Goal: Task Accomplishment & Management: Use online tool/utility

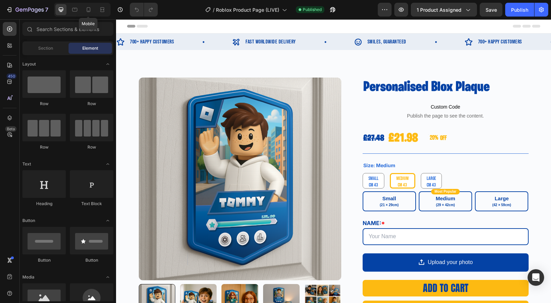
click at [88, 13] on div at bounding box center [88, 9] width 11 height 11
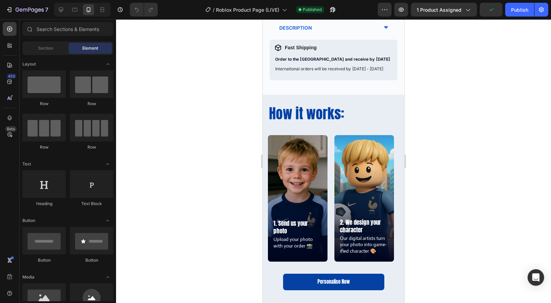
scroll to position [414, 0]
click at [11, 6] on icon "button" at bounding box center [9, 9] width 7 height 7
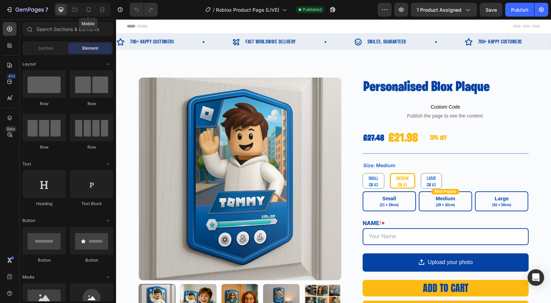
click at [88, 7] on icon at bounding box center [89, 9] width 4 height 5
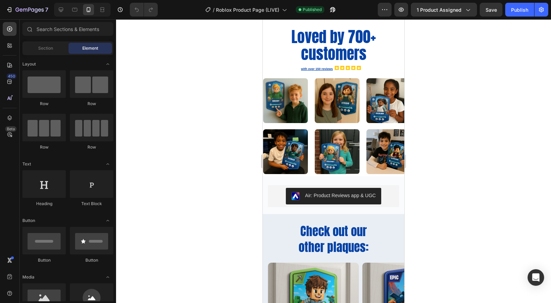
scroll to position [682, 0]
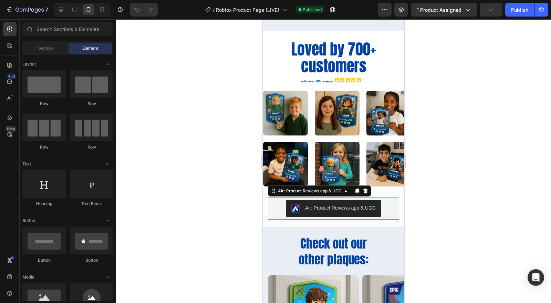
click at [275, 209] on div "Air: Product Reviews app & UGC" at bounding box center [334, 208] width 126 height 17
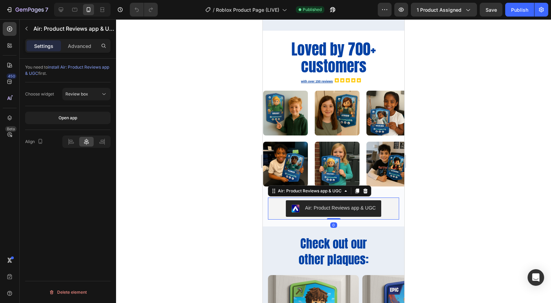
click at [366, 193] on icon at bounding box center [366, 191] width 4 height 5
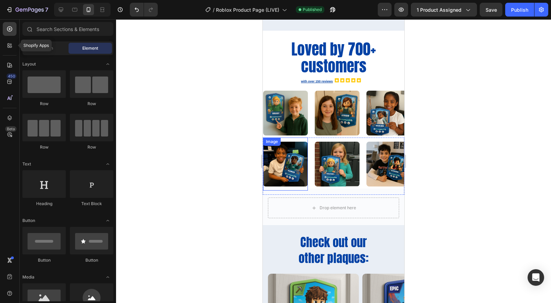
click at [11, 50] on div at bounding box center [10, 46] width 14 height 14
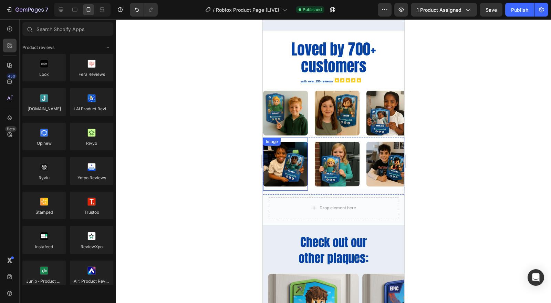
click at [44, 273] on div at bounding box center [43, 275] width 43 height 28
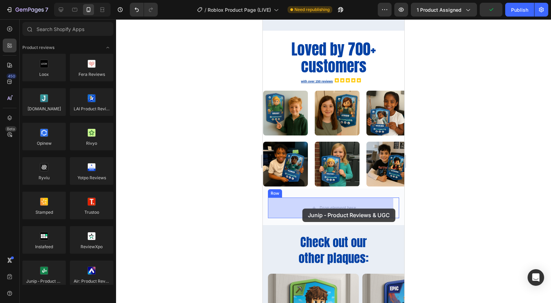
drag, startPoint x: 307, startPoint y: 293, endPoint x: 303, endPoint y: 209, distance: 84.2
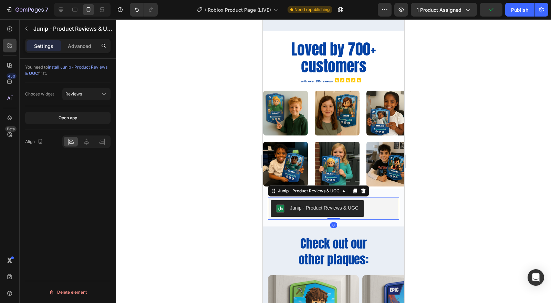
click at [306, 206] on div "Junip ‑ Product Reviews & UGC" at bounding box center [324, 207] width 69 height 7
click at [85, 97] on button "Reviews" at bounding box center [86, 94] width 48 height 12
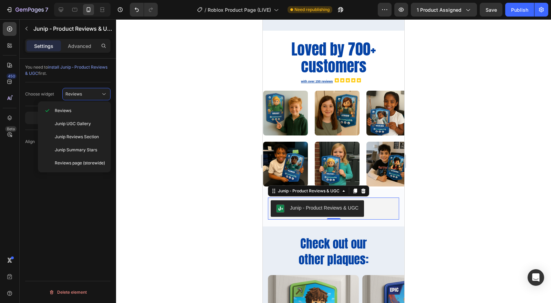
click at [87, 91] on div "Reviews" at bounding box center [82, 94] width 35 height 6
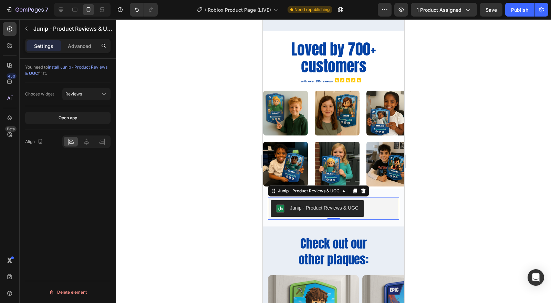
click at [491, 243] on div at bounding box center [333, 161] width 435 height 284
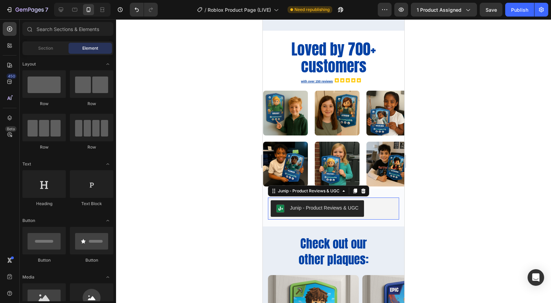
click at [385, 207] on div "Junip ‑ Product Reviews & UGC" at bounding box center [334, 208] width 126 height 17
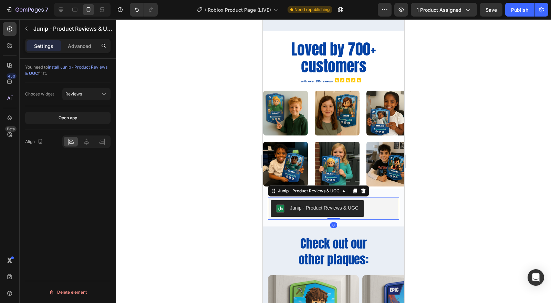
click at [421, 214] on div at bounding box center [333, 161] width 435 height 284
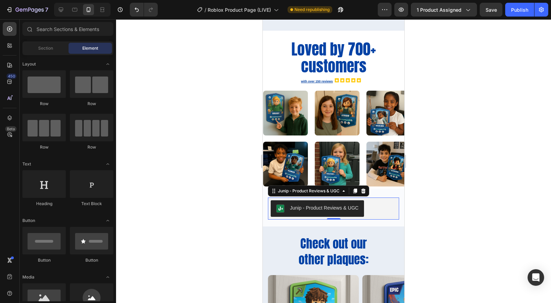
click at [325, 207] on div "Junip ‑ Product Reviews & UGC" at bounding box center [324, 207] width 69 height 7
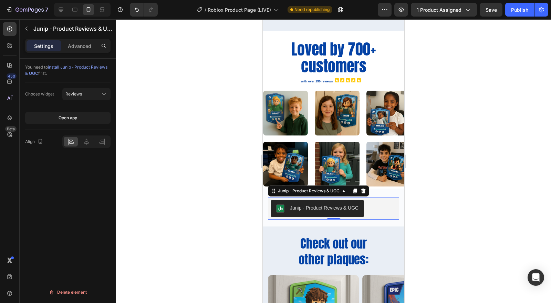
click at [81, 140] on div at bounding box center [86, 142] width 14 height 10
click at [93, 97] on div "Reviews" at bounding box center [82, 94] width 35 height 6
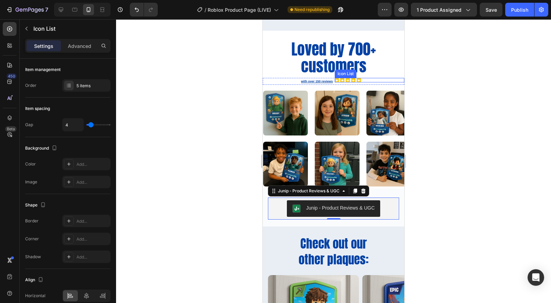
click at [376, 79] on div ".id579752319843828266 .st0 { fill: #ffc90b; } .id579752319843828266 .st1 { fill…" at bounding box center [370, 80] width 70 height 4
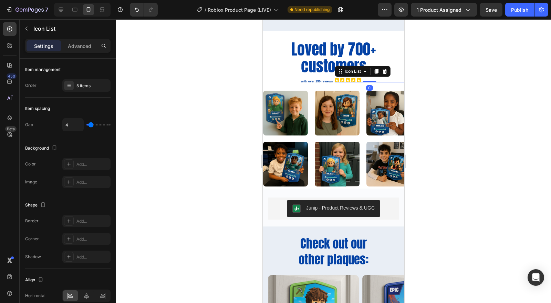
click at [381, 74] on div at bounding box center [385, 71] width 8 height 8
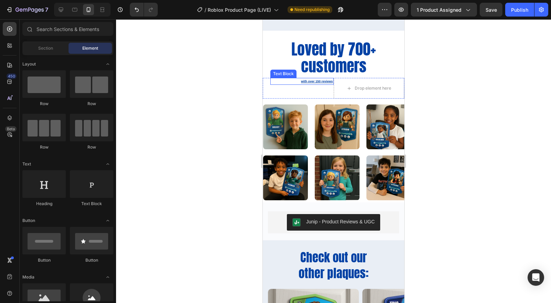
click at [317, 81] on p "with over 150 reviews" at bounding box center [302, 82] width 62 height 6
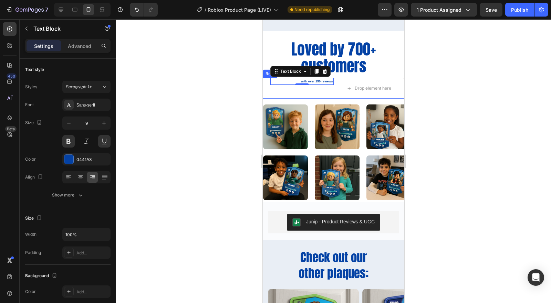
click at [283, 92] on div "with over 150 reviews Text Block 0" at bounding box center [298, 88] width 71 height 21
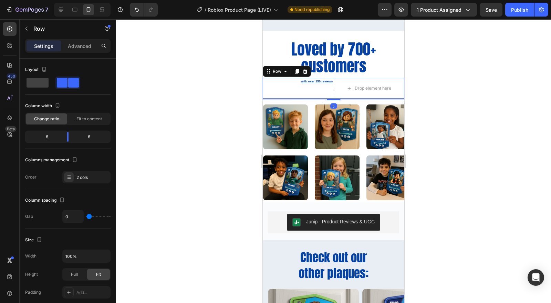
click at [303, 71] on icon at bounding box center [306, 72] width 6 height 6
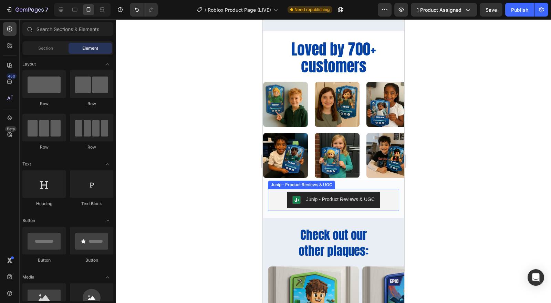
click at [380, 204] on div "Junip ‑ Product Reviews & UGC" at bounding box center [334, 200] width 126 height 17
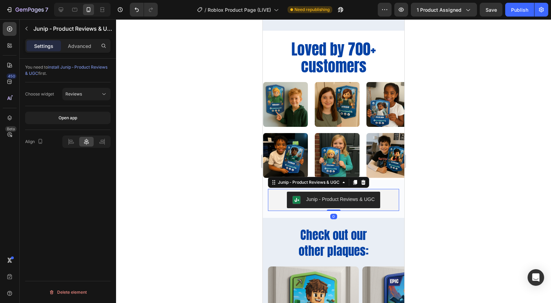
click at [393, 195] on div "Junip ‑ Product Reviews & UGC" at bounding box center [333, 200] width 131 height 22
click at [362, 181] on icon at bounding box center [364, 182] width 4 height 5
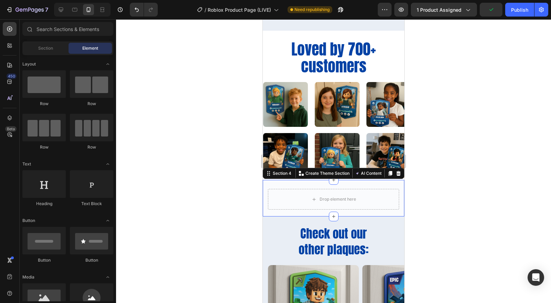
click at [384, 184] on div "Drop element here Row Section 4 You can create reusable sections Create Theme S…" at bounding box center [334, 198] width 142 height 37
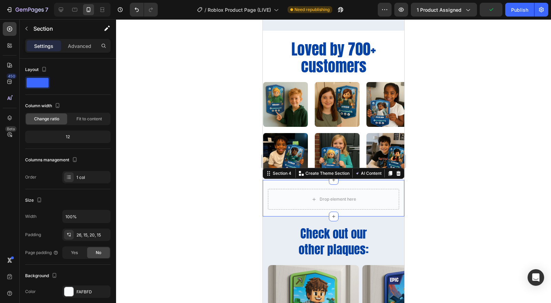
click at [395, 176] on div at bounding box center [399, 173] width 8 height 8
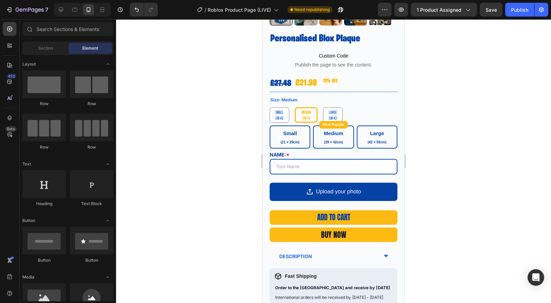
scroll to position [191, 0]
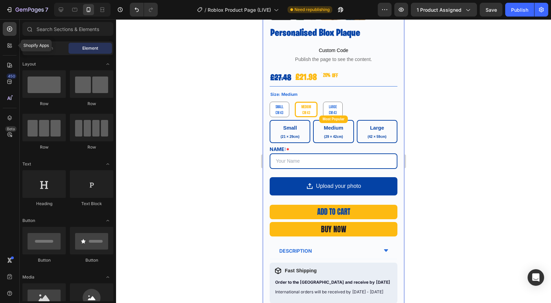
click at [4, 48] on div at bounding box center [10, 46] width 14 height 14
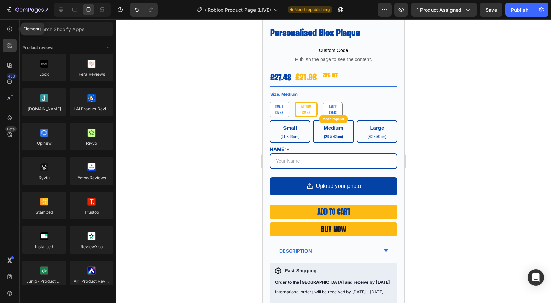
click at [10, 27] on icon at bounding box center [9, 29] width 7 height 7
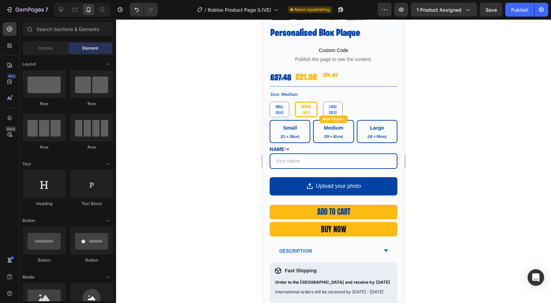
click at [56, 53] on div "Section" at bounding box center [45, 48] width 43 height 11
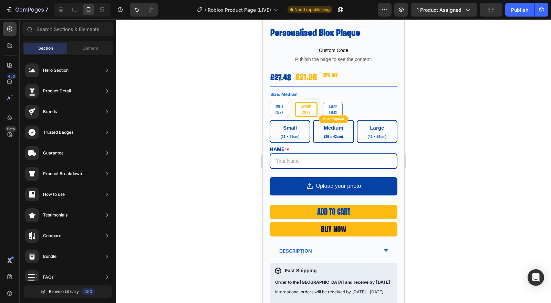
click at [54, 287] on button "Browse Library 450" at bounding box center [68, 291] width 88 height 12
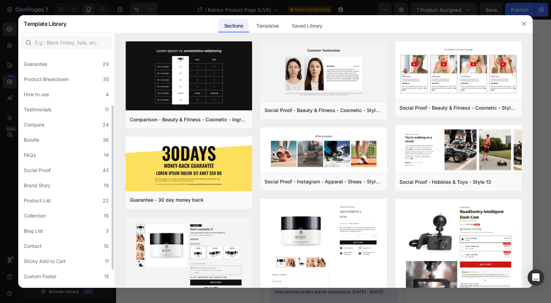
scroll to position [102, 0]
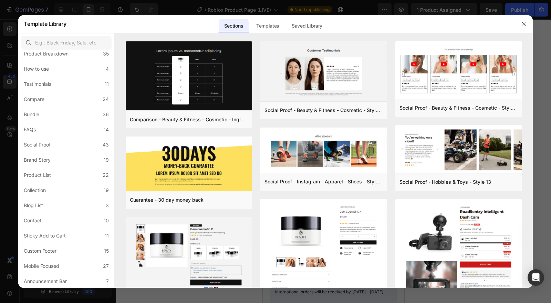
click at [60, 133] on label "FAQs 14" at bounding box center [66, 130] width 91 height 14
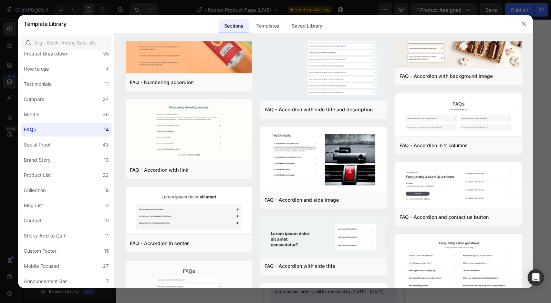
scroll to position [0, 0]
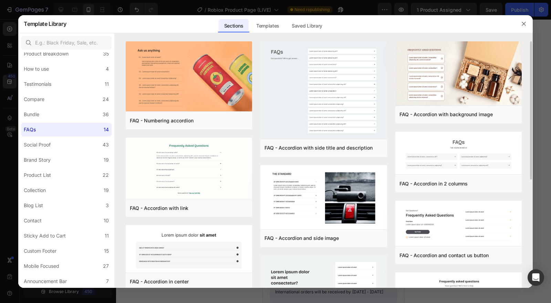
click at [0, 0] on div "Preview" at bounding box center [0, 0] width 0 height 0
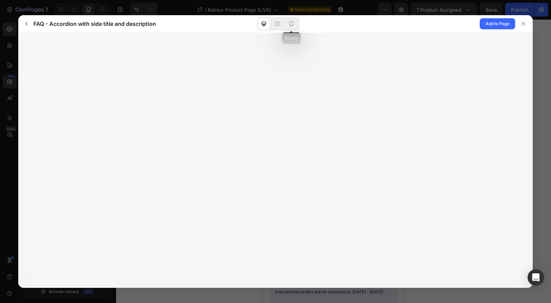
click at [292, 24] on icon at bounding box center [291, 23] width 7 height 7
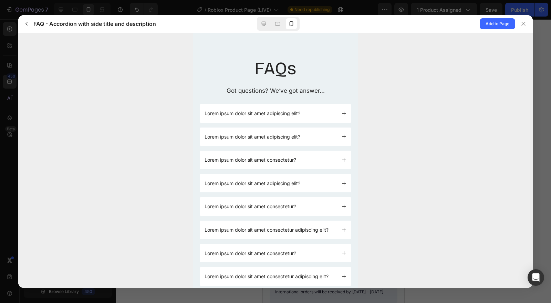
click at [24, 27] on button "button" at bounding box center [26, 23] width 11 height 11
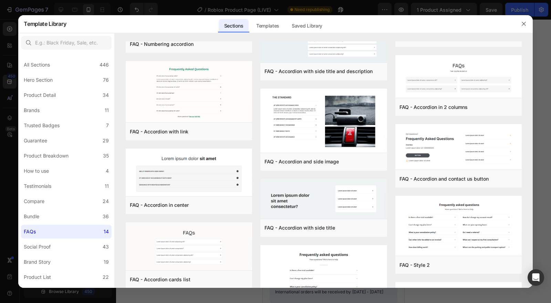
scroll to position [115, 0]
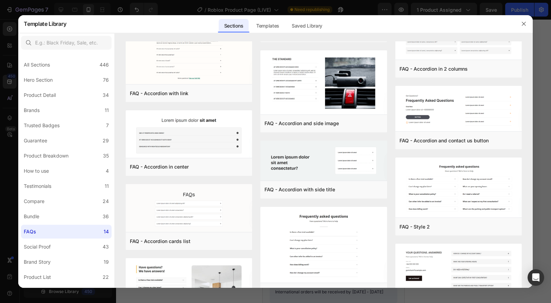
click at [0, 0] on button "Preview" at bounding box center [0, 0] width 0 height 0
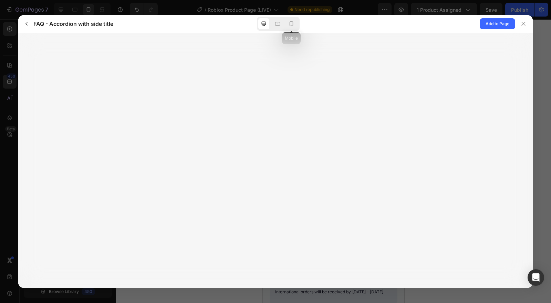
click at [290, 23] on icon at bounding box center [292, 23] width 4 height 5
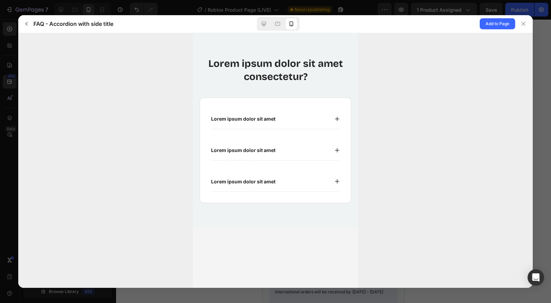
scroll to position [0, 0]
click at [261, 119] on p "Lorem ipsum dolor sit amet" at bounding box center [243, 118] width 64 height 6
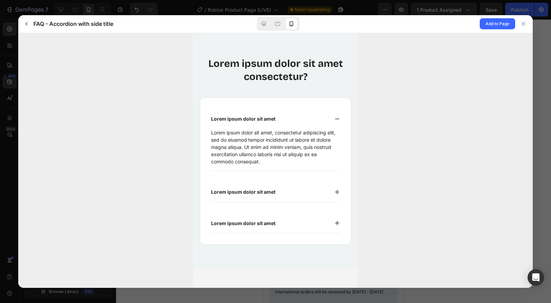
click at [261, 119] on p "Lorem ipsum dolor sit amet" at bounding box center [243, 118] width 64 height 6
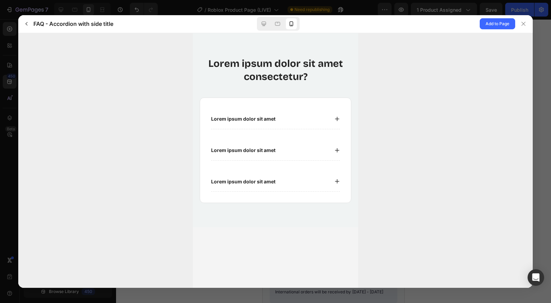
click at [30, 23] on button "button" at bounding box center [26, 23] width 11 height 11
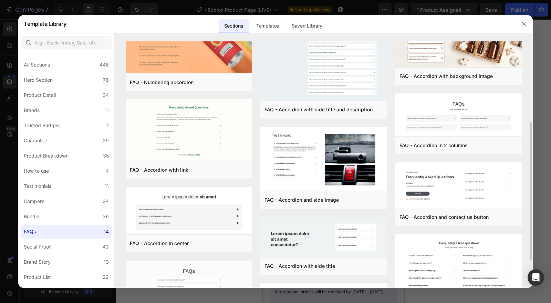
scroll to position [77, 0]
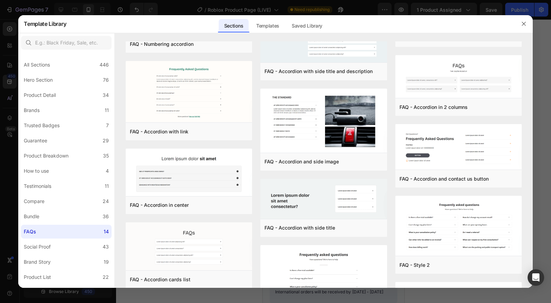
click at [227, 180] on img at bounding box center [189, 173] width 126 height 49
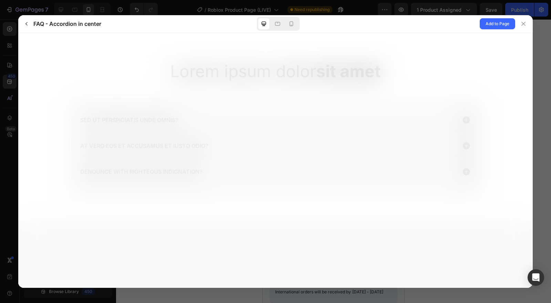
scroll to position [0, 0]
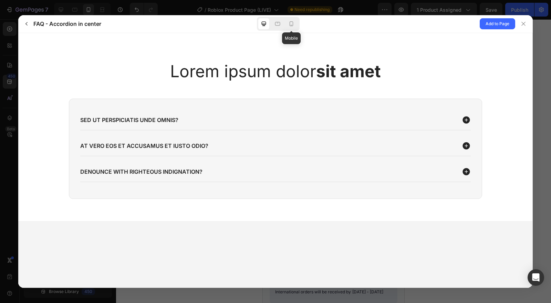
click at [294, 22] on icon at bounding box center [291, 23] width 7 height 7
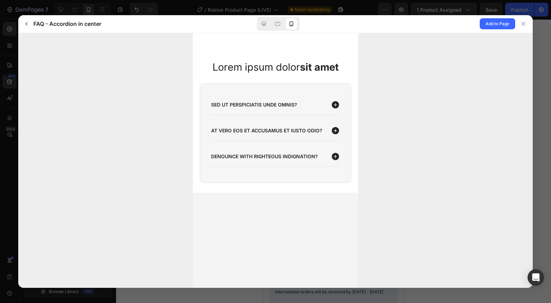
click at [495, 25] on span "Add to Page" at bounding box center [498, 24] width 24 height 8
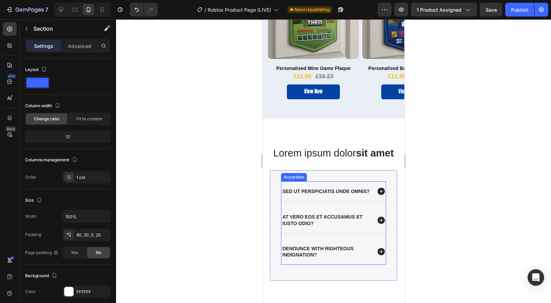
scroll to position [927, 0]
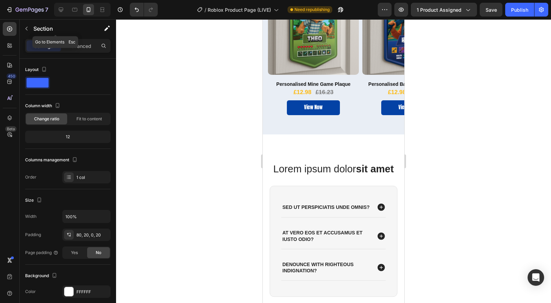
click at [24, 29] on icon "button" at bounding box center [27, 29] width 6 height 6
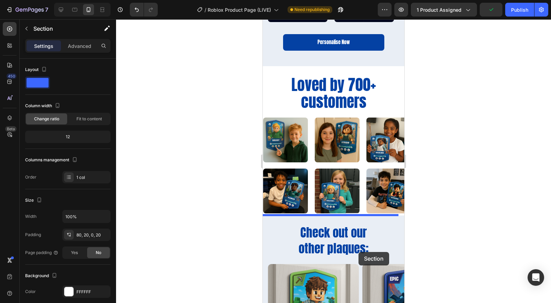
scroll to position [648, 0]
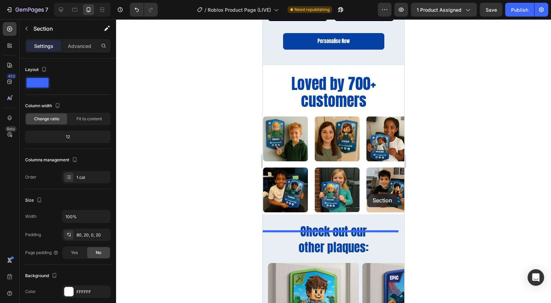
drag, startPoint x: 366, startPoint y: 144, endPoint x: 367, endPoint y: 194, distance: 50.0
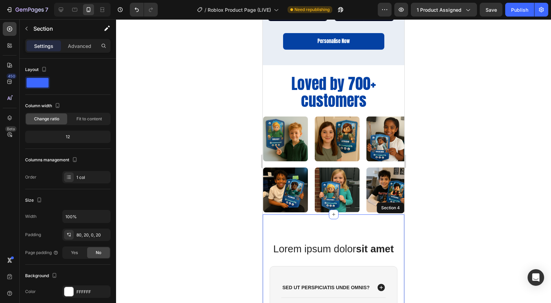
click at [456, 238] on div at bounding box center [333, 161] width 435 height 284
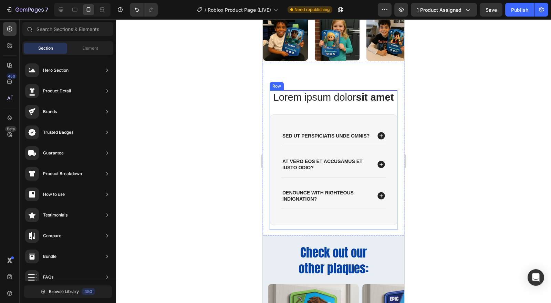
scroll to position [801, 0]
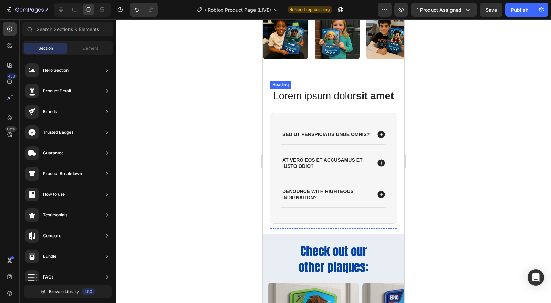
click at [356, 101] on strong "sit amet" at bounding box center [375, 95] width 38 height 11
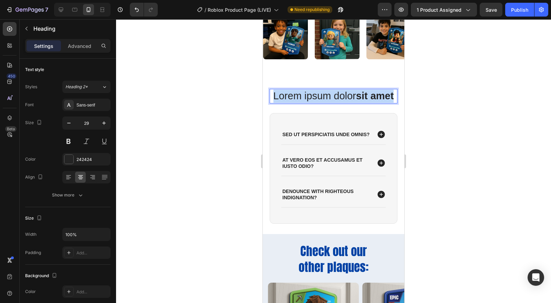
click at [356, 101] on strong "sit amet" at bounding box center [375, 95] width 38 height 11
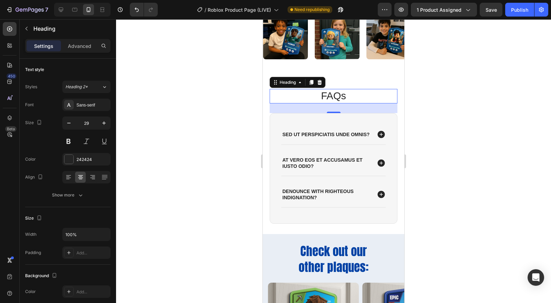
click at [441, 155] on div at bounding box center [333, 161] width 435 height 284
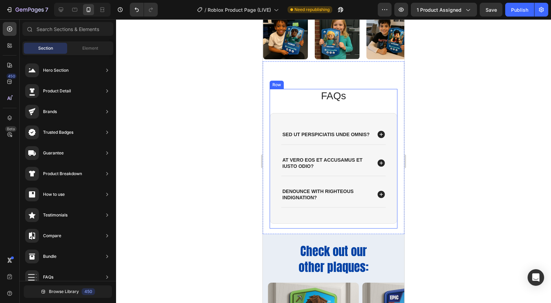
click at [335, 96] on p "FAQs" at bounding box center [334, 96] width 126 height 13
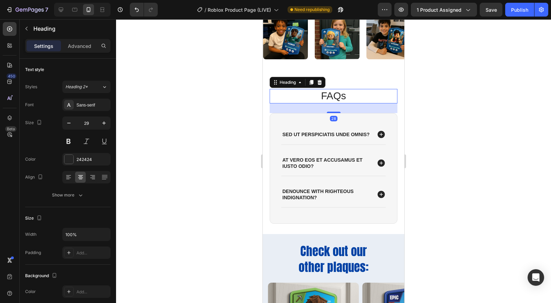
click at [90, 101] on div "Sans-serif" at bounding box center [86, 105] width 48 height 12
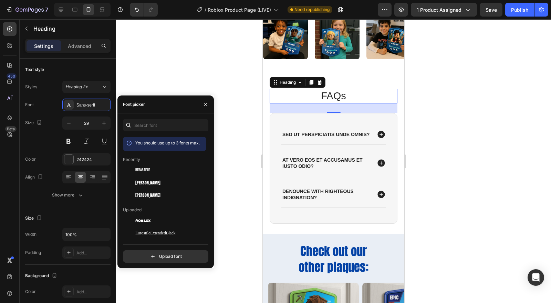
click at [143, 183] on span "[PERSON_NAME]" at bounding box center [147, 183] width 25 height 6
click at [144, 192] on span "[PERSON_NAME]" at bounding box center [147, 195] width 25 height 6
click at [147, 183] on span "[PERSON_NAME]" at bounding box center [147, 183] width 25 height 6
click at [145, 292] on div "[PERSON_NAME]" at bounding box center [164, 298] width 83 height 12
click at [150, 80] on div at bounding box center [333, 161] width 435 height 284
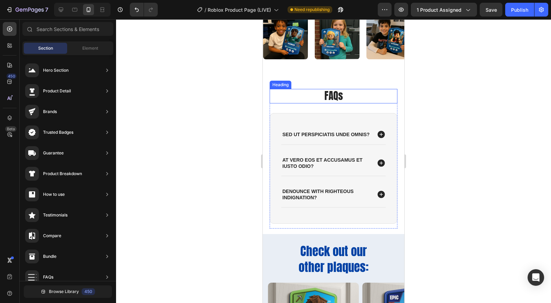
click at [337, 95] on p "FAQs" at bounding box center [334, 96] width 126 height 13
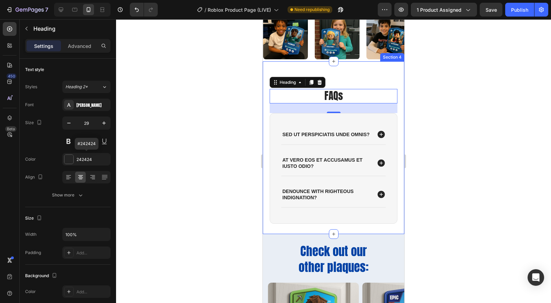
click at [84, 160] on div "242424" at bounding box center [93, 159] width 32 height 6
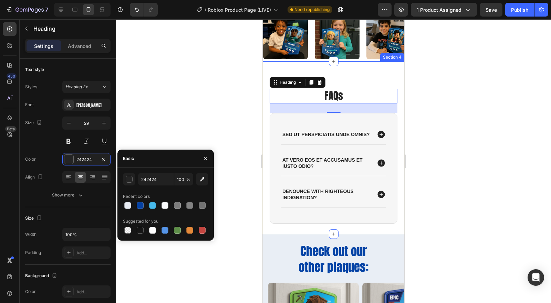
click at [140, 207] on div at bounding box center [140, 205] width 7 height 7
type input "0441A3"
click at [175, 124] on div at bounding box center [333, 161] width 435 height 284
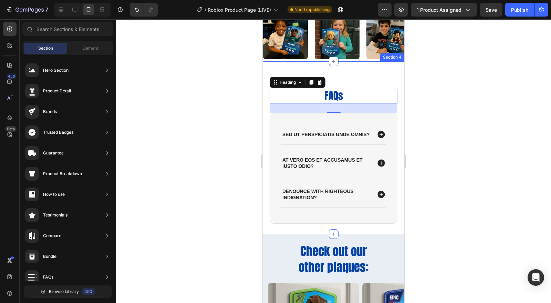
click at [175, 124] on div at bounding box center [333, 161] width 435 height 284
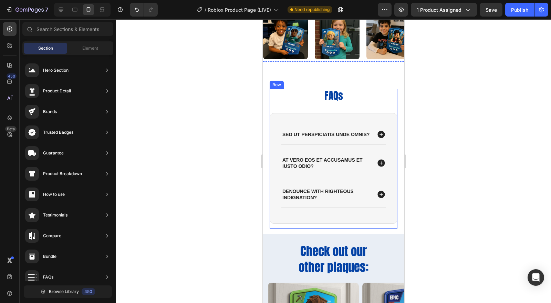
click at [317, 106] on div "FAQs Heading Sed ut perspiciatis unde omnis? At vero eos et accusamus et iusto …" at bounding box center [334, 159] width 128 height 140
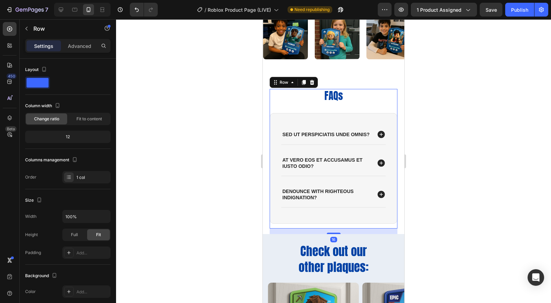
click at [334, 111] on div "FAQs Heading Sed ut perspiciatis unde omnis? At vero eos et accusamus et iusto …" at bounding box center [334, 159] width 128 height 140
click at [537, 202] on div at bounding box center [333, 161] width 435 height 284
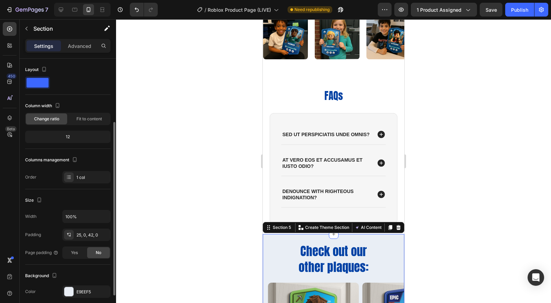
scroll to position [38, 0]
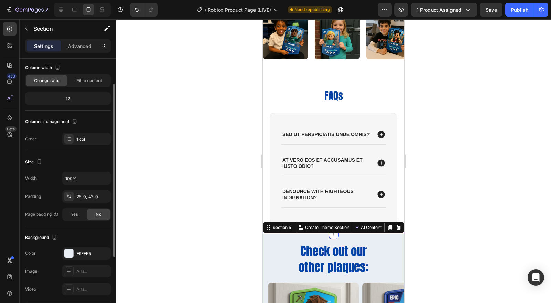
click at [90, 251] on div "E9EEF5" at bounding box center [93, 254] width 32 height 6
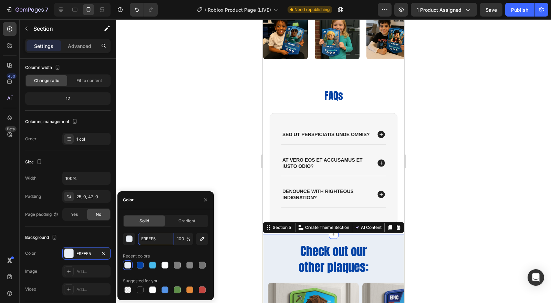
click at [151, 237] on input "E9EEF5" at bounding box center [156, 239] width 36 height 12
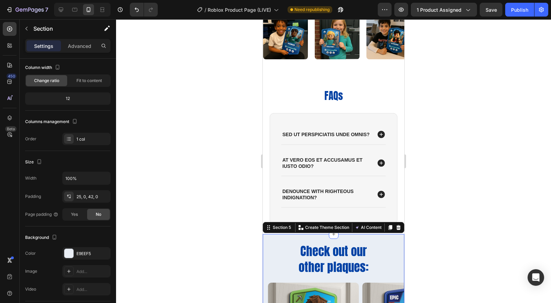
click at [234, 214] on div at bounding box center [333, 161] width 435 height 284
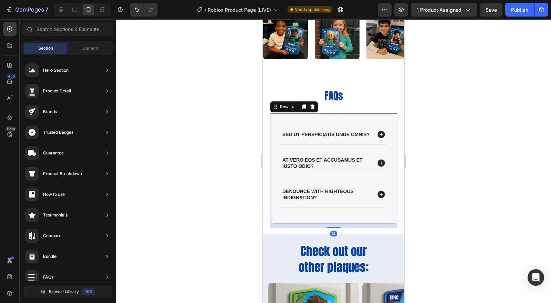
click at [352, 119] on div "Sed ut perspiciatis unde omnis? At vero eos et accusamus et iusto odio? denounc…" at bounding box center [334, 168] width 128 height 111
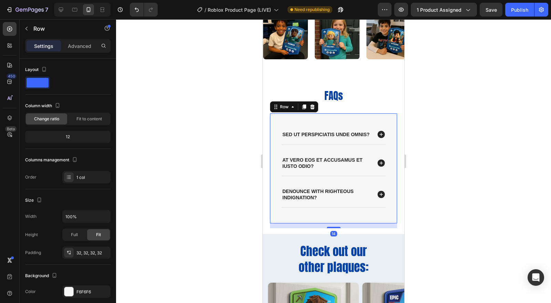
click at [77, 289] on div "F6F6F6" at bounding box center [93, 292] width 32 height 6
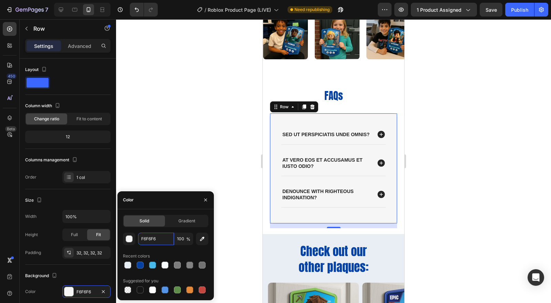
click at [147, 237] on input "F6F6F6" at bounding box center [156, 239] width 36 height 12
paste input "E9EEF5"
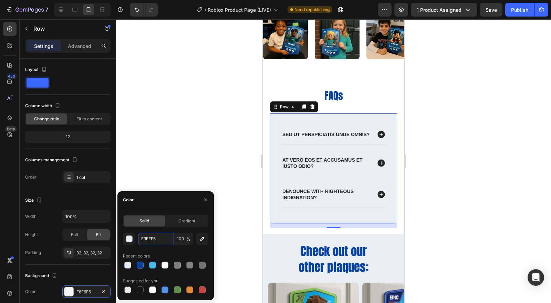
type input "E9EEF5"
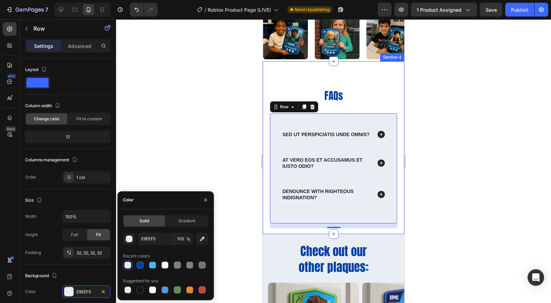
click at [445, 222] on div at bounding box center [333, 161] width 435 height 284
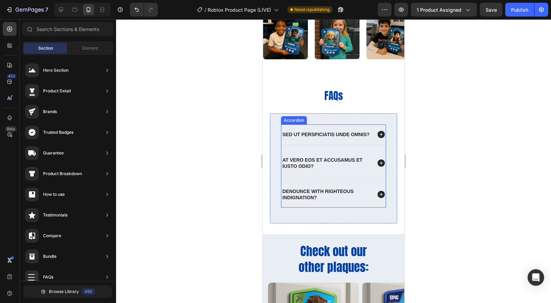
click at [377, 136] on icon at bounding box center [381, 134] width 9 height 9
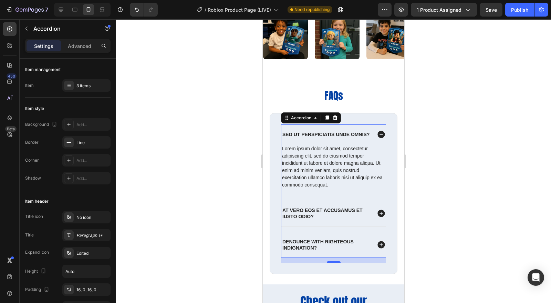
click at [378, 134] on icon at bounding box center [381, 134] width 7 height 7
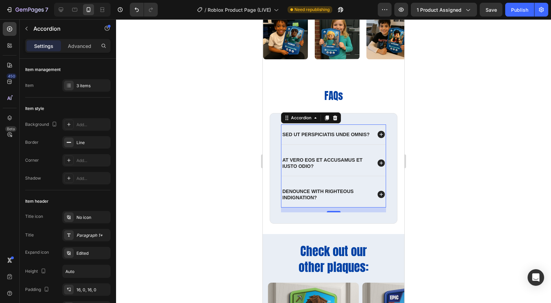
click at [448, 162] on div at bounding box center [333, 161] width 435 height 284
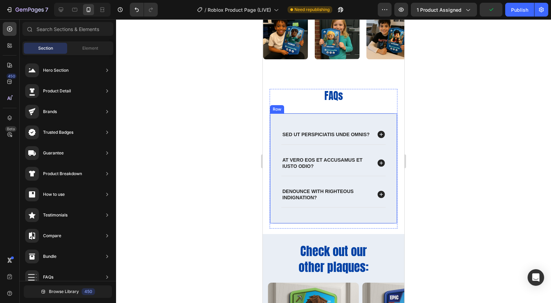
click at [327, 123] on div "Sed ut perspiciatis unde omnis? At vero eos et accusamus et iusto odio? denounc…" at bounding box center [334, 168] width 128 height 111
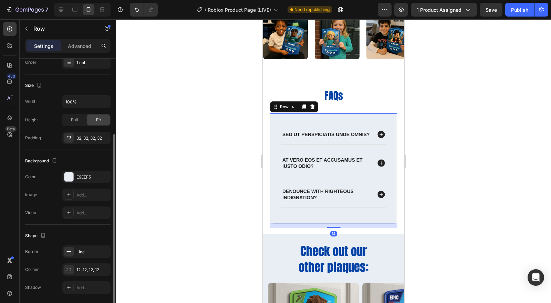
scroll to position [137, 0]
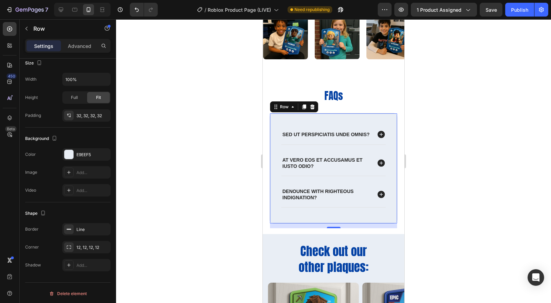
click at [88, 223] on div "Line" at bounding box center [86, 229] width 48 height 12
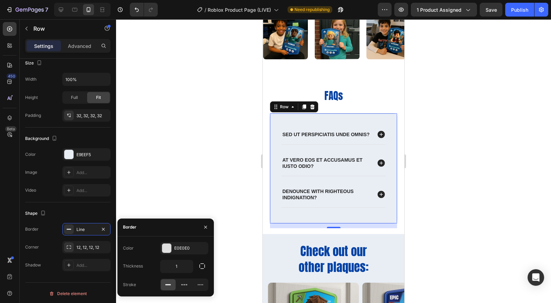
click at [103, 229] on icon "button" at bounding box center [104, 229] width 6 height 6
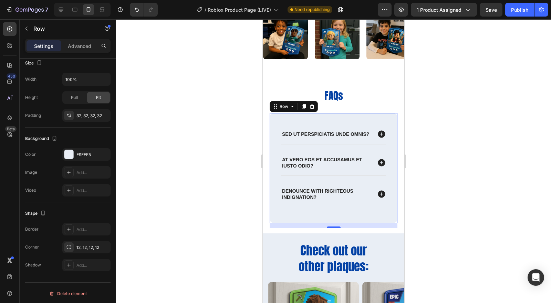
click at [166, 224] on div at bounding box center [333, 161] width 435 height 284
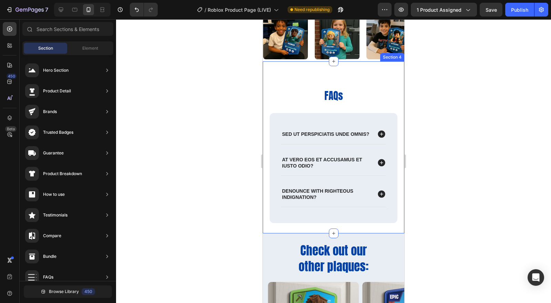
click at [330, 94] on p "FAQs" at bounding box center [334, 96] width 126 height 13
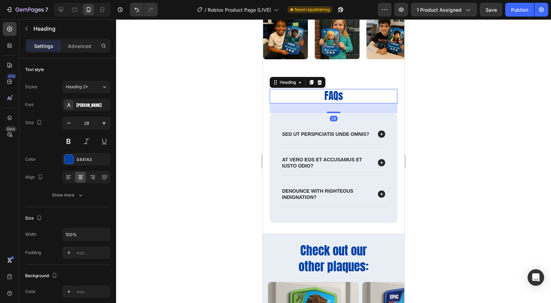
click at [103, 127] on button "button" at bounding box center [104, 123] width 12 height 12
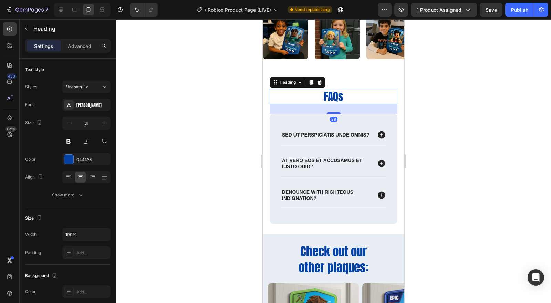
click at [103, 127] on button "button" at bounding box center [104, 123] width 12 height 12
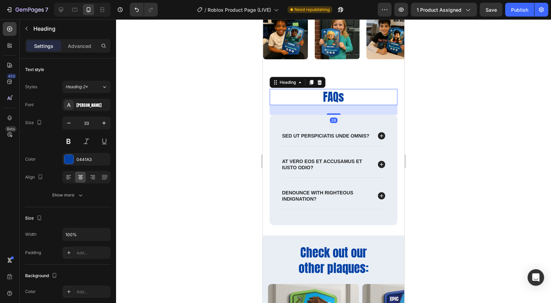
click at [103, 127] on button "button" at bounding box center [104, 123] width 12 height 12
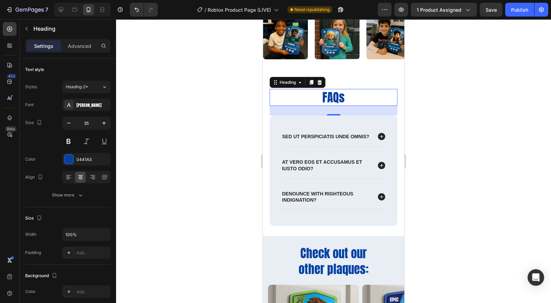
click at [103, 127] on button "button" at bounding box center [104, 123] width 12 height 12
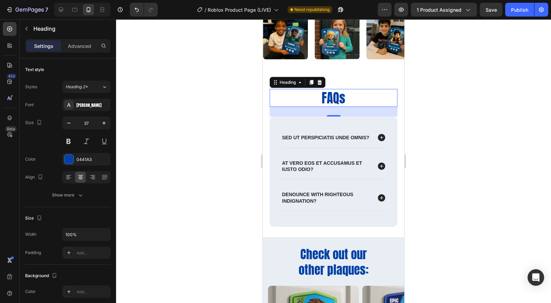
click at [103, 127] on button "button" at bounding box center [104, 123] width 12 height 12
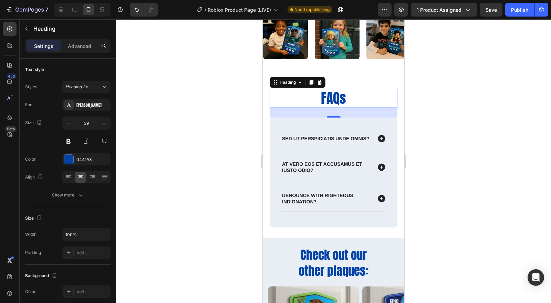
click at [103, 127] on button "button" at bounding box center [104, 123] width 12 height 12
type input "41"
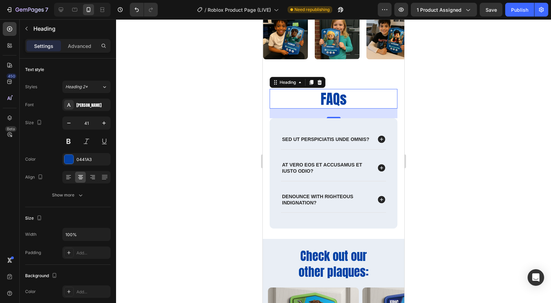
click at [418, 150] on div at bounding box center [333, 161] width 435 height 284
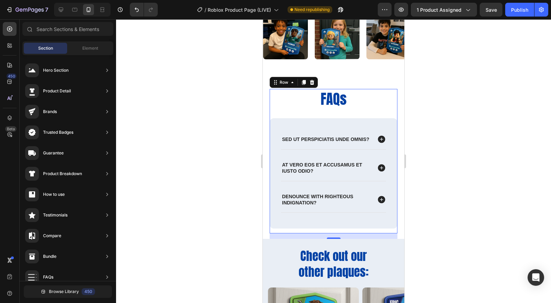
click at [346, 111] on div "FAQs Heading Sed ut perspiciatis unde omnis? At vero eos et accusamus et iusto …" at bounding box center [334, 161] width 128 height 144
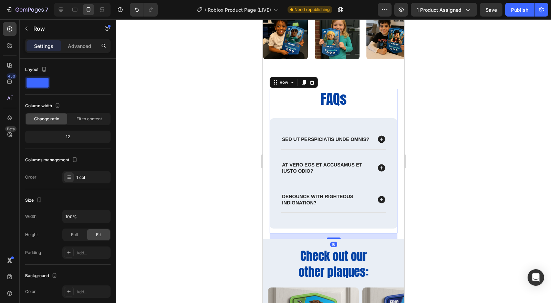
click at [338, 103] on p "FAQs" at bounding box center [334, 99] width 126 height 18
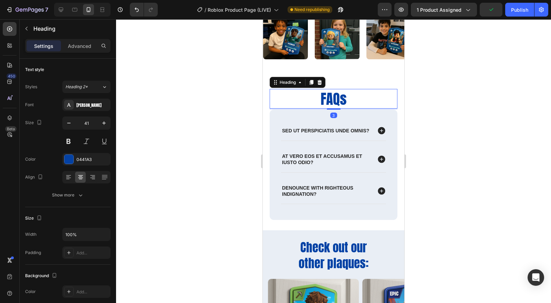
drag, startPoint x: 332, startPoint y: 116, endPoint x: 335, endPoint y: 108, distance: 9.1
click at [335, 108] on div at bounding box center [334, 108] width 14 height 1
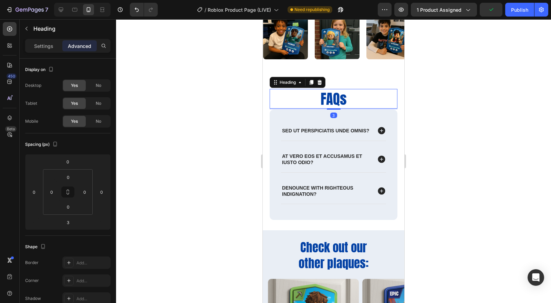
click at [496, 133] on div at bounding box center [333, 161] width 435 height 284
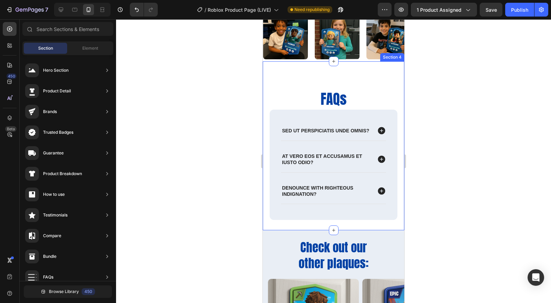
click at [348, 70] on div "FAQs Heading Sed ut perspiciatis unde omnis? At vero eos et accusamus et iusto …" at bounding box center [334, 145] width 142 height 169
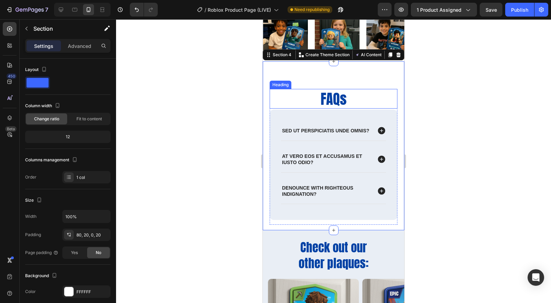
click at [334, 94] on p "FAQs" at bounding box center [334, 99] width 126 height 18
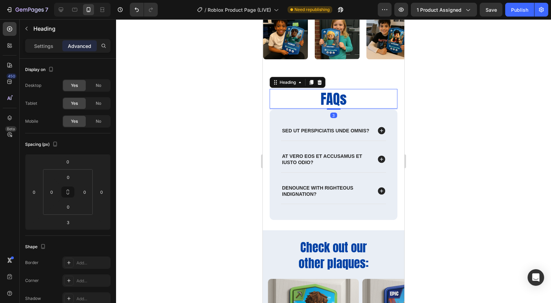
click at [346, 85] on div "FAQs Heading 3 Sed ut perspiciatis unde omnis? At vero eos et accusamus et iust…" at bounding box center [334, 145] width 142 height 169
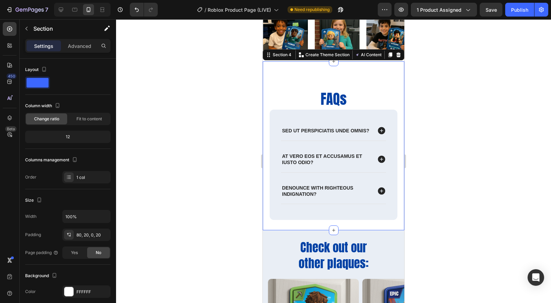
click at [89, 236] on div "80, 20, 0, 20" at bounding box center [93, 235] width 32 height 6
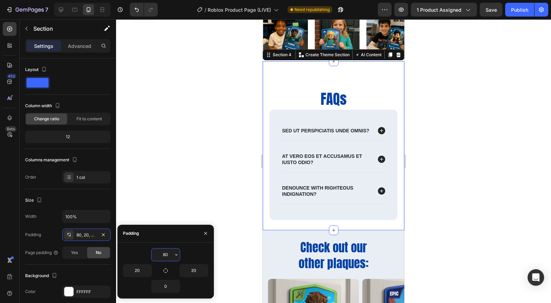
click at [170, 252] on input "80" at bounding box center [166, 254] width 28 height 12
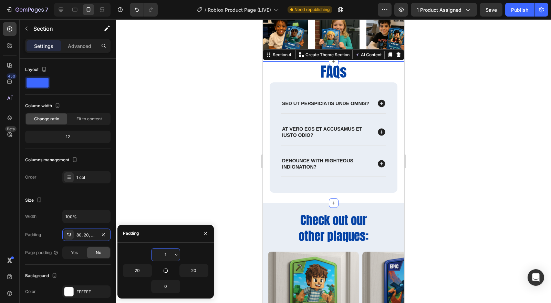
type input "10"
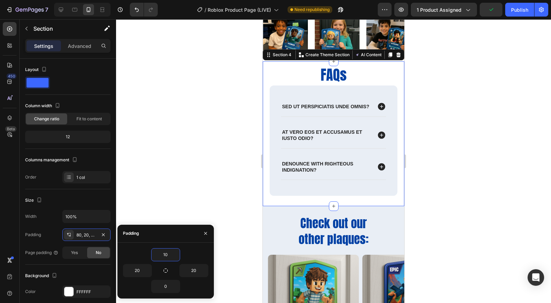
click at [498, 205] on div at bounding box center [333, 161] width 435 height 284
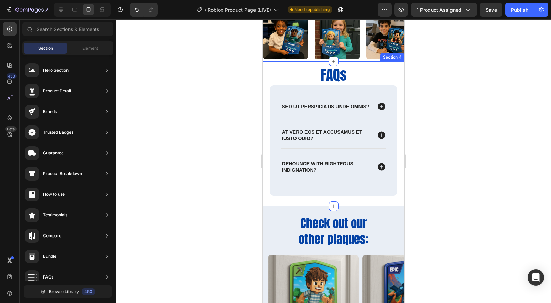
click at [393, 75] on div "FAQs Heading Sed ut perspiciatis unde omnis? At vero eos et accusamus et iusto …" at bounding box center [334, 133] width 142 height 145
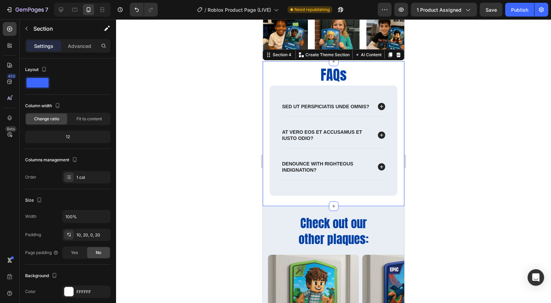
click at [80, 233] on div "10, 20, 0, 20" at bounding box center [93, 235] width 32 height 6
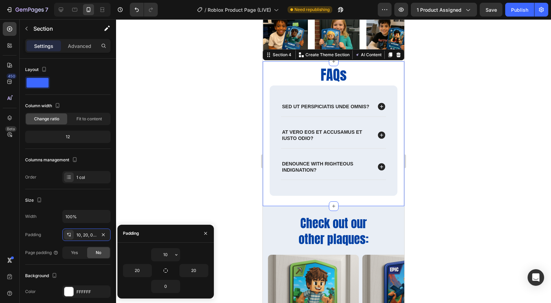
click at [166, 253] on input "10" at bounding box center [166, 254] width 28 height 12
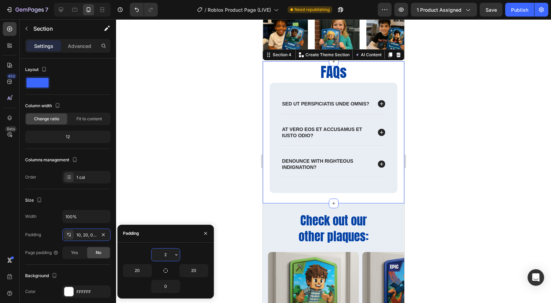
type input "20"
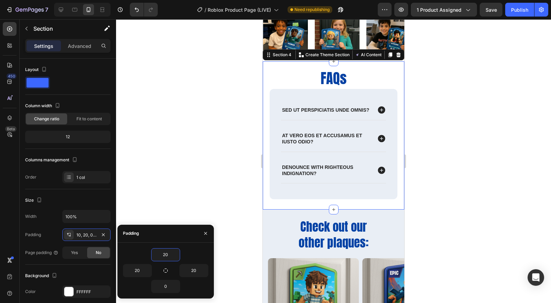
click at [505, 190] on div at bounding box center [333, 161] width 435 height 284
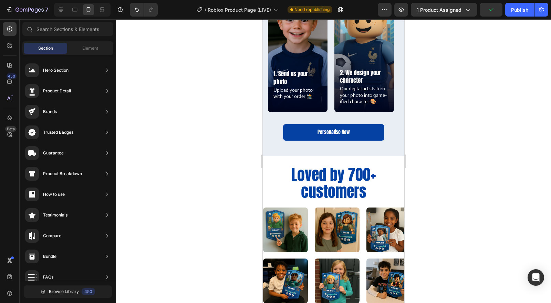
scroll to position [571, 0]
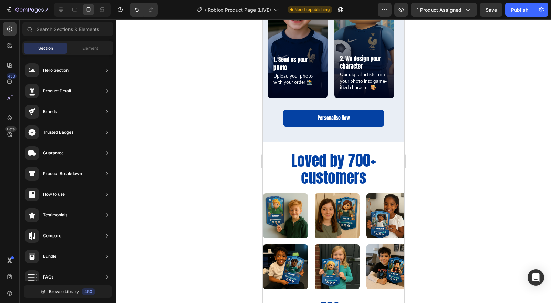
click at [465, 192] on div at bounding box center [333, 161] width 435 height 284
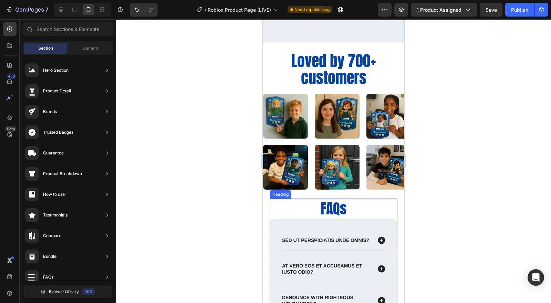
scroll to position [724, 0]
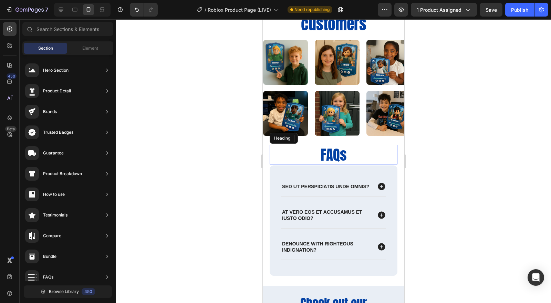
click at [334, 154] on h2 "FAQs" at bounding box center [334, 155] width 128 height 20
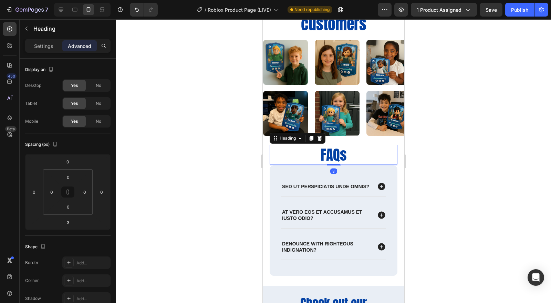
click at [41, 43] on p "Settings" at bounding box center [43, 45] width 19 height 7
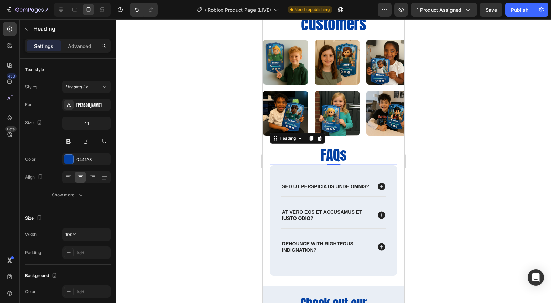
click at [69, 179] on icon at bounding box center [68, 177] width 7 height 7
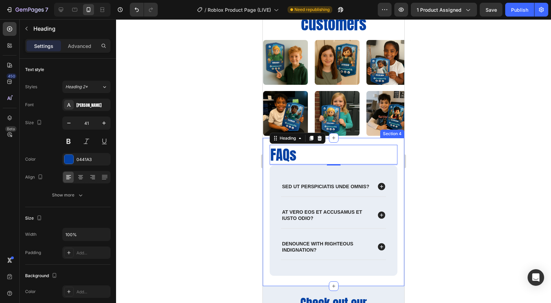
click at [420, 192] on div at bounding box center [333, 161] width 435 height 284
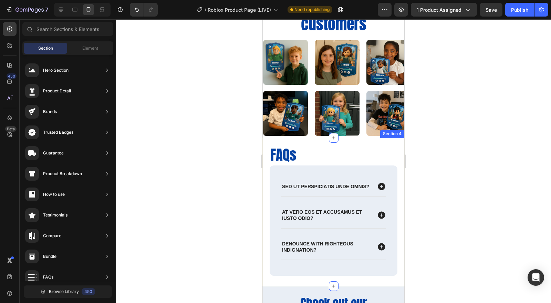
click at [462, 192] on div at bounding box center [333, 161] width 435 height 284
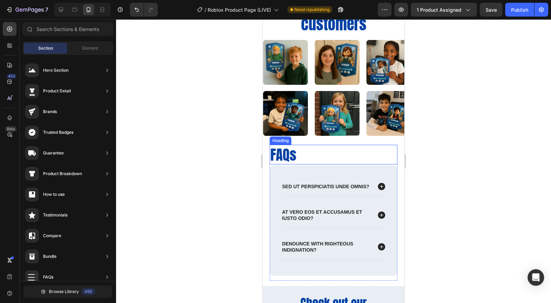
click at [336, 152] on h2 "FAQs" at bounding box center [334, 155] width 128 height 20
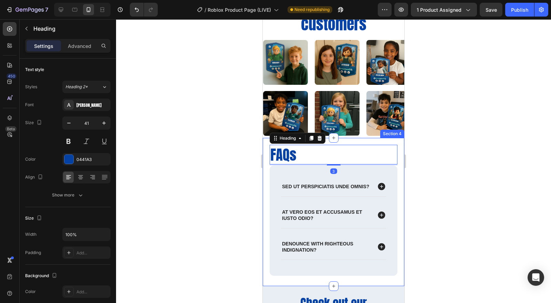
click at [347, 140] on div "FAQs Heading 3 Sed ut perspiciatis unde omnis? At vero eos et accusamus et iust…" at bounding box center [334, 212] width 142 height 148
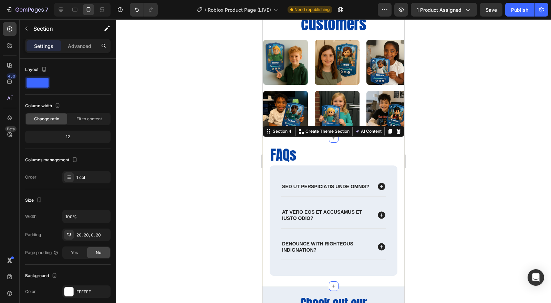
click at [82, 233] on div "20, 20, 0, 20" at bounding box center [93, 235] width 32 height 6
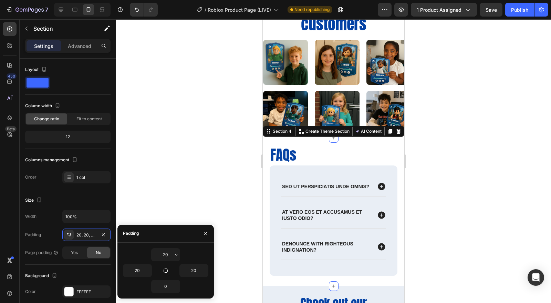
click at [167, 252] on input "20" at bounding box center [166, 254] width 28 height 12
type input "30"
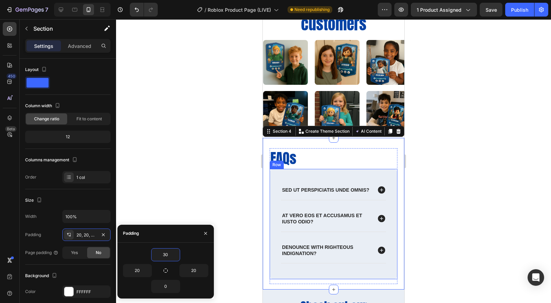
click at [291, 158] on h2 "FAQs" at bounding box center [334, 158] width 128 height 20
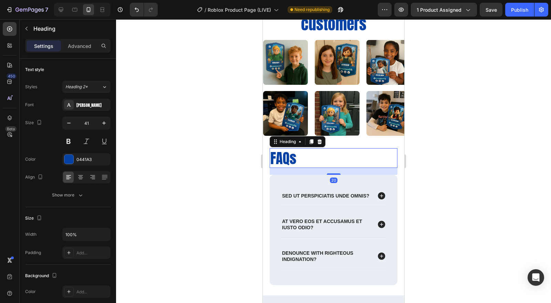
drag, startPoint x: 326, startPoint y: 166, endPoint x: 325, endPoint y: 172, distance: 5.9
click at [327, 173] on div at bounding box center [334, 173] width 14 height 1
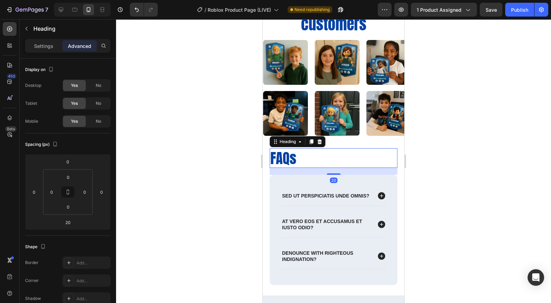
click at [436, 188] on div at bounding box center [333, 161] width 435 height 284
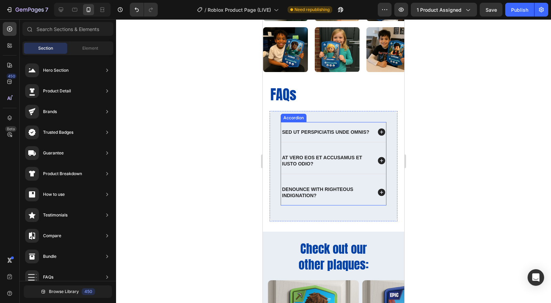
scroll to position [801, 0]
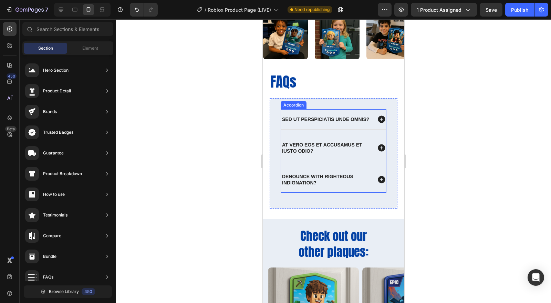
click at [296, 122] on p "Sed ut perspiciatis unde omnis?" at bounding box center [325, 119] width 87 height 6
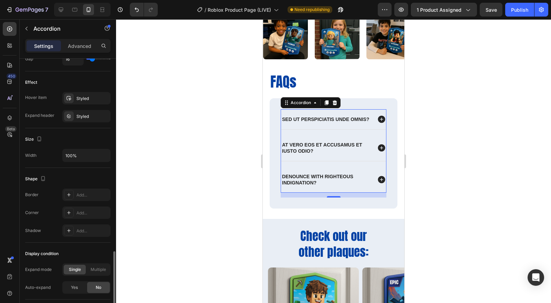
scroll to position [390, 0]
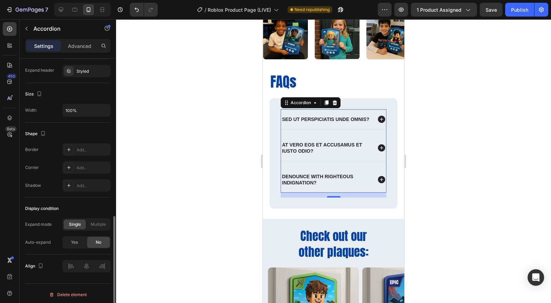
click at [303, 116] on p "Sed ut perspiciatis unde omnis?" at bounding box center [325, 119] width 87 height 6
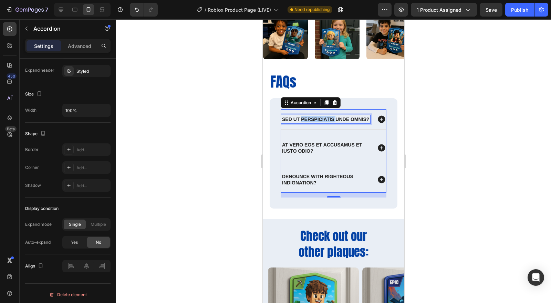
click at [303, 116] on p "Sed ut perspiciatis unde omnis?" at bounding box center [325, 119] width 87 height 6
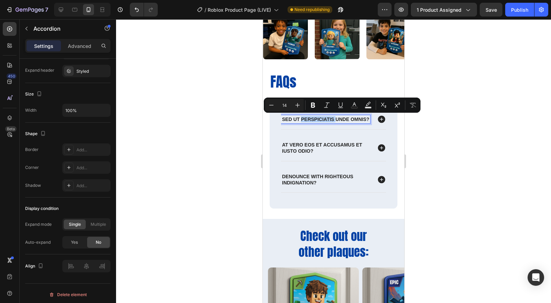
click at [304, 121] on p "Sed ut perspiciatis unde omnis?" at bounding box center [325, 119] width 87 height 6
drag, startPoint x: 303, startPoint y: 123, endPoint x: 283, endPoint y: 119, distance: 20.1
click at [283, 119] on p "Sed ut perspiciatis unde omnis?" at bounding box center [325, 119] width 87 height 6
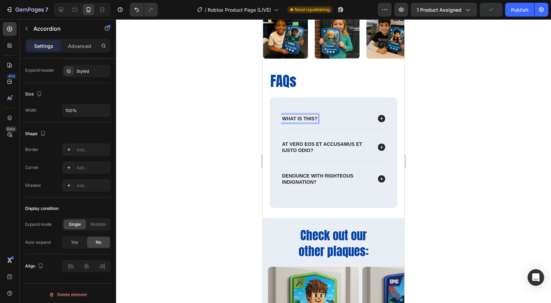
click at [479, 144] on div at bounding box center [333, 161] width 435 height 284
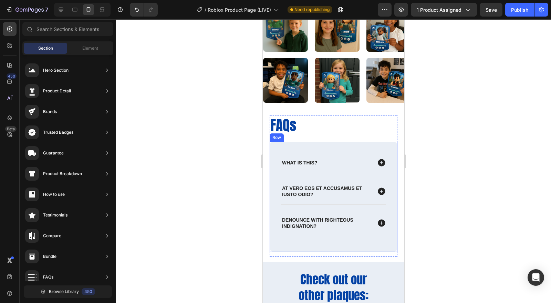
scroll to position [767, 0]
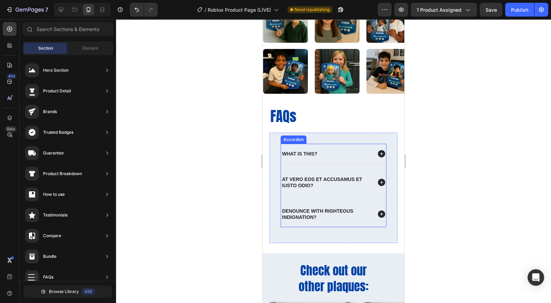
click at [301, 184] on p "At vero eos et accusamus et iusto odio?" at bounding box center [326, 182] width 89 height 12
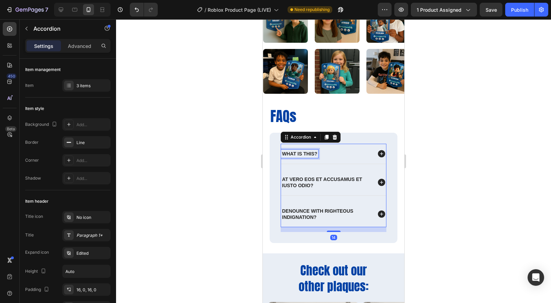
click at [306, 152] on p "What is this?" at bounding box center [299, 154] width 35 height 6
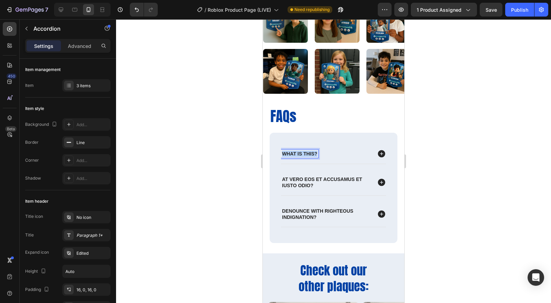
click at [306, 152] on p "What is this?" at bounding box center [299, 154] width 35 height 6
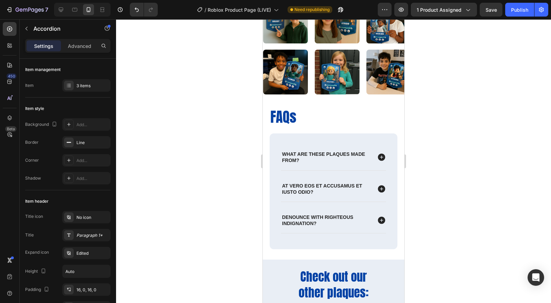
click at [478, 143] on div at bounding box center [333, 161] width 435 height 284
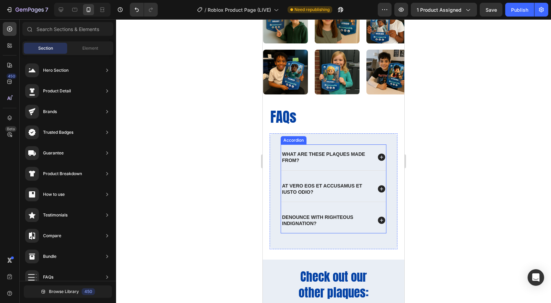
click at [379, 155] on icon at bounding box center [381, 157] width 7 height 7
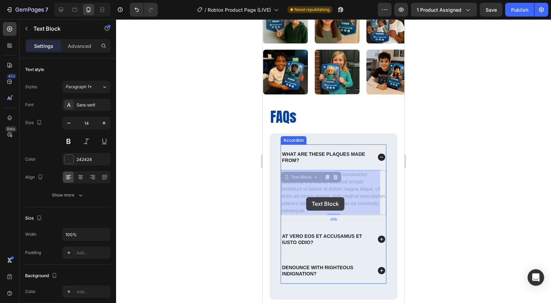
drag, startPoint x: 334, startPoint y: 211, endPoint x: 306, endPoint y: 197, distance: 31.8
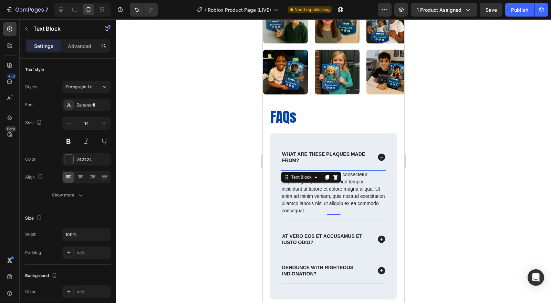
click at [334, 206] on div "Lorem ipsum dolor sit amet, consectetur adipiscing elit, sed do eiusmod tempor …" at bounding box center [333, 192] width 105 height 45
click at [334, 206] on p "Lorem ipsum dolor sit amet, consectetur adipiscing elit, sed do eiusmod tempor …" at bounding box center [334, 192] width 104 height 43
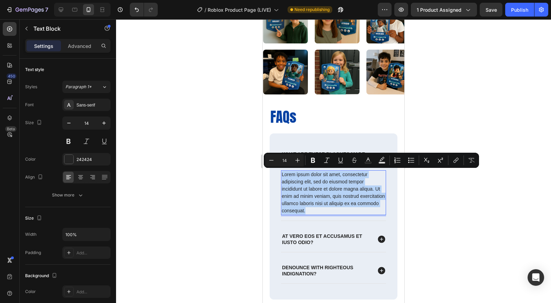
drag, startPoint x: 336, startPoint y: 210, endPoint x: 282, endPoint y: 174, distance: 65.2
click at [282, 174] on p "Lorem ipsum dolor sit amet, consectetur adipiscing elit, sed do eiusmod tempor …" at bounding box center [334, 192] width 104 height 43
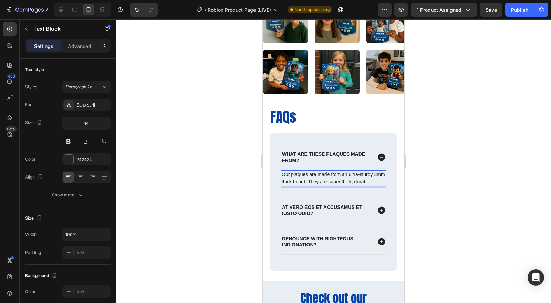
click at [345, 180] on p "Our plaques are made from an ultra-sturdy 3mm thick board. They are super thick…" at bounding box center [334, 178] width 104 height 14
click at [339, 185] on p "Our plaques are made from an ultra-sturdy 3mm thick board. They are nice and th…" at bounding box center [334, 178] width 104 height 14
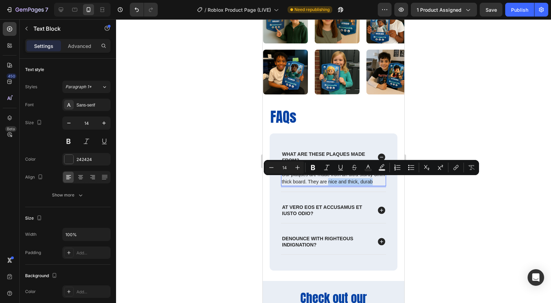
drag, startPoint x: 339, startPoint y: 185, endPoint x: 340, endPoint y: 181, distance: 4.2
click at [340, 181] on p "Our plaques are made from an ultra-sturdy 3mm thick board. They are nice and th…" at bounding box center [334, 178] width 104 height 14
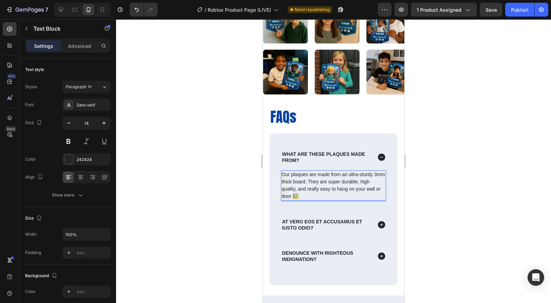
click at [426, 221] on div at bounding box center [333, 161] width 435 height 284
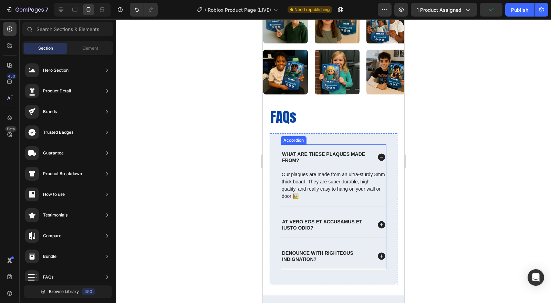
click at [378, 157] on icon at bounding box center [381, 157] width 7 height 7
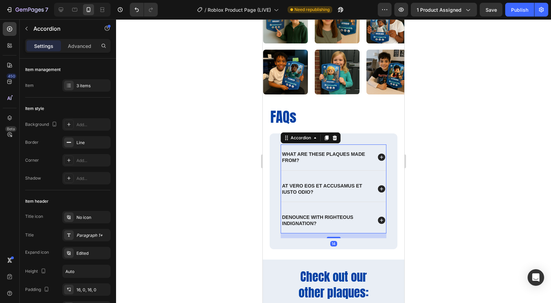
click at [378, 157] on icon at bounding box center [381, 157] width 7 height 7
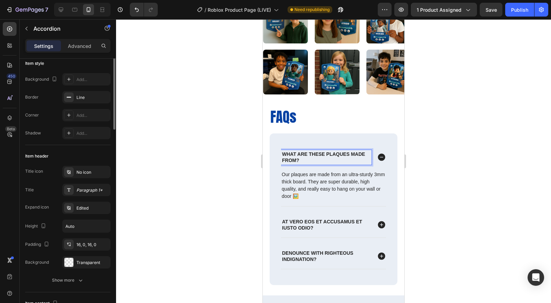
scroll to position [0, 0]
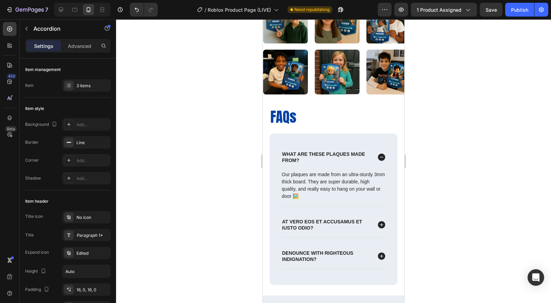
click at [70, 82] on div at bounding box center [69, 86] width 10 height 10
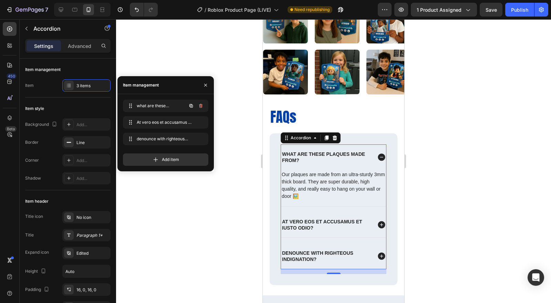
click at [143, 106] on span "what are these plaques made from?" at bounding box center [156, 106] width 39 height 6
click at [143, 106] on span "what are these plaques made from?" at bounding box center [160, 106] width 51 height 6
click at [131, 107] on icon at bounding box center [130, 107] width 1 height 1
click at [131, 107] on icon at bounding box center [131, 107] width 1 height 1
click at [186, 226] on div at bounding box center [333, 161] width 435 height 284
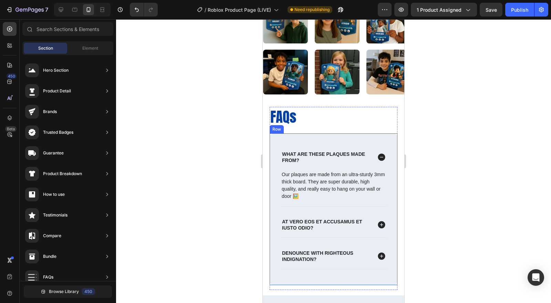
click at [280, 142] on div "what are these plaques made from? Our plaques are made from an ultra-sturdy 3mm…" at bounding box center [334, 209] width 128 height 152
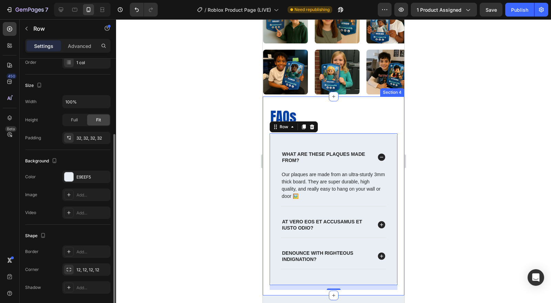
scroll to position [137, 0]
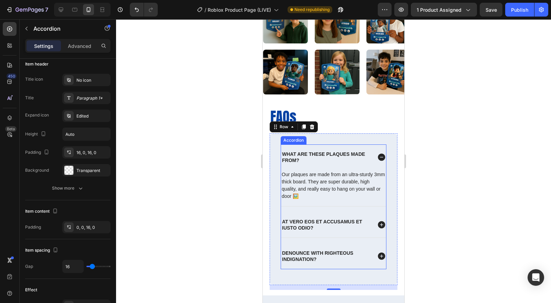
click at [324, 159] on p "what are these plaques made from?" at bounding box center [326, 157] width 89 height 12
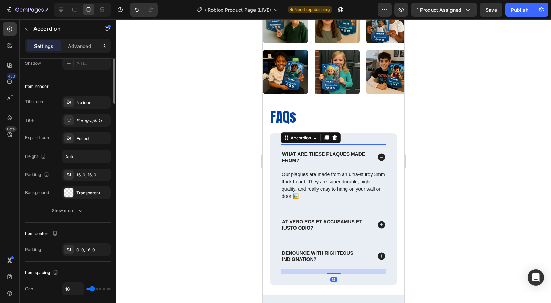
scroll to position [153, 0]
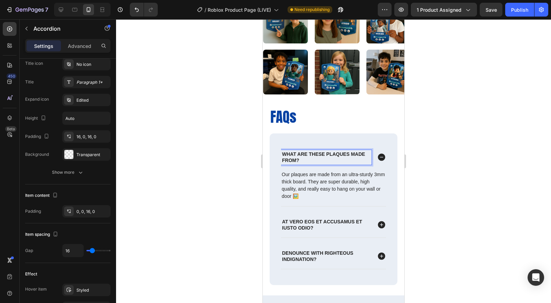
click at [292, 157] on p "what are these plaques made from?" at bounding box center [326, 157] width 89 height 12
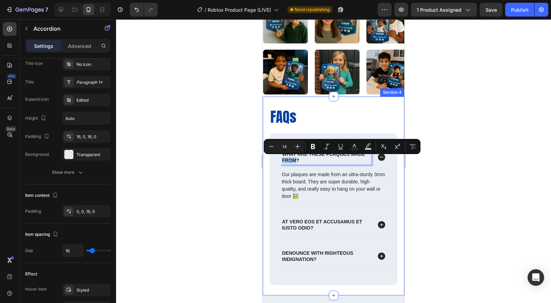
click at [238, 164] on div at bounding box center [333, 161] width 435 height 284
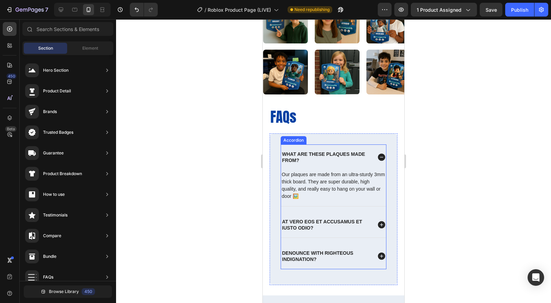
click at [378, 157] on icon at bounding box center [381, 157] width 7 height 7
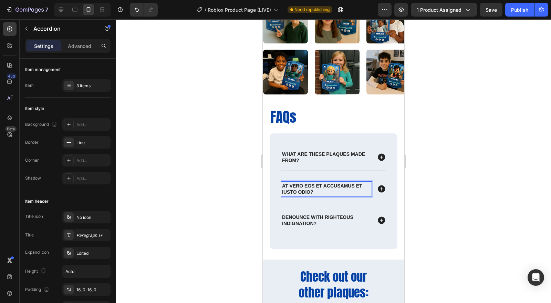
click at [307, 187] on p "At vero eos et accusamus et iusto odio?" at bounding box center [326, 189] width 89 height 12
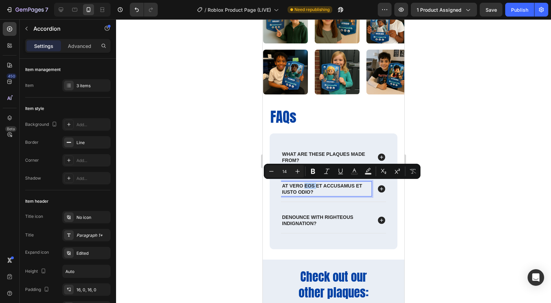
click at [307, 187] on p "At vero eos et accusamus et iusto odio?" at bounding box center [326, 189] width 89 height 12
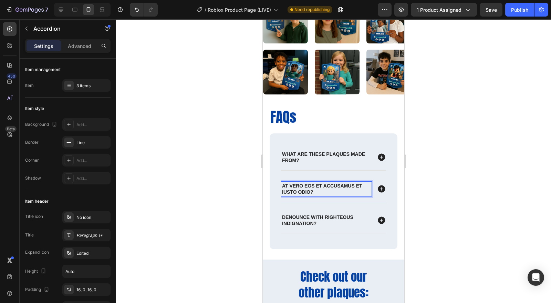
click at [319, 192] on p "At vero eos et accusamus et iusto odio?" at bounding box center [326, 189] width 89 height 12
click at [297, 160] on p "what are these plaques made from?" at bounding box center [326, 157] width 89 height 12
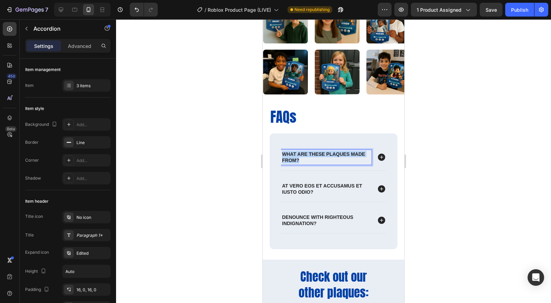
click at [297, 160] on p "what are these plaques made from?" at bounding box center [326, 157] width 89 height 12
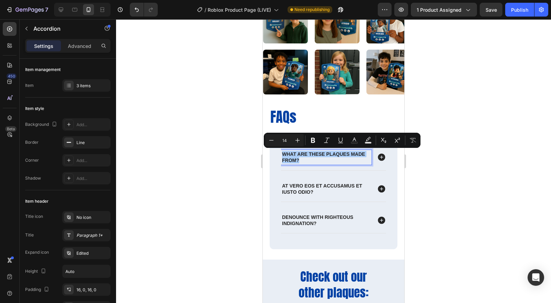
click at [357, 141] on icon "Editor contextual toolbar" at bounding box center [354, 140] width 7 height 7
type input "242424"
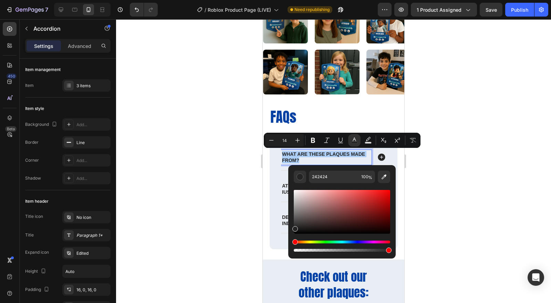
click at [304, 174] on button "Editor contextual toolbar" at bounding box center [300, 177] width 12 height 12
click at [301, 176] on div "Editor contextual toolbar" at bounding box center [300, 176] width 7 height 7
click at [358, 241] on div "Hue" at bounding box center [342, 242] width 97 height 3
drag, startPoint x: 357, startPoint y: 213, endPoint x: 377, endPoint y: 215, distance: 19.8
click at [377, 215] on div "Editor contextual toolbar" at bounding box center [342, 212] width 97 height 44
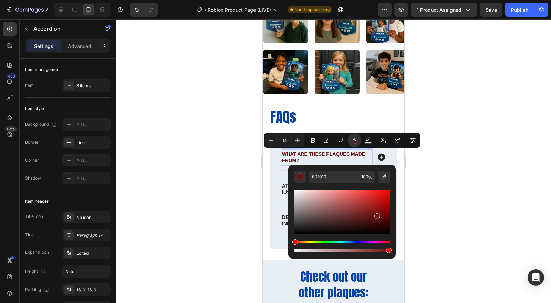
click at [364, 242] on div "Hue" at bounding box center [342, 242] width 97 height 3
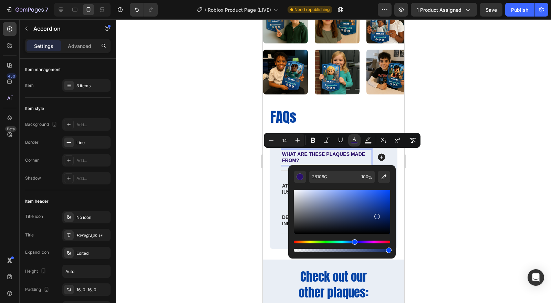
click at [354, 242] on div "Hue" at bounding box center [342, 242] width 97 height 3
drag, startPoint x: 376, startPoint y: 215, endPoint x: 387, endPoint y: 214, distance: 10.7
click at [387, 214] on div "Editor contextual toolbar" at bounding box center [388, 216] width 6 height 6
type input "04226D"
click at [460, 210] on div at bounding box center [333, 161] width 435 height 284
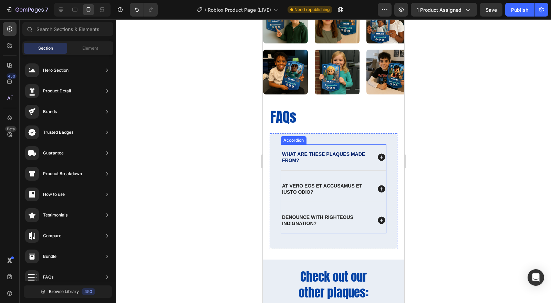
click at [377, 157] on icon at bounding box center [381, 157] width 9 height 9
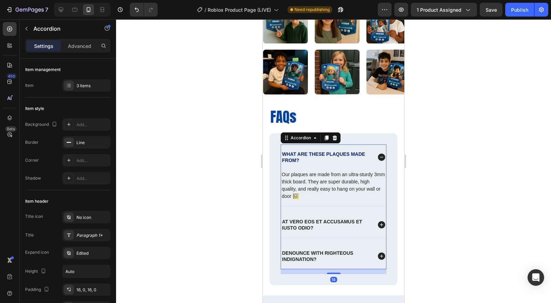
click at [377, 157] on icon at bounding box center [381, 157] width 9 height 9
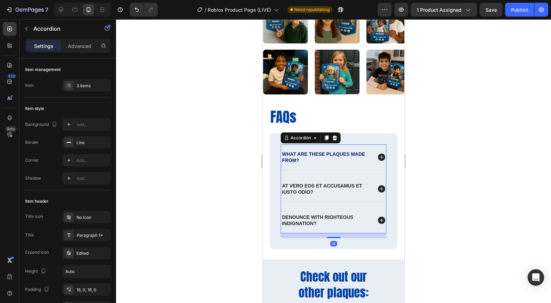
click at [377, 157] on icon at bounding box center [381, 157] width 9 height 9
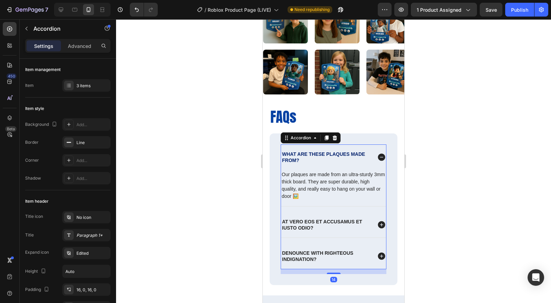
click at [377, 157] on icon at bounding box center [381, 157] width 9 height 9
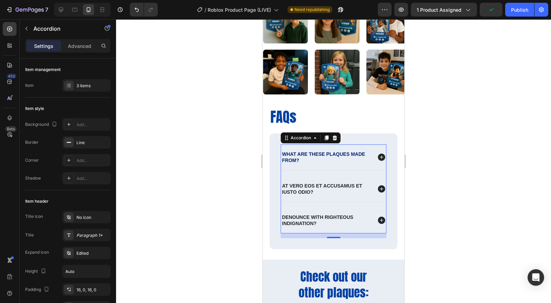
click at [77, 250] on div "Edited" at bounding box center [93, 253] width 32 height 6
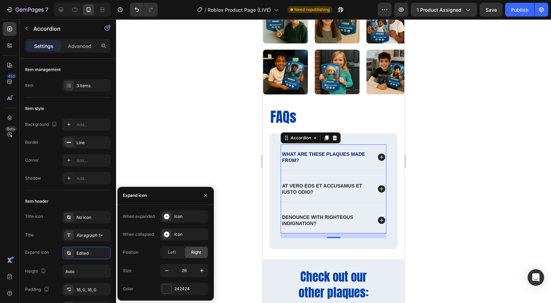
click at [166, 292] on div at bounding box center [166, 288] width 9 height 9
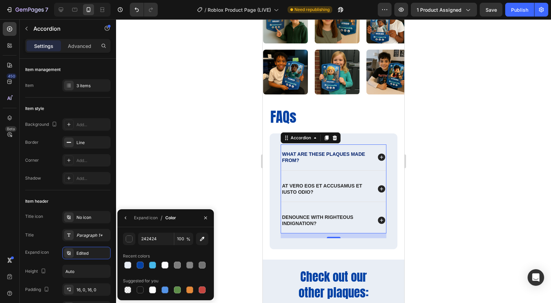
click at [138, 266] on div at bounding box center [140, 265] width 7 height 7
type input "0441A3"
click at [436, 202] on div at bounding box center [333, 161] width 435 height 284
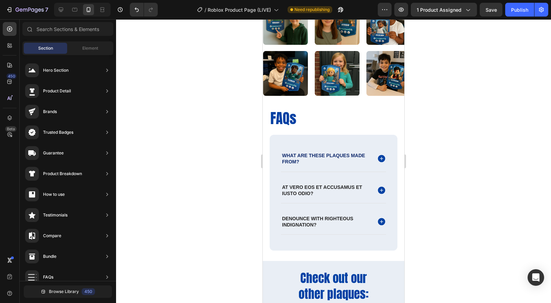
scroll to position [766, 0]
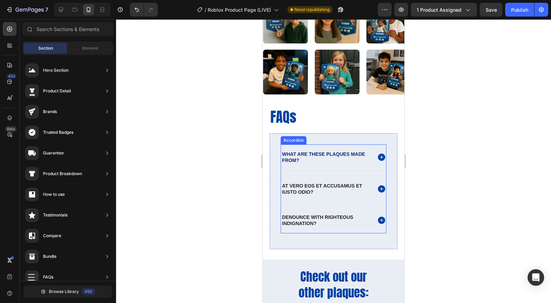
click at [302, 183] on p "At vero eos et accusamus et iusto odio?" at bounding box center [326, 189] width 89 height 12
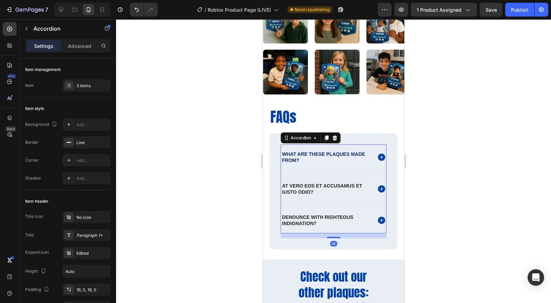
click at [305, 187] on p "At vero eos et accusamus et iusto odio?" at bounding box center [326, 189] width 89 height 12
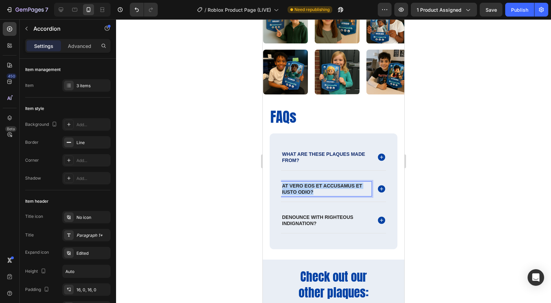
click at [305, 187] on p "At vero eos et accusamus et iusto odio?" at bounding box center [326, 189] width 89 height 12
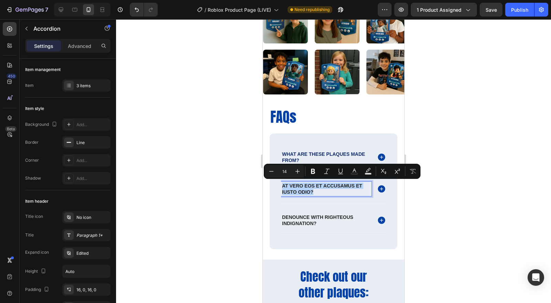
click at [318, 192] on p "At vero eos et accusamus et iusto odio?" at bounding box center [326, 189] width 89 height 12
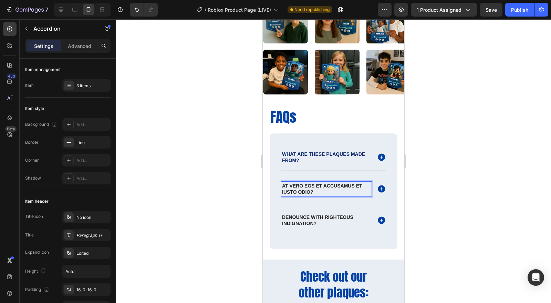
click at [326, 153] on span "what are these plaques made from?" at bounding box center [323, 157] width 83 height 12
click at [325, 153] on span "what are these plaques made from?" at bounding box center [323, 157] width 83 height 12
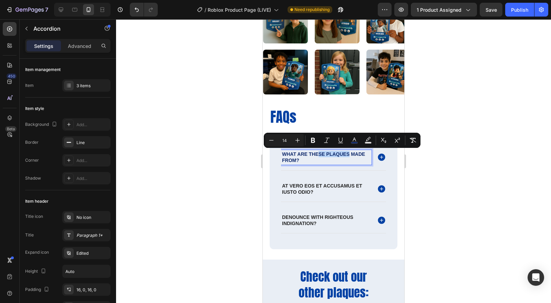
drag, startPoint x: 350, startPoint y: 153, endPoint x: 319, endPoint y: 155, distance: 30.4
click at [319, 155] on span "what are these plaques made from?" at bounding box center [323, 157] width 83 height 12
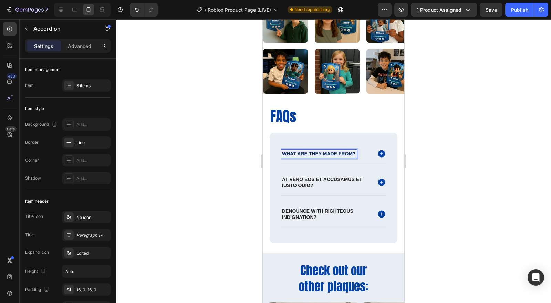
click at [459, 182] on div at bounding box center [333, 161] width 435 height 284
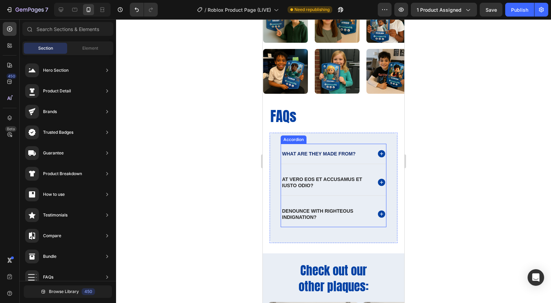
click at [312, 152] on span "what are they made from?" at bounding box center [319, 154] width 74 height 6
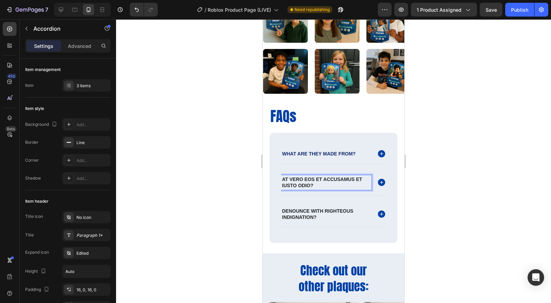
click at [307, 182] on p "At vero eos et accusamus et iusto odio?" at bounding box center [326, 182] width 89 height 12
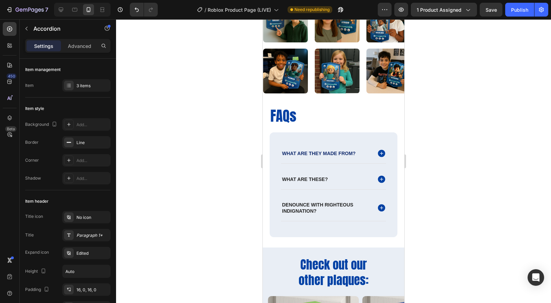
click at [426, 179] on div at bounding box center [333, 161] width 435 height 284
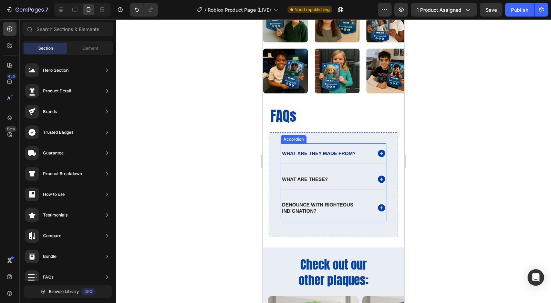
click at [305, 179] on p "What are these?" at bounding box center [305, 179] width 46 height 6
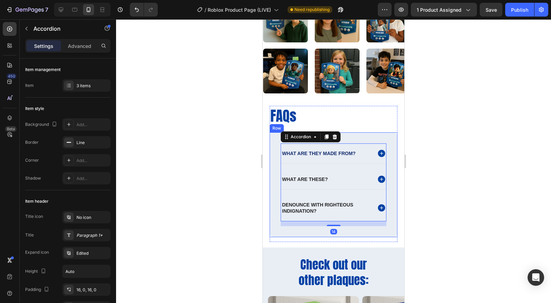
click at [480, 187] on div at bounding box center [333, 161] width 435 height 284
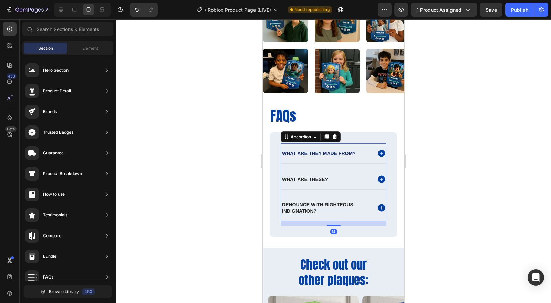
click at [307, 178] on p "What are these?" at bounding box center [305, 179] width 46 height 6
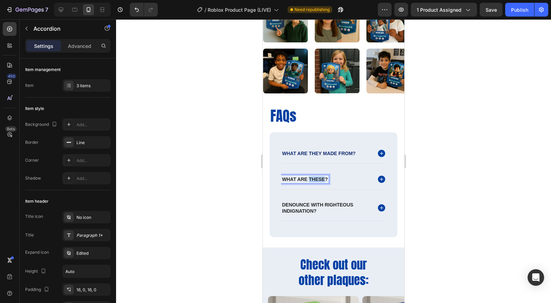
click at [319, 177] on p "What are these?" at bounding box center [305, 179] width 46 height 6
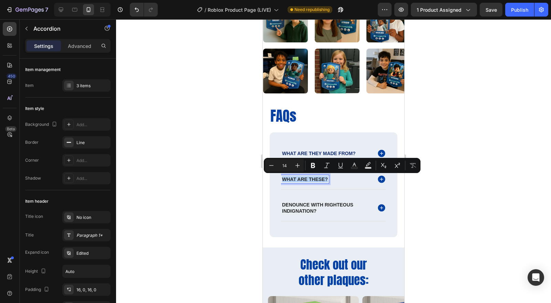
click at [333, 181] on div "What are these?" at bounding box center [326, 179] width 91 height 8
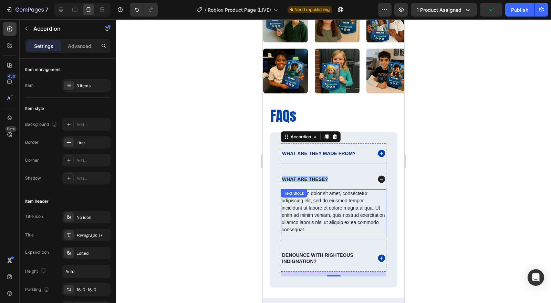
click at [298, 214] on div "Lorem ipsum dolor sit amet, consectetur adipiscing elit, sed do eiusmod tempor …" at bounding box center [333, 211] width 105 height 45
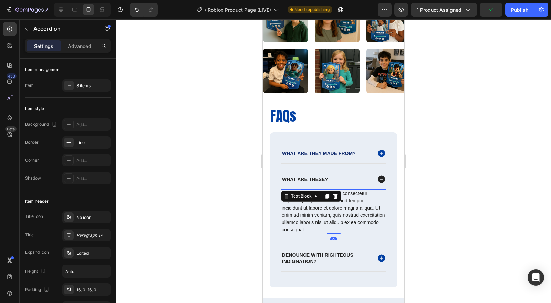
click at [298, 214] on div "Lorem ipsum dolor sit amet, consectetur adipiscing elit, sed do eiusmod tempor …" at bounding box center [333, 211] width 105 height 45
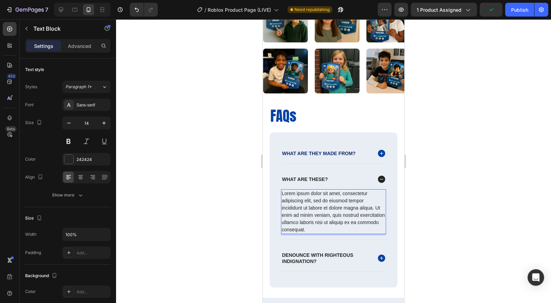
click at [298, 214] on p "Lorem ipsum dolor sit amet, consectetur adipiscing elit, sed do eiusmod tempor …" at bounding box center [334, 211] width 104 height 43
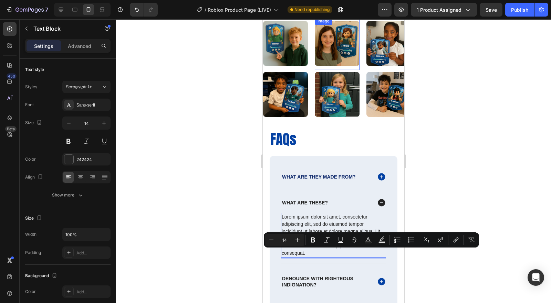
scroll to position [805, 0]
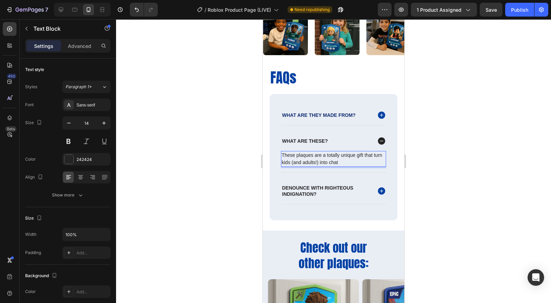
click at [326, 162] on p "These plaques are a totally unique gift that turn kids (and adults!) into chat" at bounding box center [334, 159] width 104 height 14
click at [352, 162] on p "These plaques are a totally unique gift that turn kids (and adults) into chat" at bounding box center [334, 159] width 104 height 14
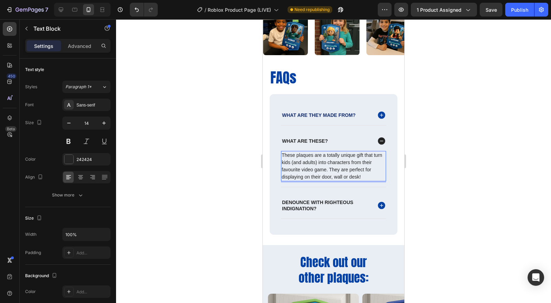
click at [339, 170] on p "These plaques are a totally unique gift that turn kids (and adults) into charac…" at bounding box center [334, 166] width 104 height 29
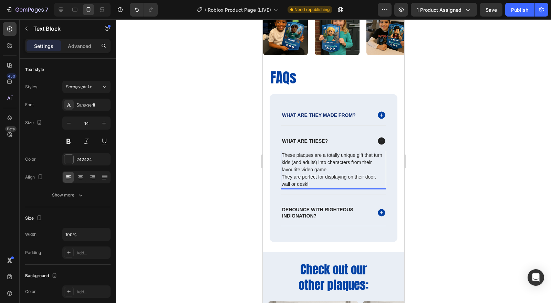
click at [411, 185] on div at bounding box center [333, 161] width 435 height 284
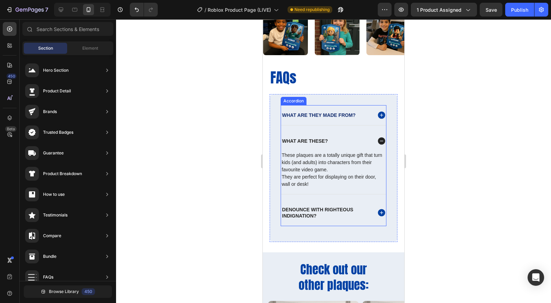
click at [378, 138] on icon at bounding box center [381, 141] width 7 height 7
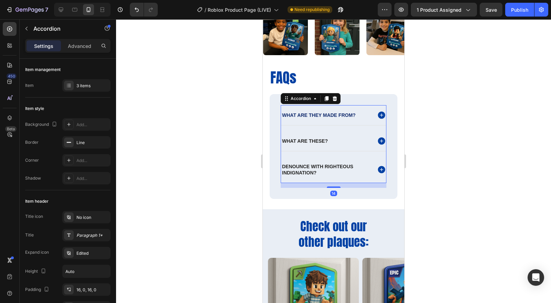
click at [479, 165] on div at bounding box center [333, 161] width 435 height 284
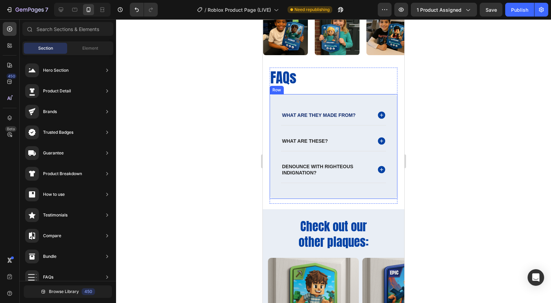
click at [293, 195] on div "what are they made from? What are these? denounce with righteous indignation? A…" at bounding box center [334, 146] width 128 height 104
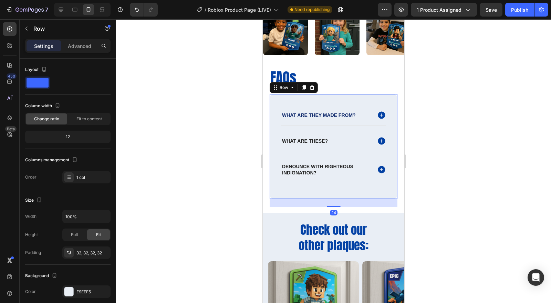
drag, startPoint x: 334, startPoint y: 201, endPoint x: 677, endPoint y: 221, distance: 343.5
click at [334, 206] on div at bounding box center [334, 206] width 14 height 1
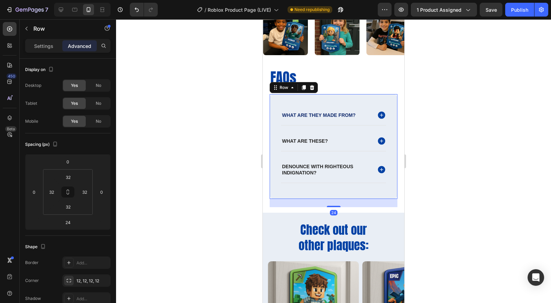
click at [483, 190] on div at bounding box center [333, 161] width 435 height 284
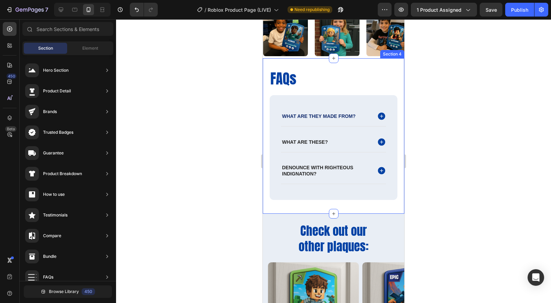
scroll to position [842, 0]
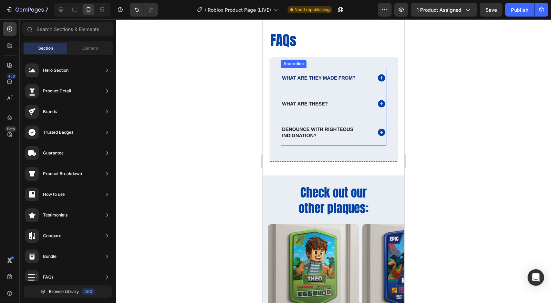
click at [318, 133] on p "denounce with righteous indignation?" at bounding box center [326, 132] width 89 height 12
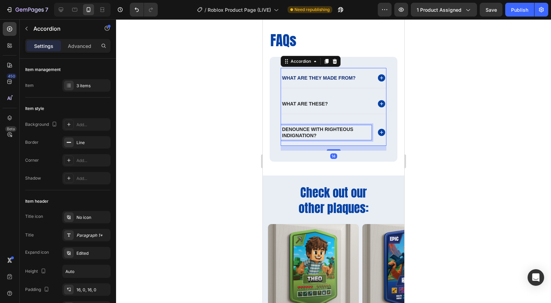
click at [318, 133] on p "denounce with righteous indignation?" at bounding box center [326, 132] width 89 height 12
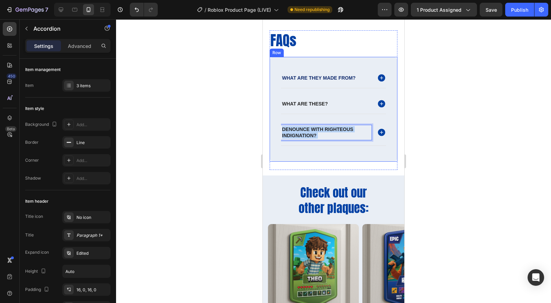
drag, startPoint x: 318, startPoint y: 133, endPoint x: 279, endPoint y: 125, distance: 39.7
click at [279, 125] on div "what are they made from? What are these? denounce with righteous indignation? A…" at bounding box center [334, 109] width 128 height 104
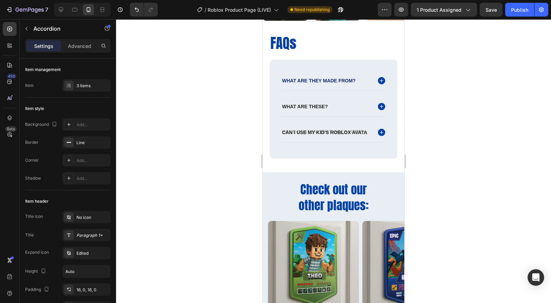
scroll to position [839, 0]
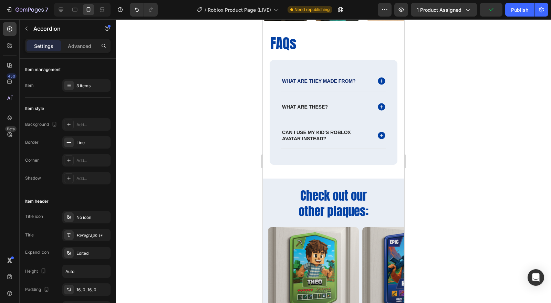
click at [448, 159] on div at bounding box center [333, 161] width 435 height 284
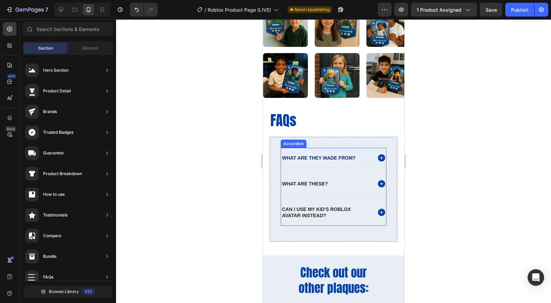
scroll to position [801, 0]
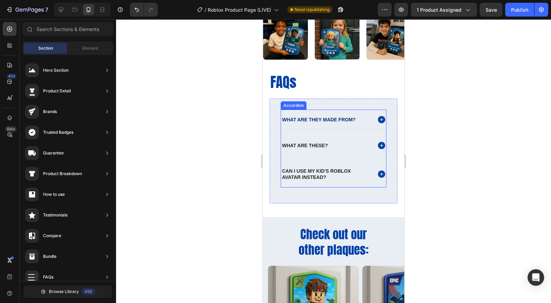
click at [378, 175] on icon at bounding box center [381, 174] width 7 height 7
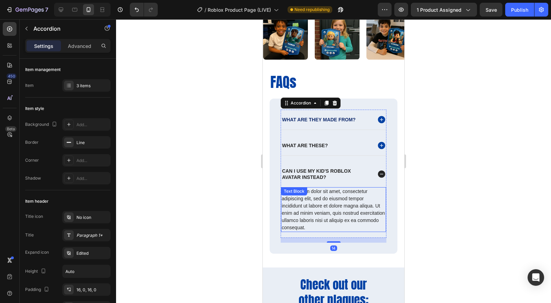
click at [336, 226] on div "Lorem ipsum dolor sit amet, consectetur adipiscing elit, sed do eiusmod tempor …" at bounding box center [333, 209] width 105 height 45
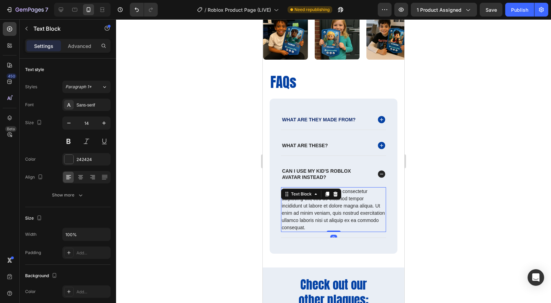
click at [336, 226] on div "Lorem ipsum dolor sit amet, consectetur adipiscing elit, sed do eiusmod tempor …" at bounding box center [333, 209] width 105 height 45
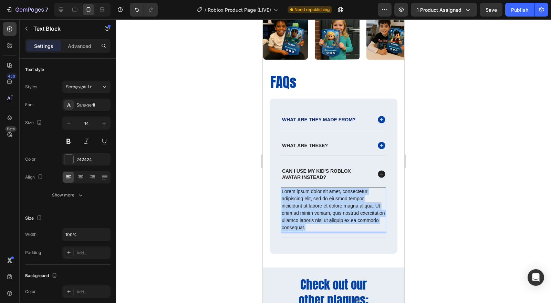
click at [336, 226] on p "Lorem ipsum dolor sit amet, consectetur adipiscing elit, sed do eiusmod tempor …" at bounding box center [334, 209] width 104 height 43
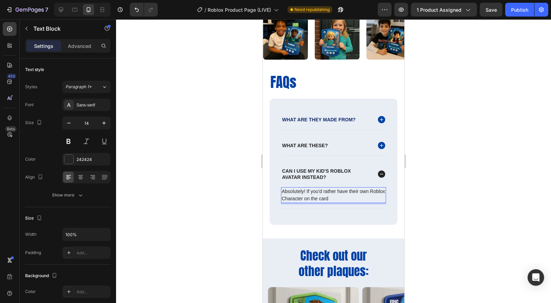
click at [321, 198] on p "Absolutely! If you'd rather have their own Roblox Character on the card" at bounding box center [334, 195] width 104 height 14
click at [314, 197] on p "Absolutely! If you'd rather have their own Roblox Character on the card" at bounding box center [334, 195] width 104 height 14
click at [303, 202] on p "Absolutely! If you'd rather have their own Roblox Avatar that they use in-game …" at bounding box center [334, 195] width 104 height 14
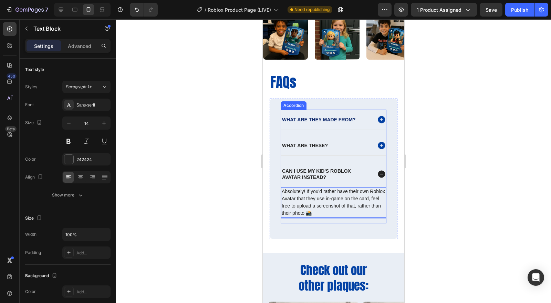
click at [378, 173] on icon at bounding box center [381, 174] width 7 height 7
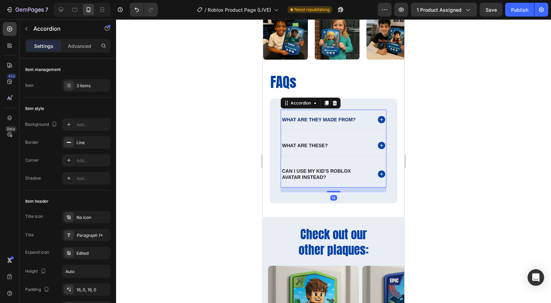
click at [447, 207] on div at bounding box center [333, 161] width 435 height 284
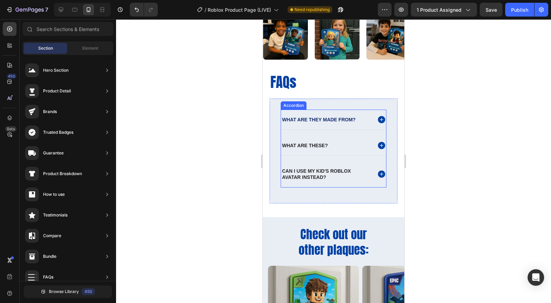
click at [316, 165] on div "Can i use my kid's roblox avatar instead?" at bounding box center [333, 174] width 105 height 26
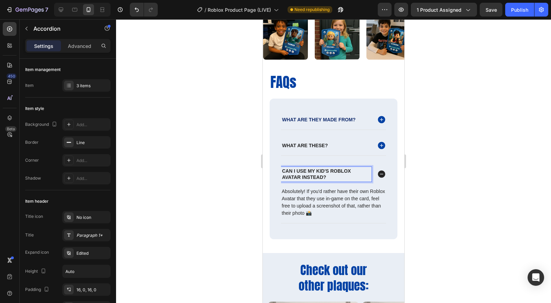
click at [487, 206] on div at bounding box center [333, 161] width 435 height 284
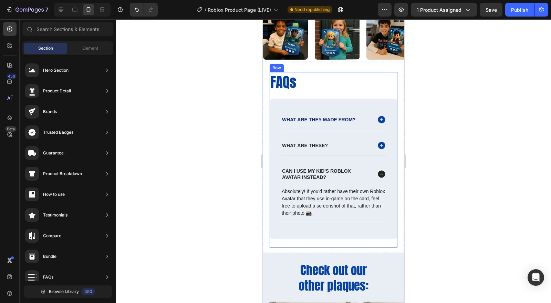
click at [287, 81] on h2 "FAQs" at bounding box center [334, 82] width 128 height 20
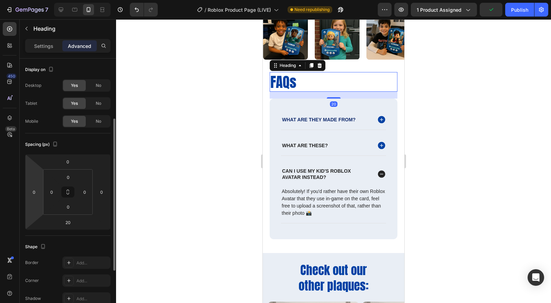
scroll to position [38, 0]
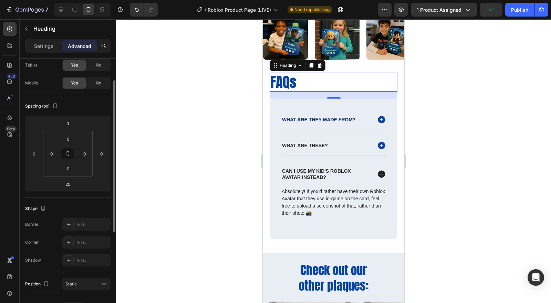
click at [46, 49] on p "Settings" at bounding box center [43, 45] width 19 height 7
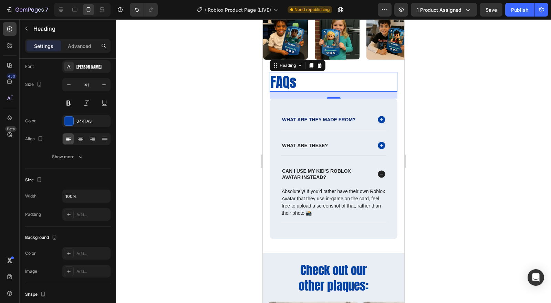
click at [82, 115] on div "0441A3" at bounding box center [86, 121] width 48 height 12
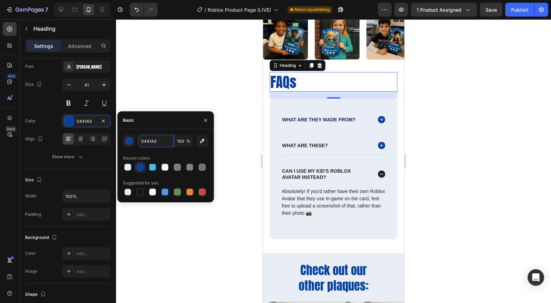
click at [145, 142] on input "0441A3" at bounding box center [156, 141] width 36 height 12
click at [439, 210] on div at bounding box center [333, 161] width 435 height 284
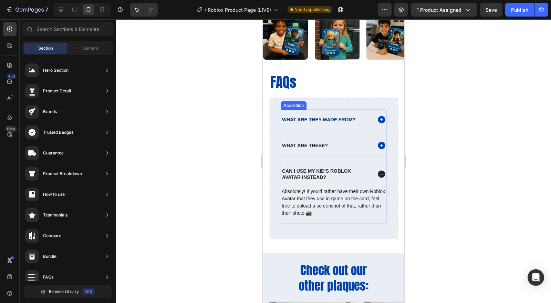
click at [320, 118] on span "what are they made from?" at bounding box center [319, 120] width 74 height 6
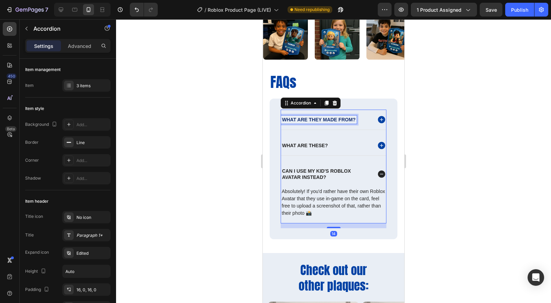
click at [320, 118] on span "what are they made from?" at bounding box center [319, 120] width 74 height 6
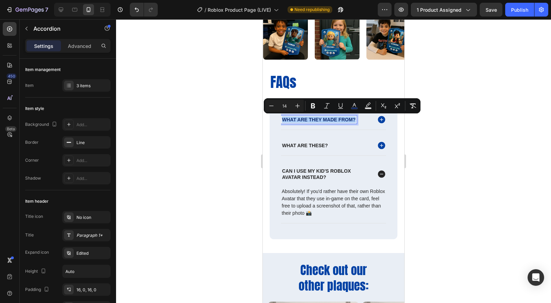
click at [356, 108] on rect "Editor contextual toolbar" at bounding box center [355, 109] width 7 height 2
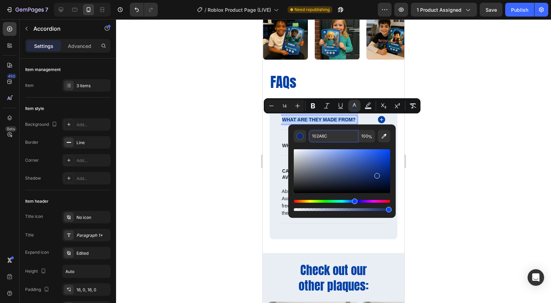
click at [342, 135] on input "102A6C" at bounding box center [334, 136] width 50 height 12
paste input "0441A3"
type input "0441A3"
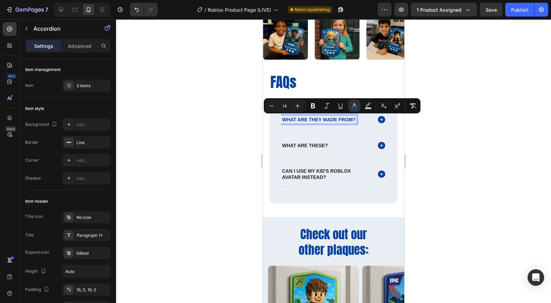
click at [431, 130] on div at bounding box center [333, 161] width 435 height 284
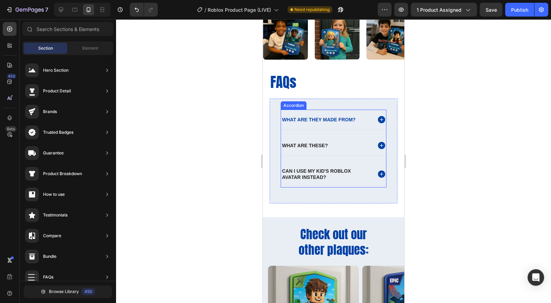
click at [314, 145] on p "What are these?" at bounding box center [305, 145] width 46 height 6
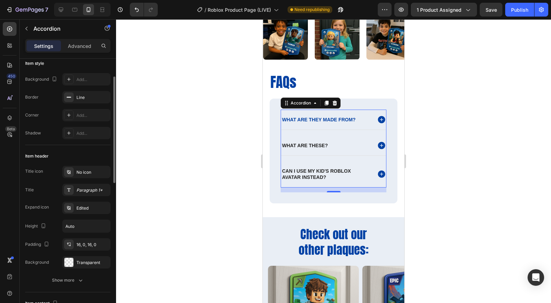
scroll to position [83, 0]
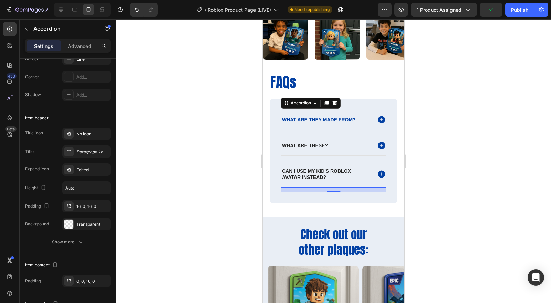
click at [84, 151] on div "Paragraph 1*" at bounding box center [93, 152] width 32 height 6
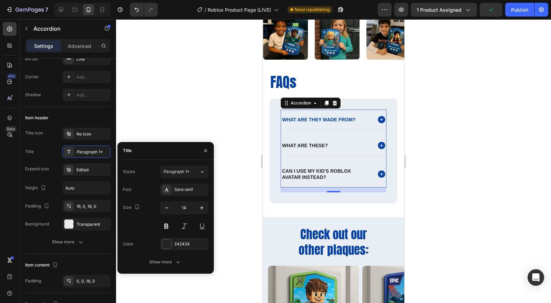
click at [191, 190] on div "Sans-serif" at bounding box center [190, 189] width 32 height 6
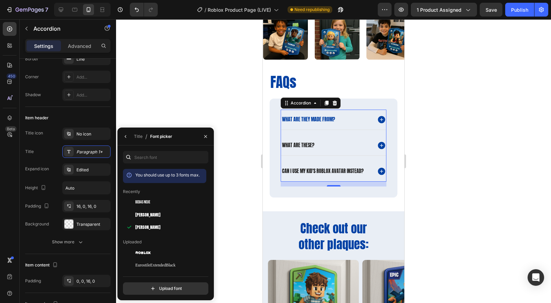
click at [147, 216] on span "[PERSON_NAME]" at bounding box center [147, 215] width 25 height 6
click at [150, 203] on span "Bebas Neue" at bounding box center [142, 202] width 15 height 6
click at [153, 251] on div "Roblox" at bounding box center [170, 252] width 70 height 8
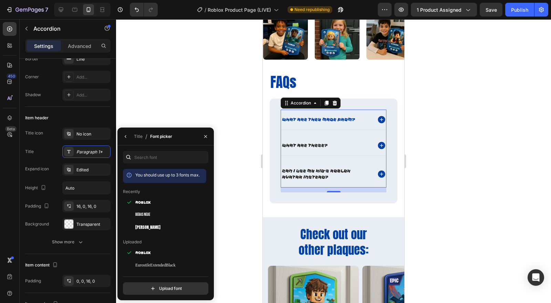
click at [155, 263] on span "EurostileExtendedBlack" at bounding box center [155, 265] width 40 height 6
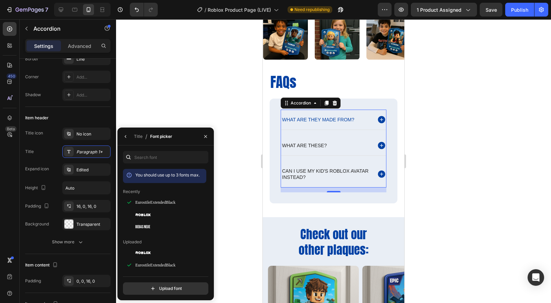
click at [149, 226] on span "Bebas Neue" at bounding box center [142, 227] width 15 height 6
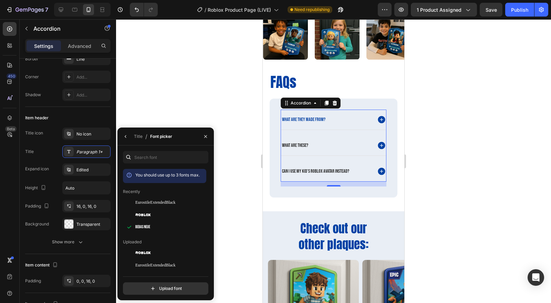
click at [149, 215] on span "Roblox" at bounding box center [143, 215] width 16 height 6
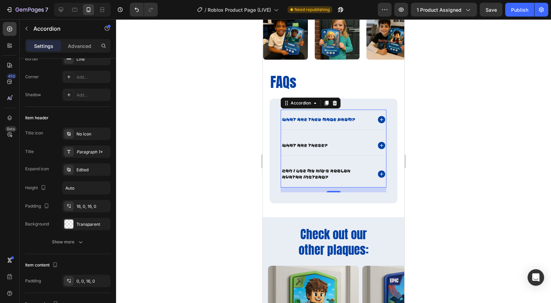
click at [248, 184] on div at bounding box center [333, 161] width 435 height 284
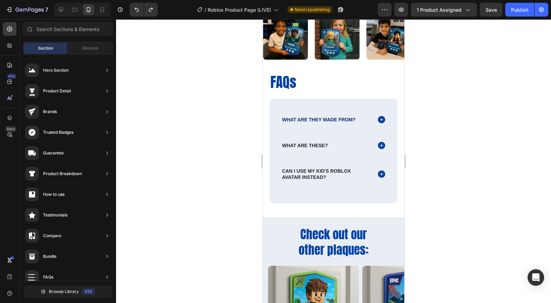
click at [466, 175] on div at bounding box center [333, 161] width 435 height 284
click at [311, 144] on p "What are these?" at bounding box center [305, 145] width 46 height 6
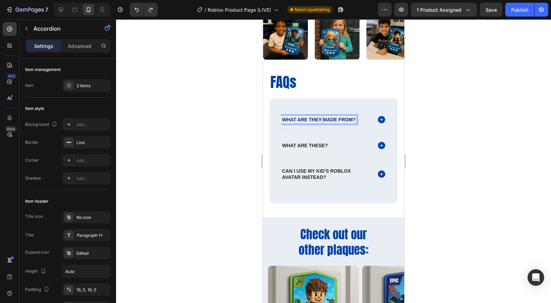
click at [321, 118] on span "what are they made from?" at bounding box center [319, 120] width 74 height 6
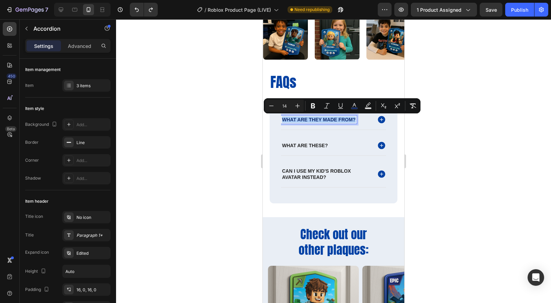
click at [356, 104] on icon "Editor contextual toolbar" at bounding box center [354, 105] width 7 height 7
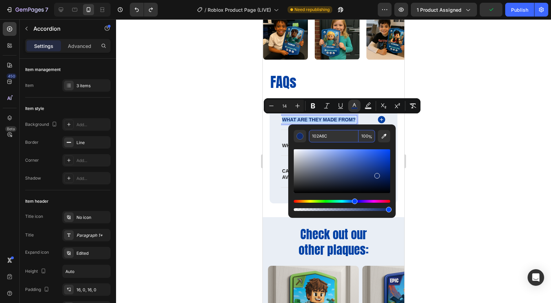
click at [331, 134] on input "102A6C" at bounding box center [334, 136] width 50 height 12
paste input "0441A3"
type input "0441A3"
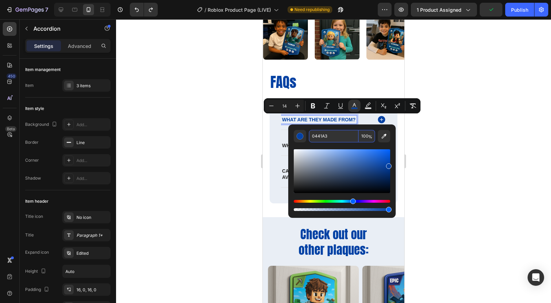
click at [483, 154] on div at bounding box center [333, 161] width 435 height 284
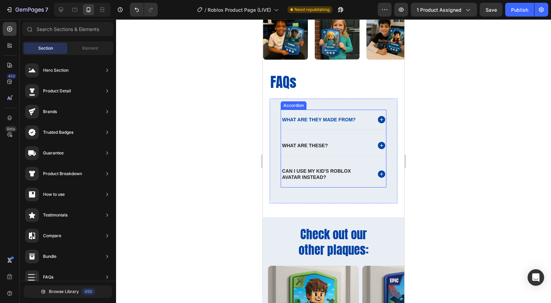
click at [300, 143] on p "What are these?" at bounding box center [305, 145] width 46 height 6
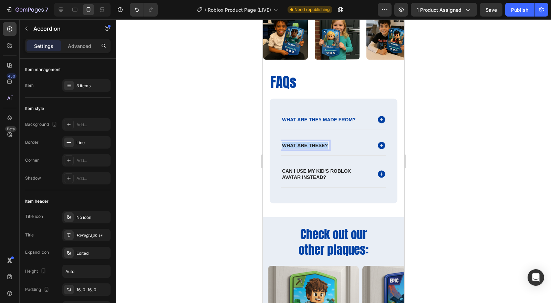
click at [300, 144] on p "What are these?" at bounding box center [305, 145] width 46 height 6
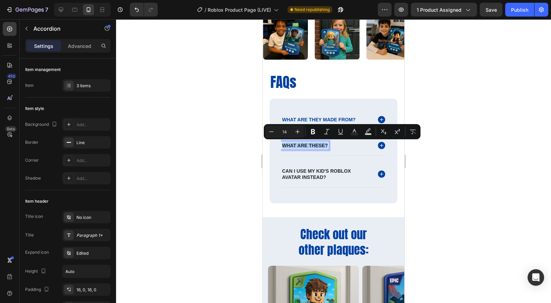
click at [355, 130] on icon "Editor contextual toolbar" at bounding box center [354, 131] width 3 height 4
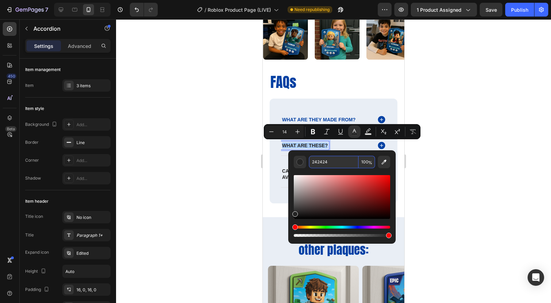
click at [332, 162] on input "242424" at bounding box center [334, 162] width 50 height 12
paste input "0441A3"
type input "0441A3"
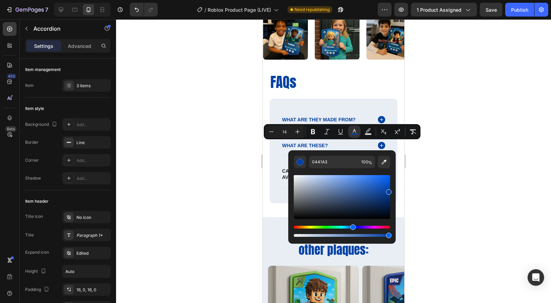
click at [426, 183] on div at bounding box center [333, 161] width 435 height 284
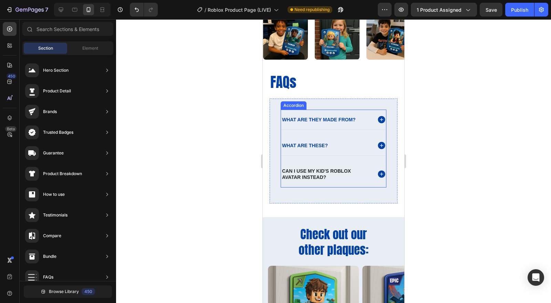
click at [303, 173] on p "Can i use my kid's roblox avatar instead?" at bounding box center [326, 174] width 89 height 12
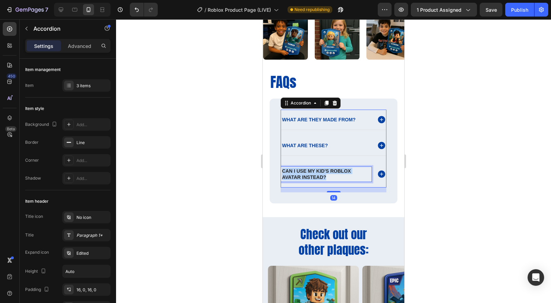
click at [303, 173] on p "Can i use my kid's roblox avatar instead?" at bounding box center [326, 174] width 89 height 12
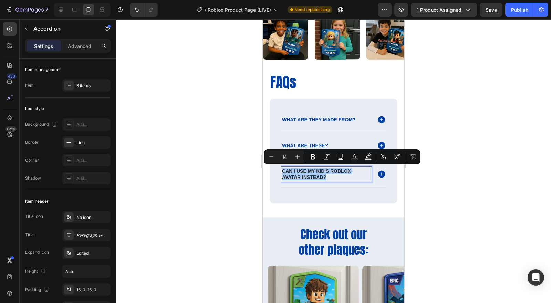
click at [358, 158] on button "Text Color" at bounding box center [354, 157] width 12 height 12
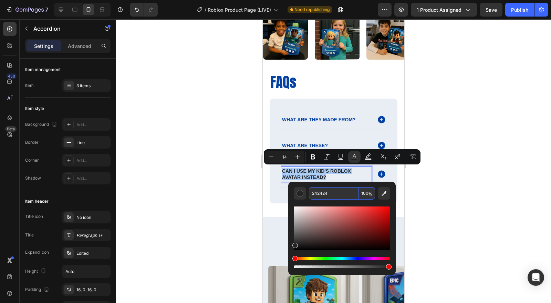
click at [329, 190] on input "242424" at bounding box center [334, 193] width 50 height 12
paste input "0441A3"
type input "0441A3"
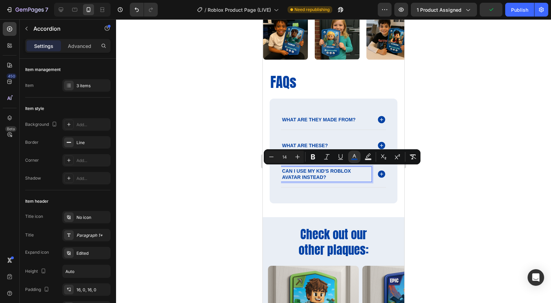
click at [471, 186] on div at bounding box center [333, 161] width 435 height 284
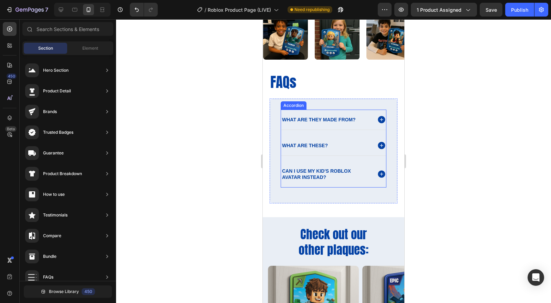
click at [294, 118] on span "what are they made from?" at bounding box center [319, 120] width 74 height 6
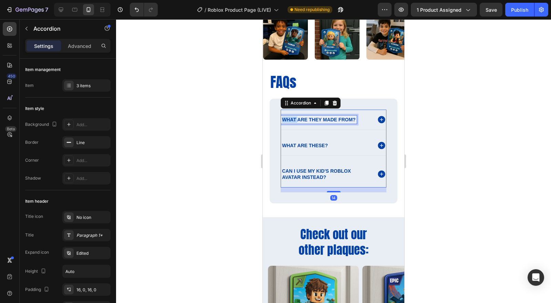
click at [293, 119] on span "what are they made from?" at bounding box center [319, 120] width 74 height 6
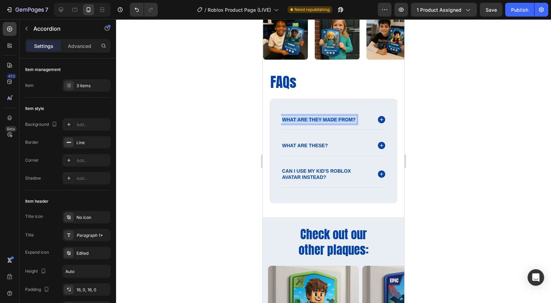
click at [293, 119] on span "what are they made from?" at bounding box center [319, 120] width 74 height 6
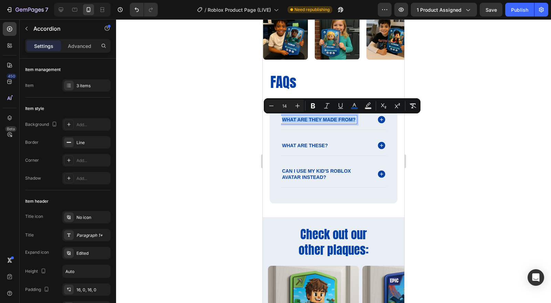
click at [84, 236] on div "Paragraph 1*" at bounding box center [93, 235] width 32 height 6
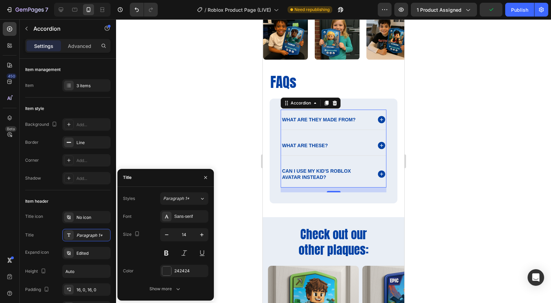
click at [171, 288] on div "Show more" at bounding box center [166, 288] width 32 height 7
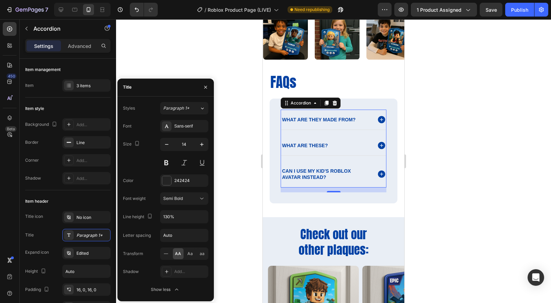
click at [192, 253] on span "Aa" at bounding box center [190, 254] width 6 height 6
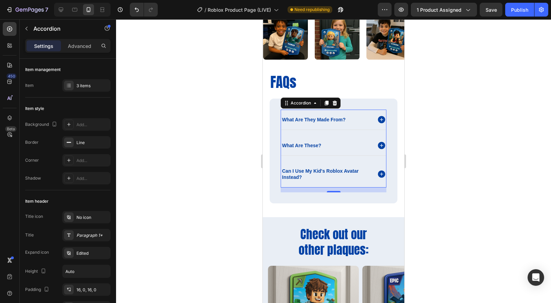
click at [450, 114] on div at bounding box center [333, 161] width 435 height 284
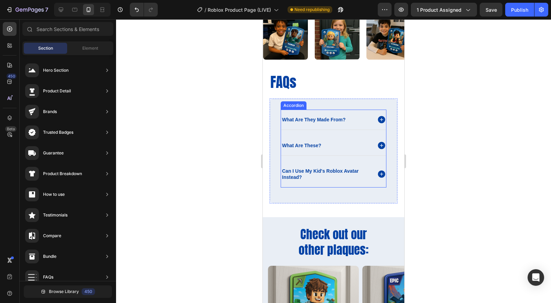
click at [293, 118] on span "what are they made from?" at bounding box center [314, 120] width 64 height 6
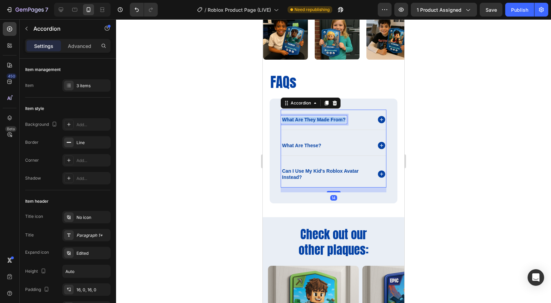
click at [293, 118] on span "what are they made from?" at bounding box center [314, 120] width 64 height 6
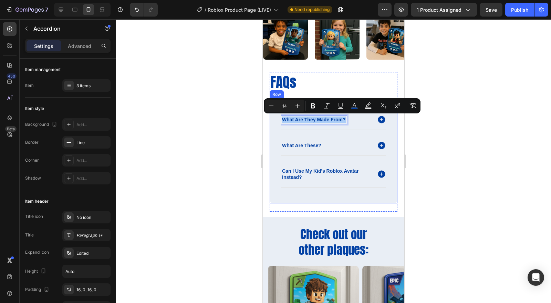
click at [73, 233] on div "Paragraph 1*" at bounding box center [86, 235] width 48 height 12
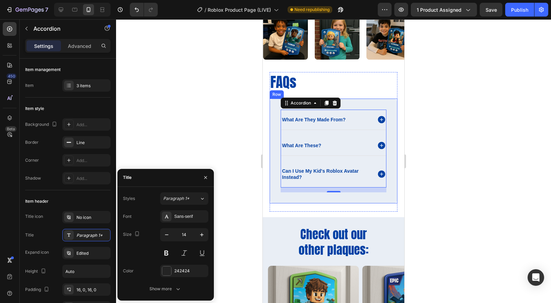
click at [186, 203] on button "Paragraph 1*" at bounding box center [184, 198] width 48 height 12
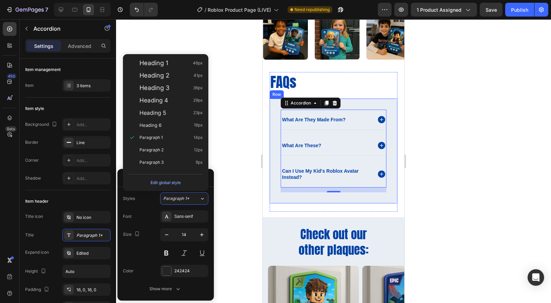
click at [187, 203] on button "Paragraph 1*" at bounding box center [184, 198] width 48 height 12
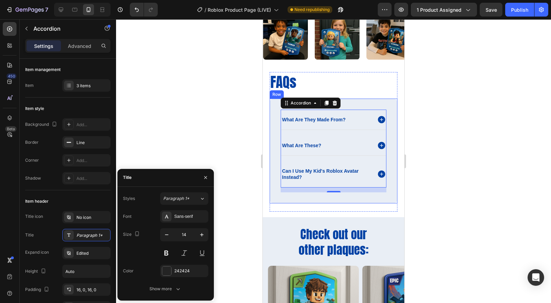
click at [186, 216] on div "Sans-serif" at bounding box center [190, 216] width 32 height 6
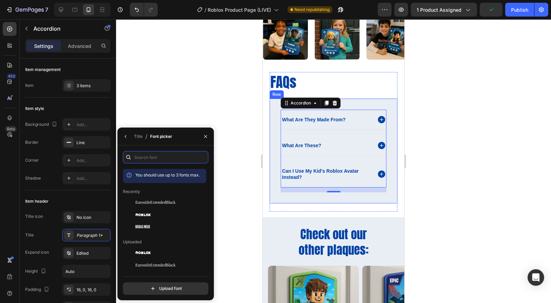
click at [174, 157] on input "text" at bounding box center [165, 157] width 85 height 12
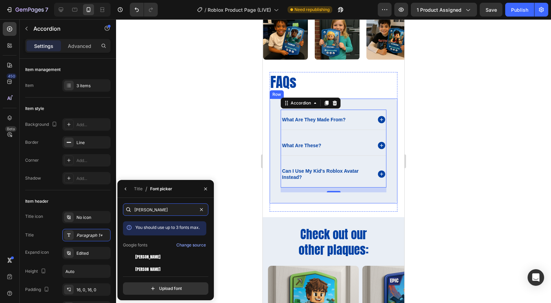
type input "anton"
click at [150, 254] on div "[PERSON_NAME]" at bounding box center [170, 257] width 70 height 6
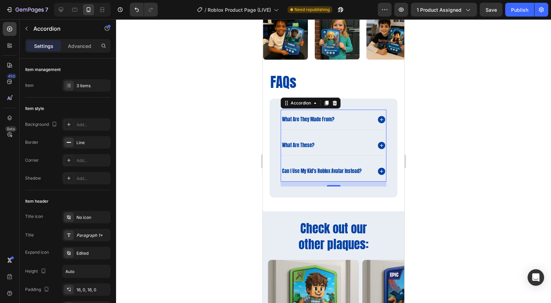
click at [503, 149] on div at bounding box center [333, 161] width 435 height 284
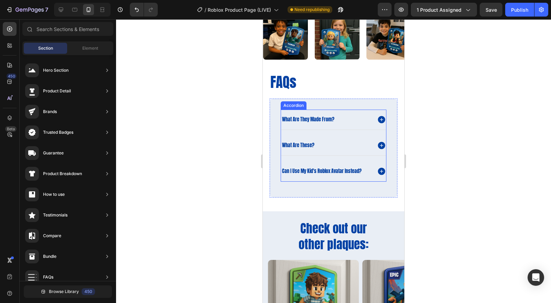
click at [305, 120] on span "what are they made from?" at bounding box center [308, 119] width 52 height 7
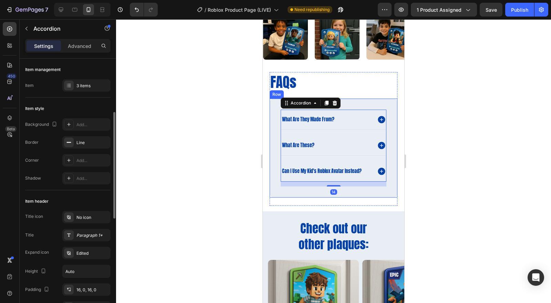
scroll to position [38, 0]
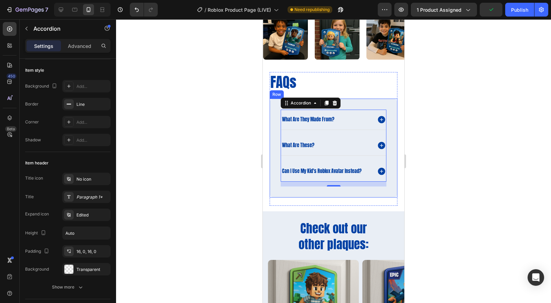
click at [84, 202] on div "Paragraph 1*" at bounding box center [86, 197] width 48 height 12
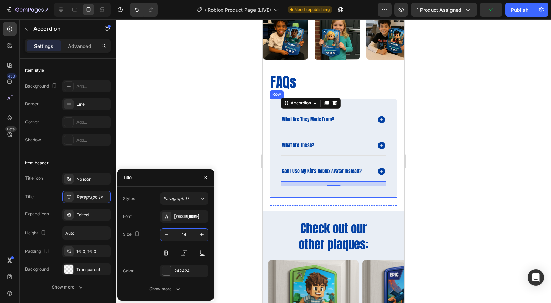
click at [195, 235] on input "14" at bounding box center [184, 235] width 23 height 12
click at [199, 236] on icon "button" at bounding box center [202, 234] width 7 height 7
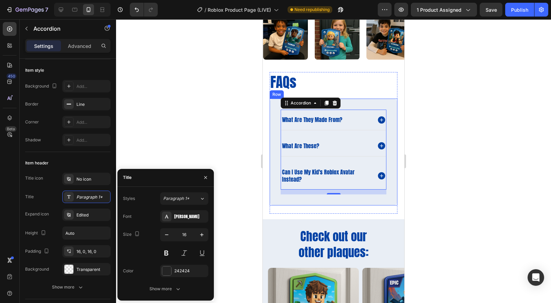
click at [199, 236] on icon "button" at bounding box center [202, 234] width 7 height 7
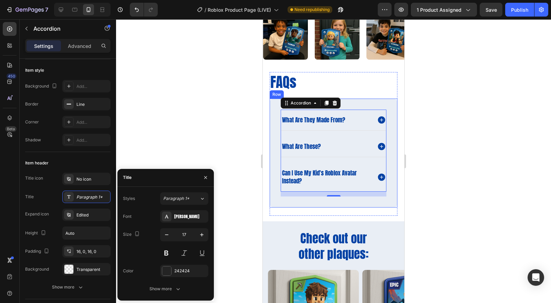
click at [199, 236] on icon "button" at bounding box center [202, 234] width 7 height 7
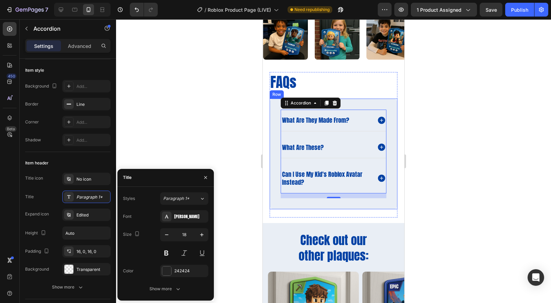
click at [199, 236] on icon "button" at bounding box center [202, 234] width 7 height 7
type input "19"
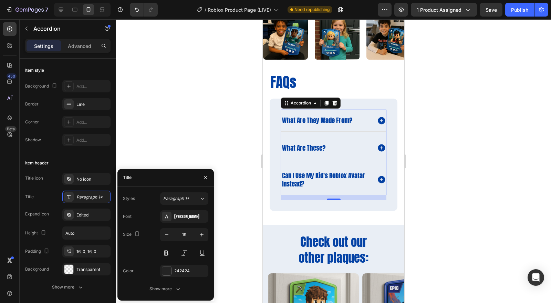
click at [465, 204] on div at bounding box center [333, 161] width 435 height 284
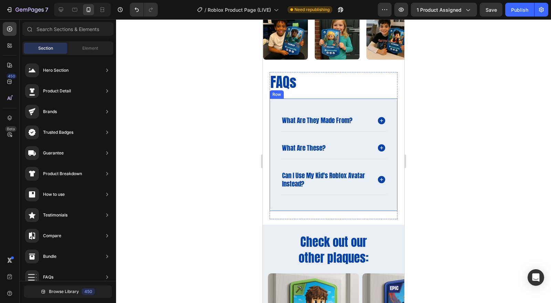
click at [511, 183] on div at bounding box center [333, 161] width 435 height 284
click at [273, 128] on div "what are they made from? what are these? can i use my kid's roblox avatar inste…" at bounding box center [334, 155] width 128 height 112
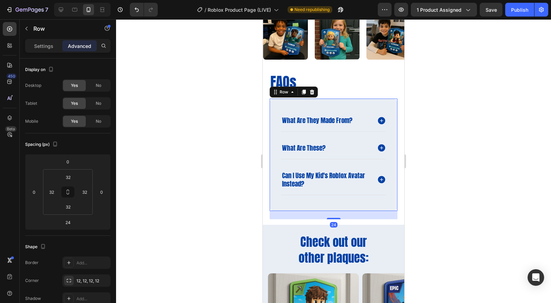
click at [38, 46] on p "Settings" at bounding box center [43, 45] width 19 height 7
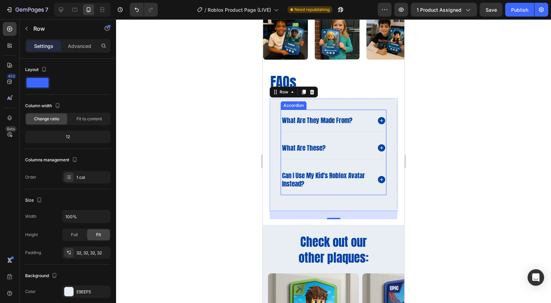
click at [323, 157] on div "what are these?" at bounding box center [333, 148] width 105 height 22
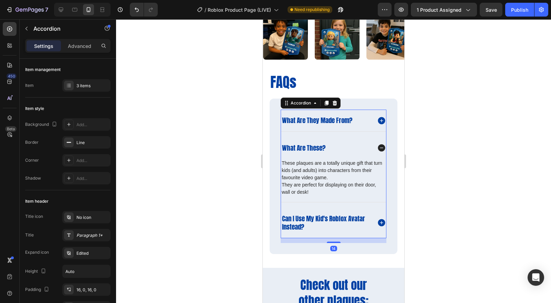
click at [69, 84] on icon at bounding box center [69, 86] width 6 height 6
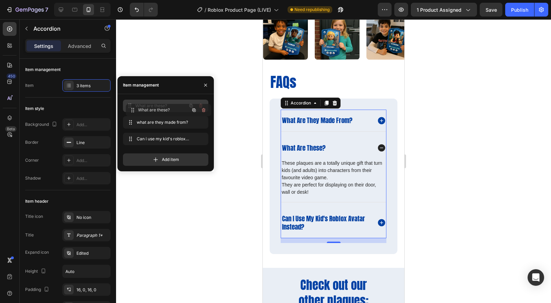
drag, startPoint x: 128, startPoint y: 122, endPoint x: 131, endPoint y: 109, distance: 12.7
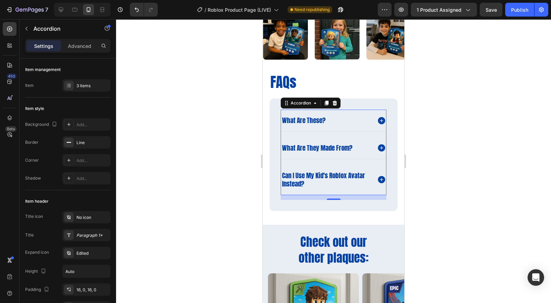
click at [461, 166] on div at bounding box center [333, 161] width 435 height 284
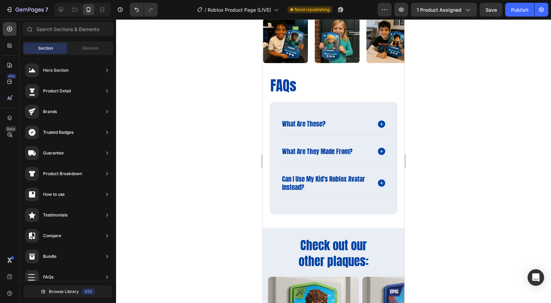
scroll to position [759, 0]
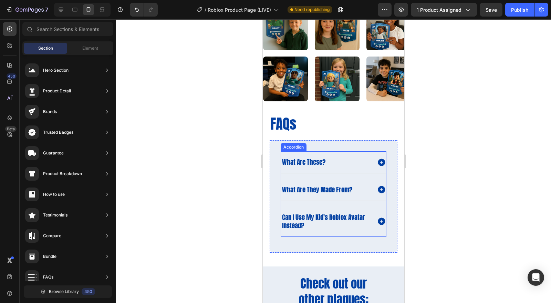
click at [352, 175] on div "what are these? what are they made from? can i use my kid's roblox avatar inste…" at bounding box center [334, 193] width 106 height 85
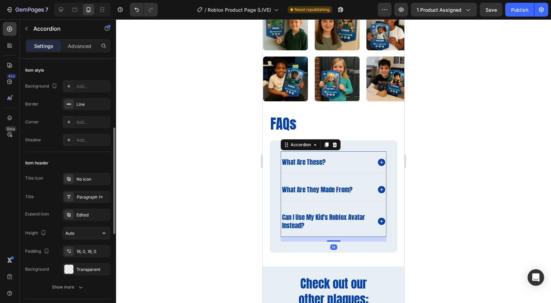
scroll to position [77, 0]
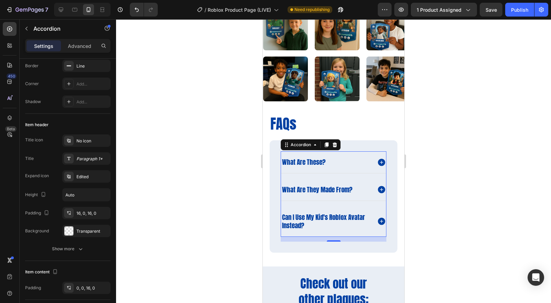
click at [64, 249] on div "Show more" at bounding box center [68, 248] width 32 height 7
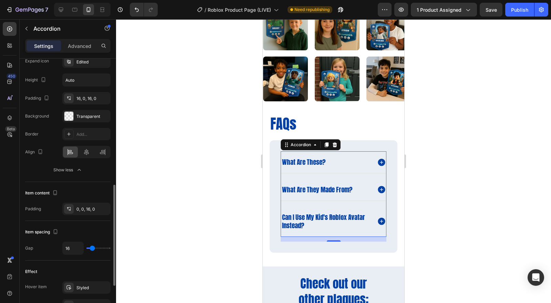
scroll to position [230, 0]
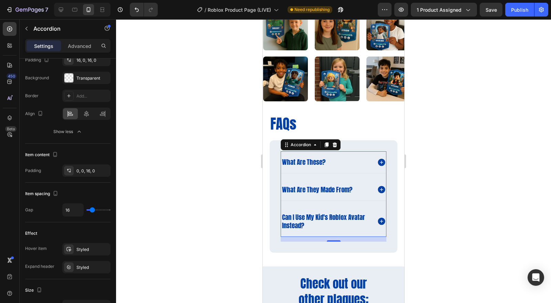
click at [378, 162] on icon at bounding box center [381, 162] width 7 height 7
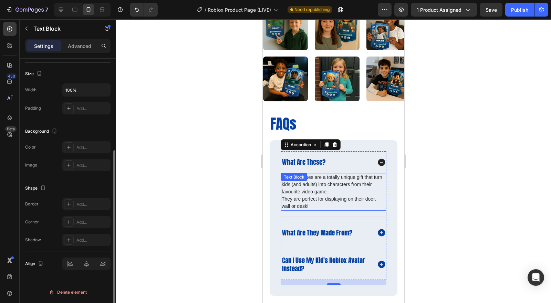
click at [325, 187] on p "These plaques are a totally unique gift that turn kids (and adults) into charac…" at bounding box center [334, 192] width 104 height 36
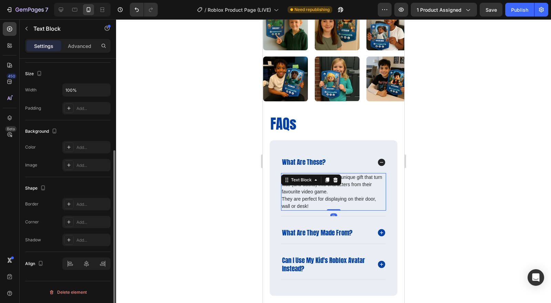
scroll to position [0, 0]
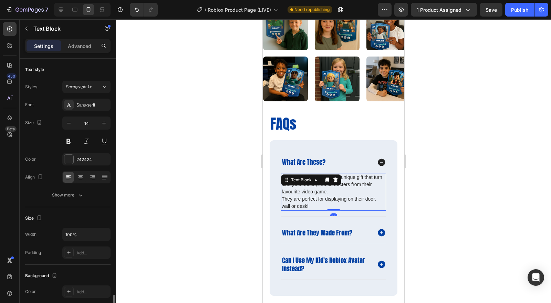
click at [325, 187] on p "These plaques are a totally unique gift that turn kids (and adults) into charac…" at bounding box center [334, 192] width 104 height 36
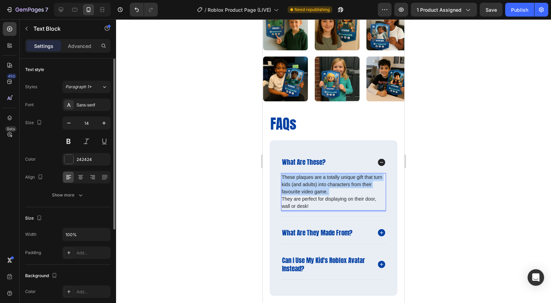
click at [325, 187] on p "These plaques are a totally unique gift that turn kids (and adults) into charac…" at bounding box center [334, 192] width 104 height 36
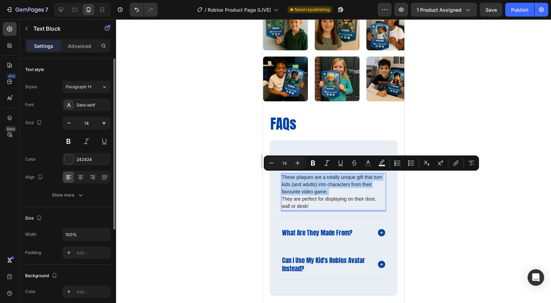
click at [325, 187] on p "These plaques are a totally unique gift that turn kids (and adults) into charac…" at bounding box center [334, 192] width 104 height 36
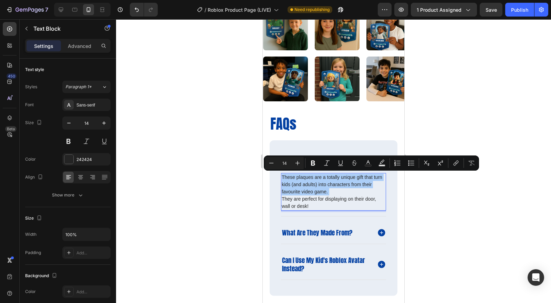
click at [436, 197] on div at bounding box center [333, 161] width 435 height 284
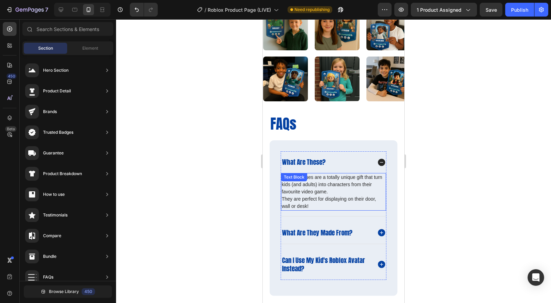
click at [331, 174] on p "These plaques are a totally unique gift that turn kids (and adults) into charac…" at bounding box center [334, 192] width 104 height 36
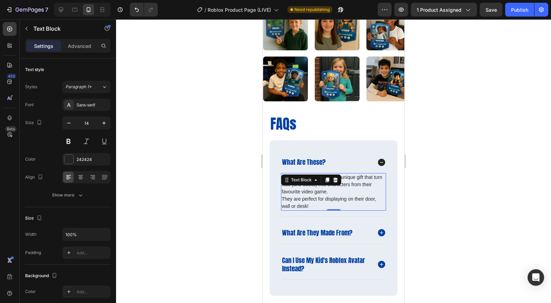
click at [71, 156] on div at bounding box center [68, 159] width 9 height 9
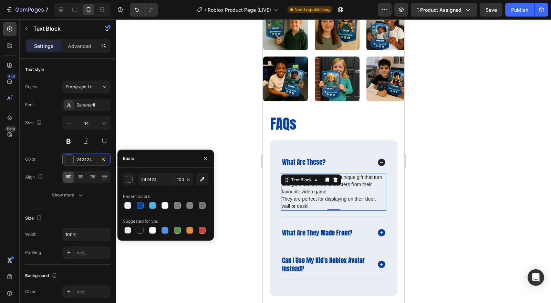
click at [143, 207] on div at bounding box center [140, 205] width 7 height 7
type input "0441A3"
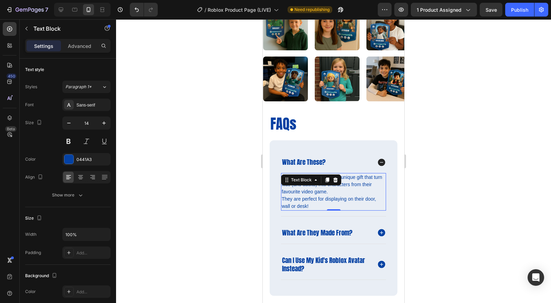
click at [444, 210] on div at bounding box center [333, 161] width 435 height 284
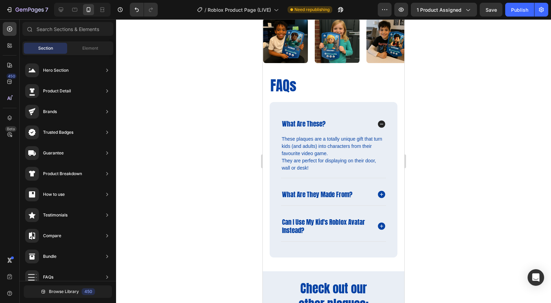
scroll to position [797, 0]
click at [341, 153] on p "These plaques are a totally unique gift that turn kids (and adults) into charac…" at bounding box center [334, 153] width 104 height 36
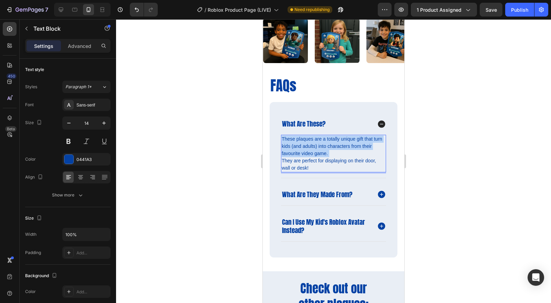
click at [341, 153] on p "These plaques are a totally unique gift that turn kids (and adults) into charac…" at bounding box center [334, 153] width 104 height 36
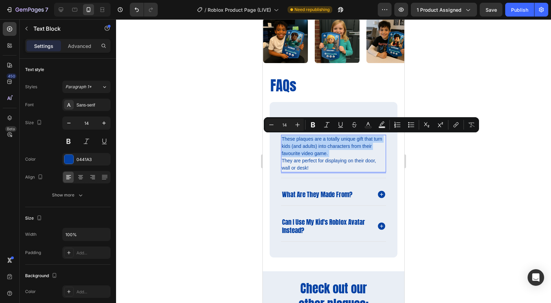
click at [339, 154] on p "These plaques are a totally unique gift that turn kids (and adults) into charac…" at bounding box center [334, 153] width 104 height 36
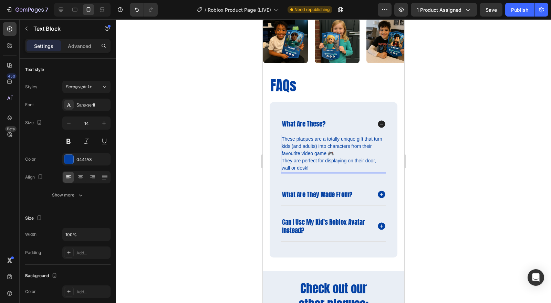
click at [454, 118] on div at bounding box center [333, 161] width 435 height 284
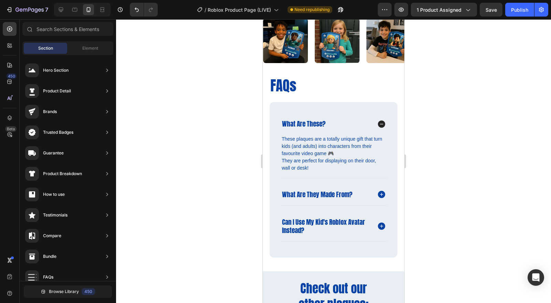
click at [456, 121] on div at bounding box center [333, 161] width 435 height 284
click at [364, 159] on p "These plaques are a totally unique gift that turn kids (and adults) into charac…" at bounding box center [334, 153] width 104 height 36
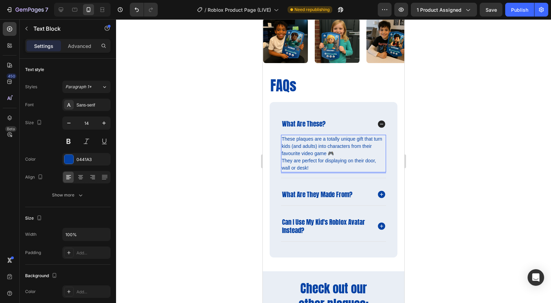
click at [365, 160] on p "These plaques are a totally unique gift that turn kids (and adults) into charac…" at bounding box center [334, 153] width 104 height 36
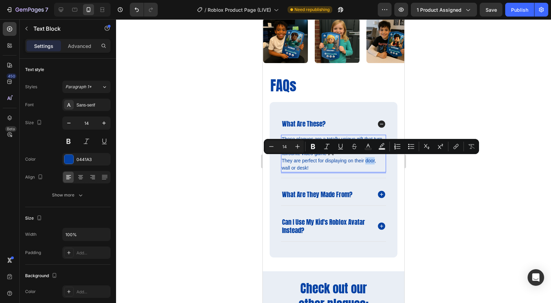
click at [366, 160] on p "These plaques are a totally unique gift that turn kids (and adults) into charac…" at bounding box center [334, 153] width 104 height 36
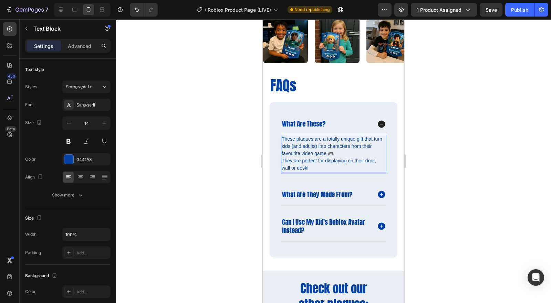
click at [364, 161] on p "These plaques are a totally unique gift that turn kids (and adults) into charac…" at bounding box center [334, 153] width 104 height 36
click at [365, 159] on p "These plaques are a totally unique gift that turn kids (and adults) into charac…" at bounding box center [334, 153] width 104 height 36
click at [441, 160] on div at bounding box center [333, 161] width 435 height 284
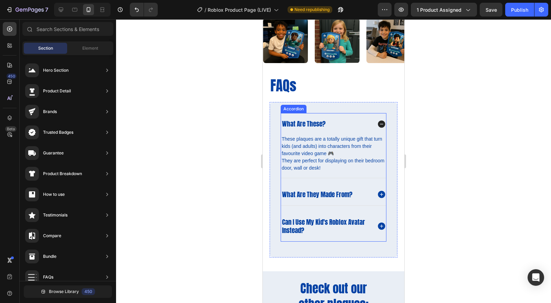
click at [348, 193] on span "what are they made from?" at bounding box center [317, 195] width 70 height 10
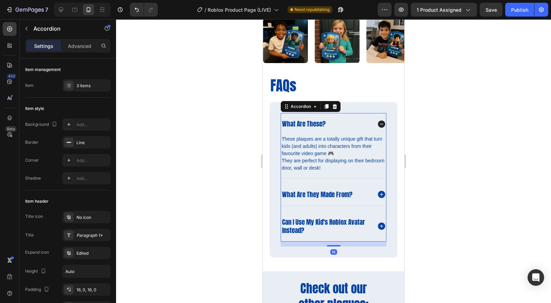
click at [378, 191] on icon at bounding box center [381, 194] width 7 height 7
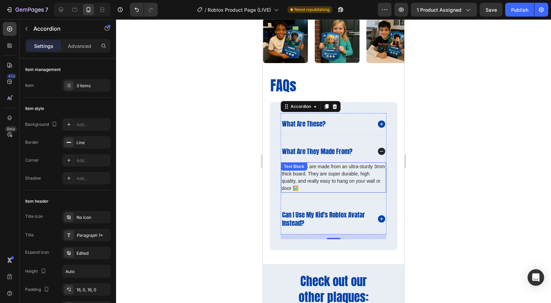
click at [309, 184] on p "Our plaques are made from an ultra-sturdy 3mm thick board. They are super durab…" at bounding box center [334, 177] width 104 height 29
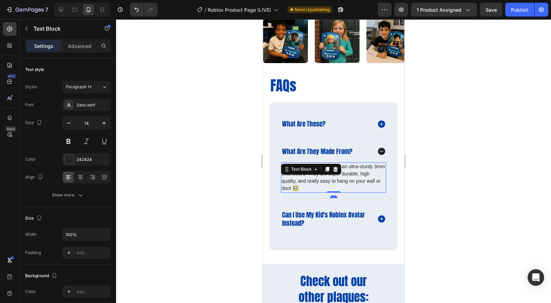
click at [327, 186] on p "Our plaques are made from an ultra-sturdy 3mm thick board. They are super durab…" at bounding box center [334, 177] width 104 height 29
click at [323, 184] on p "Our plaques are made from an ultra-sturdy 3mm thick board. They are super durab…" at bounding box center [334, 177] width 104 height 29
click at [319, 185] on p "Our plaques are made from an ultra-sturdy 3mm thick board. They are super durab…" at bounding box center [334, 177] width 104 height 29
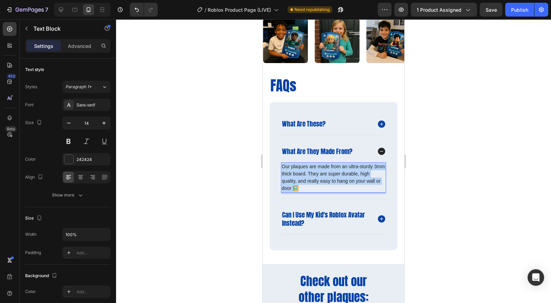
drag, startPoint x: 318, startPoint y: 185, endPoint x: 283, endPoint y: 164, distance: 41.0
click at [283, 164] on p "Our plaques are made from an ultra-sturdy 3mm thick board. They are super durab…" at bounding box center [334, 177] width 104 height 29
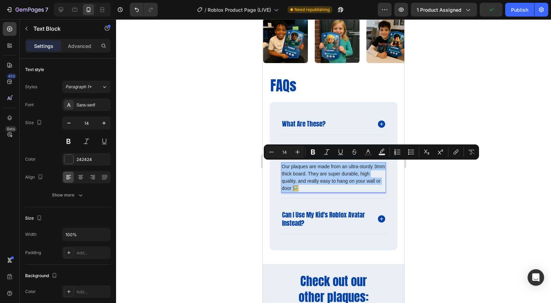
click at [364, 153] on button "Text Color" at bounding box center [368, 152] width 12 height 12
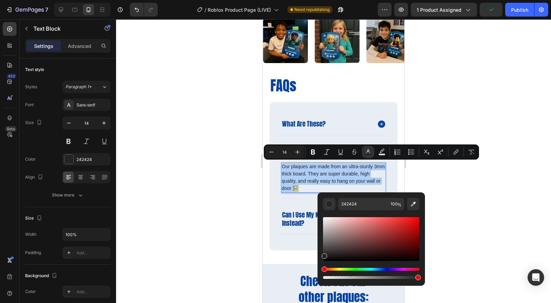
click at [364, 153] on button "Text Color" at bounding box center [368, 152] width 12 height 12
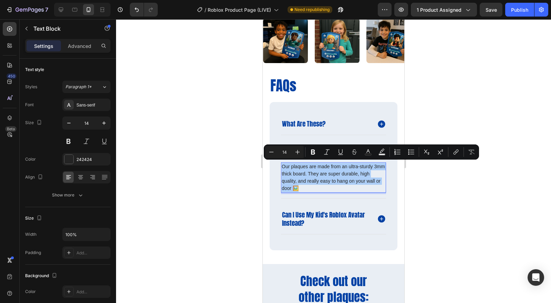
click at [80, 158] on div "242424" at bounding box center [93, 159] width 32 height 6
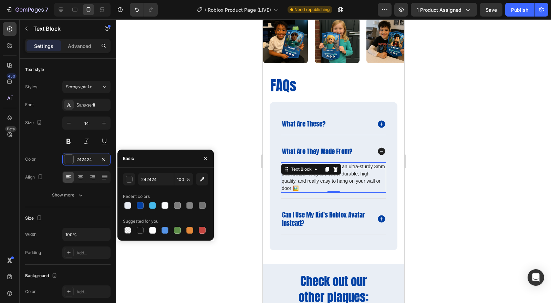
click at [141, 203] on div at bounding box center [140, 205] width 7 height 7
type input "0441A3"
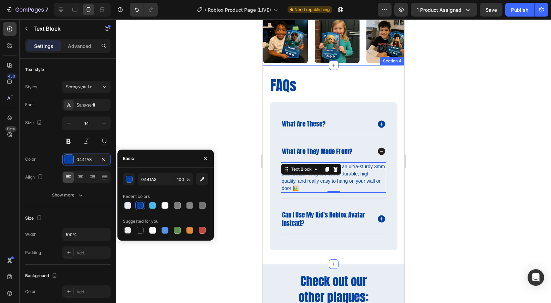
click at [397, 198] on div "FAQs Heading what are these? what are they made from? Our plaques are made from…" at bounding box center [334, 164] width 142 height 199
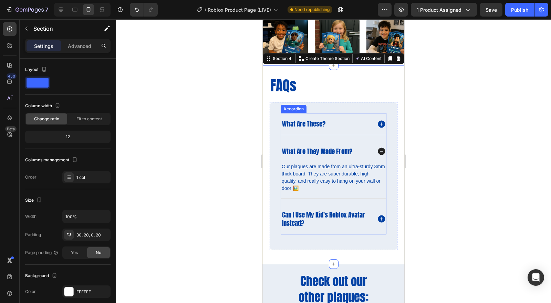
click at [303, 220] on span "can i use my kid's roblox avatar instead?" at bounding box center [323, 219] width 83 height 18
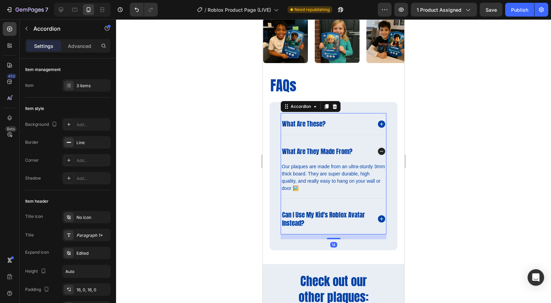
click at [334, 221] on p "can i use my kid's roblox avatar instead?" at bounding box center [326, 219] width 89 height 17
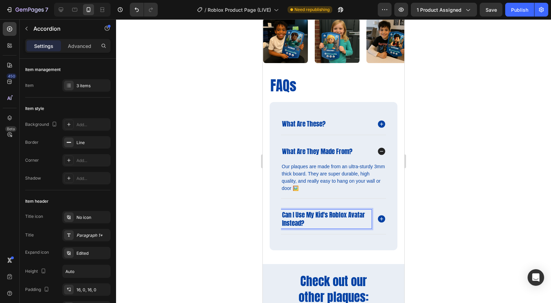
click at [378, 215] on icon at bounding box center [381, 218] width 7 height 7
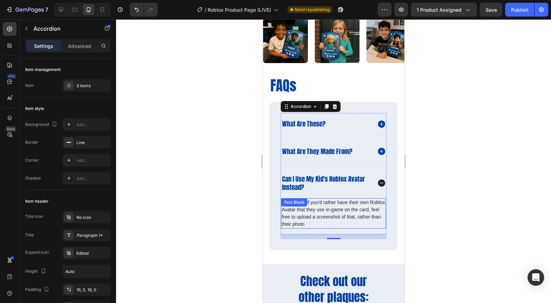
click at [337, 221] on p "Absolutely! If you'd rather have their own Roblox Avatar that they use in-game …" at bounding box center [334, 213] width 104 height 29
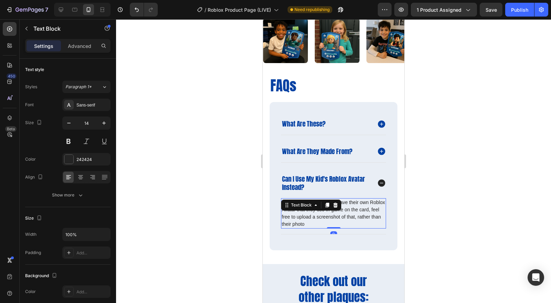
click at [347, 222] on p "Absolutely! If you'd rather have their own Roblox Avatar that they use in-game …" at bounding box center [334, 213] width 104 height 29
click at [439, 245] on div at bounding box center [333, 161] width 435 height 284
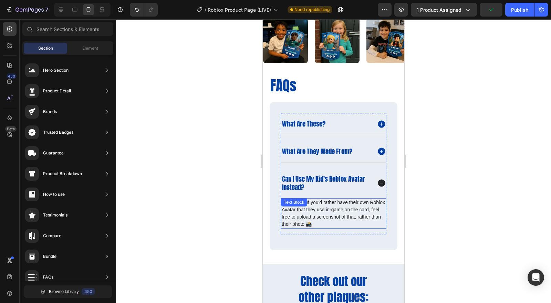
click at [341, 224] on p "Absolutely! If you'd rather have their own Roblox Avatar that they use in-game …" at bounding box center [334, 213] width 104 height 29
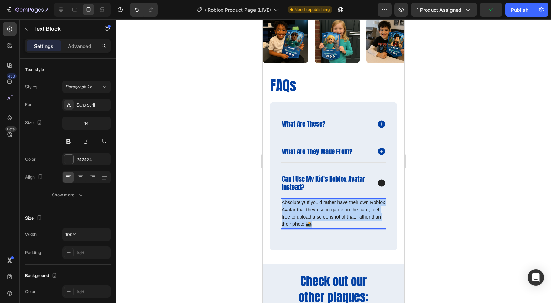
click at [341, 224] on p "Absolutely! If you'd rather have their own Roblox Avatar that they use in-game …" at bounding box center [334, 213] width 104 height 29
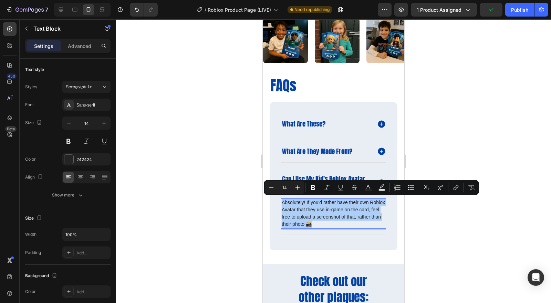
click at [79, 156] on div "242424" at bounding box center [93, 159] width 32 height 6
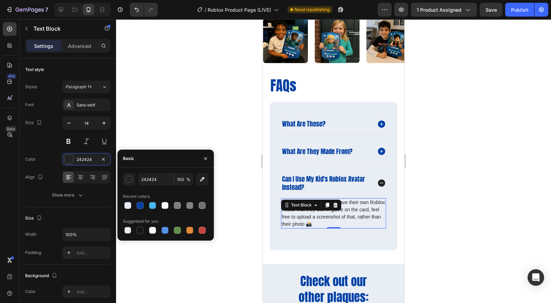
click at [141, 204] on div at bounding box center [140, 205] width 7 height 7
type input "0441A3"
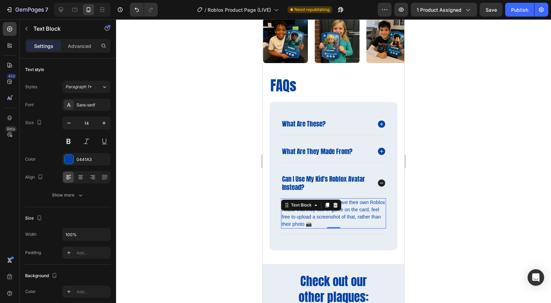
click at [460, 195] on div at bounding box center [333, 161] width 435 height 284
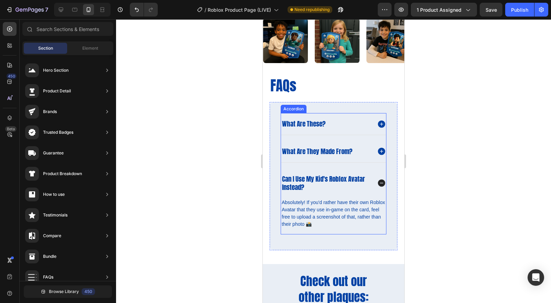
click at [378, 181] on icon at bounding box center [381, 183] width 7 height 7
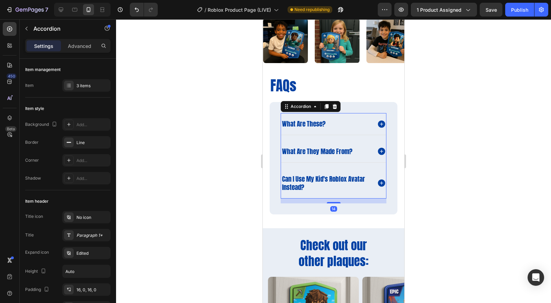
click at [378, 183] on icon at bounding box center [381, 183] width 7 height 7
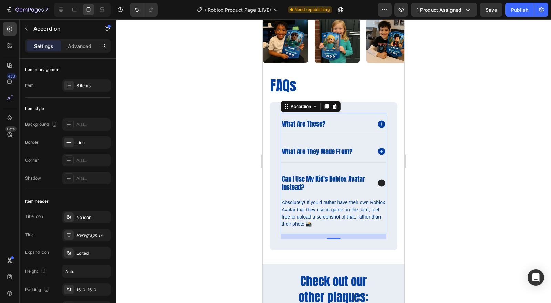
click at [378, 183] on icon at bounding box center [381, 183] width 7 height 7
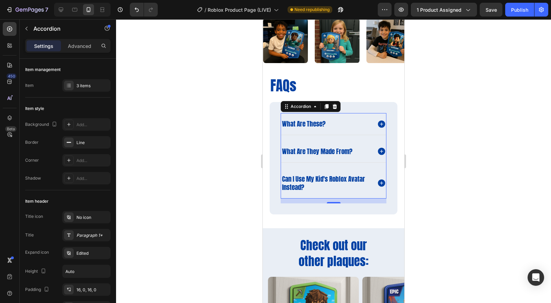
click at [351, 116] on div "what are these?" at bounding box center [333, 124] width 105 height 22
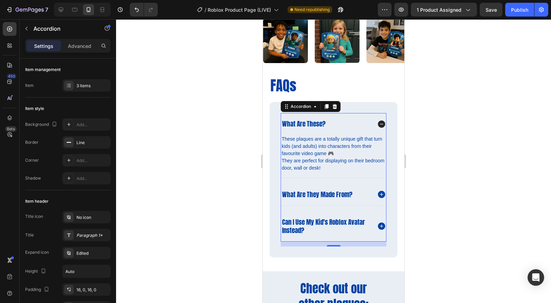
click at [378, 121] on icon at bounding box center [381, 123] width 7 height 7
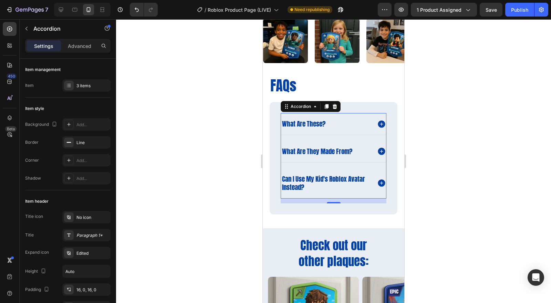
click at [378, 121] on icon at bounding box center [381, 123] width 7 height 7
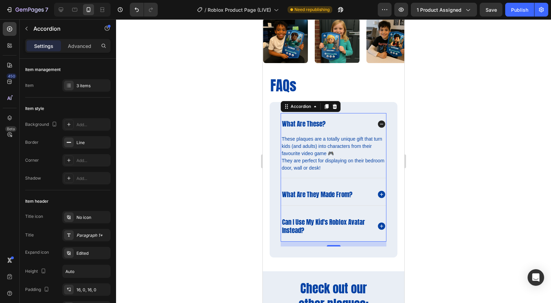
click at [378, 121] on icon at bounding box center [381, 123] width 7 height 7
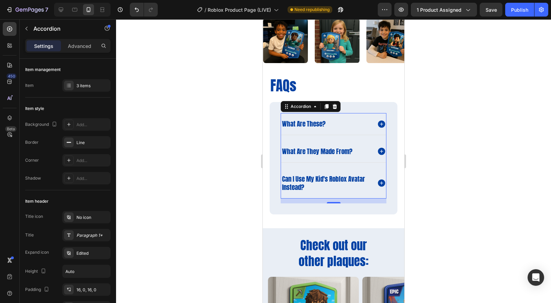
click at [357, 121] on div "what are these?" at bounding box center [326, 124] width 91 height 11
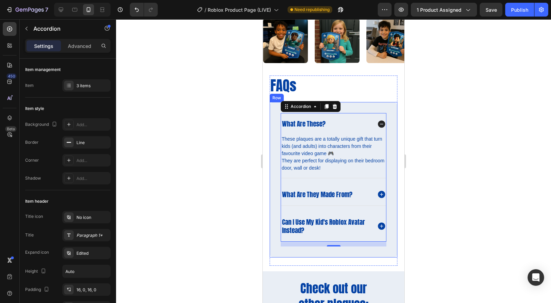
click at [366, 109] on div "what are these? These plaques are a totally unique gift that turn kids (and adu…" at bounding box center [334, 179] width 128 height 155
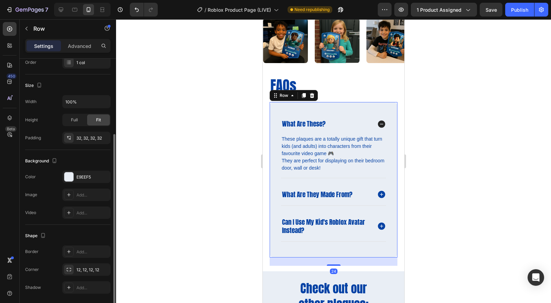
scroll to position [137, 0]
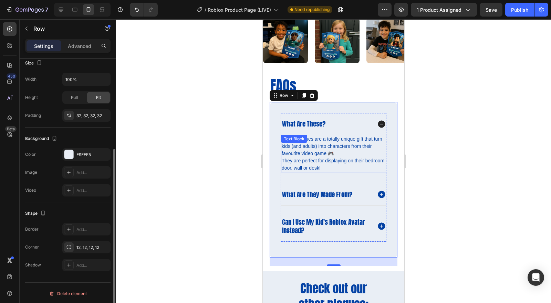
click at [323, 136] on p "These plaques are a totally unique gift that turn kids (and adults) into charac…" at bounding box center [334, 153] width 104 height 36
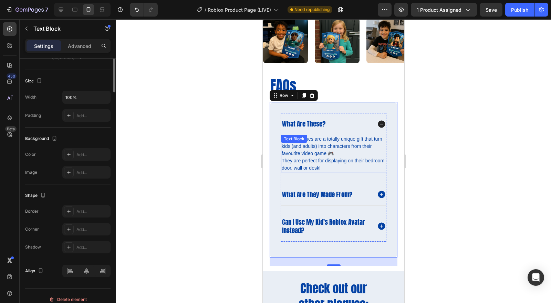
scroll to position [0, 0]
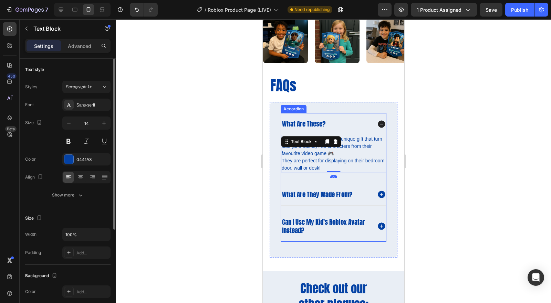
click at [337, 124] on div "what are these?" at bounding box center [326, 124] width 91 height 11
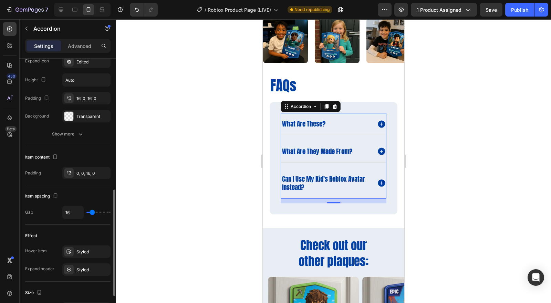
scroll to position [230, 0]
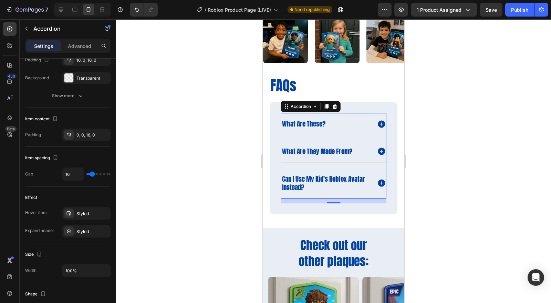
click at [84, 232] on div "Styled" at bounding box center [93, 232] width 32 height 6
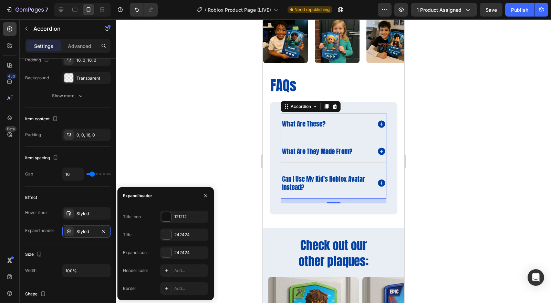
click at [160, 251] on div "242424" at bounding box center [184, 252] width 48 height 12
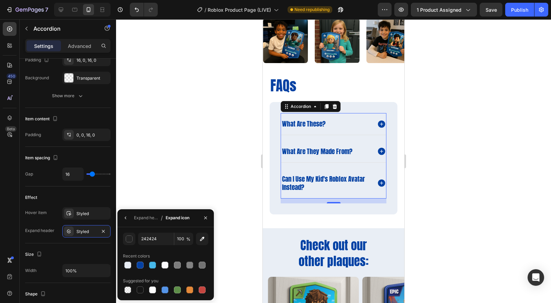
click at [140, 263] on div at bounding box center [140, 265] width 7 height 7
type input "0441A3"
click at [83, 215] on div "Styled" at bounding box center [86, 213] width 48 height 12
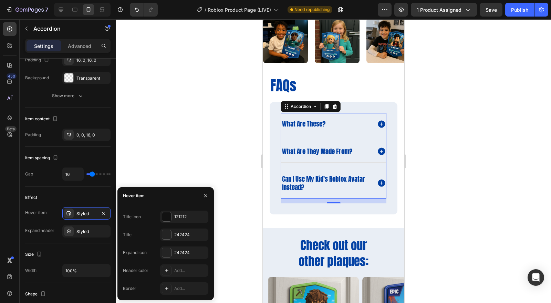
click at [166, 252] on div at bounding box center [166, 252] width 9 height 9
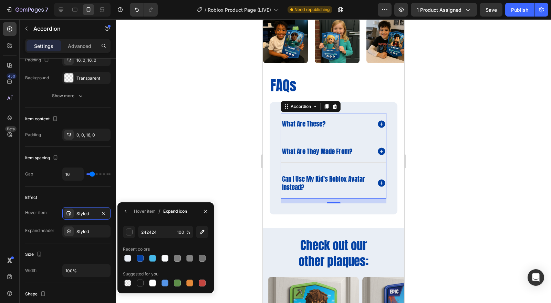
click at [142, 258] on div at bounding box center [140, 258] width 7 height 7
type input "0441A3"
click at [78, 211] on div "Styled" at bounding box center [87, 214] width 20 height 6
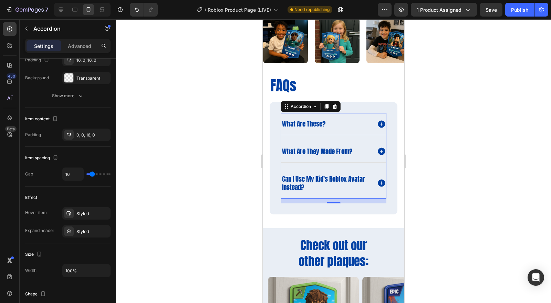
click at [377, 122] on icon at bounding box center [381, 124] width 9 height 9
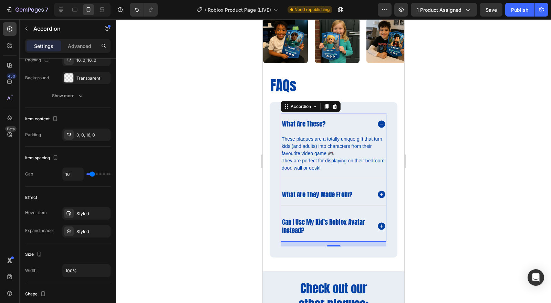
click at [378, 126] on icon at bounding box center [381, 123] width 7 height 7
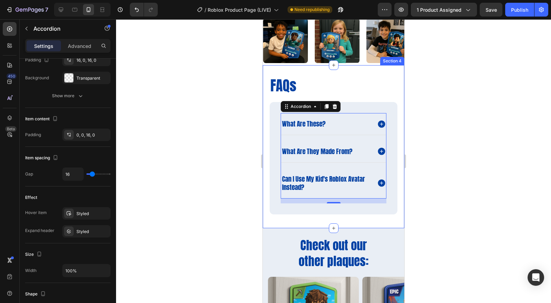
click at [430, 142] on div at bounding box center [333, 161] width 435 height 284
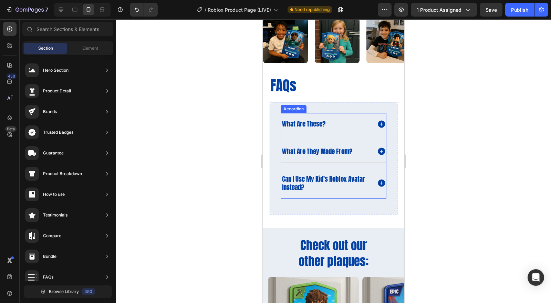
click at [361, 185] on p "can i use my kid's roblox avatar instead?" at bounding box center [326, 183] width 89 height 17
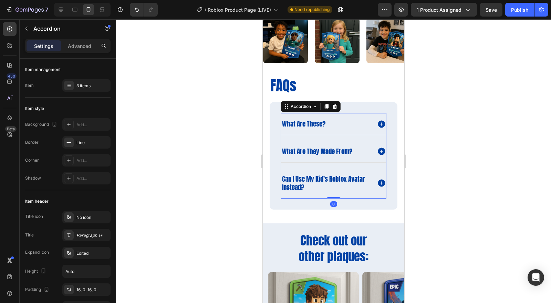
drag, startPoint x: 335, startPoint y: 201, endPoint x: 369, endPoint y: 187, distance: 36.9
click at [338, 188] on div "what are these? what are they made from? can i use my kid's roblox avatar inste…" at bounding box center [334, 155] width 106 height 85
type input "100%"
type input "100"
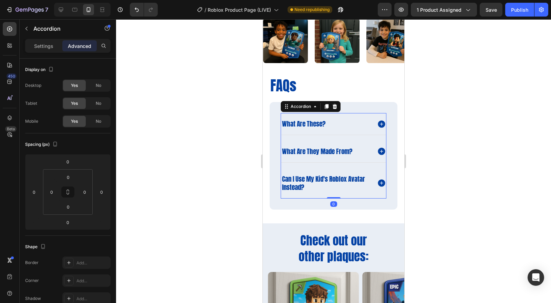
click at [437, 176] on div at bounding box center [333, 161] width 435 height 284
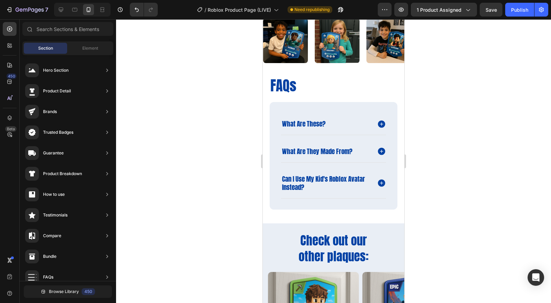
click at [516, 10] on div "Publish" at bounding box center [519, 9] width 17 height 7
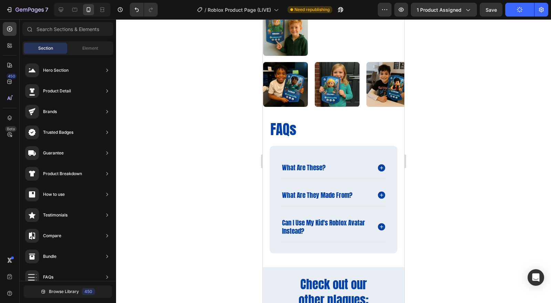
scroll to position [797, 0]
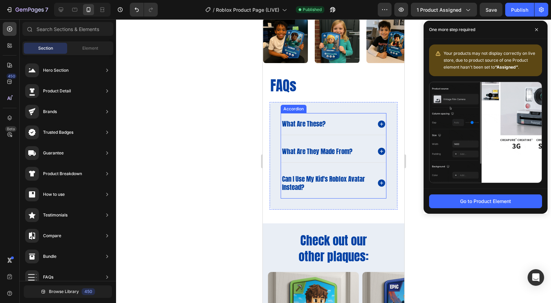
click at [341, 113] on div "what are these?" at bounding box center [333, 124] width 105 height 22
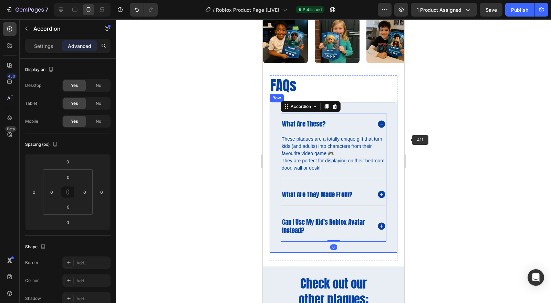
click at [474, 134] on div at bounding box center [333, 161] width 435 height 284
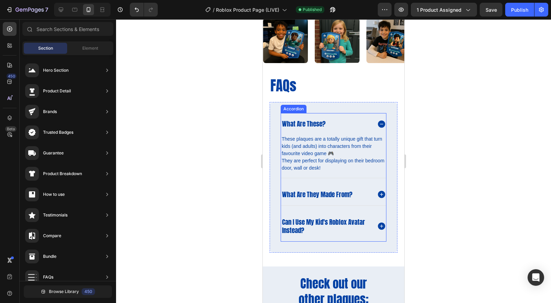
click at [351, 123] on div "what are these?" at bounding box center [326, 124] width 91 height 11
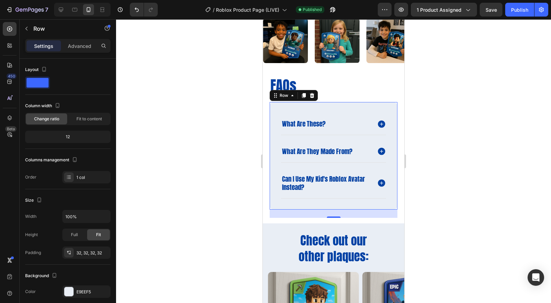
click at [356, 105] on div "what are these? what are they made from? can i use my kid's roblox avatar inste…" at bounding box center [334, 156] width 128 height 108
click at [84, 248] on div "32, 32, 32, 32" at bounding box center [86, 252] width 48 height 12
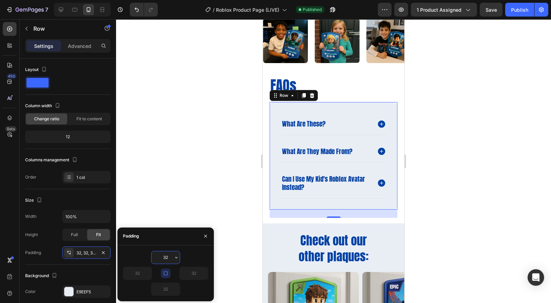
click at [165, 257] on input "32" at bounding box center [166, 257] width 28 height 12
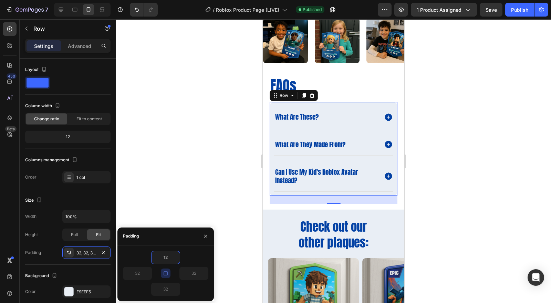
type input "1"
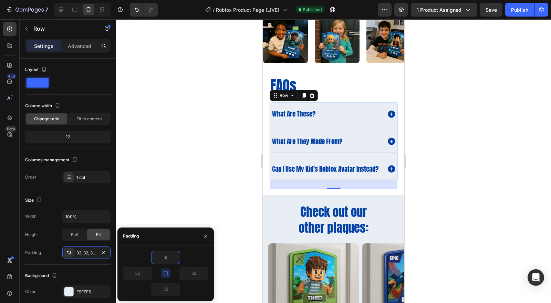
type input "32"
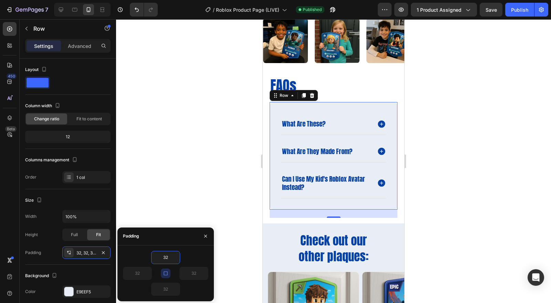
click at [442, 205] on div at bounding box center [333, 161] width 435 height 284
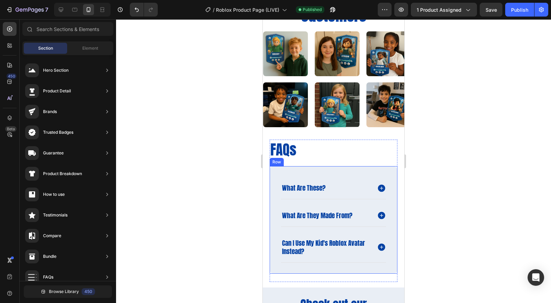
scroll to position [721, 0]
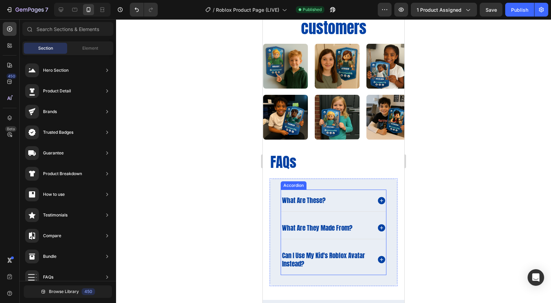
click at [345, 190] on div "what are these?" at bounding box center [333, 201] width 105 height 22
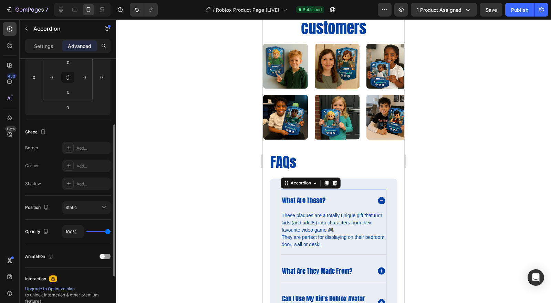
scroll to position [153, 0]
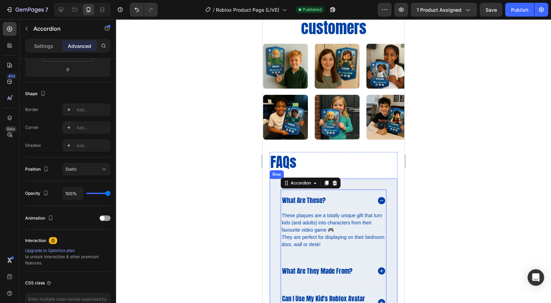
click at [354, 185] on div "what are these? These plaques are a totally unique gift that turn kids (and adu…" at bounding box center [334, 254] width 128 height 151
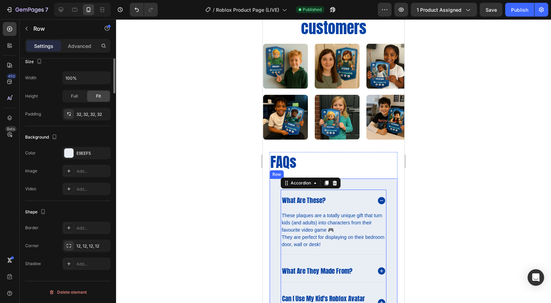
scroll to position [0, 0]
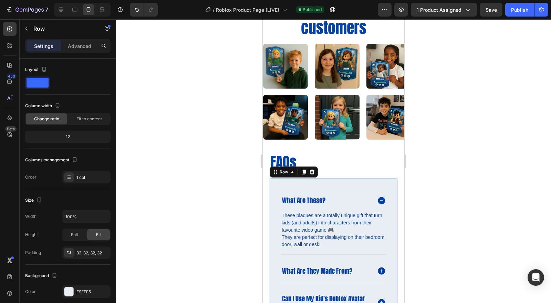
drag, startPoint x: 490, startPoint y: 193, endPoint x: 478, endPoint y: 195, distance: 12.2
click at [490, 193] on div at bounding box center [333, 161] width 435 height 284
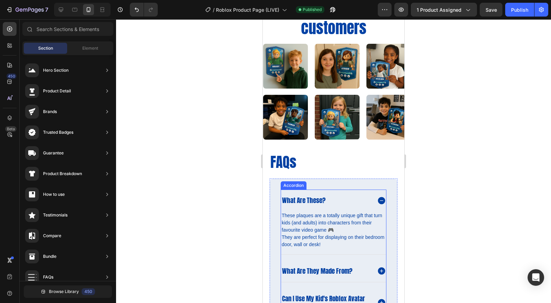
click at [377, 200] on icon at bounding box center [381, 200] width 9 height 9
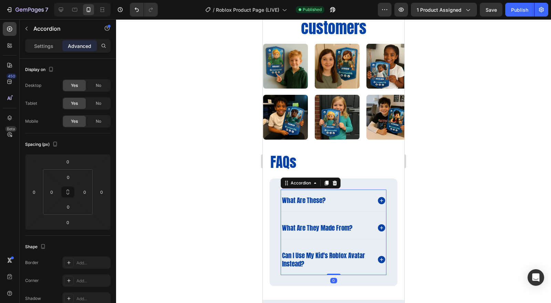
click at [444, 202] on div at bounding box center [333, 161] width 435 height 284
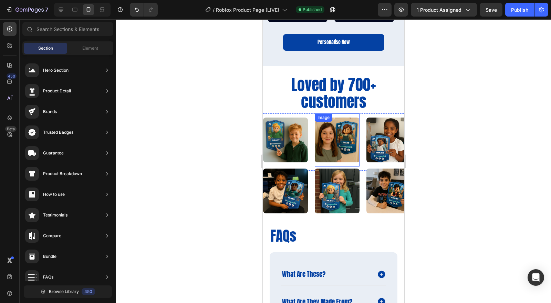
scroll to position [644, 0]
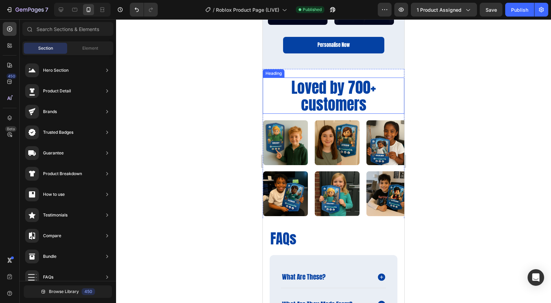
click at [339, 104] on h2 "Loved by 700+ customers" at bounding box center [334, 96] width 142 height 36
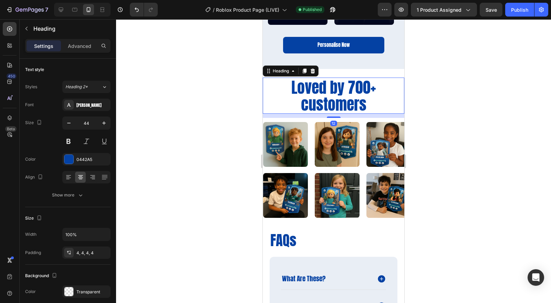
click at [333, 116] on div at bounding box center [334, 116] width 14 height 1
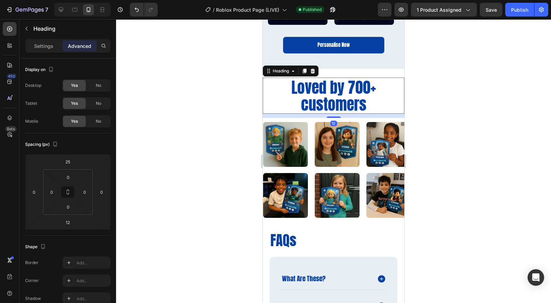
click at [421, 132] on div at bounding box center [333, 161] width 435 height 284
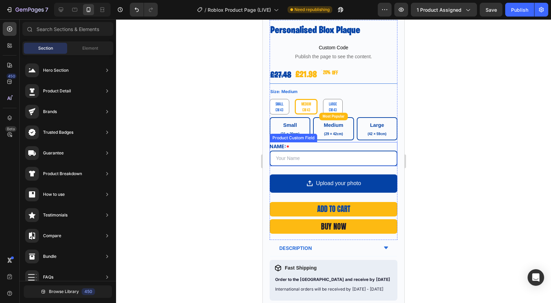
scroll to position [185, 0]
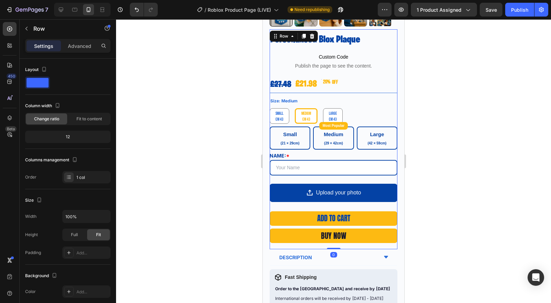
click at [354, 202] on div "Personalised Blox Plaque Product Title Custom Code Publish the page to see the …" at bounding box center [334, 139] width 128 height 220
click at [371, 194] on div "Upload your photo" at bounding box center [334, 193] width 128 height 18
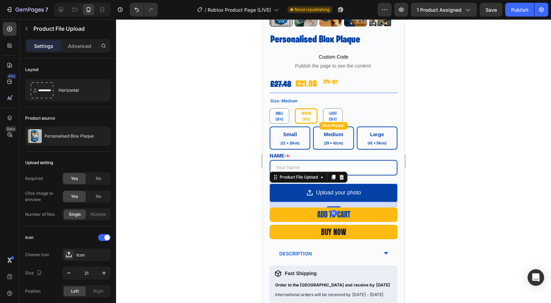
drag, startPoint x: 329, startPoint y: 204, endPoint x: 331, endPoint y: 200, distance: 4.2
click at [331, 206] on div at bounding box center [334, 206] width 14 height 1
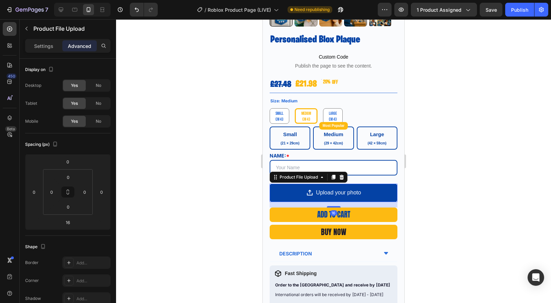
click at [438, 190] on div at bounding box center [333, 161] width 435 height 284
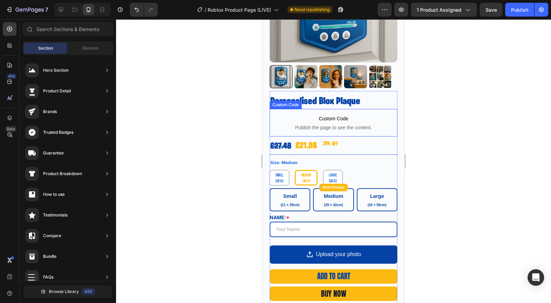
scroll to position [108, 0]
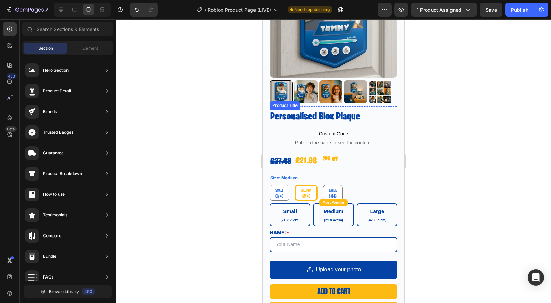
click at [344, 114] on h1 "Personalised Blox Plaque" at bounding box center [334, 117] width 128 height 14
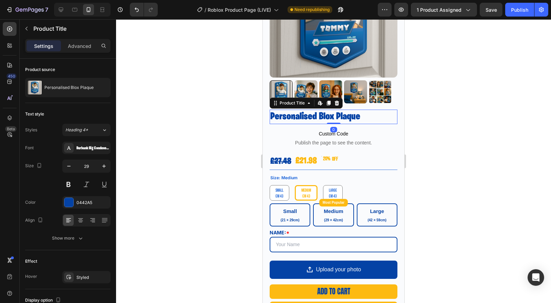
click at [87, 146] on div "Burbank Big Condensed Black" at bounding box center [93, 148] width 32 height 6
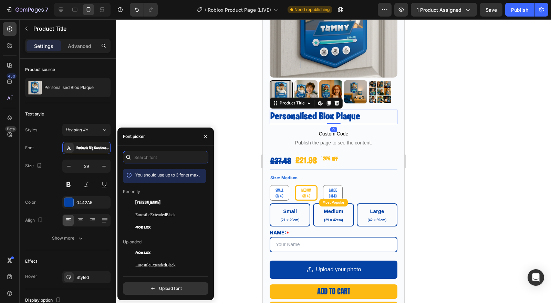
click at [148, 160] on input "text" at bounding box center [165, 157] width 85 height 12
click at [142, 200] on span "[PERSON_NAME]" at bounding box center [147, 202] width 25 height 6
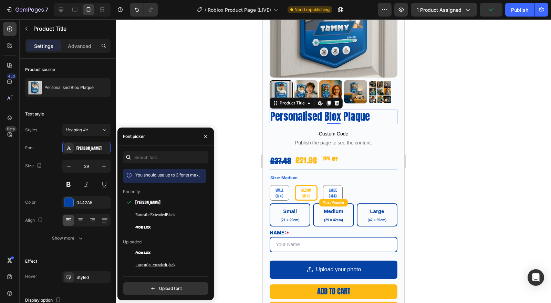
click at [430, 189] on div at bounding box center [333, 161] width 435 height 284
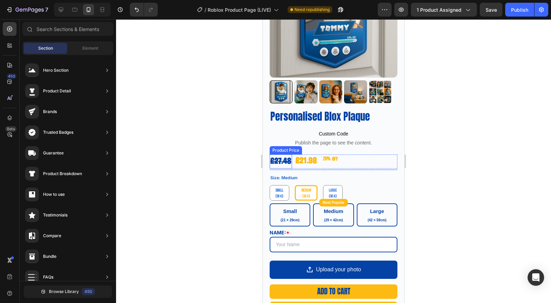
click at [288, 154] on div "£27.48" at bounding box center [281, 161] width 22 height 14
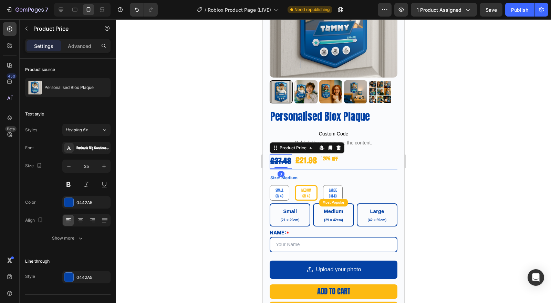
click at [91, 150] on div "Burbank Big Condensed Black" at bounding box center [93, 148] width 32 height 6
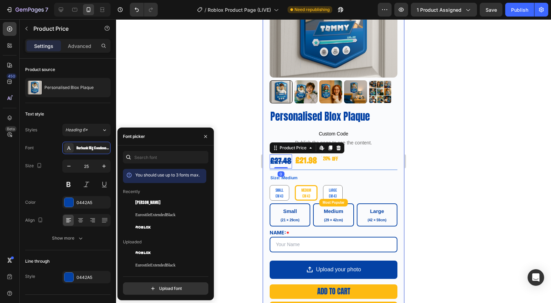
click at [152, 202] on div "[PERSON_NAME]" at bounding box center [170, 202] width 70 height 6
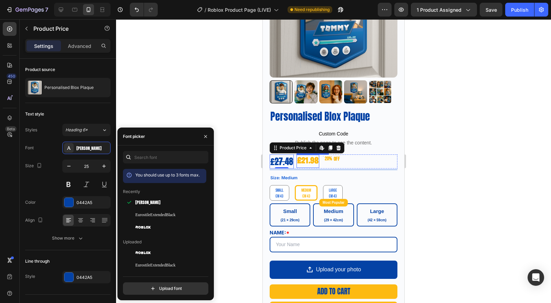
click at [302, 155] on div "£21.98" at bounding box center [308, 161] width 23 height 13
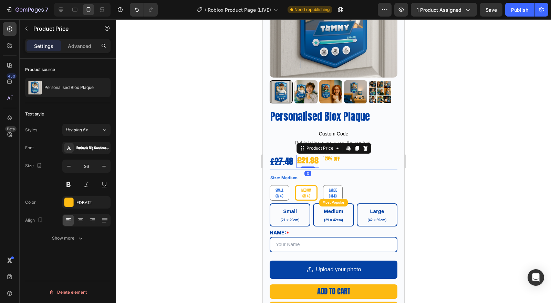
click at [83, 150] on div "Burbank Big Condensed Black" at bounding box center [93, 148] width 32 height 6
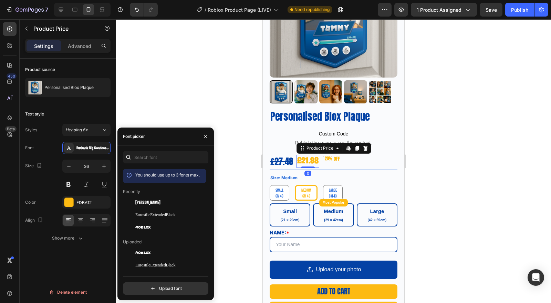
click at [147, 202] on div "[PERSON_NAME]" at bounding box center [170, 202] width 70 height 6
click at [334, 156] on div "20%" at bounding box center [330, 159] width 9 height 9
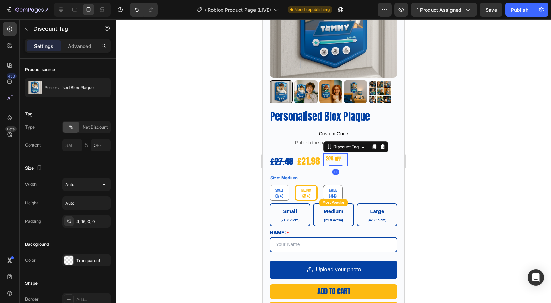
click at [75, 184] on input "Auto" at bounding box center [87, 184] width 48 height 12
click at [446, 163] on div at bounding box center [333, 161] width 435 height 284
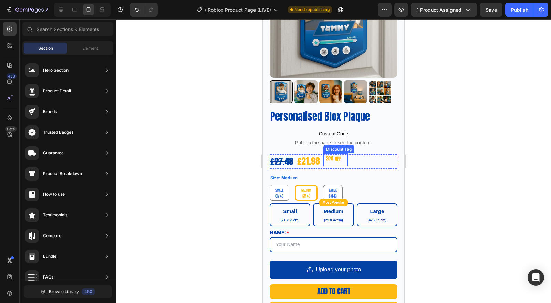
click at [328, 156] on div "20%" at bounding box center [330, 159] width 9 height 9
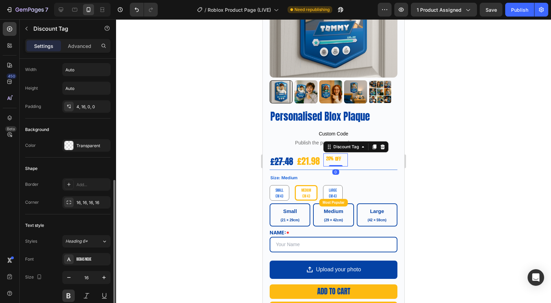
scroll to position [191, 0]
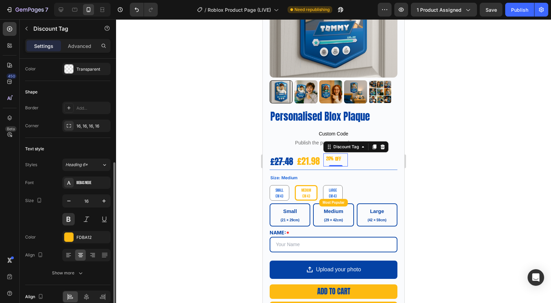
click at [80, 186] on div "Bebas Neue" at bounding box center [86, 182] width 48 height 12
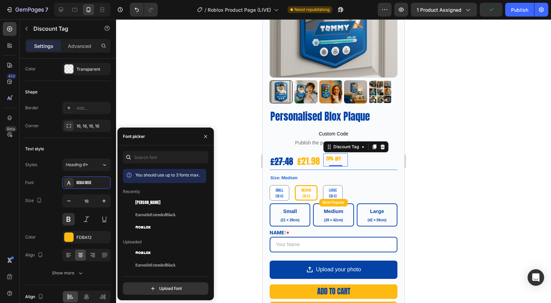
click at [145, 204] on div "[PERSON_NAME]" at bounding box center [170, 202] width 70 height 6
click at [454, 190] on div at bounding box center [333, 161] width 435 height 284
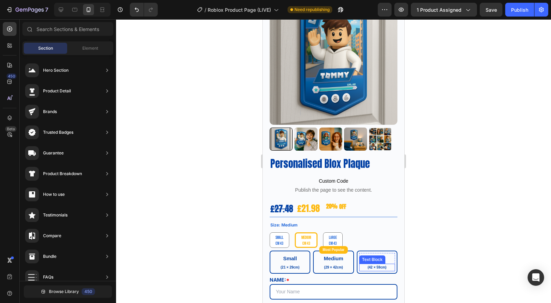
scroll to position [31, 0]
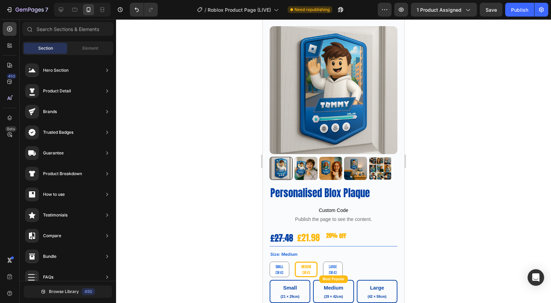
click at [511, 10] on button "Publish" at bounding box center [520, 10] width 29 height 14
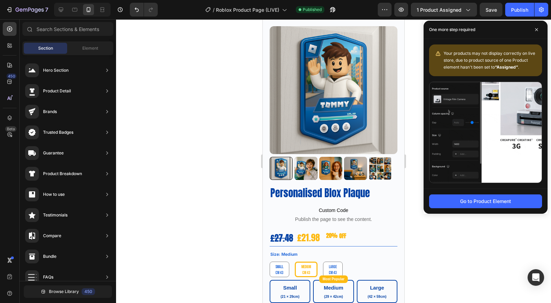
click at [539, 30] on span at bounding box center [536, 29] width 11 height 11
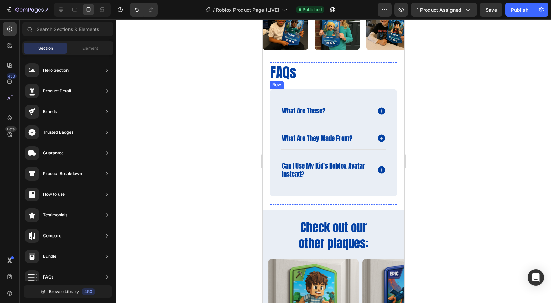
scroll to position [829, 0]
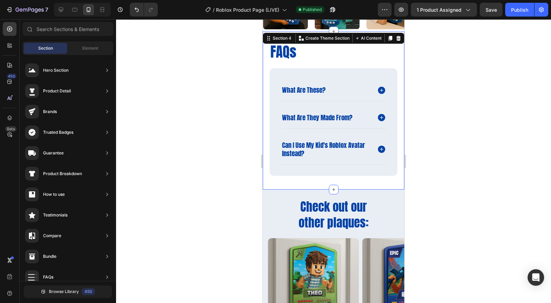
click at [312, 185] on div "FAQs Heading what are these? what are they made from? can i use my kid's roblox…" at bounding box center [334, 116] width 128 height 148
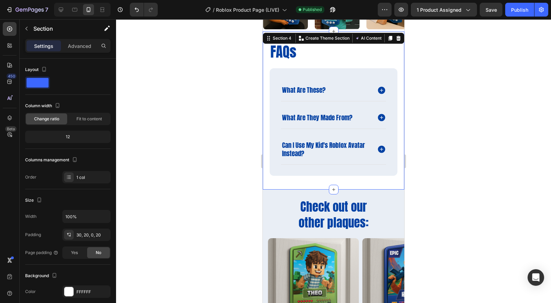
click at [331, 189] on icon at bounding box center [334, 190] width 6 height 6
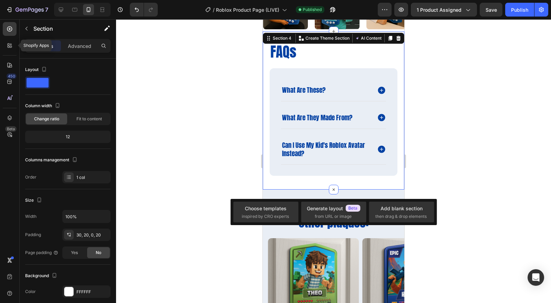
click at [9, 42] on icon at bounding box center [9, 45] width 7 height 7
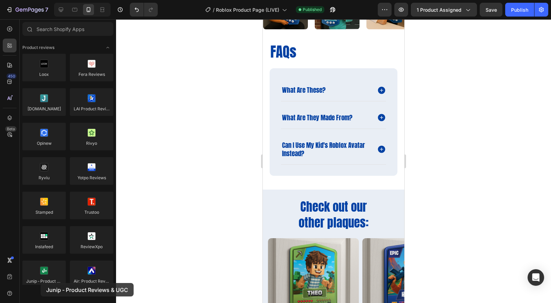
click at [41, 283] on div at bounding box center [43, 275] width 43 height 28
click at [43, 280] on div at bounding box center [43, 275] width 43 height 28
click at [47, 277] on div at bounding box center [43, 275] width 43 height 28
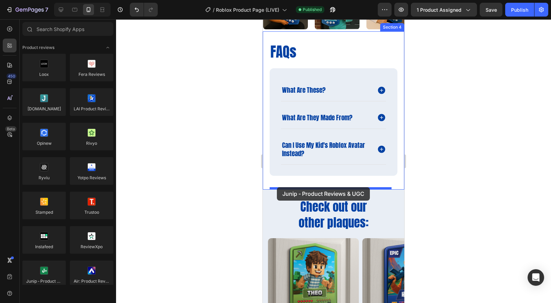
drag, startPoint x: 309, startPoint y: 297, endPoint x: 277, endPoint y: 187, distance: 114.2
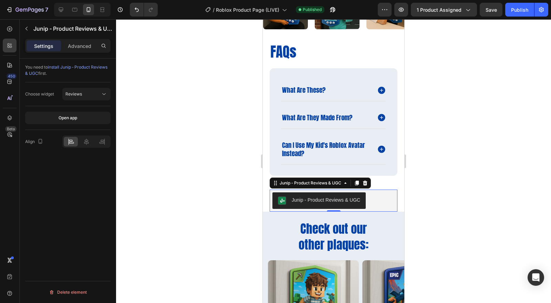
click at [89, 97] on div "Reviews" at bounding box center [82, 94] width 35 height 6
click at [164, 155] on div at bounding box center [333, 161] width 435 height 284
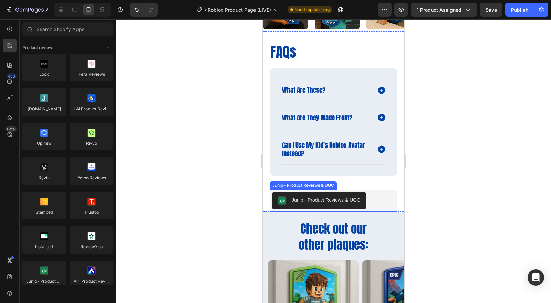
click at [377, 195] on div "Junip ‑ Product Reviews & UGC" at bounding box center [334, 200] width 122 height 17
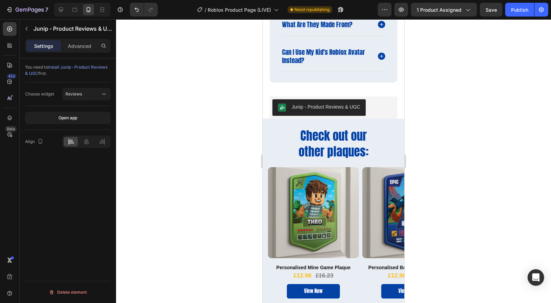
scroll to position [867, 0]
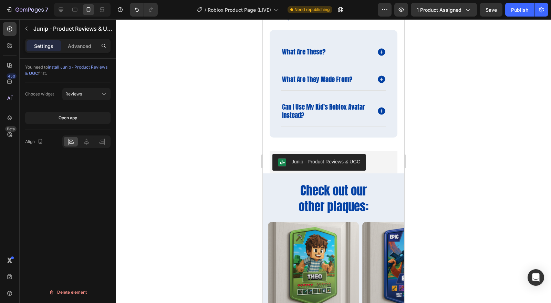
click at [472, 160] on div at bounding box center [333, 161] width 435 height 284
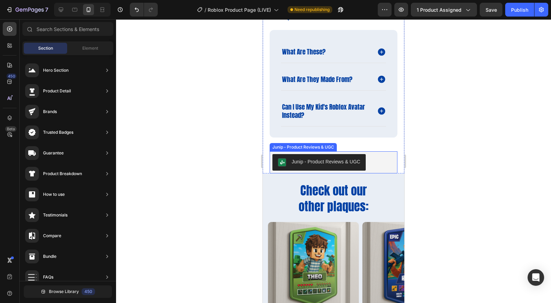
click at [372, 155] on div "Junip ‑ Product Reviews & UGC" at bounding box center [334, 162] width 122 height 17
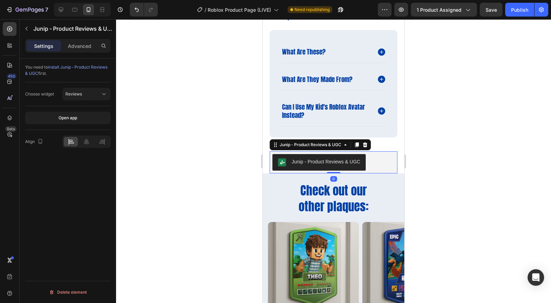
click at [366, 146] on div at bounding box center [365, 145] width 8 height 8
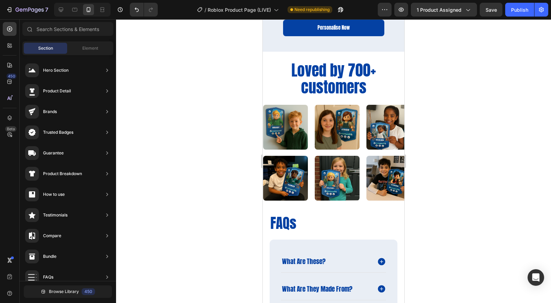
scroll to position [747, 0]
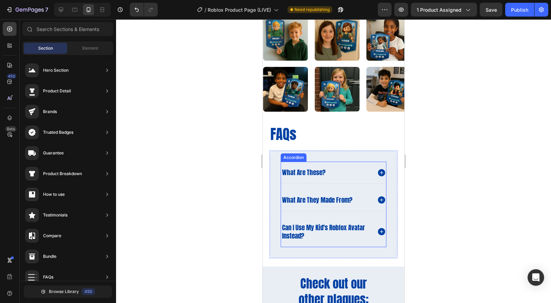
click at [378, 172] on icon at bounding box center [381, 172] width 7 height 7
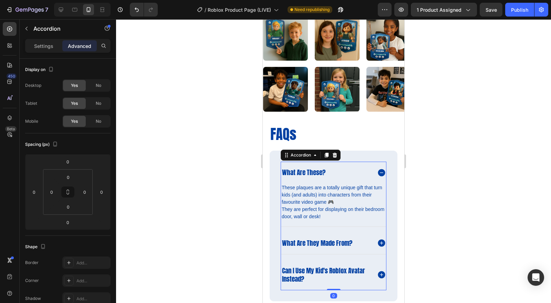
click at [378, 172] on icon at bounding box center [381, 172] width 7 height 7
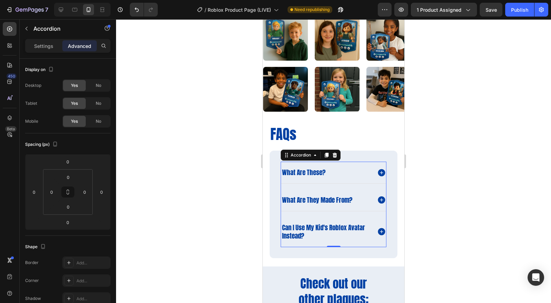
click at [447, 185] on div at bounding box center [333, 161] width 435 height 284
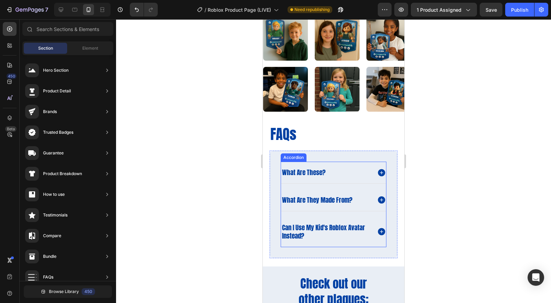
click at [378, 172] on icon at bounding box center [381, 172] width 7 height 7
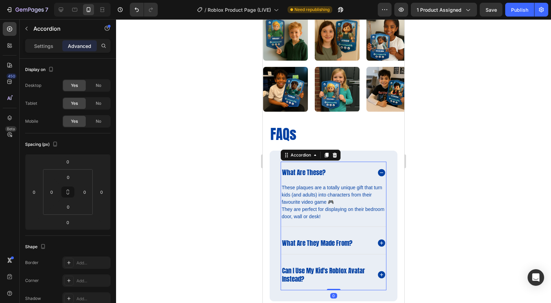
click at [378, 172] on icon at bounding box center [381, 172] width 7 height 7
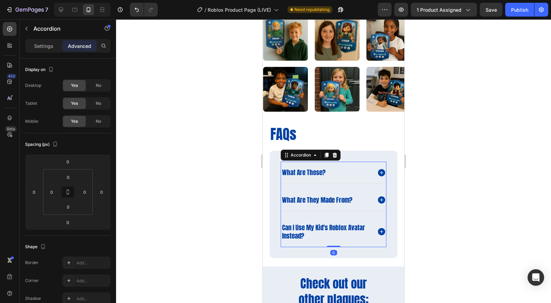
click at [484, 186] on div at bounding box center [333, 161] width 435 height 284
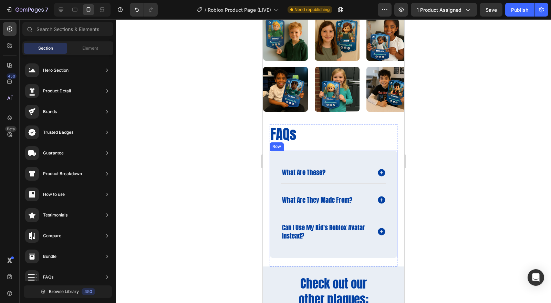
click at [349, 255] on div "what are these? what are they made from? can i use my kid's roblox avatar inste…" at bounding box center [334, 205] width 128 height 108
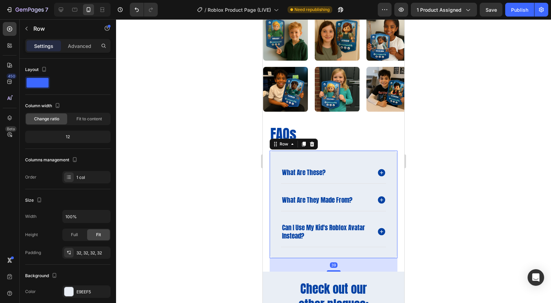
drag, startPoint x: 326, startPoint y: 264, endPoint x: 742, endPoint y: 283, distance: 416.4
click at [327, 270] on div at bounding box center [334, 270] width 14 height 1
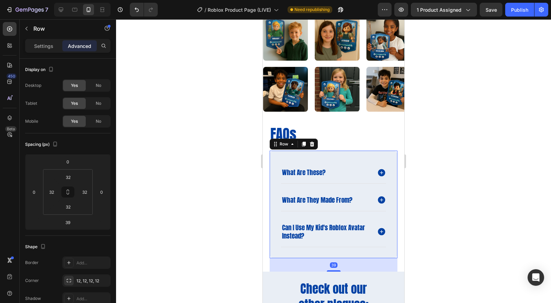
click at [478, 259] on div at bounding box center [333, 161] width 435 height 284
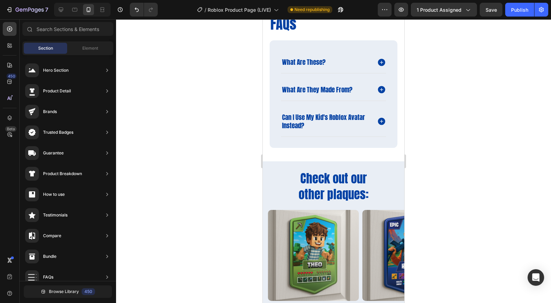
scroll to position [862, 0]
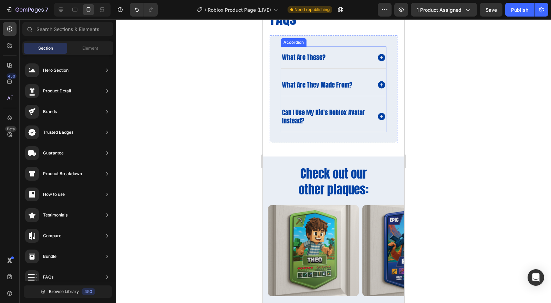
click at [288, 55] on span "what are these?" at bounding box center [303, 57] width 43 height 10
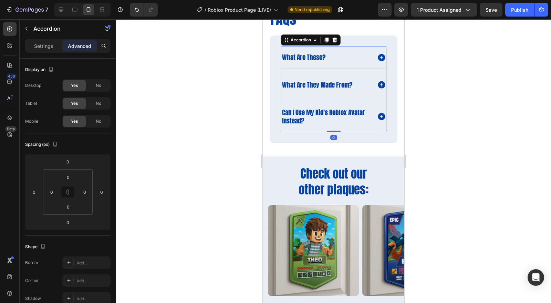
click at [291, 60] on span "what are these?" at bounding box center [303, 57] width 43 height 10
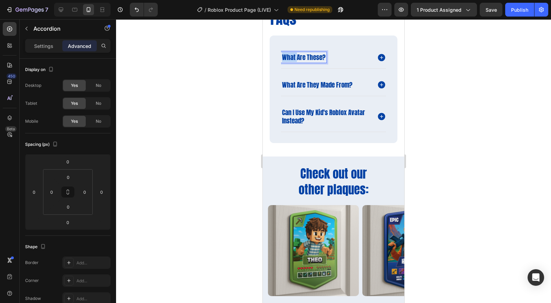
click at [291, 60] on span "what are these?" at bounding box center [303, 57] width 43 height 10
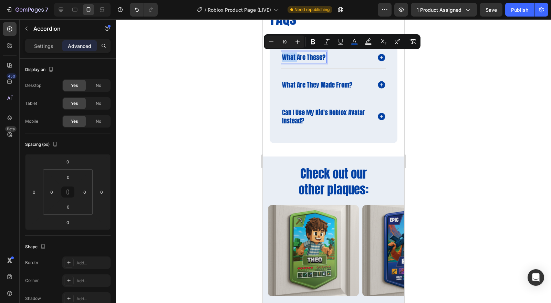
click at [335, 61] on div "what are these?" at bounding box center [326, 57] width 91 height 11
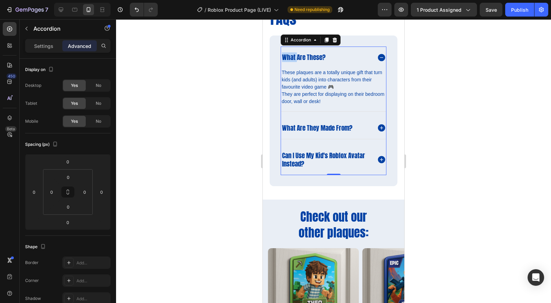
click at [337, 59] on div "what are these?" at bounding box center [326, 57] width 91 height 11
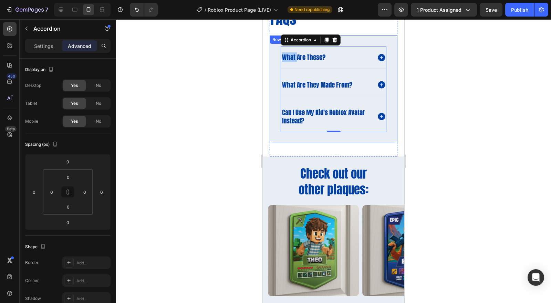
click at [461, 66] on div at bounding box center [333, 161] width 435 height 284
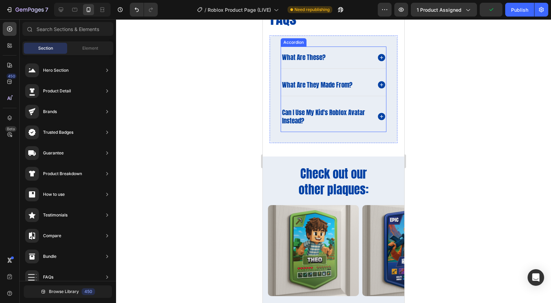
click at [307, 56] on span "what are these?" at bounding box center [303, 57] width 43 height 10
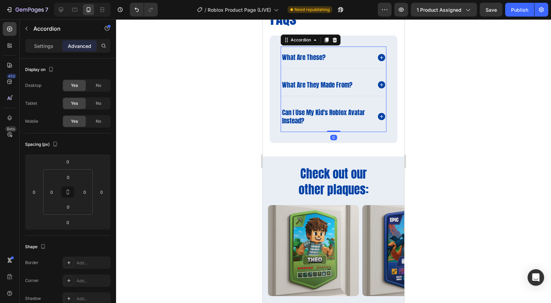
click at [523, 132] on div at bounding box center [333, 161] width 435 height 284
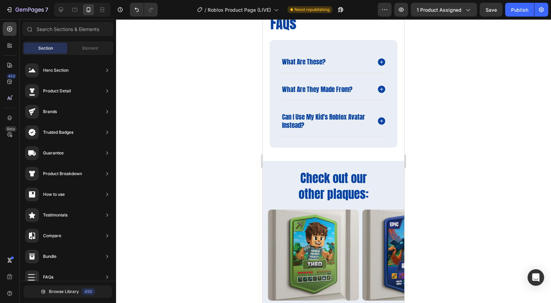
scroll to position [881, 0]
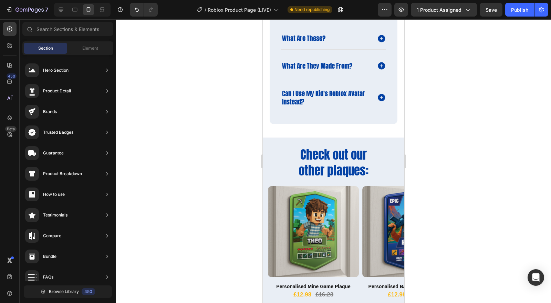
click at [475, 220] on div at bounding box center [333, 161] width 435 height 284
click at [331, 137] on icon at bounding box center [334, 138] width 6 height 6
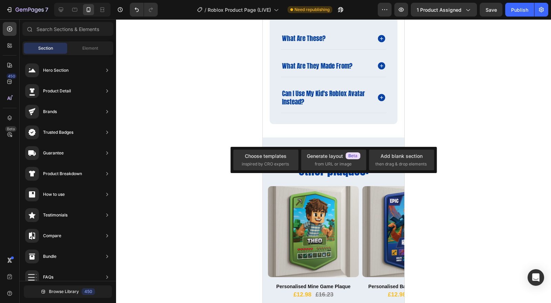
click at [72, 293] on span "Browse Library" at bounding box center [64, 291] width 30 height 6
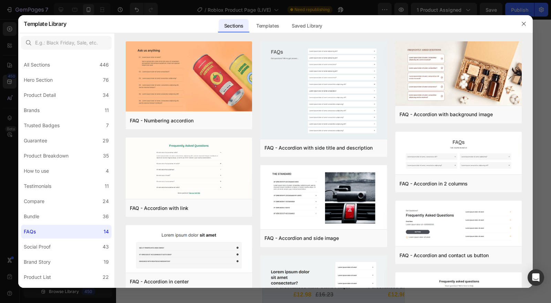
click at [75, 96] on label "Product Detail 34" at bounding box center [66, 95] width 91 height 14
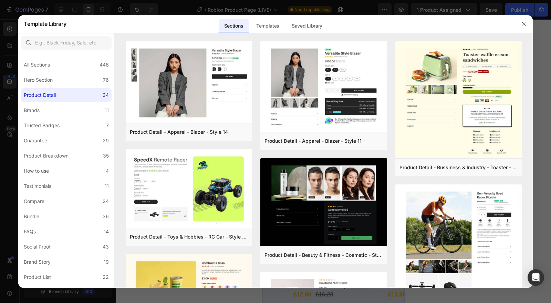
click at [51, 169] on div "How to use" at bounding box center [38, 171] width 28 height 8
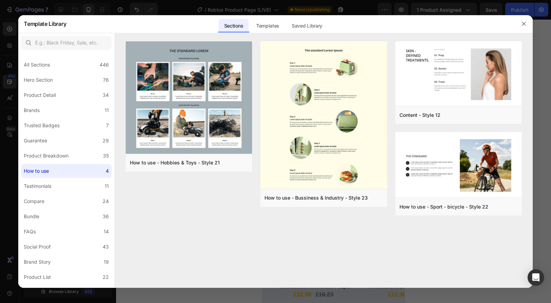
click at [0, 0] on div "Preview" at bounding box center [0, 0] width 0 height 0
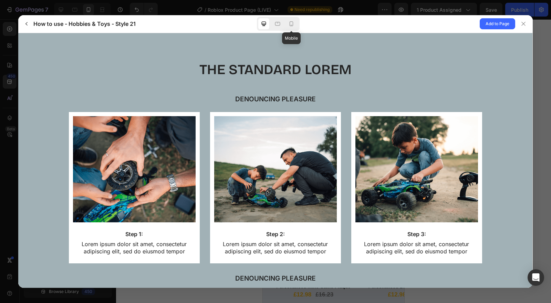
scroll to position [0, 0]
click at [296, 24] on div at bounding box center [291, 23] width 11 height 11
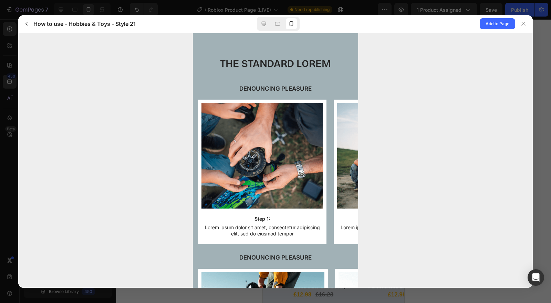
click at [24, 22] on icon "button" at bounding box center [27, 24] width 6 height 6
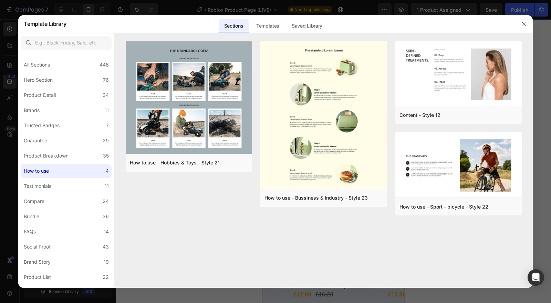
click at [0, 0] on button "Preview" at bounding box center [0, 0] width 0 height 0
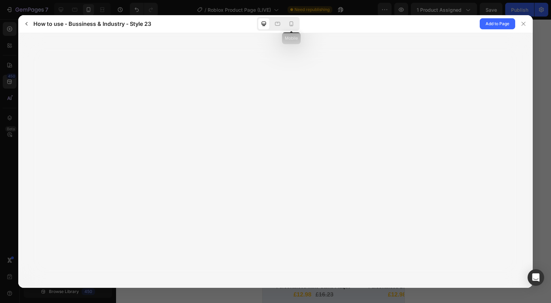
click at [294, 28] on div at bounding box center [291, 23] width 11 height 11
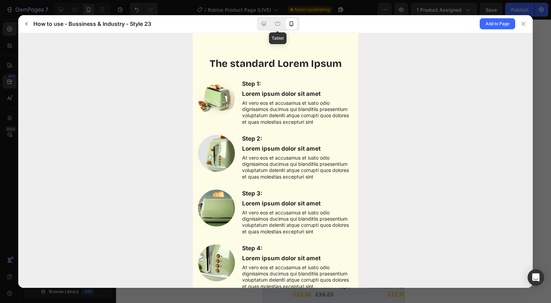
click at [278, 25] on icon at bounding box center [277, 24] width 5 height 4
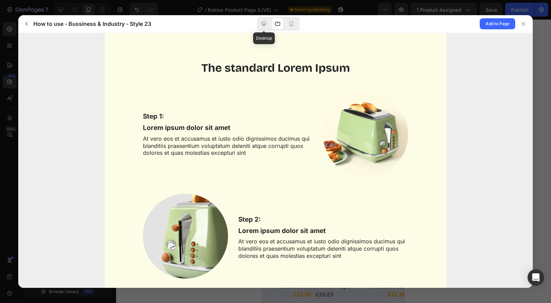
click at [266, 24] on icon at bounding box center [264, 24] width 4 height 4
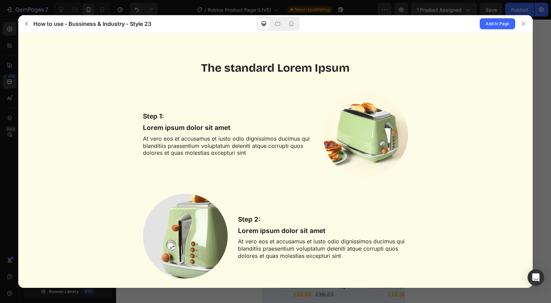
click at [28, 26] on icon "button" at bounding box center [27, 24] width 6 height 6
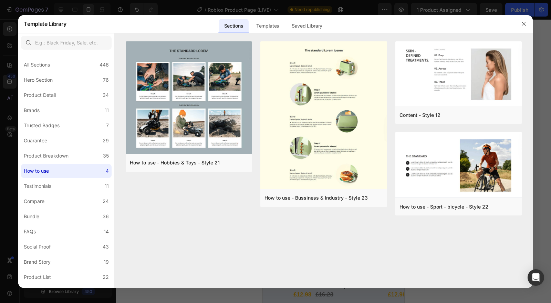
click at [44, 161] on label "Product Breakdown 35" at bounding box center [66, 156] width 91 height 14
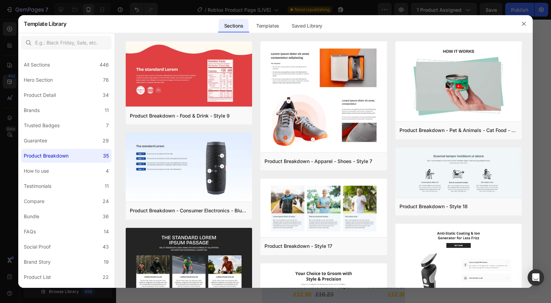
click at [0, 0] on button "Preview" at bounding box center [0, 0] width 0 height 0
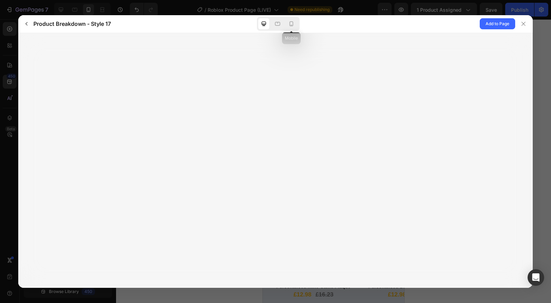
click at [295, 27] on div at bounding box center [291, 23] width 11 height 11
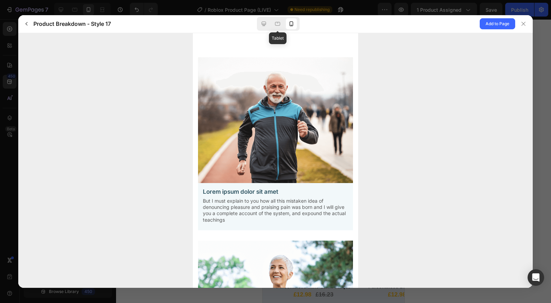
click at [283, 24] on div at bounding box center [277, 23] width 11 height 11
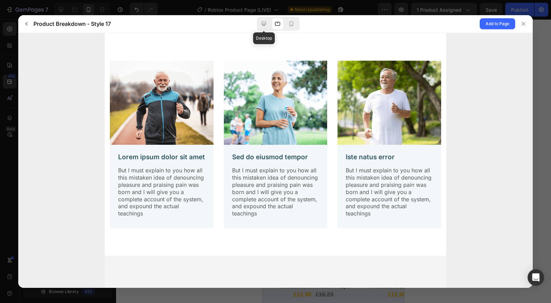
click at [264, 25] on icon at bounding box center [264, 24] width 4 height 4
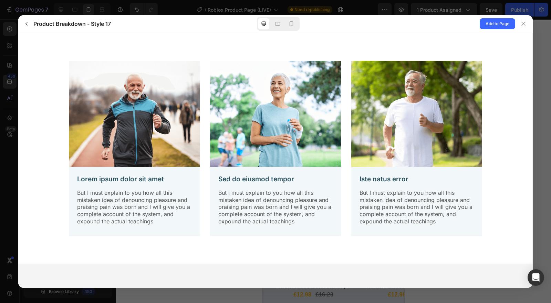
click at [28, 24] on icon "button" at bounding box center [27, 24] width 6 height 6
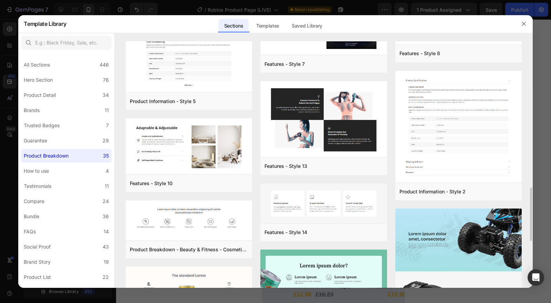
scroll to position [709, 0]
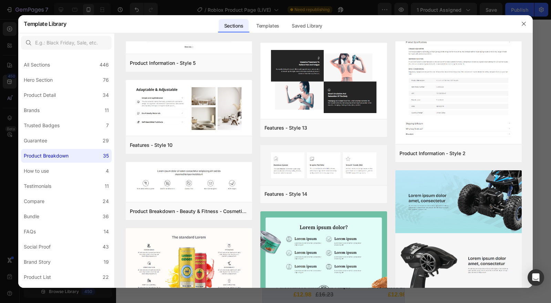
click at [0, 0] on div "Preview" at bounding box center [0, 0] width 0 height 0
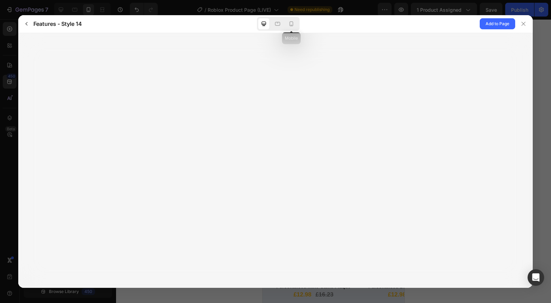
click at [291, 28] on div at bounding box center [291, 23] width 11 height 11
click at [278, 24] on icon at bounding box center [277, 23] width 7 height 7
click at [291, 23] on icon at bounding box center [291, 23] width 7 height 7
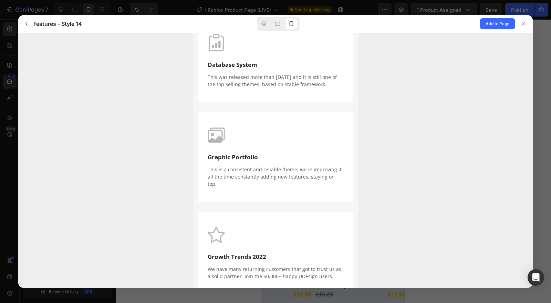
scroll to position [68, 0]
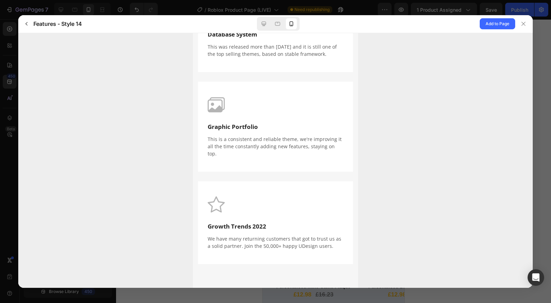
click at [30, 22] on button "button" at bounding box center [26, 23] width 11 height 11
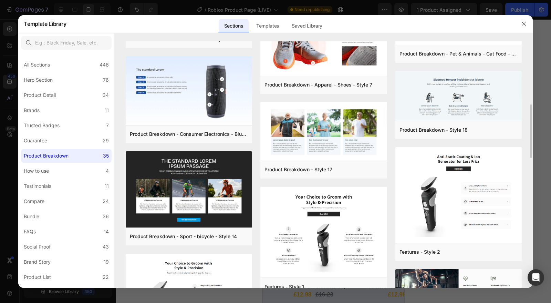
scroll to position [115, 0]
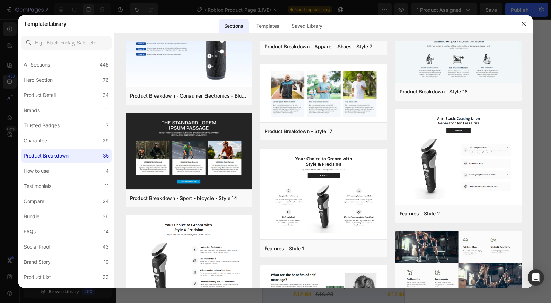
click at [0, 0] on div "Preview" at bounding box center [0, 0] width 0 height 0
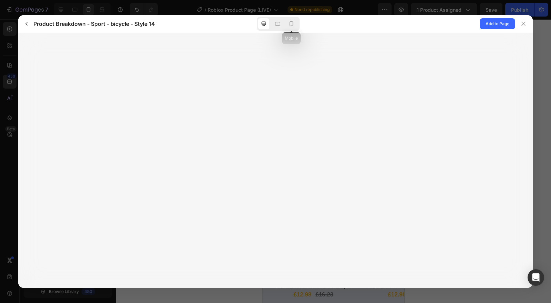
click at [292, 22] on icon at bounding box center [292, 23] width 4 height 5
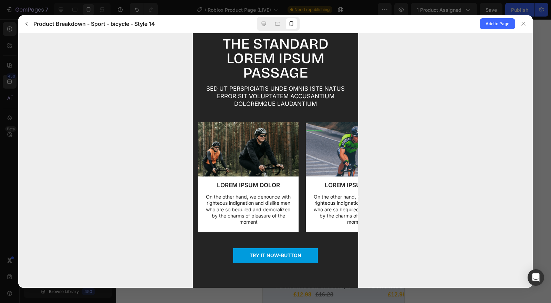
scroll to position [21, 0]
click at [30, 24] on button "button" at bounding box center [26, 23] width 11 height 11
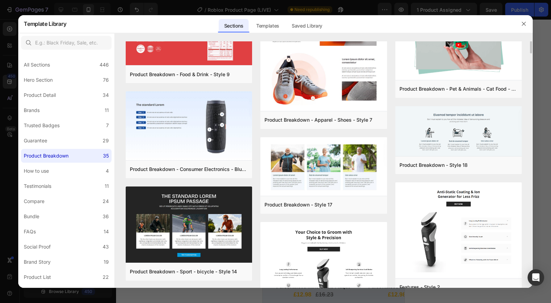
scroll to position [0, 0]
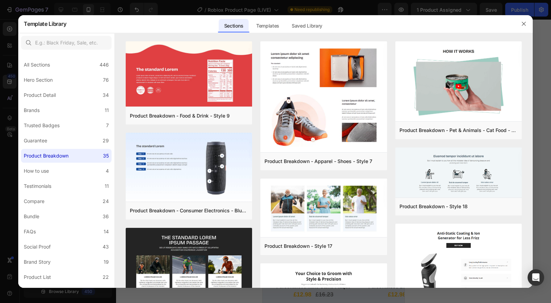
click at [524, 26] on icon "button" at bounding box center [524, 24] width 6 height 6
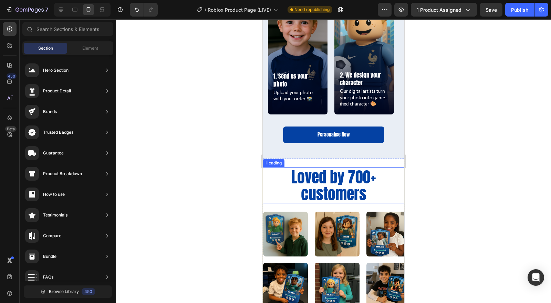
scroll to position [536, 0]
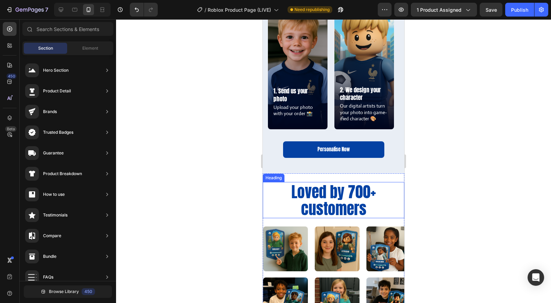
click at [329, 206] on h2 "Loved by 700+ customers" at bounding box center [334, 200] width 142 height 36
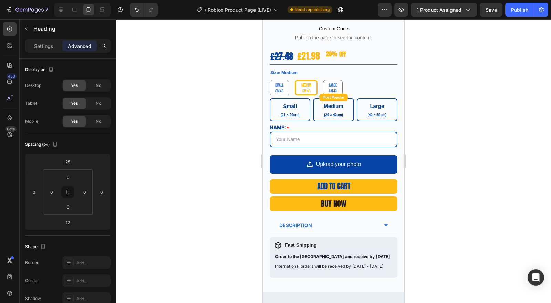
scroll to position [345, 0]
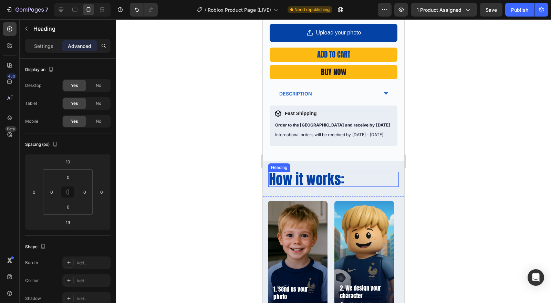
click at [280, 174] on h2 "How it works:" at bounding box center [333, 179] width 131 height 15
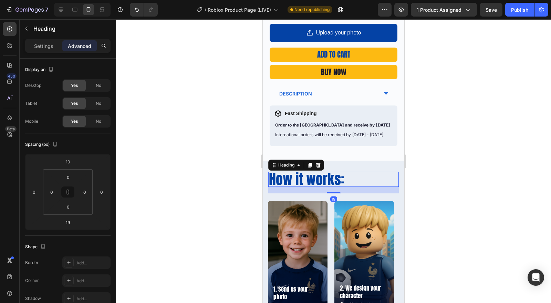
scroll to position [191, 0]
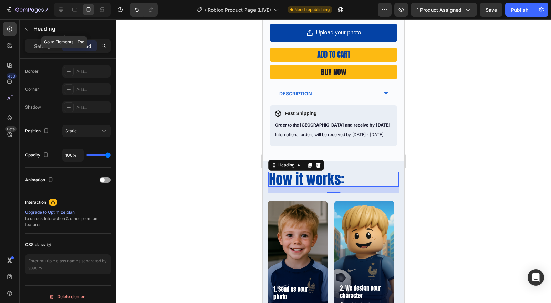
click at [31, 30] on button "button" at bounding box center [26, 28] width 11 height 11
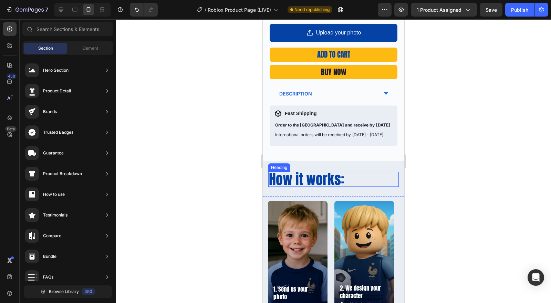
click at [304, 172] on h2 "How it works:" at bounding box center [333, 179] width 131 height 15
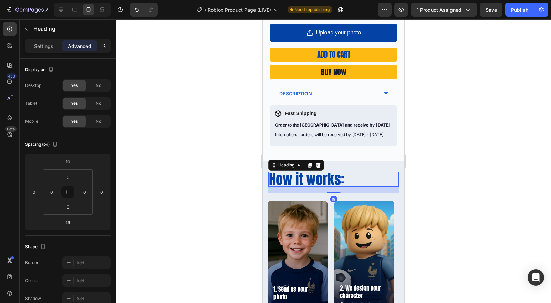
scroll to position [77, 0]
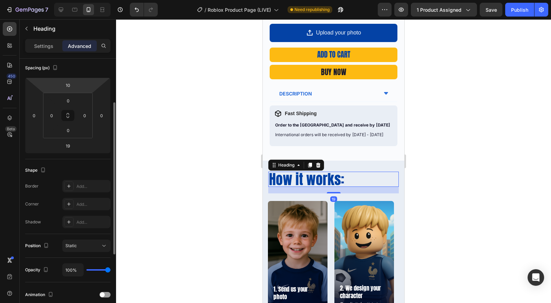
click at [51, 44] on p "Settings" at bounding box center [43, 45] width 19 height 7
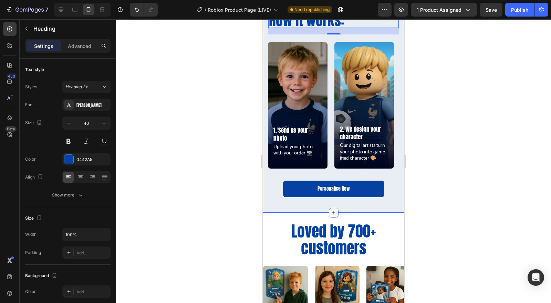
scroll to position [536, 0]
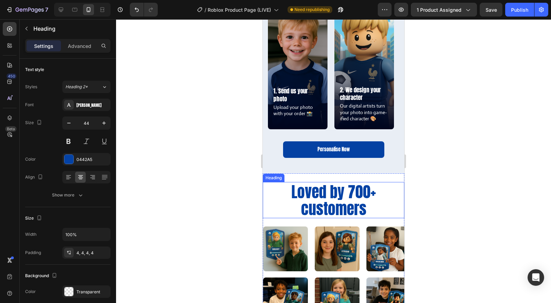
click at [314, 199] on h2 "Loved by 700+ customers" at bounding box center [334, 200] width 142 height 36
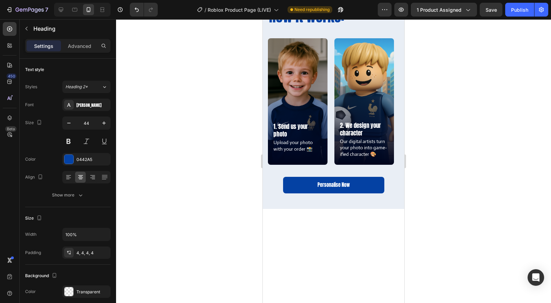
scroll to position [383, 0]
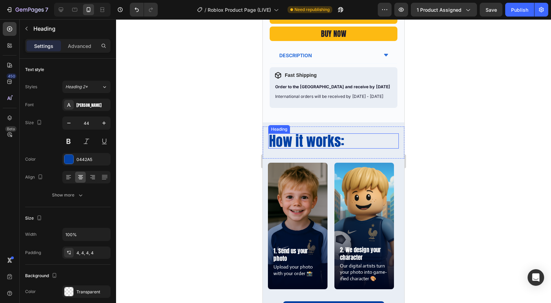
click at [294, 133] on h2 "How it works:" at bounding box center [333, 140] width 131 height 15
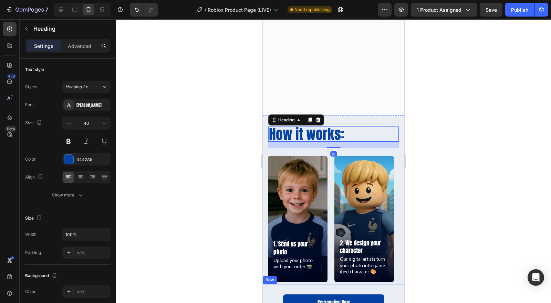
scroll to position [536, 0]
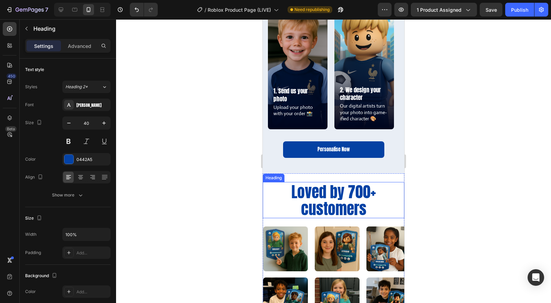
click at [310, 204] on h2 "Loved by 700+ customers" at bounding box center [334, 200] width 142 height 36
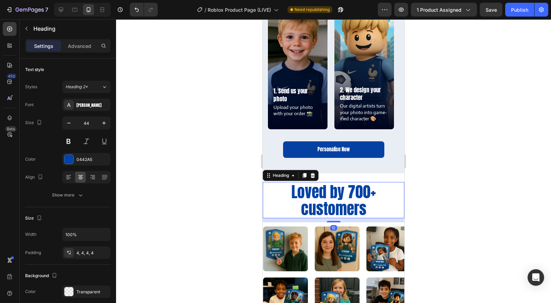
click at [69, 126] on button "button" at bounding box center [69, 123] width 12 height 12
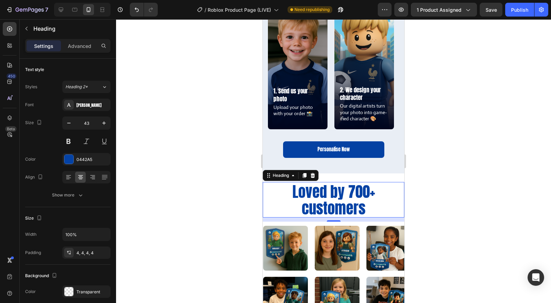
click at [70, 125] on icon "button" at bounding box center [68, 123] width 7 height 7
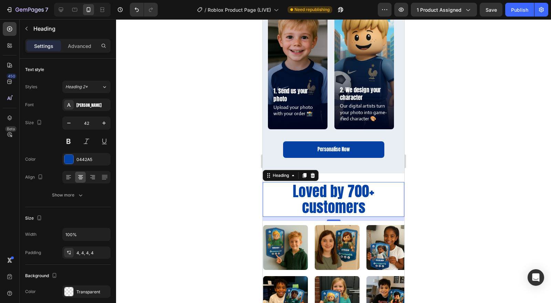
click at [70, 125] on icon "button" at bounding box center [68, 123] width 7 height 7
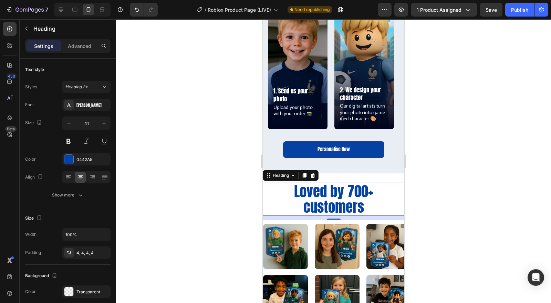
click at [70, 125] on icon "button" at bounding box center [68, 123] width 7 height 7
type input "40"
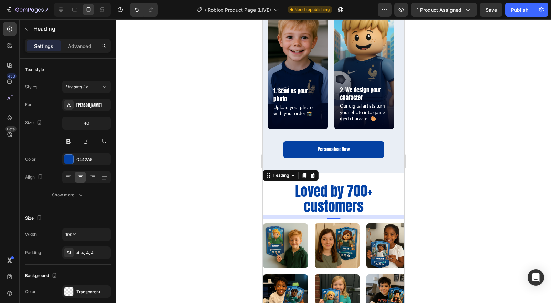
click at [443, 188] on div at bounding box center [333, 161] width 435 height 284
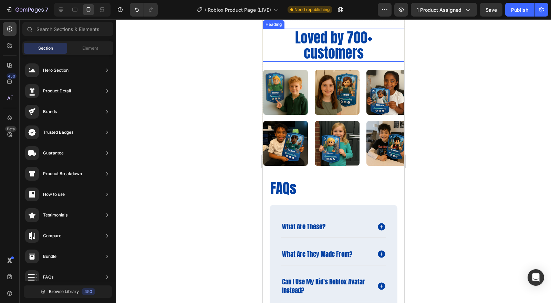
scroll to position [842, 0]
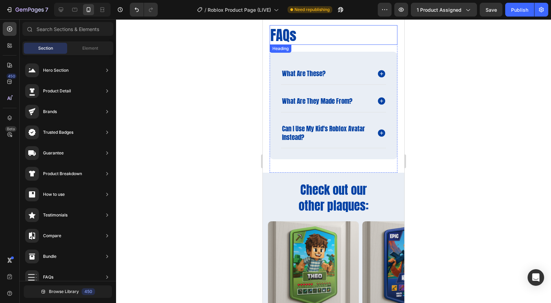
click at [288, 40] on h2 "FAQs" at bounding box center [334, 35] width 128 height 20
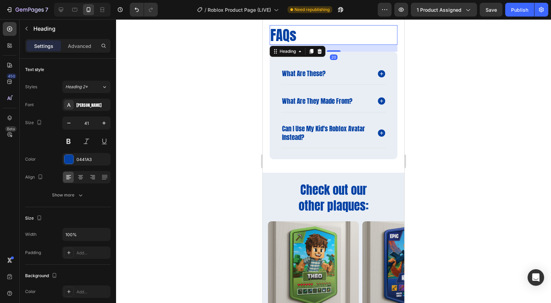
click at [68, 123] on icon "button" at bounding box center [68, 123] width 7 height 7
type input "40"
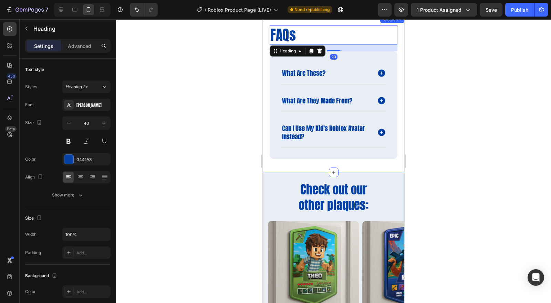
click at [482, 143] on div at bounding box center [333, 161] width 435 height 284
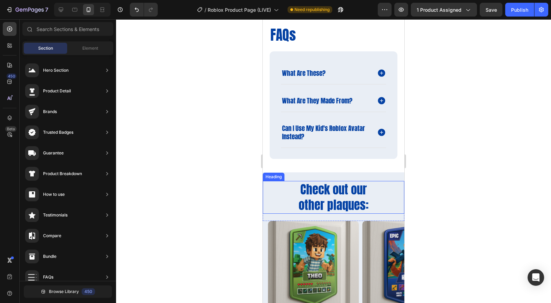
click at [337, 190] on h2 "Check out our other plaques:" at bounding box center [334, 197] width 142 height 33
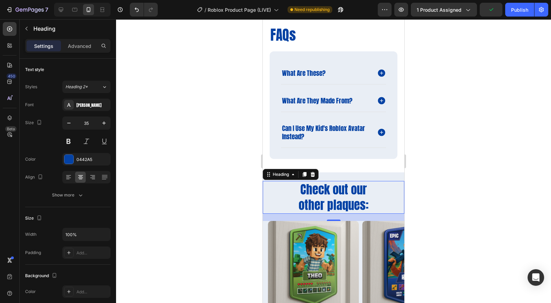
click at [423, 173] on div at bounding box center [333, 161] width 435 height 284
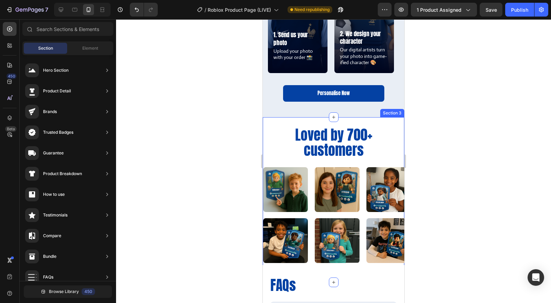
scroll to position [574, 0]
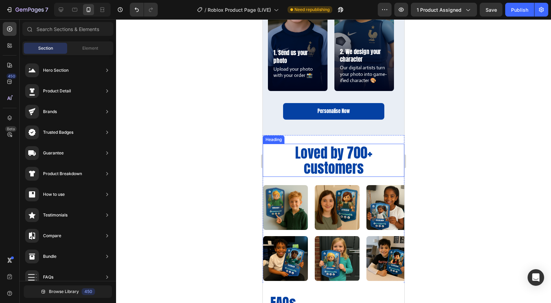
click at [312, 158] on h2 "Loved by 700+ customers" at bounding box center [334, 160] width 142 height 33
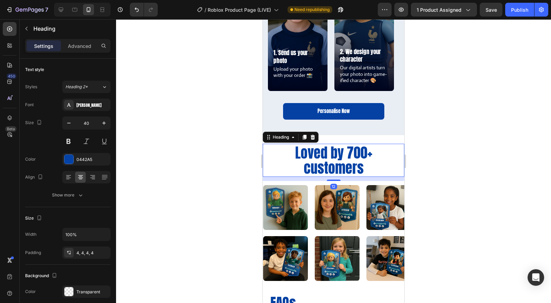
click at [67, 125] on icon "button" at bounding box center [68, 123] width 7 height 7
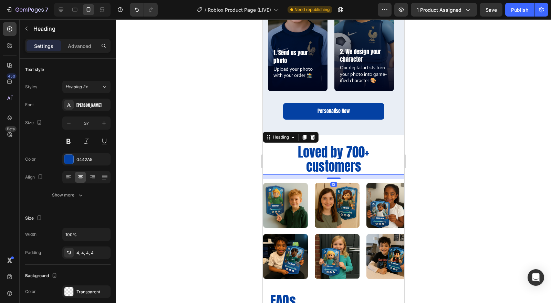
click at [67, 125] on icon "button" at bounding box center [68, 123] width 7 height 7
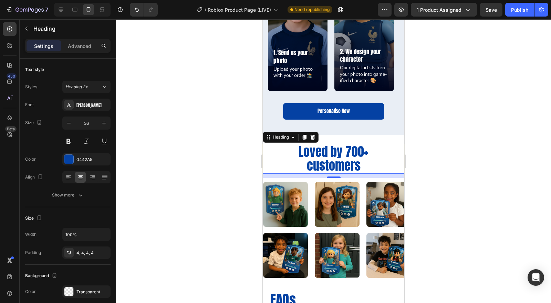
click at [67, 125] on icon "button" at bounding box center [68, 123] width 7 height 7
type input "35"
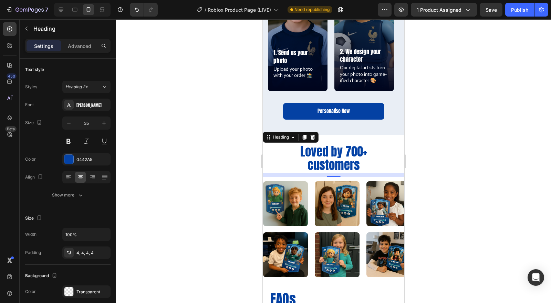
click at [427, 187] on div at bounding box center [333, 161] width 435 height 284
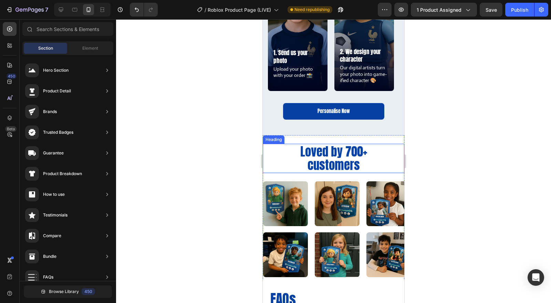
click at [328, 149] on h2 "Loved by 700+ customers" at bounding box center [334, 158] width 142 height 29
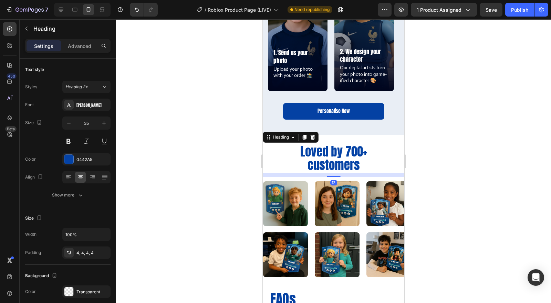
click at [105, 128] on button "button" at bounding box center [104, 123] width 12 height 12
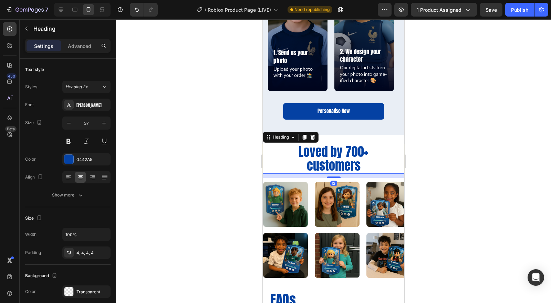
click at [106, 125] on icon "button" at bounding box center [104, 123] width 7 height 7
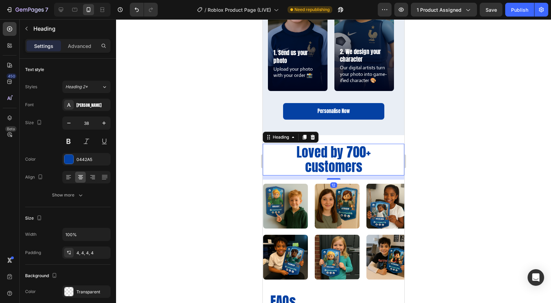
click at [106, 125] on icon "button" at bounding box center [104, 123] width 7 height 7
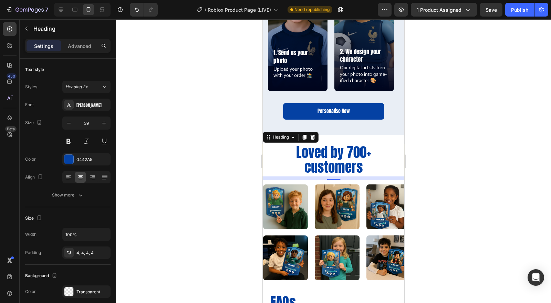
click at [106, 125] on icon "button" at bounding box center [104, 123] width 7 height 7
type input "40"
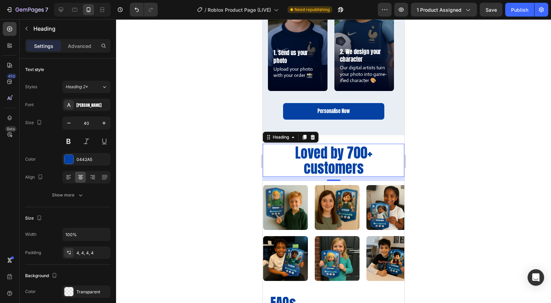
click at [168, 134] on div at bounding box center [333, 161] width 435 height 284
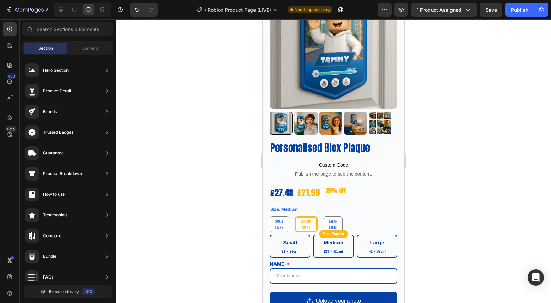
scroll to position [0, 0]
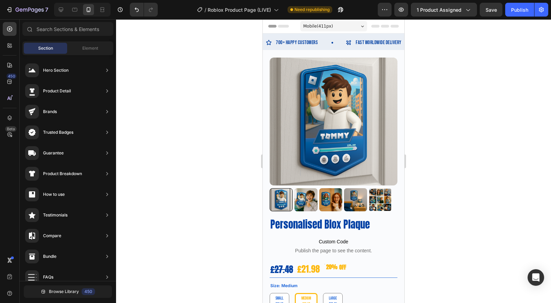
click at [514, 15] on button "Publish" at bounding box center [520, 10] width 29 height 14
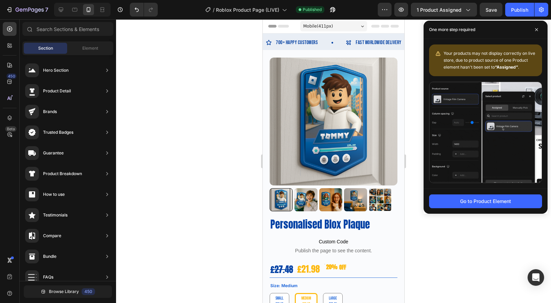
click at [452, 257] on div at bounding box center [333, 161] width 435 height 284
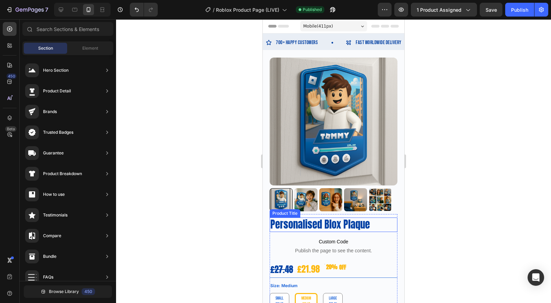
click at [318, 221] on h1 "Personalised Blox Plaque" at bounding box center [334, 224] width 128 height 14
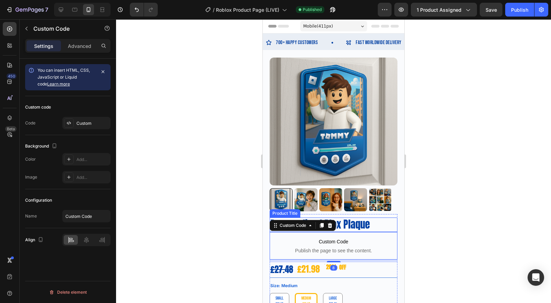
click at [352, 217] on h1 "Personalised Blox Plaque" at bounding box center [334, 224] width 128 height 14
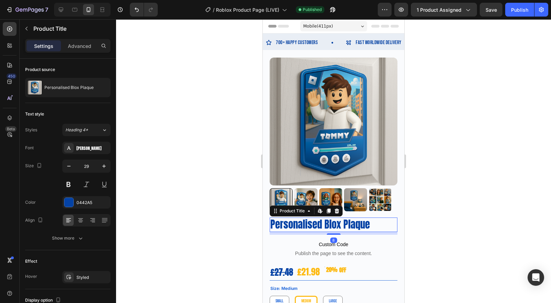
drag, startPoint x: 329, startPoint y: 225, endPoint x: 683, endPoint y: 253, distance: 355.0
click at [329, 233] on div at bounding box center [334, 233] width 14 height 1
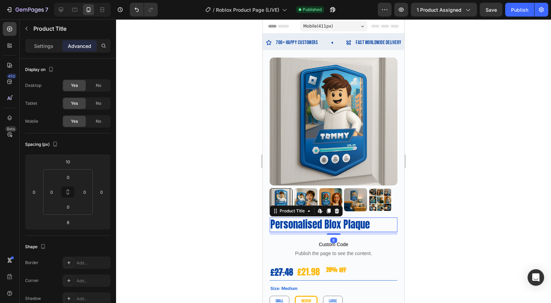
click at [461, 235] on div at bounding box center [333, 161] width 435 height 284
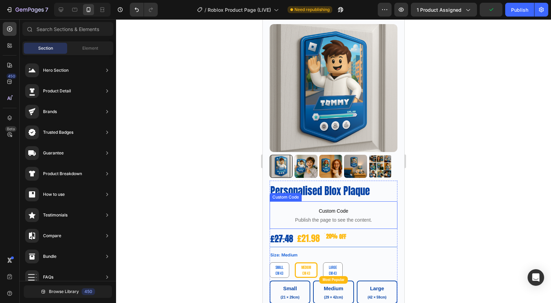
scroll to position [38, 0]
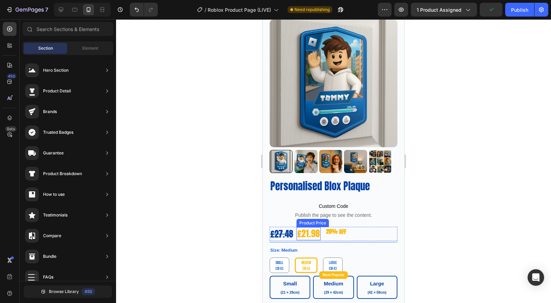
click at [307, 230] on div "£21.98" at bounding box center [309, 233] width 24 height 13
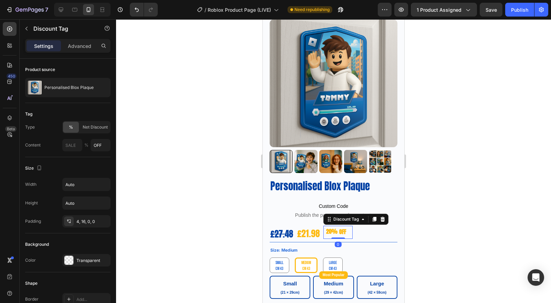
click at [333, 229] on div "20%" at bounding box center [332, 231] width 13 height 9
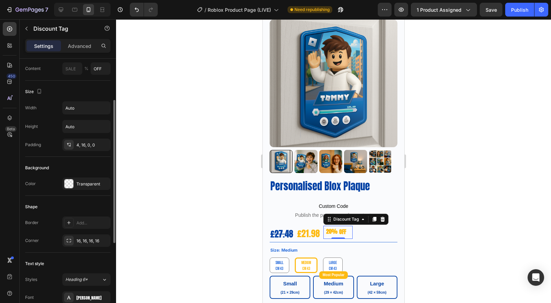
scroll to position [115, 0]
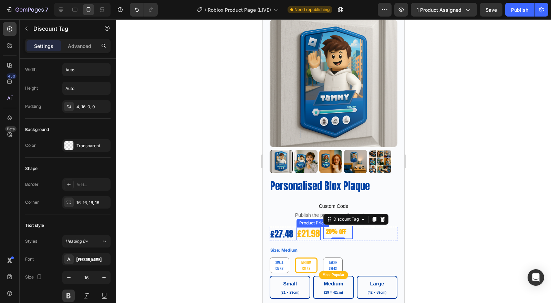
click at [306, 228] on div "£21.98" at bounding box center [309, 233] width 24 height 13
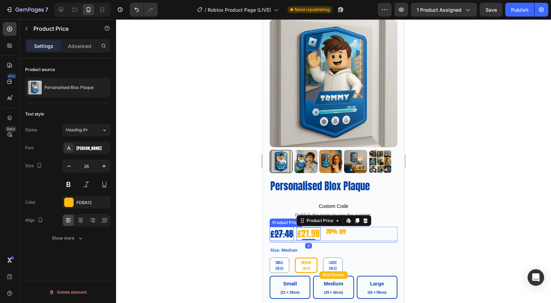
click at [90, 149] on div "[PERSON_NAME]" at bounding box center [93, 148] width 32 height 6
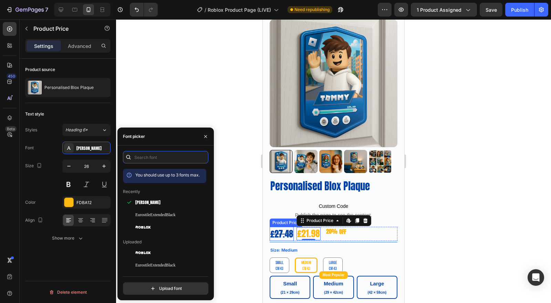
click at [169, 158] on input "text" at bounding box center [165, 157] width 85 height 12
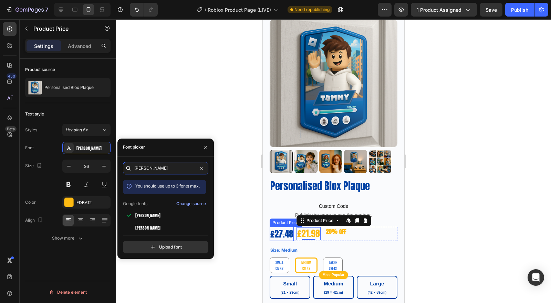
type input "anton"
click at [151, 228] on div "[PERSON_NAME]" at bounding box center [170, 228] width 70 height 6
click at [153, 216] on div "[PERSON_NAME]" at bounding box center [170, 215] width 70 height 6
click at [149, 225] on span "[PERSON_NAME]" at bounding box center [147, 228] width 25 height 6
click at [152, 217] on div "[PERSON_NAME]" at bounding box center [170, 215] width 70 height 6
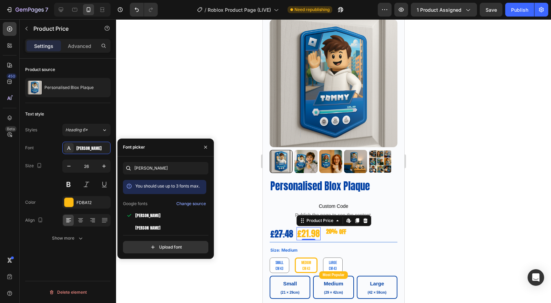
click at [428, 256] on div at bounding box center [333, 161] width 435 height 284
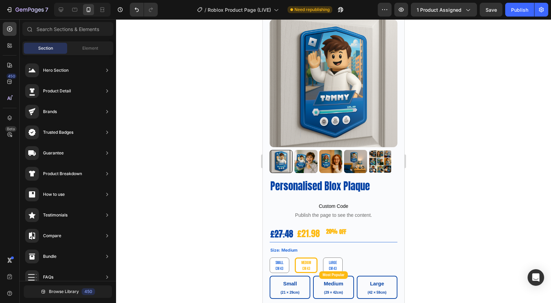
click at [428, 256] on div at bounding box center [333, 161] width 435 height 284
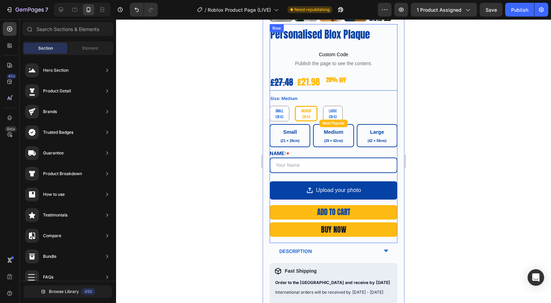
scroll to position [153, 0]
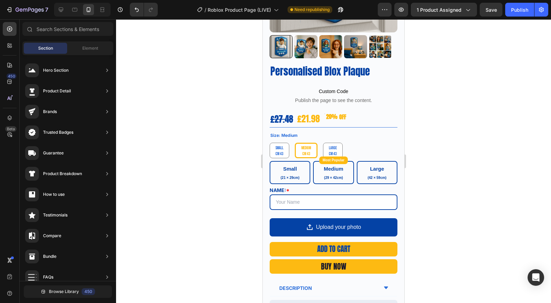
click at [524, 10] on div "Publish" at bounding box center [519, 9] width 17 height 7
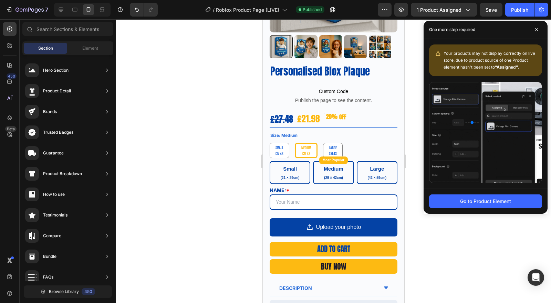
click at [539, 31] on span at bounding box center [536, 29] width 11 height 11
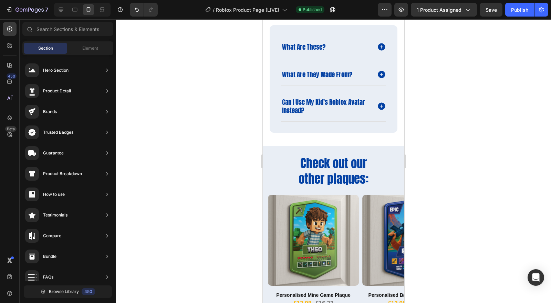
scroll to position [881, 0]
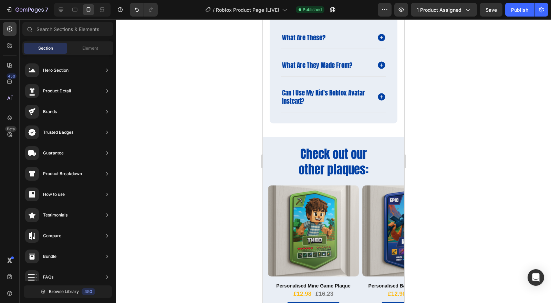
click at [56, 288] on button "Browse Library 450" at bounding box center [68, 291] width 88 height 12
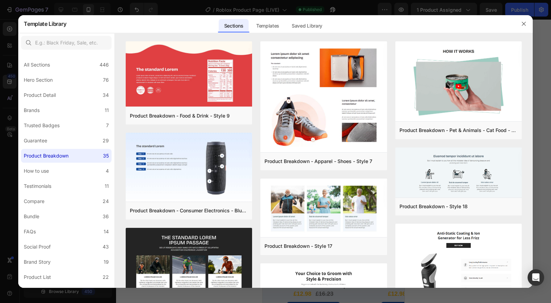
click at [521, 25] on icon "button" at bounding box center [524, 24] width 6 height 6
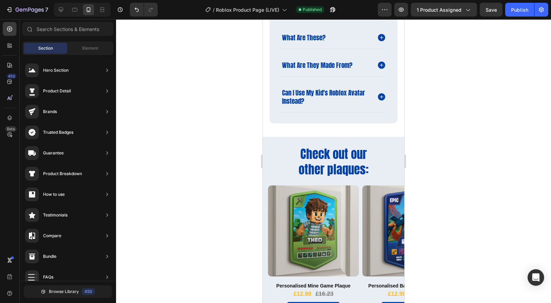
click at [82, 47] on span "Element" at bounding box center [90, 48] width 16 height 6
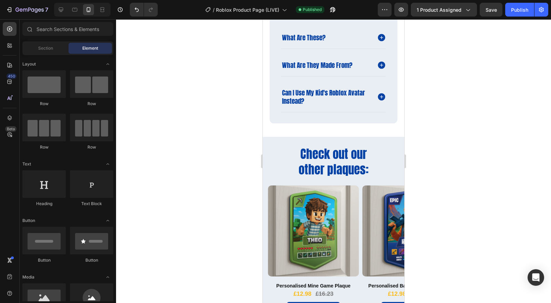
click at [52, 47] on span "Section" at bounding box center [45, 48] width 15 height 6
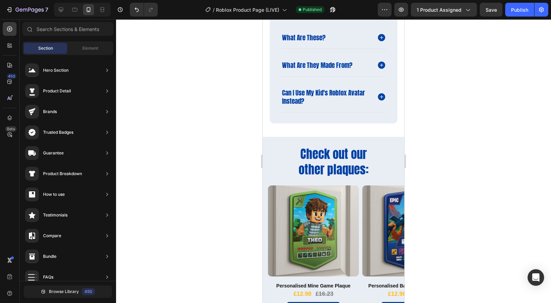
click at [61, 292] on span "Browse Library" at bounding box center [64, 291] width 30 height 6
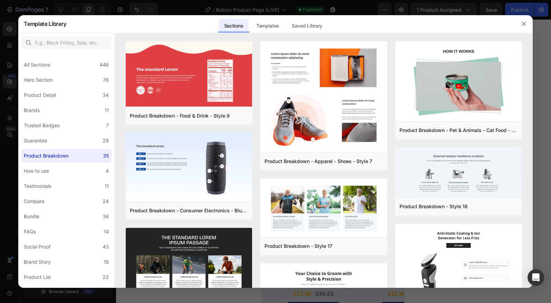
click at [70, 171] on label "How to use 4" at bounding box center [66, 171] width 91 height 14
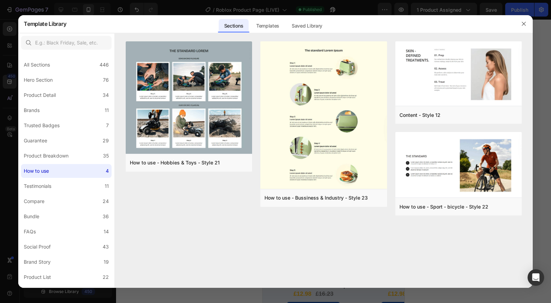
click at [66, 185] on label "Testimonials 11" at bounding box center [66, 186] width 91 height 14
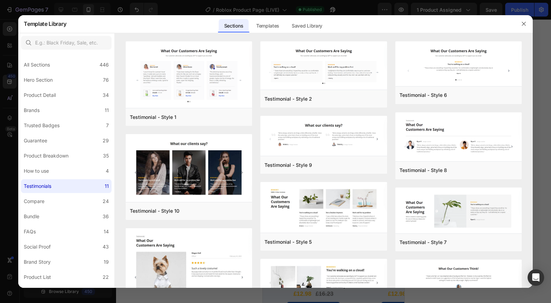
click at [63, 203] on label "Compare 24" at bounding box center [66, 201] width 91 height 14
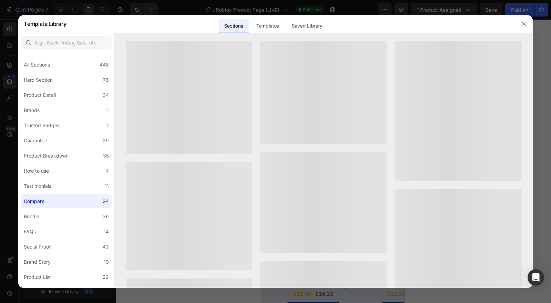
click at [67, 194] on div "All Sections 446 Hero Section 76 Product Detail 34 Brands 11 Trusted Badges 7 G…" at bounding box center [66, 221] width 96 height 338
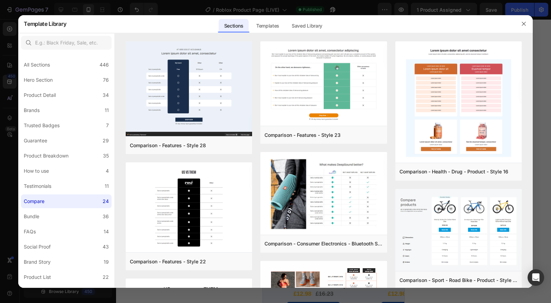
click at [69, 188] on label "Testimonials 11" at bounding box center [66, 186] width 91 height 14
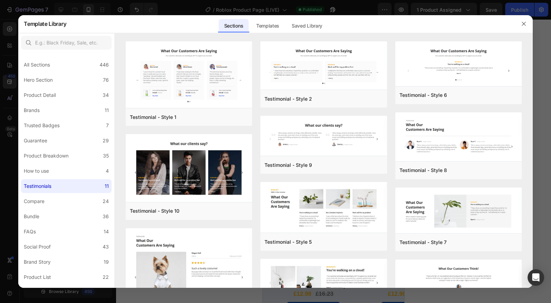
click at [74, 208] on label "Compare 24" at bounding box center [66, 201] width 91 height 14
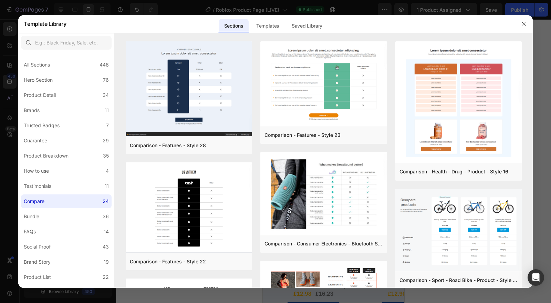
click at [79, 187] on label "Testimonials 11" at bounding box center [66, 186] width 91 height 14
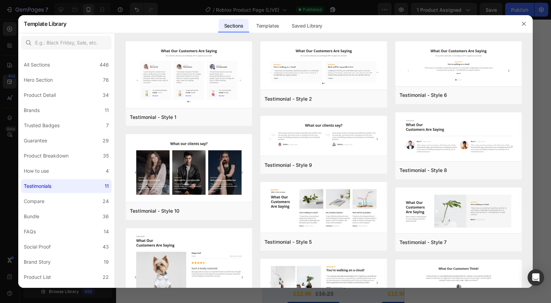
click at [0, 0] on button "Preview" at bounding box center [0, 0] width 0 height 0
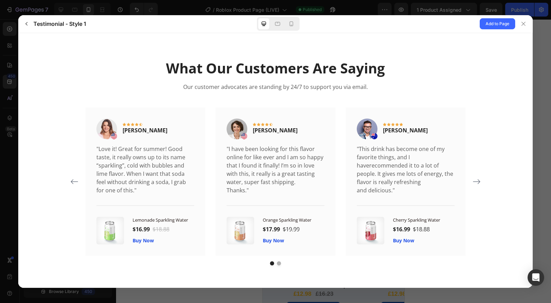
scroll to position [0, 0]
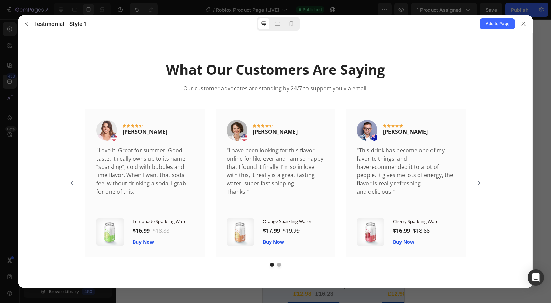
click at [477, 181] on icon "Carousel Next Arrow" at bounding box center [476, 182] width 7 height 5
click at [476, 184] on icon "Carousel Next Arrow" at bounding box center [477, 183] width 8 height 8
click at [291, 22] on icon at bounding box center [292, 23] width 4 height 5
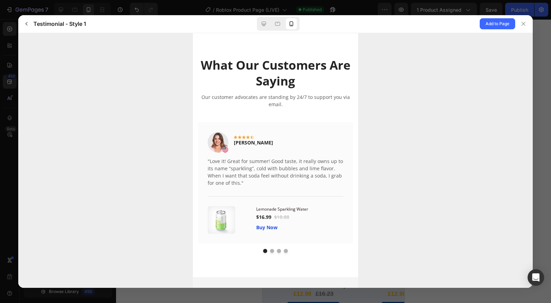
click at [32, 26] on button "button" at bounding box center [26, 23] width 11 height 11
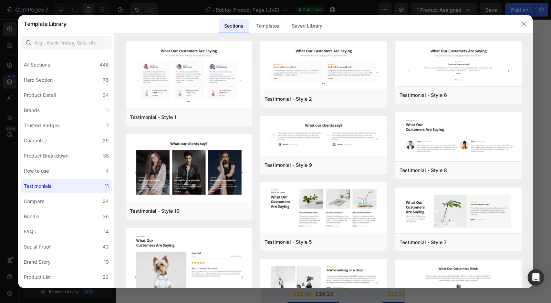
click at [50, 170] on div "How to use" at bounding box center [38, 171] width 28 height 8
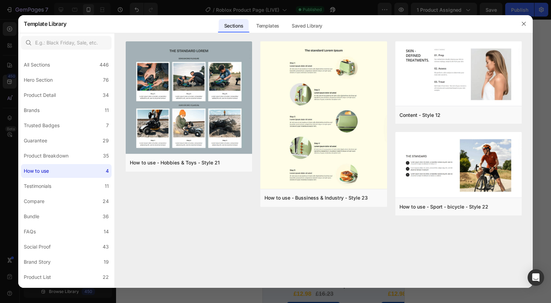
click at [59, 153] on div "Product Breakdown" at bounding box center [46, 156] width 45 height 8
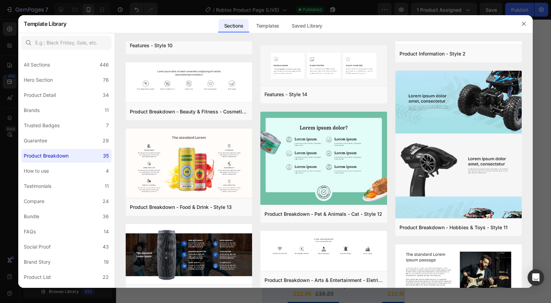
scroll to position [884, 0]
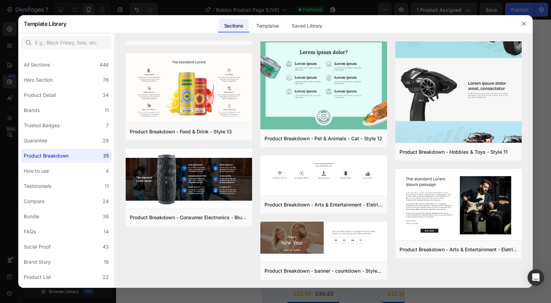
click at [58, 173] on label "How to use 4" at bounding box center [66, 171] width 91 height 14
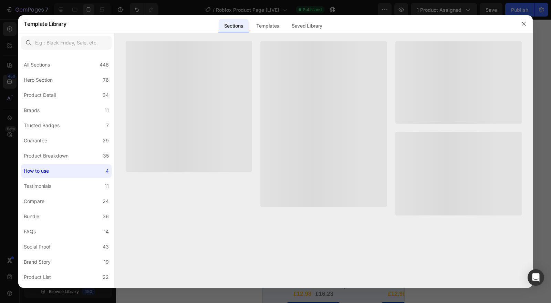
scroll to position [0, 0]
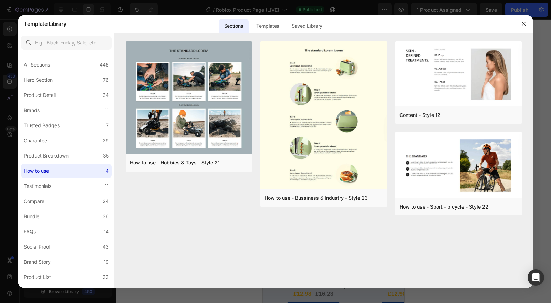
click at [68, 158] on div "Product Breakdown" at bounding box center [46, 156] width 45 height 8
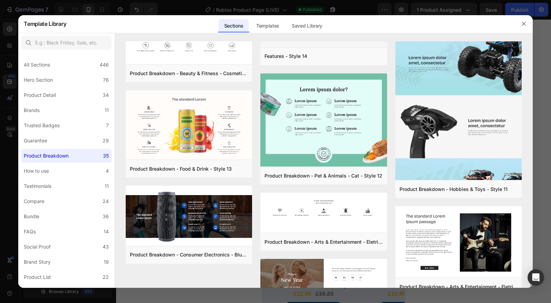
scroll to position [884, 0]
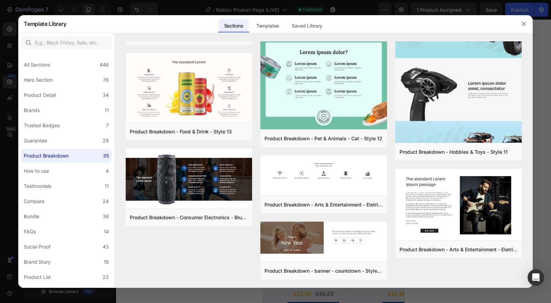
click at [81, 241] on label "Social Proof 43" at bounding box center [66, 247] width 91 height 14
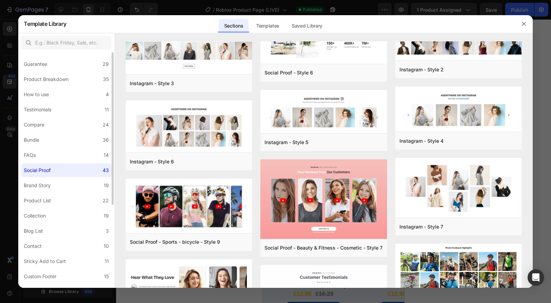
scroll to position [38, 0]
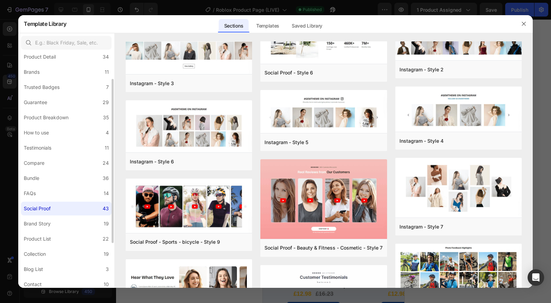
click at [56, 188] on label "FAQs 14" at bounding box center [66, 193] width 91 height 14
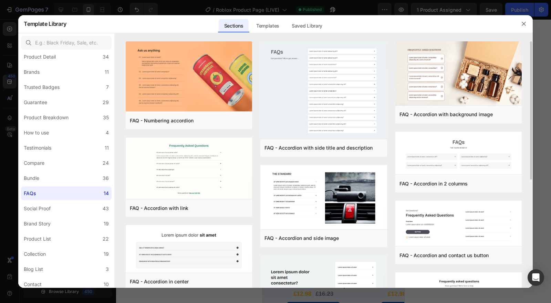
click at [58, 180] on label "Bundle 36" at bounding box center [66, 178] width 91 height 14
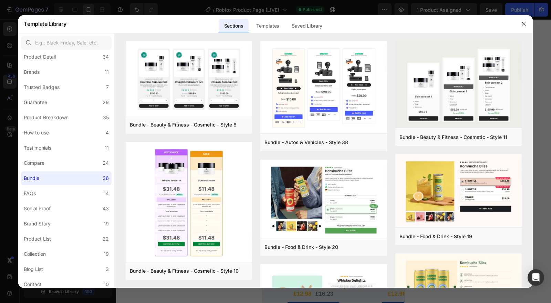
click at [62, 166] on label "Compare 24" at bounding box center [66, 163] width 91 height 14
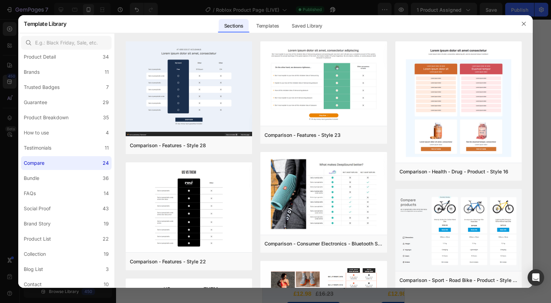
click at [48, 193] on label "FAQs 14" at bounding box center [66, 193] width 91 height 14
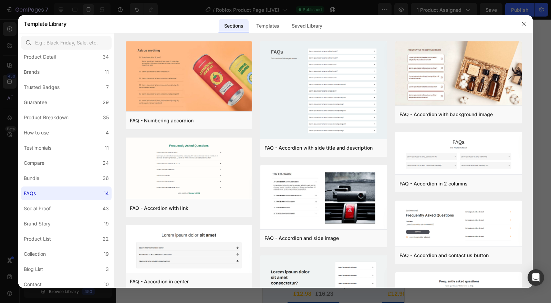
click at [54, 180] on label "Bundle 36" at bounding box center [66, 178] width 91 height 14
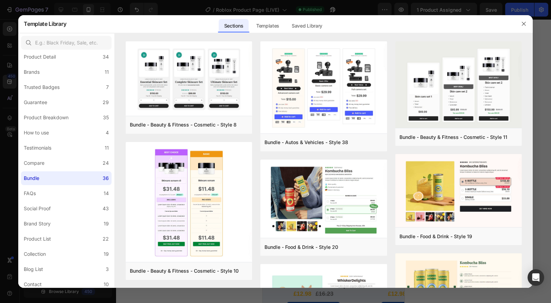
click at [57, 166] on label "Compare 24" at bounding box center [66, 163] width 91 height 14
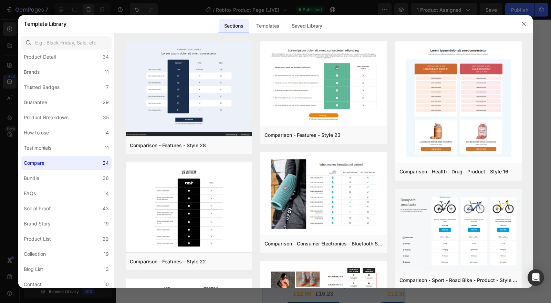
click at [59, 149] on label "Testimonials 11" at bounding box center [66, 148] width 91 height 14
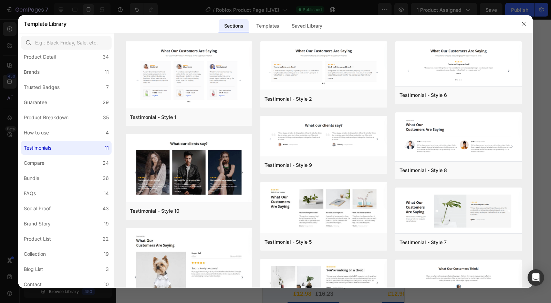
click at [58, 134] on label "How to use 4" at bounding box center [66, 133] width 91 height 14
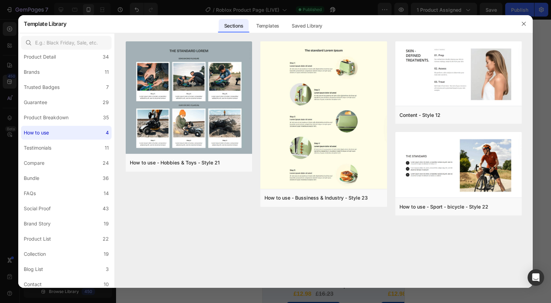
click at [59, 100] on label "Guarantee 29" at bounding box center [66, 102] width 91 height 14
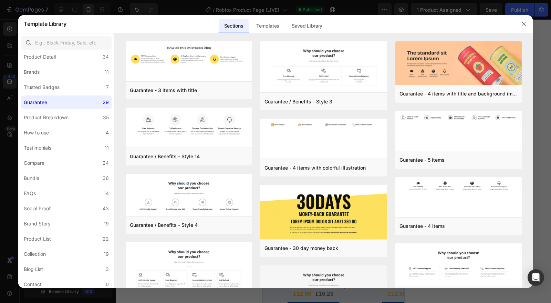
click at [0, 0] on button "Preview" at bounding box center [0, 0] width 0 height 0
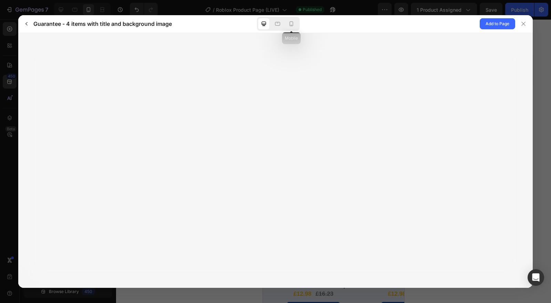
click at [294, 26] on icon at bounding box center [291, 23] width 7 height 7
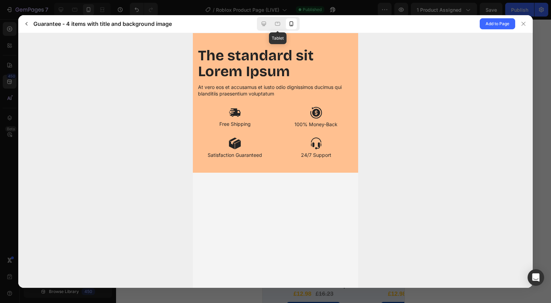
click at [278, 28] on div at bounding box center [277, 23] width 11 height 11
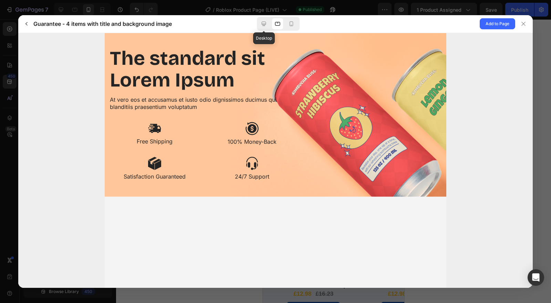
click at [267, 26] on div at bounding box center [263, 23] width 11 height 11
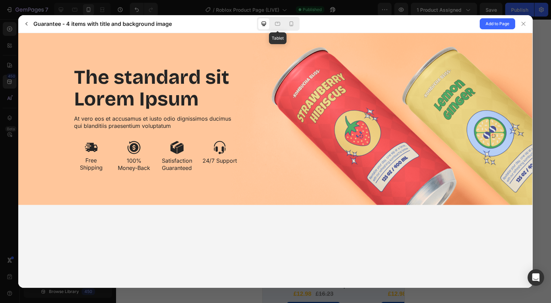
click at [280, 24] on icon at bounding box center [277, 24] width 5 height 4
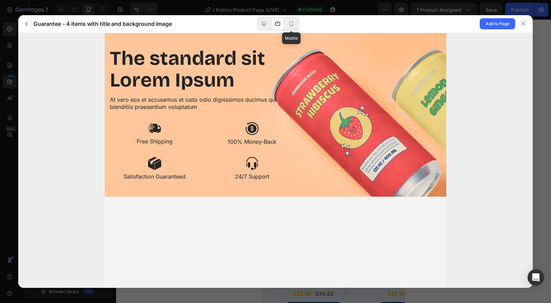
click at [289, 25] on icon at bounding box center [291, 23] width 7 height 7
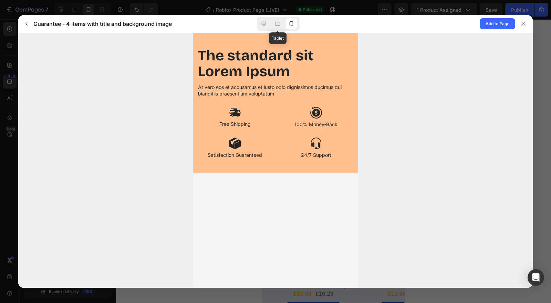
click at [278, 25] on icon at bounding box center [277, 23] width 7 height 7
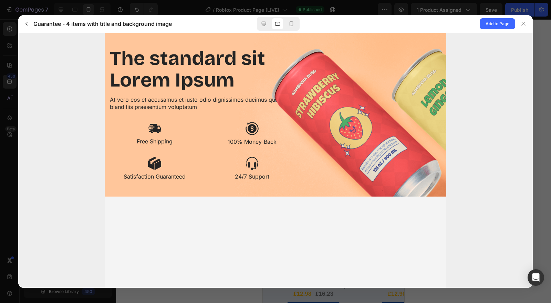
click at [272, 26] on div at bounding box center [278, 24] width 43 height 14
click at [281, 25] on icon at bounding box center [277, 23] width 7 height 7
click at [29, 26] on icon "button" at bounding box center [27, 24] width 6 height 6
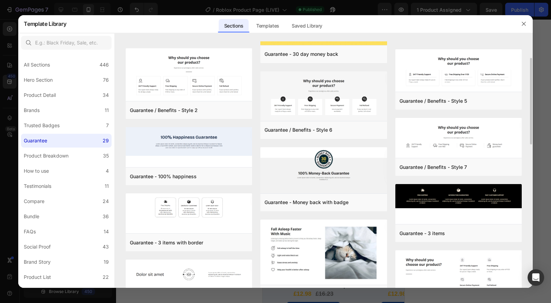
scroll to position [232, 0]
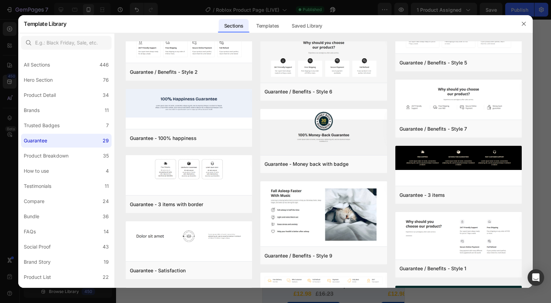
click at [47, 160] on div "Product Breakdown" at bounding box center [46, 156] width 45 height 8
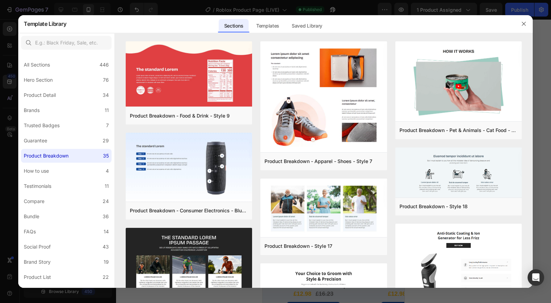
click at [0, 0] on button "Preview" at bounding box center [0, 0] width 0 height 0
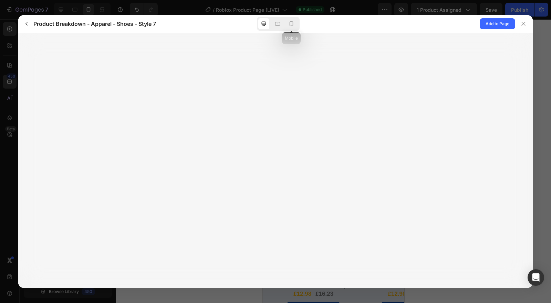
click at [291, 23] on icon at bounding box center [291, 23] width 7 height 7
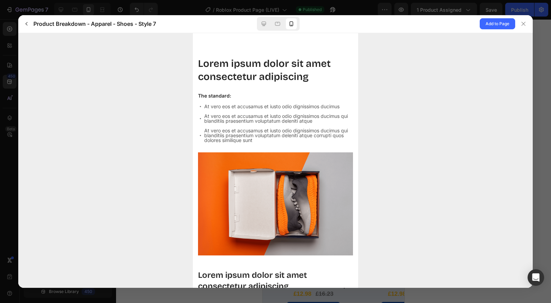
click at [25, 24] on icon "button" at bounding box center [27, 24] width 6 height 6
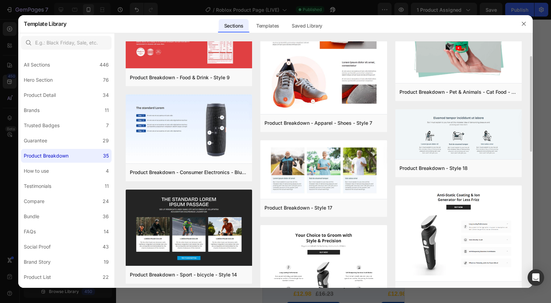
scroll to position [77, 0]
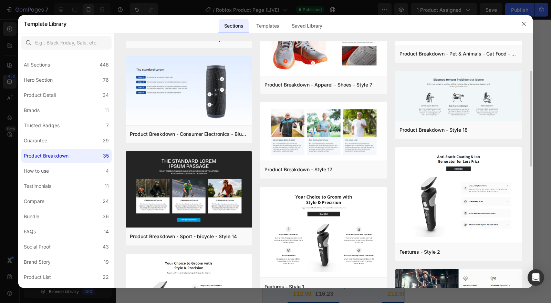
click at [0, 0] on button "Preview" at bounding box center [0, 0] width 0 height 0
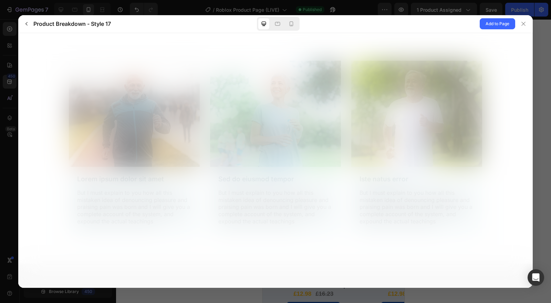
scroll to position [0, 0]
click at [294, 28] on div at bounding box center [291, 23] width 11 height 11
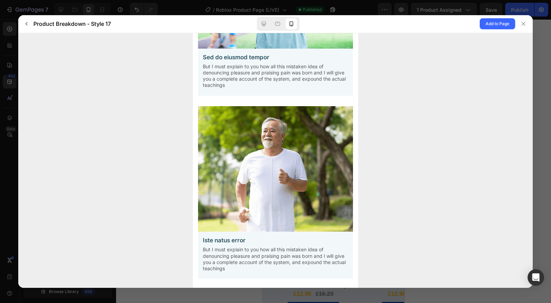
scroll to position [319, 0]
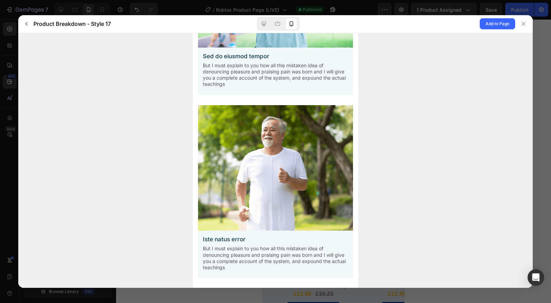
click at [30, 25] on button "button" at bounding box center [26, 23] width 11 height 11
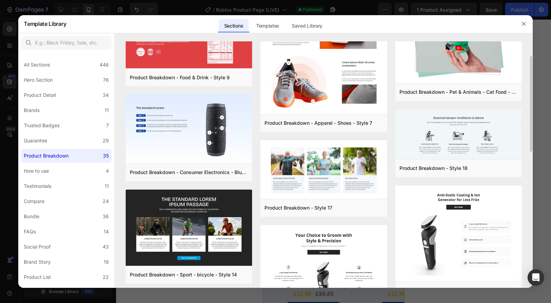
scroll to position [115, 0]
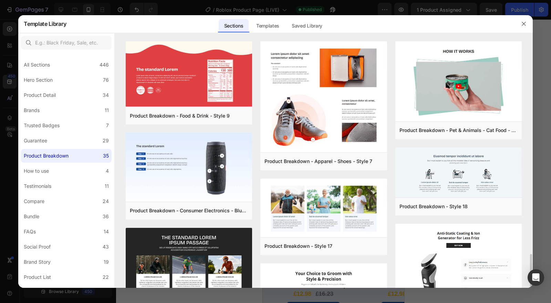
scroll to position [153, 0]
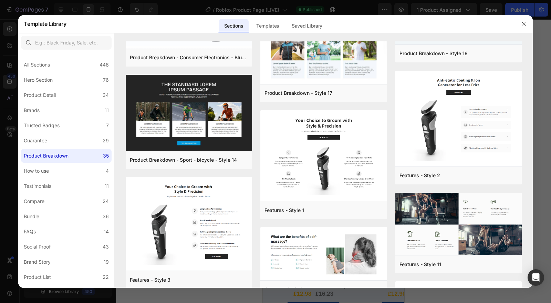
click at [0, 0] on button "Preview" at bounding box center [0, 0] width 0 height 0
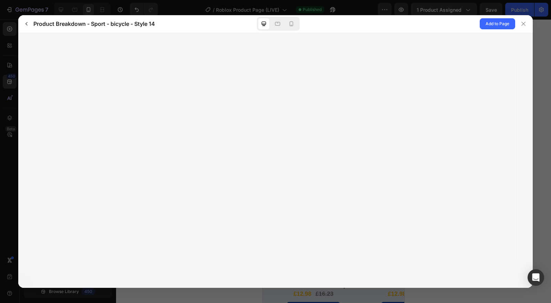
click at [289, 29] on div at bounding box center [291, 23] width 11 height 11
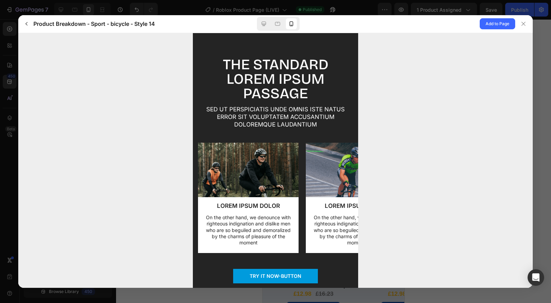
scroll to position [21, 0]
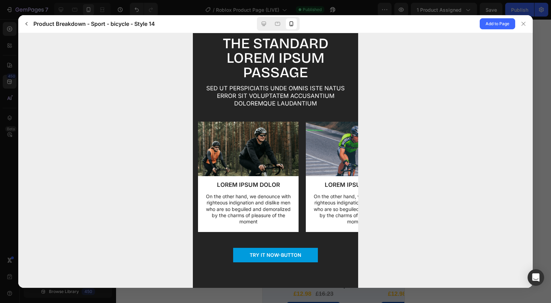
click at [494, 22] on span "Add to Page" at bounding box center [498, 24] width 24 height 8
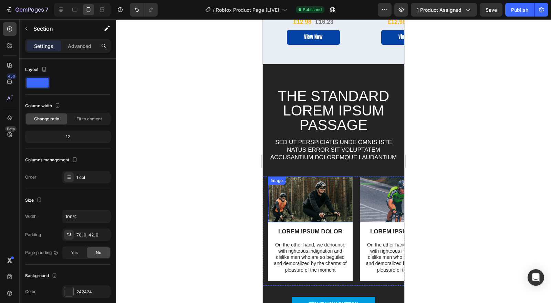
scroll to position [1146, 0]
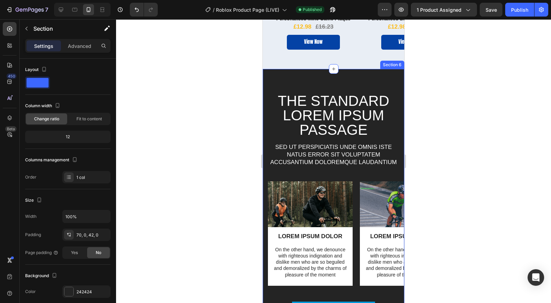
click at [287, 81] on div "The standard Lorem Ipsum passage Heading Sed ut perspiciatis unde omnis iste na…" at bounding box center [334, 205] width 142 height 273
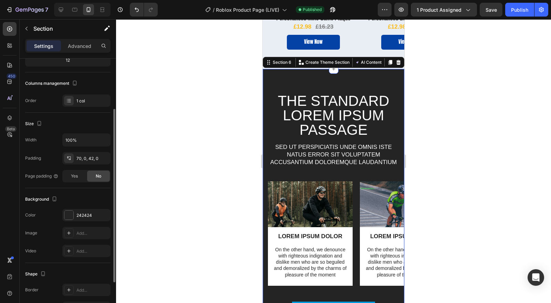
scroll to position [115, 0]
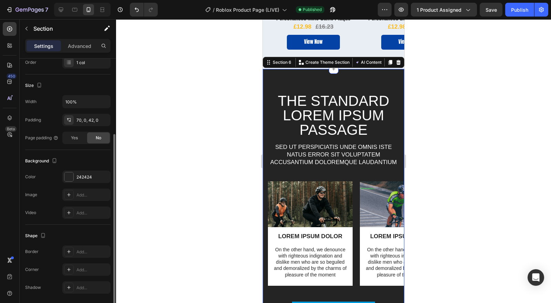
click at [72, 177] on div at bounding box center [68, 176] width 9 height 9
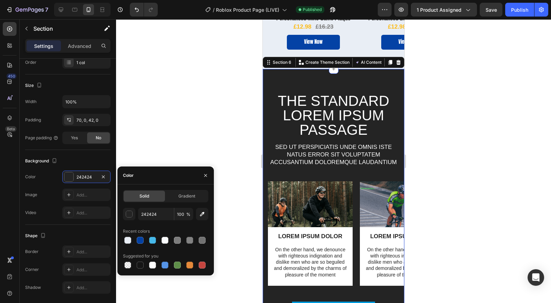
click at [164, 241] on div at bounding box center [165, 240] width 7 height 7
type input "FAFBFD"
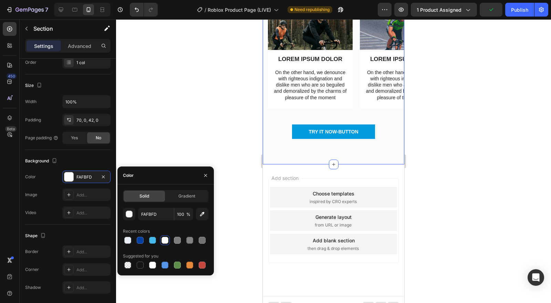
scroll to position [1338, 0]
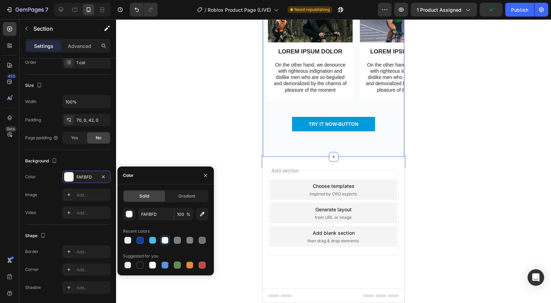
click at [469, 212] on div at bounding box center [333, 161] width 435 height 284
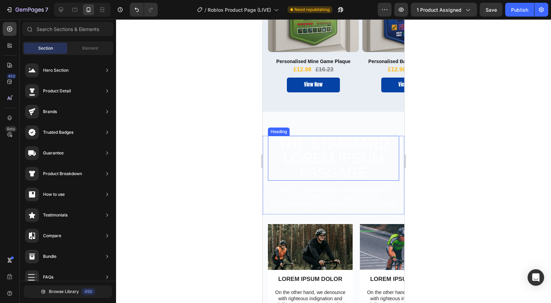
scroll to position [1108, 0]
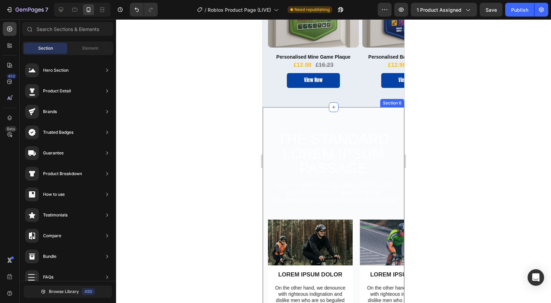
click at [327, 121] on div "The standard Lorem Ipsum passage Heading Sed ut perspiciatis unde omnis iste na…" at bounding box center [334, 243] width 142 height 273
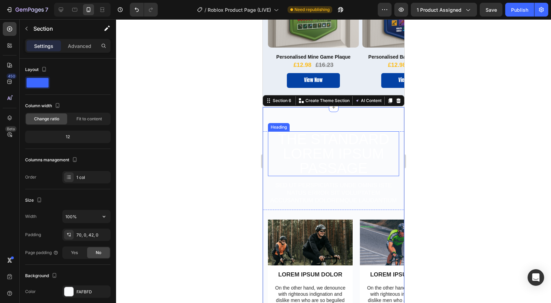
scroll to position [38, 0]
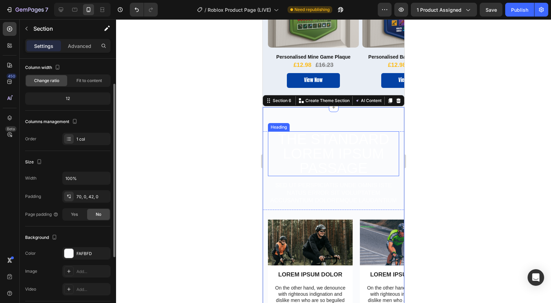
click at [73, 249] on div "FAFBFD" at bounding box center [86, 253] width 48 height 12
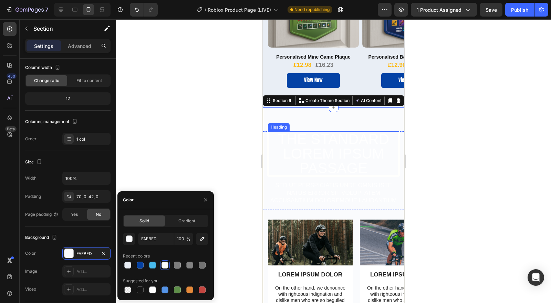
click at [155, 222] on div "Solid" at bounding box center [144, 220] width 41 height 11
click at [126, 246] on div "FAFBFD 100 % Recent colors Suggested for you" at bounding box center [165, 264] width 85 height 62
click at [127, 242] on div "button" at bounding box center [129, 238] width 7 height 7
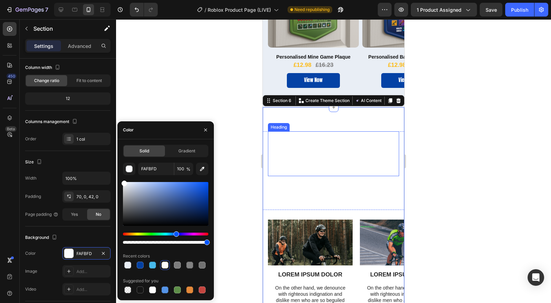
drag, startPoint x: 144, startPoint y: 205, endPoint x: 95, endPoint y: 159, distance: 67.1
click at [96, 160] on div "450 Beta Sections(18) Elements(84) Section Element Hero Section Product Detail …" at bounding box center [58, 161] width 116 height 284
click at [393, 150] on h2 "The standard Lorem Ipsum passage" at bounding box center [333, 153] width 131 height 45
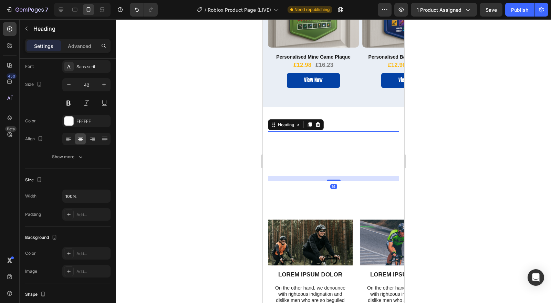
scroll to position [0, 0]
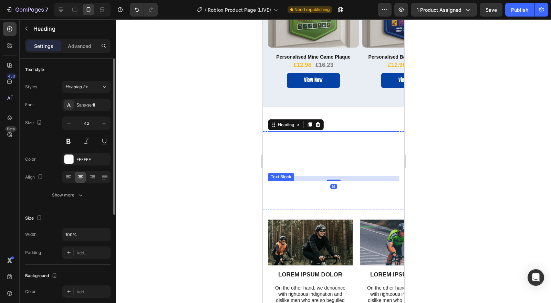
click at [334, 202] on p "Sed ut perspiciatis unde omnis iste natus error sit voluptatem accusantium dolo…" at bounding box center [334, 193] width 130 height 23
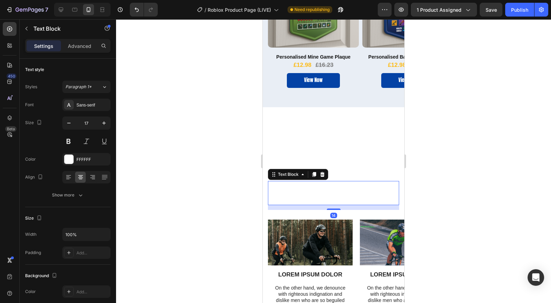
click at [324, 175] on icon at bounding box center [323, 174] width 4 height 5
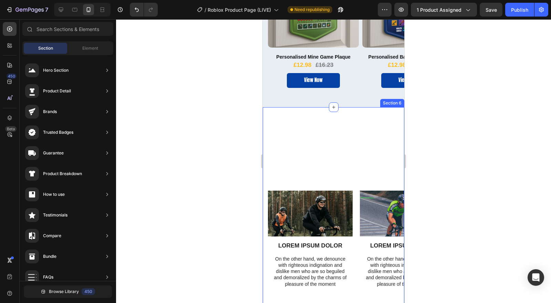
click at [323, 184] on div "The standard Lorem Ipsum passage Heading Row Image LOREM IPSUM DOLOR Text Block…" at bounding box center [334, 233] width 142 height 205
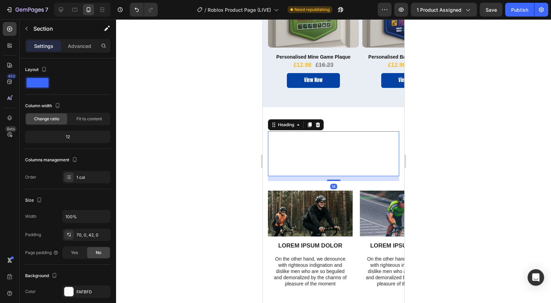
click at [329, 160] on h2 "The standard Lorem Ipsum passage" at bounding box center [333, 153] width 131 height 45
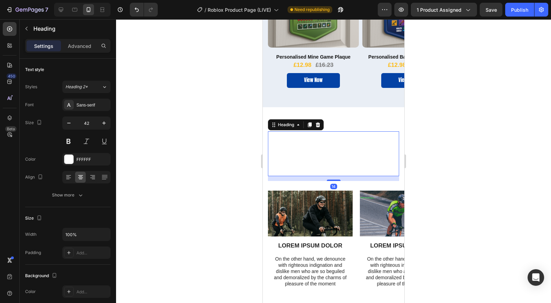
click at [70, 162] on div at bounding box center [68, 159] width 9 height 9
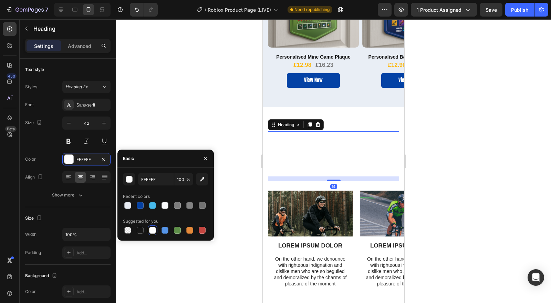
click at [137, 204] on div at bounding box center [140, 205] width 7 height 7
type input "0441A3"
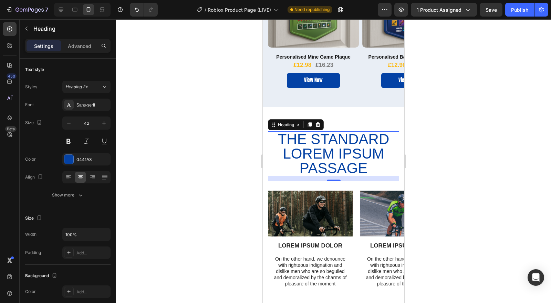
click at [98, 107] on div "Sans-serif" at bounding box center [93, 105] width 32 height 6
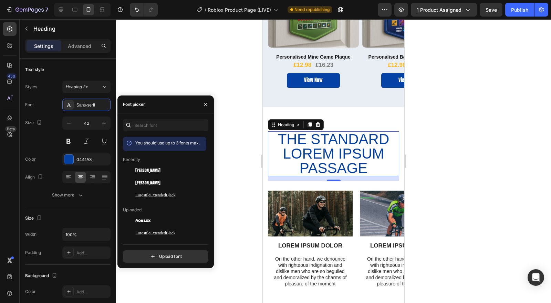
click at [146, 181] on div "[PERSON_NAME]" at bounding box center [170, 183] width 70 height 6
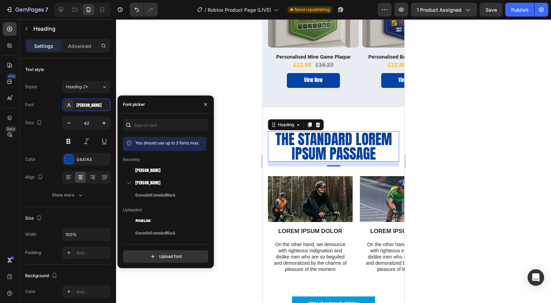
click at [463, 163] on div at bounding box center [333, 161] width 435 height 284
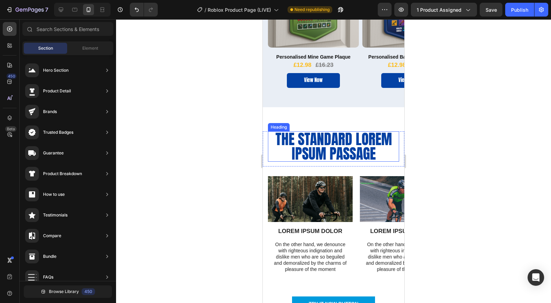
click at [325, 150] on h2 "The standard Lorem Ipsum passage" at bounding box center [333, 146] width 131 height 30
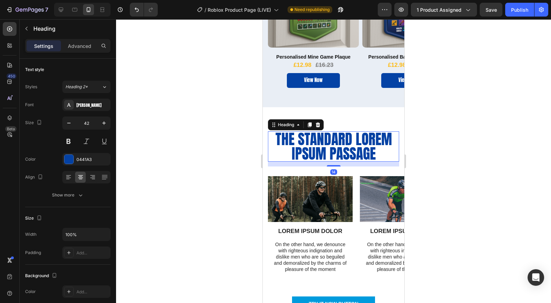
click at [325, 150] on h2 "The standard Lorem Ipsum passage" at bounding box center [333, 146] width 131 height 30
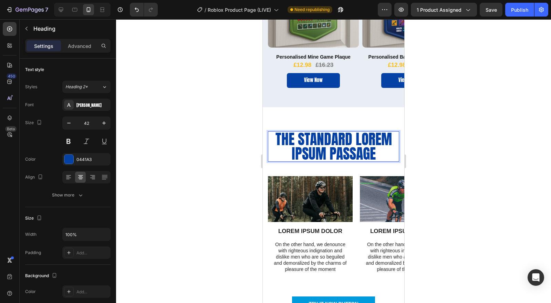
click at [325, 150] on p "The standard Lorem Ipsum passage" at bounding box center [334, 146] width 130 height 29
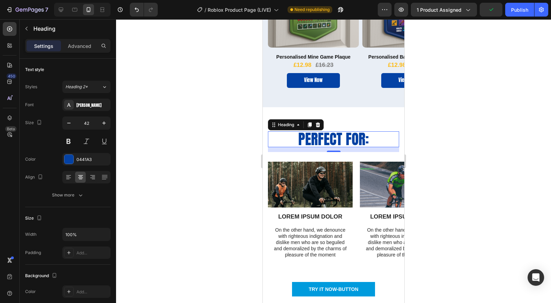
click at [411, 179] on div at bounding box center [333, 161] width 435 height 284
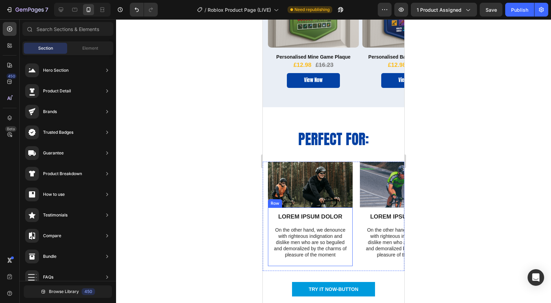
click at [348, 234] on div "LOREM IPSUM DOLOR Text Block On the other hand, we denounce with righteous indi…" at bounding box center [310, 236] width 85 height 59
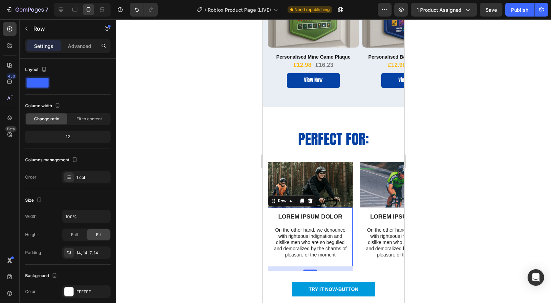
scroll to position [38, 0]
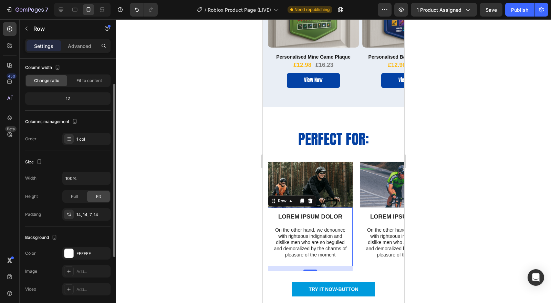
click at [73, 255] on div at bounding box center [68, 253] width 9 height 9
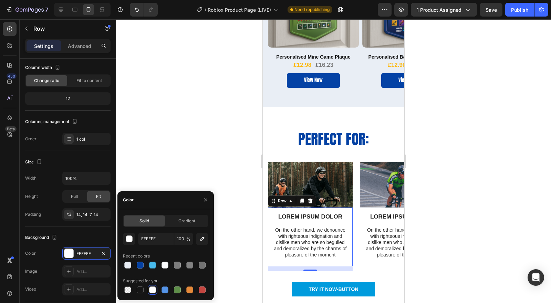
click at [127, 264] on div at bounding box center [127, 265] width 7 height 7
type input "E9EEF5"
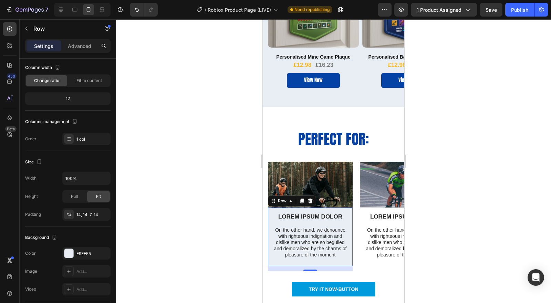
click at [434, 237] on div at bounding box center [333, 161] width 435 height 284
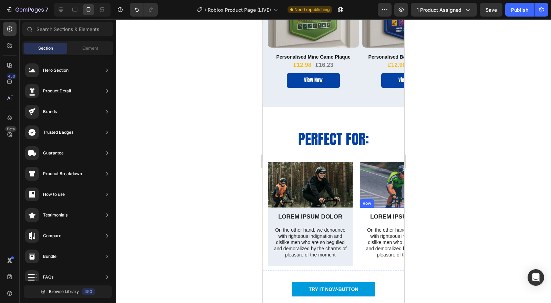
click at [372, 262] on div "LOREM IPSUM DOLOR Text Block On the other hand, we denounce with righteous indi…" at bounding box center [402, 237] width 75 height 51
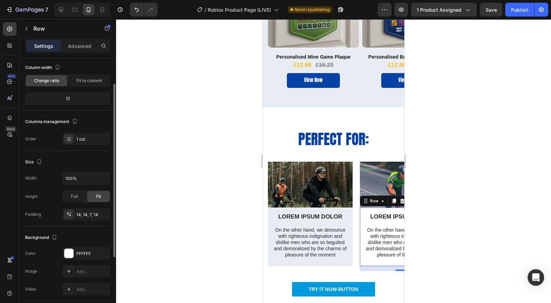
scroll to position [77, 0]
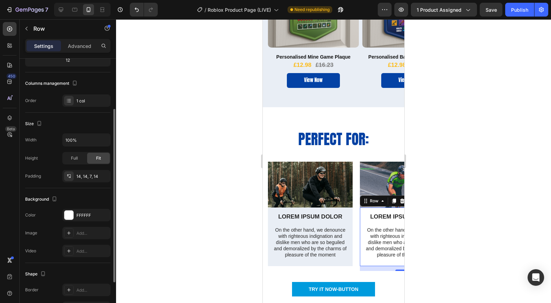
click at [76, 219] on div "FFFFFF" at bounding box center [86, 215] width 48 height 12
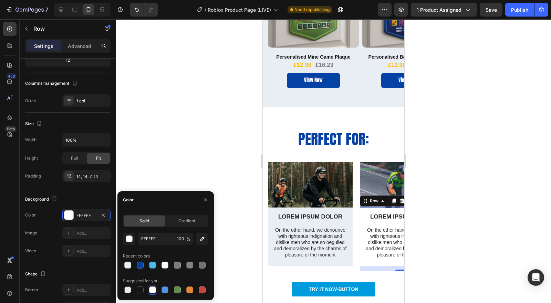
click at [128, 265] on div at bounding box center [127, 265] width 7 height 7
type input "E9EEF5"
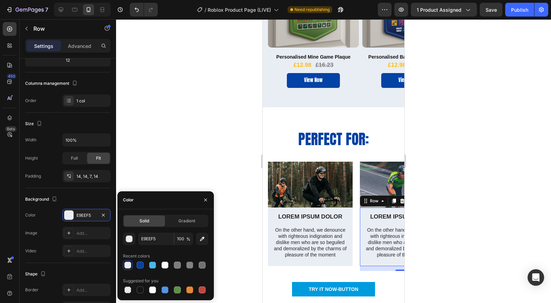
click at [488, 243] on div at bounding box center [333, 161] width 435 height 284
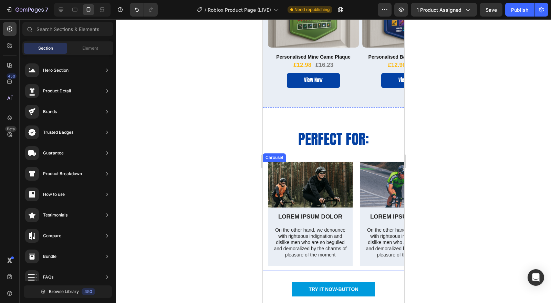
click at [265, 175] on div "Image LOREM IPSUM DOLOR Text Block On the other hand, we denounce with righteou…" at bounding box center [334, 216] width 142 height 109
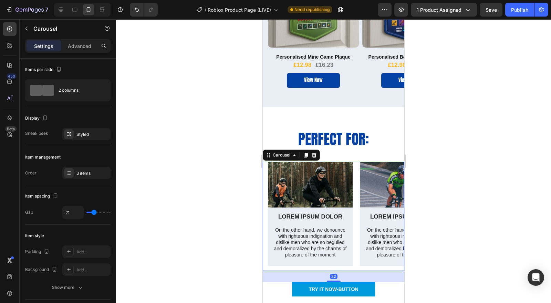
click at [79, 173] on div "3 items" at bounding box center [93, 173] width 32 height 6
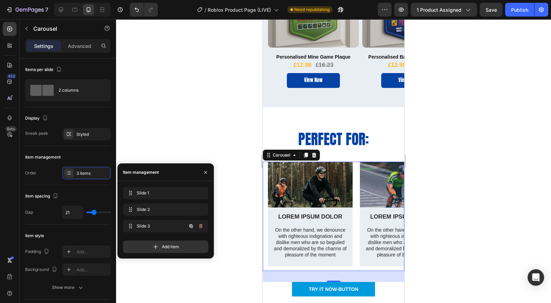
click at [134, 226] on span at bounding box center [131, 226] width 10 height 10
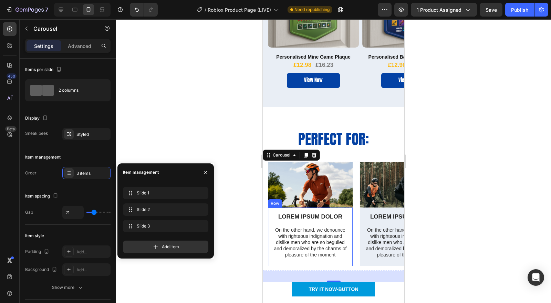
click at [270, 249] on div "LOREM IPSUM DOLOR Text Block On the other hand, we denounce with righteous indi…" at bounding box center [310, 236] width 85 height 59
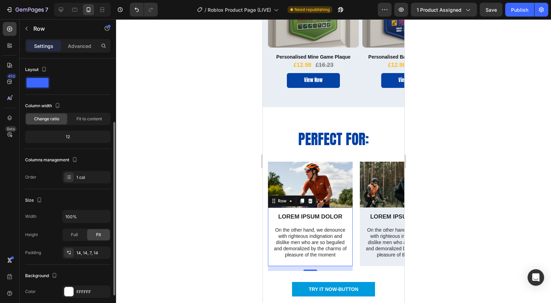
scroll to position [38, 0]
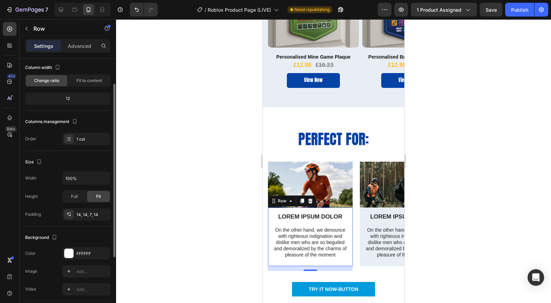
click at [76, 250] on div "FFFFFF" at bounding box center [86, 253] width 48 height 12
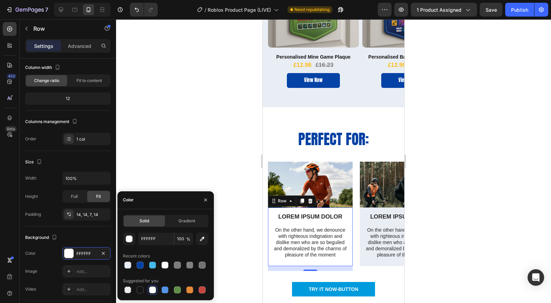
click at [128, 264] on div at bounding box center [127, 265] width 7 height 7
type input "E9EEF5"
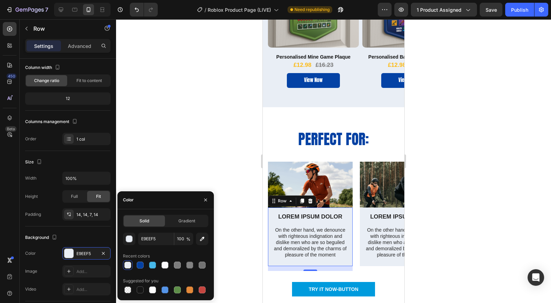
click at [460, 250] on div at bounding box center [333, 161] width 435 height 284
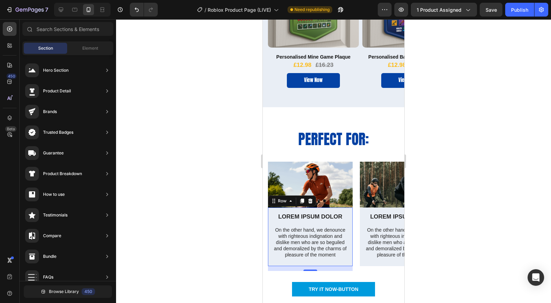
click at [460, 250] on div at bounding box center [333, 161] width 435 height 284
click at [335, 179] on img at bounding box center [310, 185] width 85 height 46
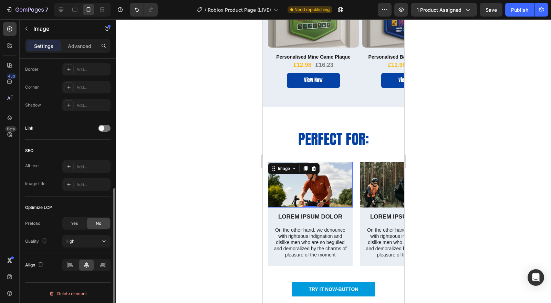
scroll to position [140, 0]
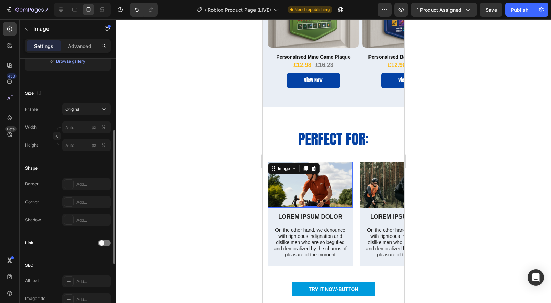
click at [65, 44] on div "Advanced" at bounding box center [79, 45] width 34 height 11
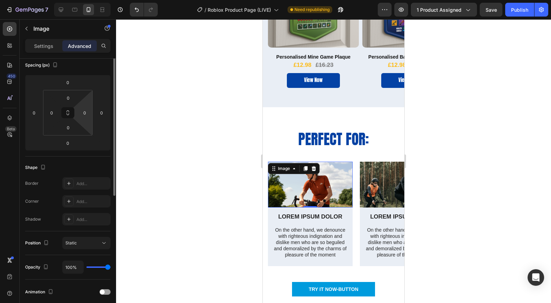
scroll to position [3, 0]
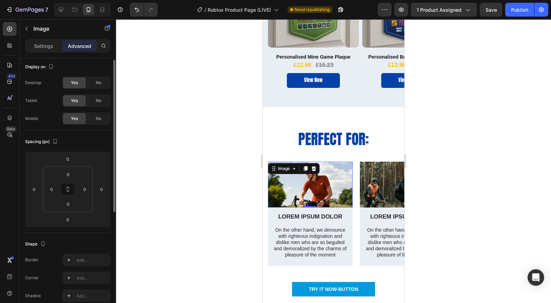
click at [42, 44] on p "Settings" at bounding box center [43, 45] width 19 height 7
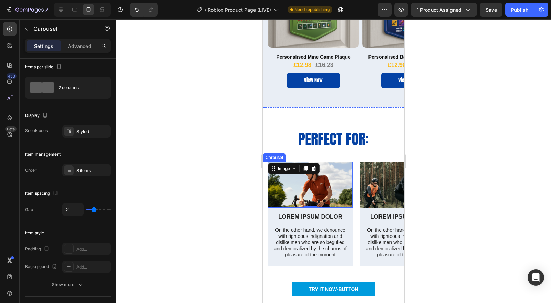
click at [265, 261] on div "Image LOREM IPSUM DOLOR Text Block On the other hand, we denounce with righteou…" at bounding box center [334, 216] width 142 height 109
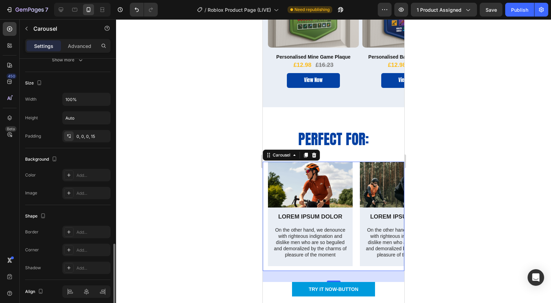
scroll to position [408, 0]
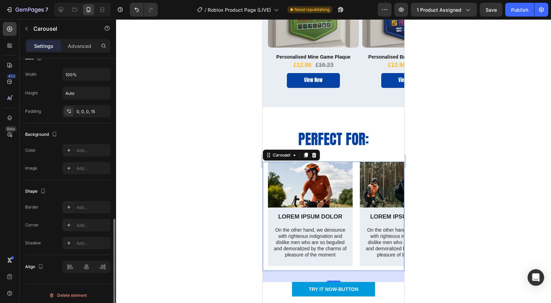
click at [84, 223] on div "Add..." at bounding box center [93, 225] width 32 height 6
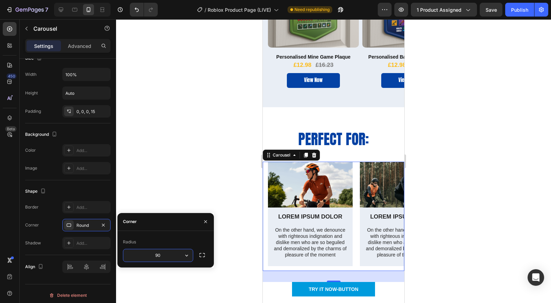
type input "9"
click at [271, 243] on div "Image LOREM IPSUM DOLOR Text Block On the other hand, we denounce with righteou…" at bounding box center [336, 216] width 136 height 109
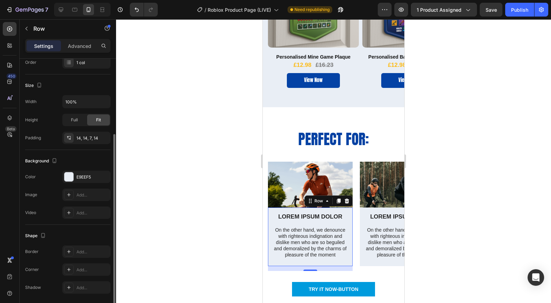
scroll to position [137, 0]
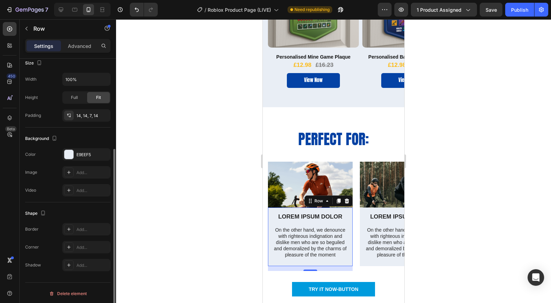
click at [84, 244] on div "Add..." at bounding box center [93, 247] width 32 height 6
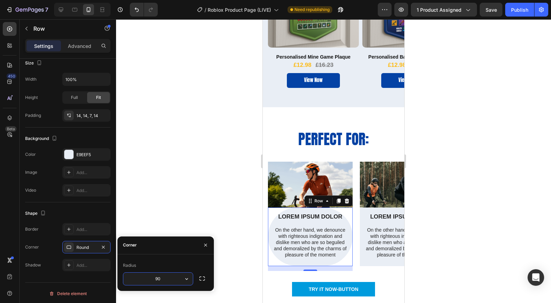
type input "9"
click at [206, 278] on button "button" at bounding box center [202, 278] width 12 height 12
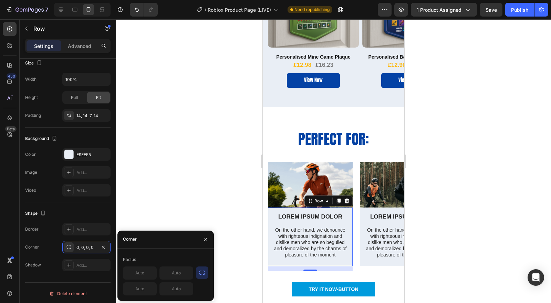
click at [169, 288] on input "text" at bounding box center [176, 289] width 33 height 12
type input "8"
click at [148, 290] on input "text" at bounding box center [139, 289] width 33 height 12
type input "8"
click at [268, 149] on div "Perfect for: Heading" at bounding box center [333, 141] width 131 height 21
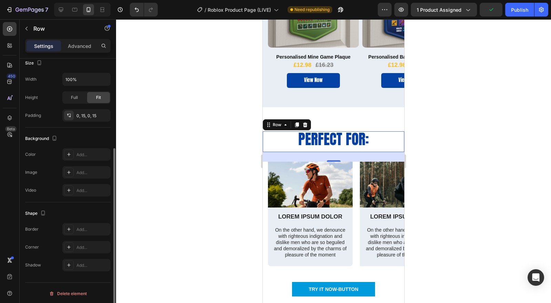
scroll to position [137, 0]
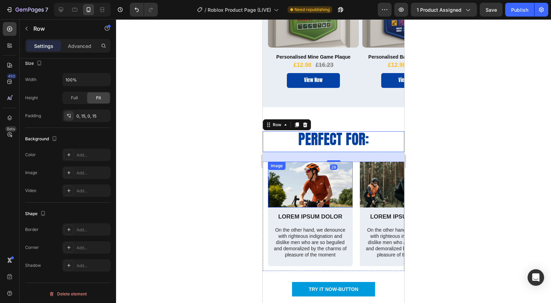
click at [327, 189] on img at bounding box center [310, 185] width 85 height 46
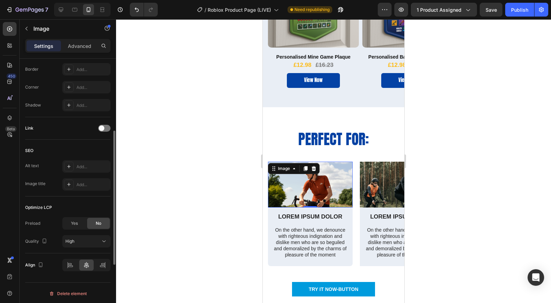
scroll to position [217, 0]
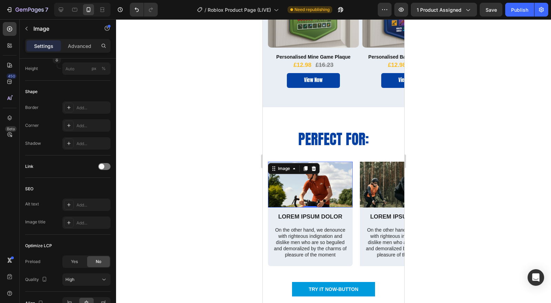
click at [79, 120] on div "Add..." at bounding box center [86, 125] width 48 height 12
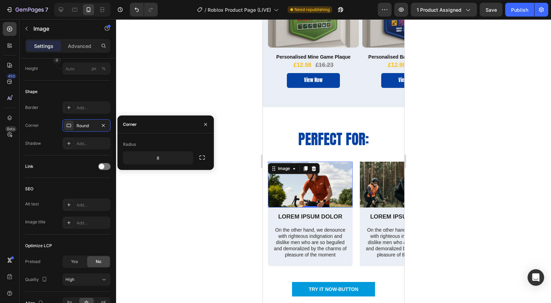
click at [200, 157] on icon "button" at bounding box center [203, 157] width 6 height 4
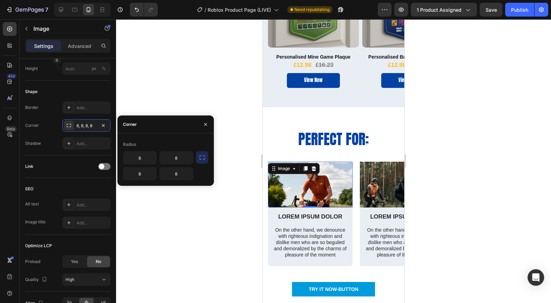
click at [175, 177] on input "8" at bounding box center [176, 174] width 33 height 12
type input "0"
click at [141, 172] on input "8" at bounding box center [139, 174] width 33 height 12
type input "0"
click at [271, 147] on div "Perfect for: Heading" at bounding box center [333, 141] width 131 height 21
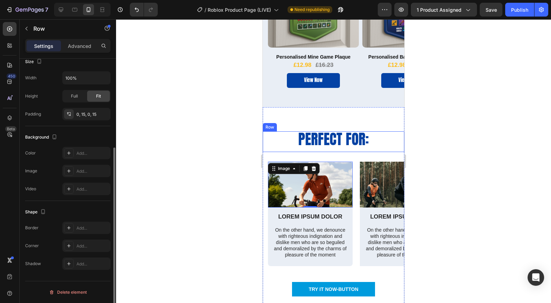
scroll to position [0, 0]
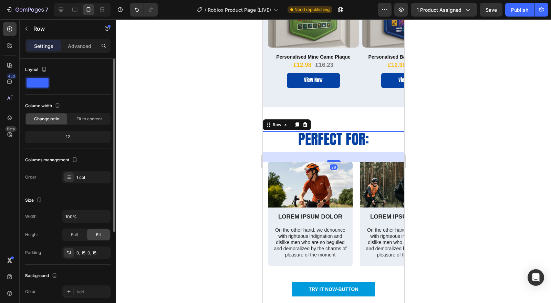
click at [474, 176] on div at bounding box center [333, 161] width 435 height 284
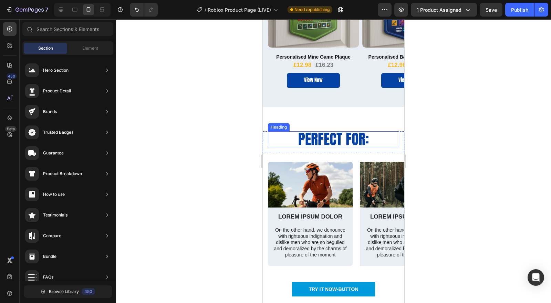
click at [327, 140] on p "Perfect for:" at bounding box center [334, 139] width 130 height 14
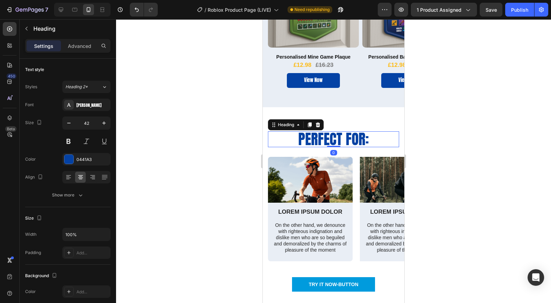
drag, startPoint x: 331, startPoint y: 151, endPoint x: 362, endPoint y: 137, distance: 33.8
click at [334, 136] on div "Perfect for: Heading 0" at bounding box center [333, 139] width 131 height 16
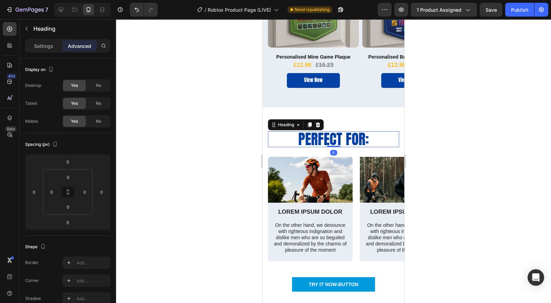
click at [442, 144] on div at bounding box center [333, 161] width 435 height 284
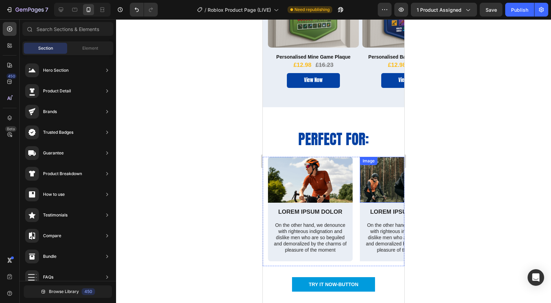
click at [366, 192] on img at bounding box center [402, 180] width 85 height 46
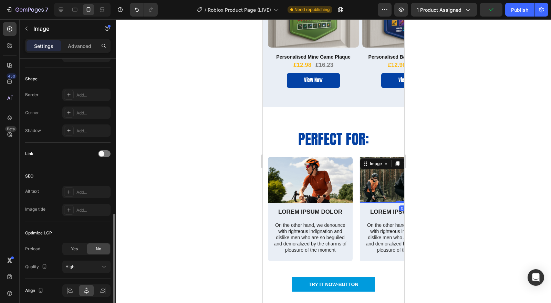
scroll to position [255, 0]
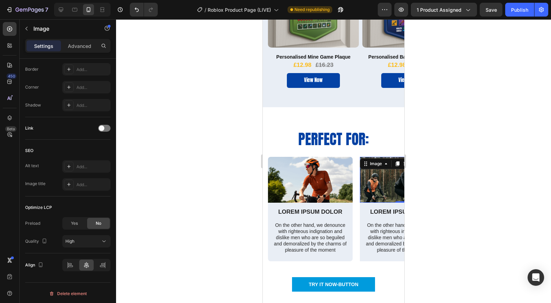
click at [79, 85] on div "Add..." at bounding box center [93, 87] width 32 height 6
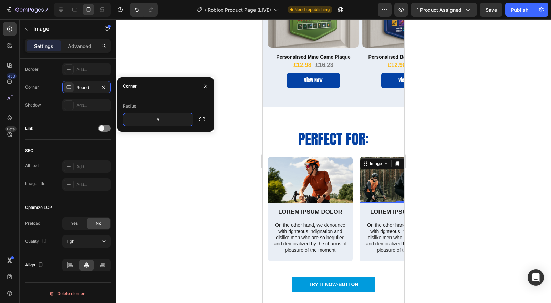
click at [200, 120] on icon "button" at bounding box center [203, 119] width 6 height 4
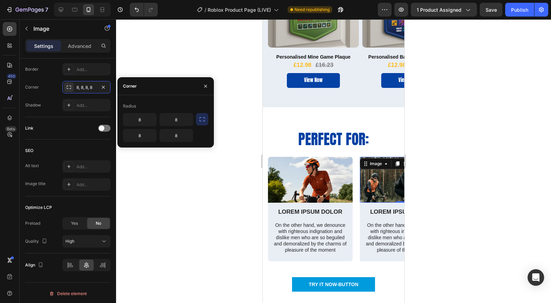
click at [182, 132] on input "8" at bounding box center [176, 135] width 33 height 12
type input "0"
click at [140, 135] on input "8" at bounding box center [139, 135] width 33 height 12
type input "0"
click at [423, 153] on div at bounding box center [333, 161] width 435 height 284
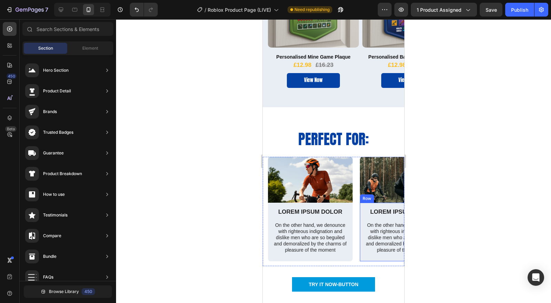
click at [368, 257] on div "LOREM IPSUM DOLOR Text Block On the other hand, we denounce with righteous indi…" at bounding box center [402, 232] width 75 height 51
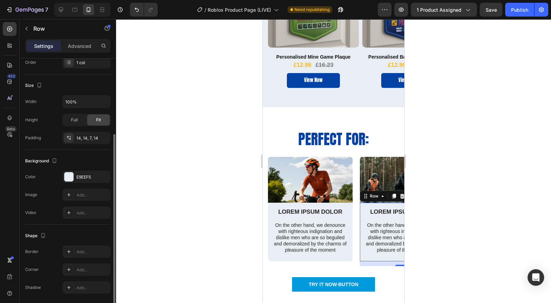
scroll to position [137, 0]
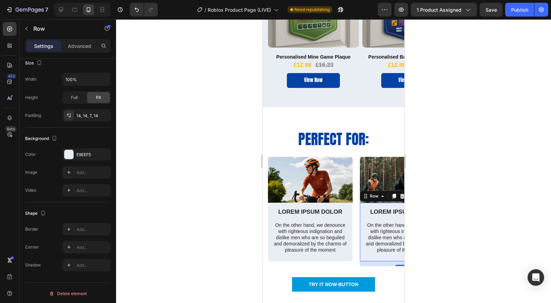
click at [83, 246] on div "Add..." at bounding box center [93, 247] width 32 height 6
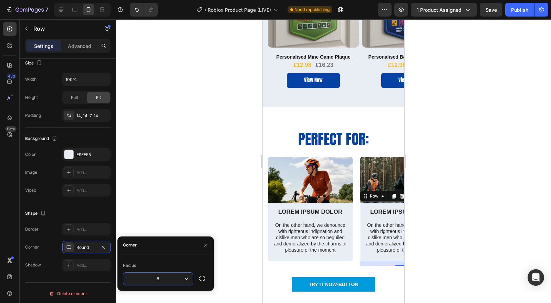
click at [202, 277] on icon "button" at bounding box center [202, 278] width 7 height 7
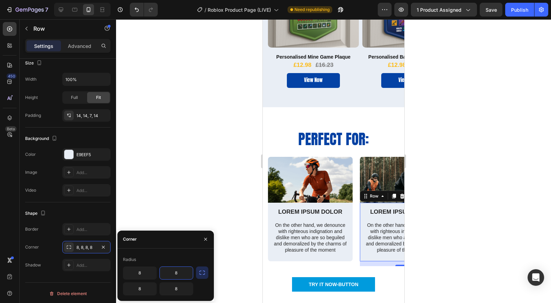
click at [173, 271] on input "8" at bounding box center [176, 273] width 33 height 12
type input "0"
click at [148, 273] on input "8" at bounding box center [139, 273] width 33 height 12
type input "0"
click at [177, 152] on div at bounding box center [333, 161] width 435 height 284
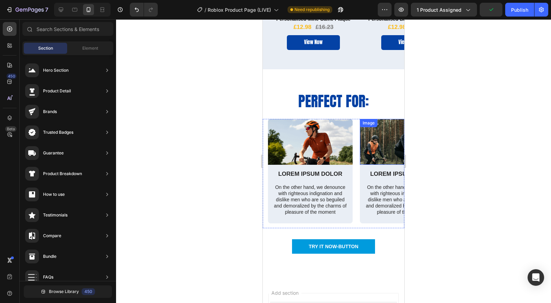
scroll to position [1185, 0]
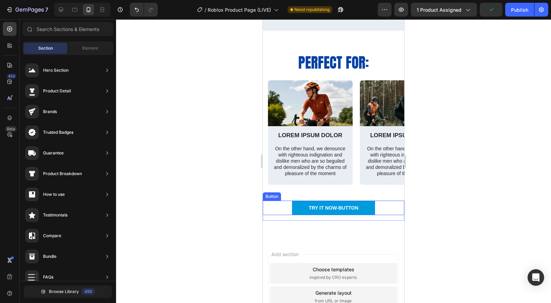
click at [376, 209] on div "TRY IT NOW-BUTTON Button" at bounding box center [334, 208] width 142 height 14
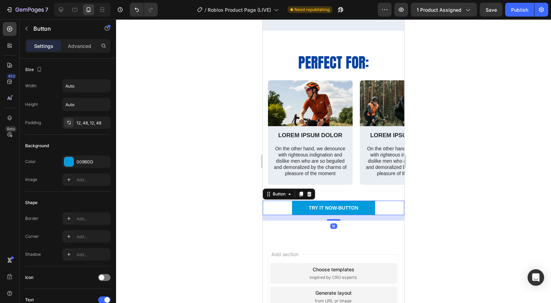
click at [310, 194] on icon at bounding box center [309, 193] width 4 height 5
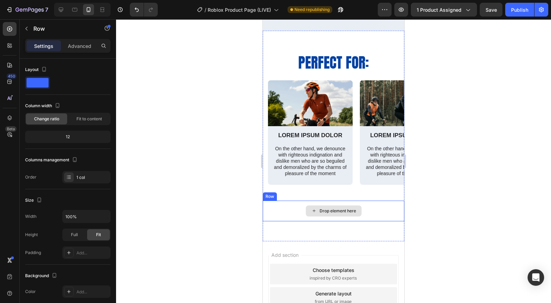
click at [271, 210] on div "Drop element here" at bounding box center [334, 211] width 142 height 21
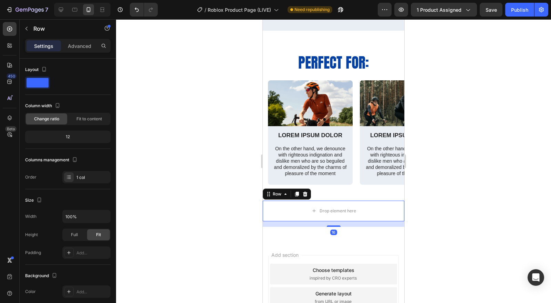
click at [306, 192] on icon at bounding box center [305, 193] width 4 height 5
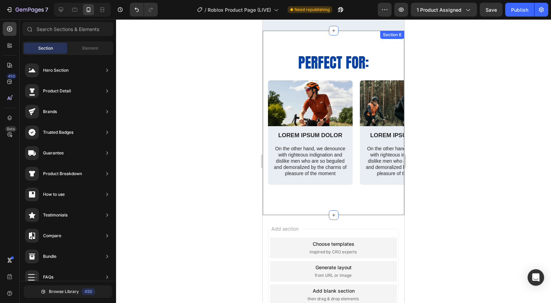
click at [294, 191] on div "Image LOREM IPSUM DOLOR Text Block On the other hand, we denounce with righteou…" at bounding box center [334, 140] width 142 height 120
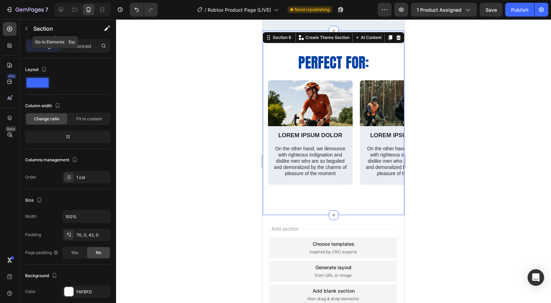
click at [27, 26] on icon "button" at bounding box center [27, 29] width 6 height 6
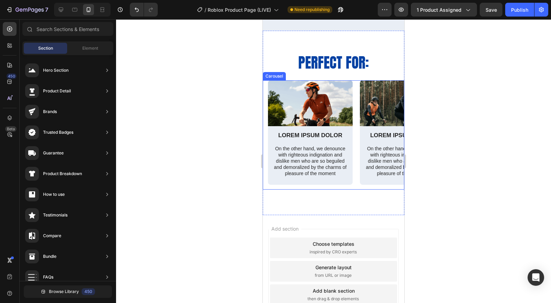
click at [265, 92] on div "Image LOREM IPSUM DOLOR Text Block On the other hand, we denounce with righteou…" at bounding box center [334, 134] width 142 height 109
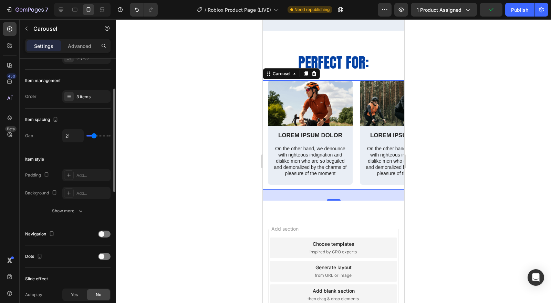
scroll to position [38, 0]
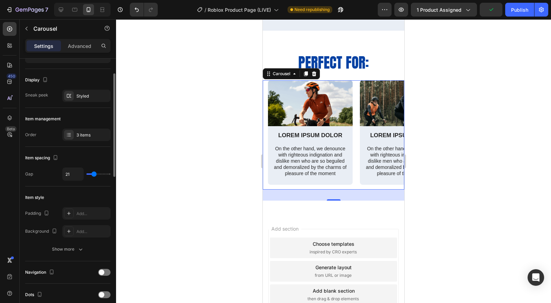
click at [72, 133] on div at bounding box center [69, 135] width 10 height 10
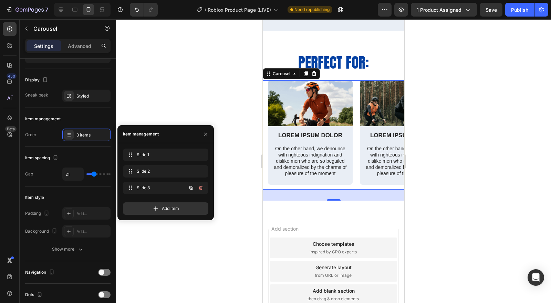
click at [139, 187] on span "Slide 3" at bounding box center [156, 188] width 39 height 6
click at [132, 189] on icon at bounding box center [131, 188] width 6 height 6
click at [129, 158] on span at bounding box center [131, 155] width 10 height 10
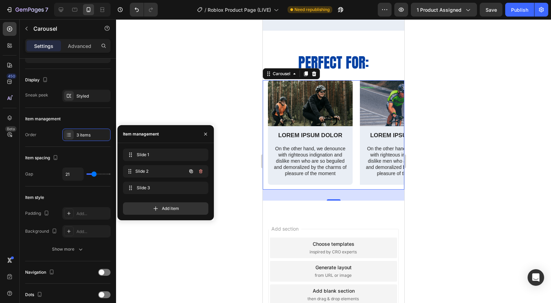
click at [132, 171] on icon at bounding box center [130, 172] width 6 height 6
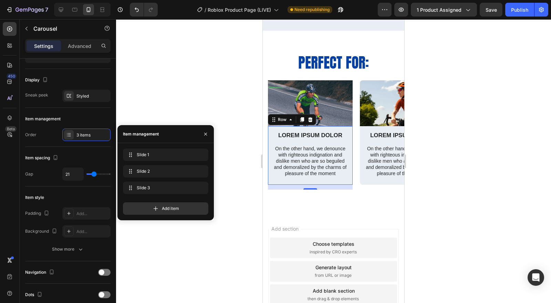
click at [276, 182] on div "LOREM IPSUM DOLOR Text Block On the other hand, we denounce with righteous indi…" at bounding box center [310, 155] width 85 height 59
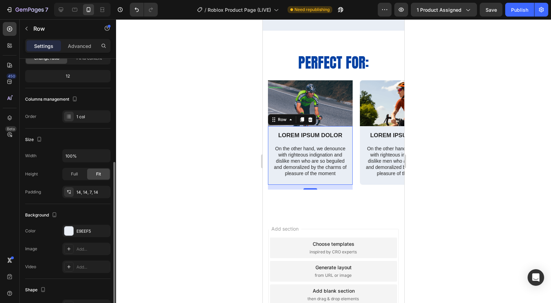
scroll to position [137, 0]
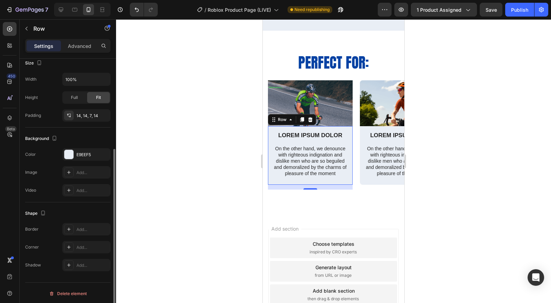
click at [87, 247] on div "Add..." at bounding box center [93, 247] width 32 height 6
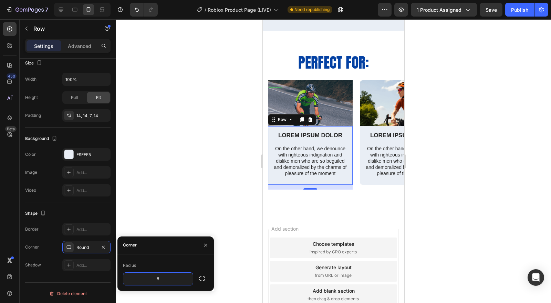
click at [197, 277] on button "button" at bounding box center [202, 278] width 12 height 12
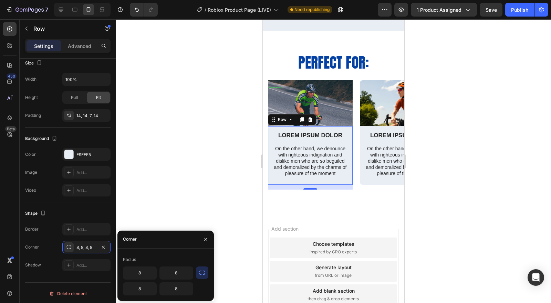
click at [178, 273] on input "8" at bounding box center [176, 273] width 33 height 12
click at [147, 271] on input "8" at bounding box center [139, 273] width 33 height 12
click at [322, 102] on img at bounding box center [310, 103] width 85 height 46
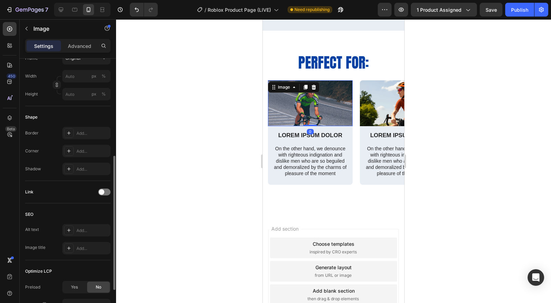
scroll to position [255, 0]
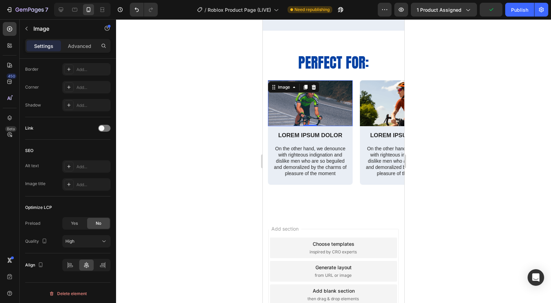
click at [79, 84] on div "Add..." at bounding box center [93, 87] width 32 height 6
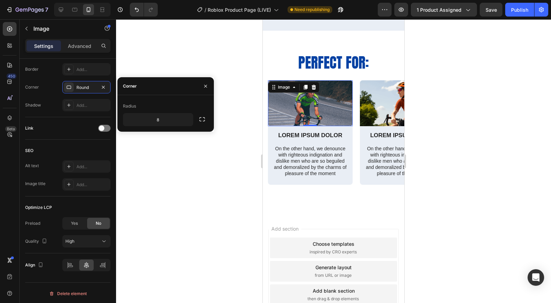
click at [203, 119] on icon "button" at bounding box center [202, 119] width 7 height 7
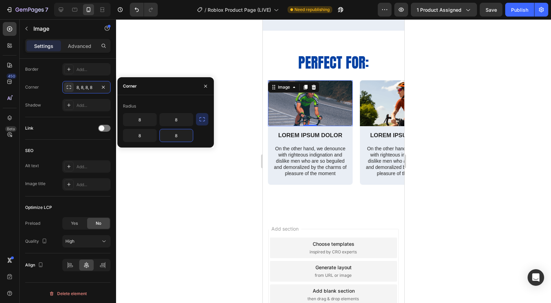
click at [181, 138] on input "8" at bounding box center [176, 135] width 33 height 12
type input "0"
click at [150, 137] on input "8" at bounding box center [139, 135] width 33 height 12
type input "0"
click at [284, 216] on div "Add section Choose templates inspired by CRO experts Generate layout from URL o…" at bounding box center [334, 281] width 142 height 132
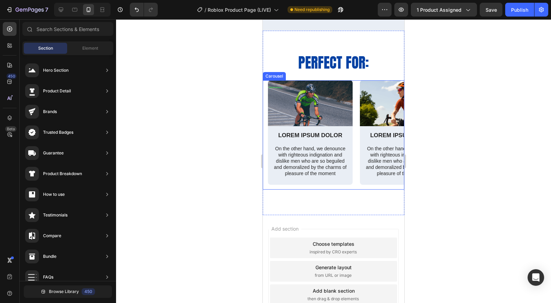
click at [267, 134] on div "Image LOREM IPSUM DOLOR Text Block On the other hand, we denounce with righteou…" at bounding box center [334, 134] width 142 height 109
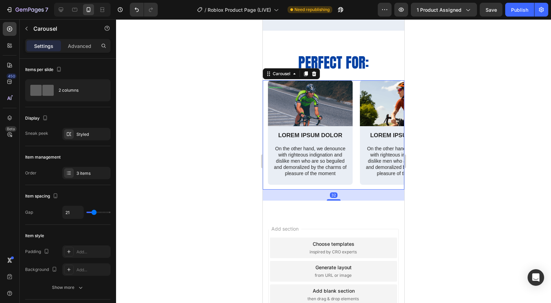
click at [67, 174] on icon at bounding box center [67, 174] width 1 height 1
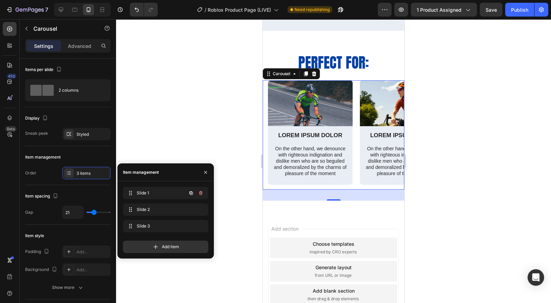
click at [129, 189] on span at bounding box center [131, 193] width 10 height 10
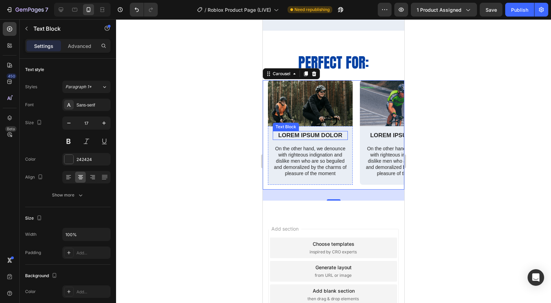
click at [321, 135] on p "LOREM IPSUM DOLOR" at bounding box center [311, 136] width 74 height 8
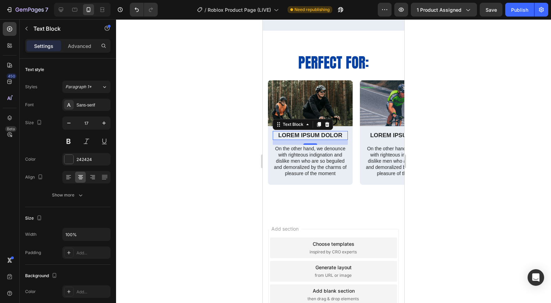
click at [321, 135] on p "LOREM IPSUM DOLOR" at bounding box center [311, 136] width 74 height 8
click at [451, 187] on div at bounding box center [333, 161] width 435 height 284
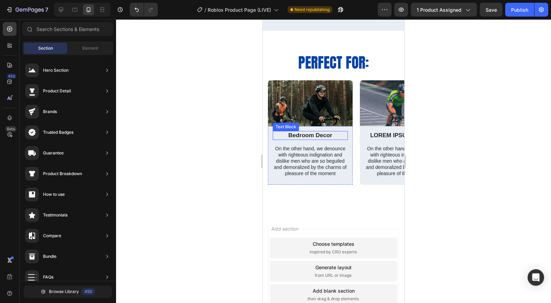
click at [309, 136] on p "Bedroom Decor" at bounding box center [311, 136] width 74 height 8
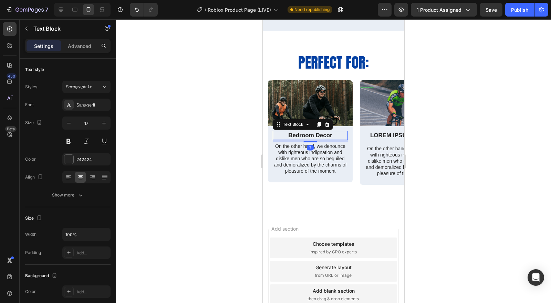
click at [313, 141] on div at bounding box center [311, 141] width 14 height 1
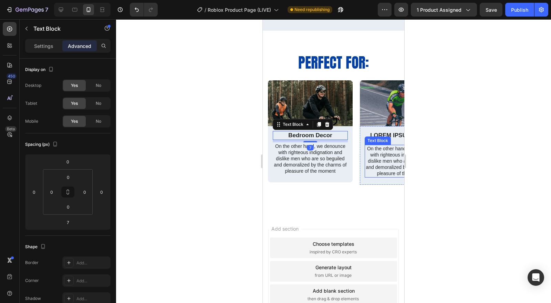
click at [508, 169] on div at bounding box center [333, 161] width 435 height 284
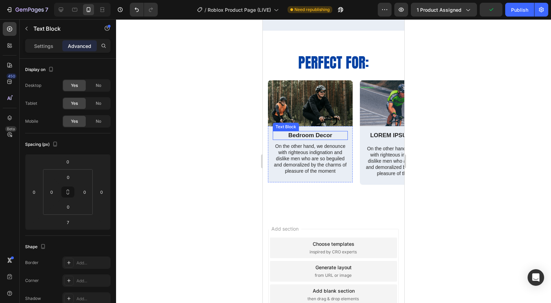
click at [318, 137] on p "Bedroom Decor" at bounding box center [311, 136] width 74 height 8
click at [314, 141] on div at bounding box center [311, 140] width 14 height 1
type input "5"
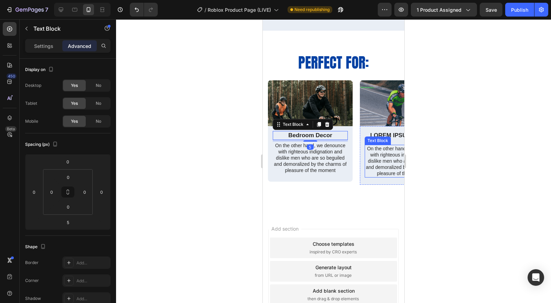
click at [453, 168] on div at bounding box center [333, 161] width 435 height 284
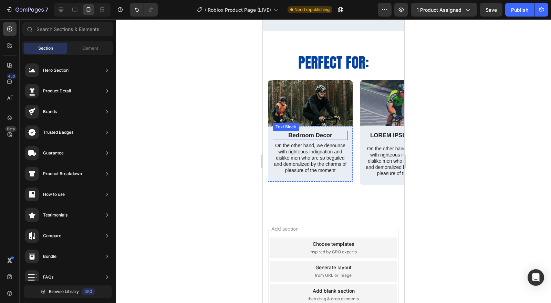
click at [316, 135] on p "Bedroom Decor" at bounding box center [311, 136] width 74 height 8
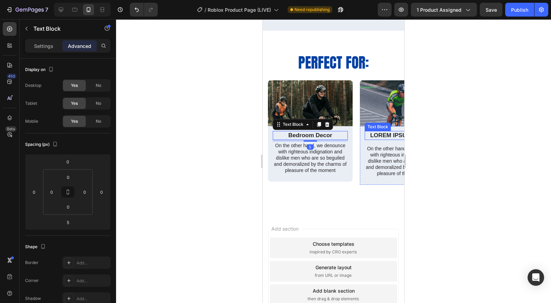
click at [389, 133] on p "LOREM IPSUM DOLOR" at bounding box center [403, 136] width 74 height 8
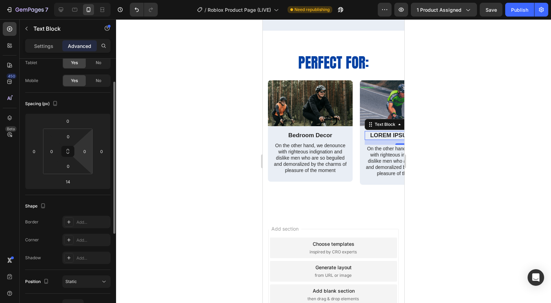
scroll to position [0, 0]
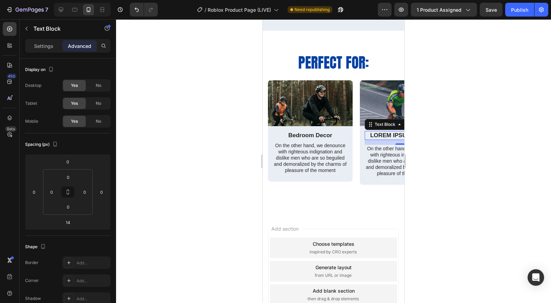
click at [417, 160] on div at bounding box center [333, 161] width 435 height 284
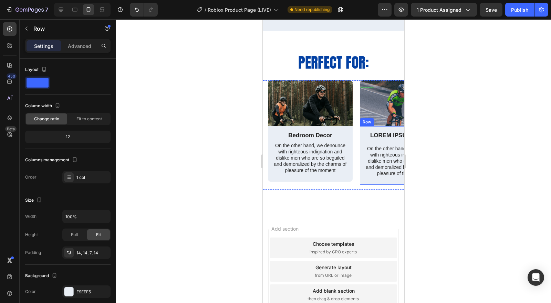
click at [361, 132] on div "LOREM IPSUM DOLOR Text Block On the other hand, we denounce with righteous indi…" at bounding box center [402, 155] width 85 height 59
click at [266, 121] on div "Image Bedroom Decor Text Block On the other hand, we denounce with righteous in…" at bounding box center [334, 134] width 142 height 109
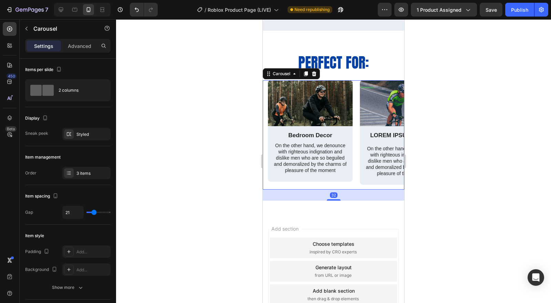
click at [71, 173] on icon at bounding box center [69, 173] width 6 height 6
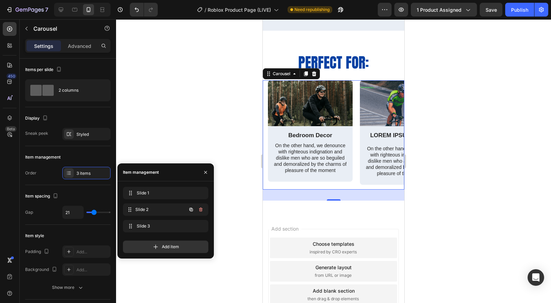
click at [130, 209] on icon at bounding box center [130, 210] width 6 height 6
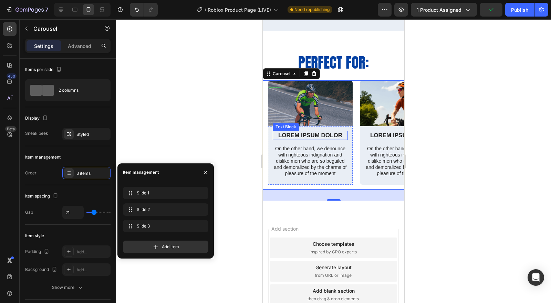
click at [324, 131] on div "LOREM IPSUM DOLOR" at bounding box center [310, 135] width 75 height 9
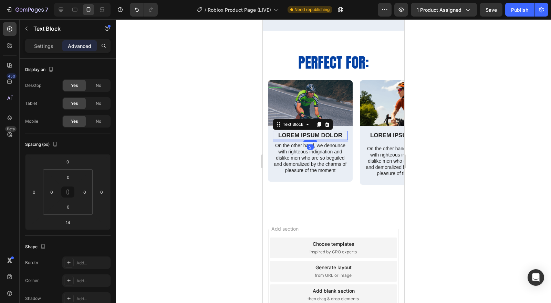
click at [314, 140] on div at bounding box center [311, 140] width 14 height 1
type input "5"
click at [473, 162] on div at bounding box center [333, 161] width 435 height 284
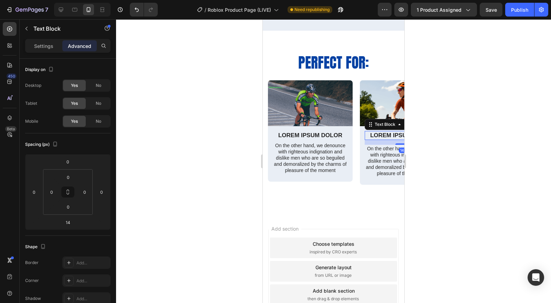
click at [387, 138] on p "LOREM IPSUM DOLOR" at bounding box center [403, 136] width 74 height 8
click at [397, 140] on div at bounding box center [403, 140] width 14 height 1
type input "4"
click at [424, 154] on div at bounding box center [333, 161] width 435 height 284
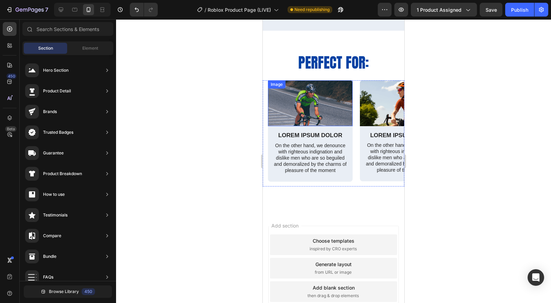
click at [285, 97] on img at bounding box center [310, 103] width 85 height 46
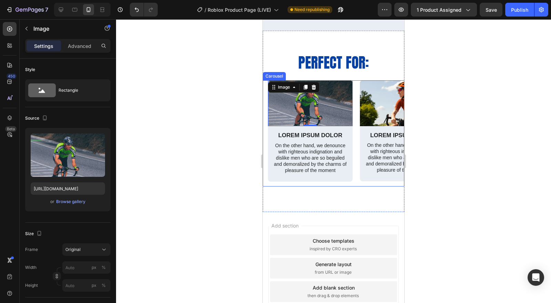
click at [266, 102] on div "Image Bedroom Decor Text Block On the other hand, we denounce with righteous in…" at bounding box center [334, 133] width 142 height 106
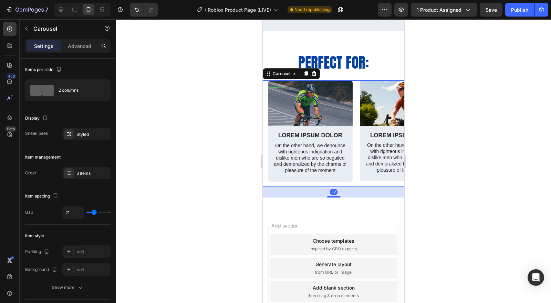
click at [71, 176] on div at bounding box center [69, 173] width 10 height 10
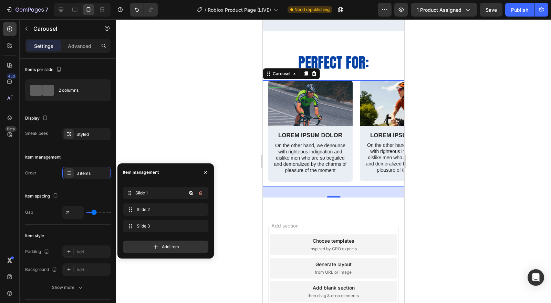
click at [126, 191] on span at bounding box center [130, 193] width 8 height 10
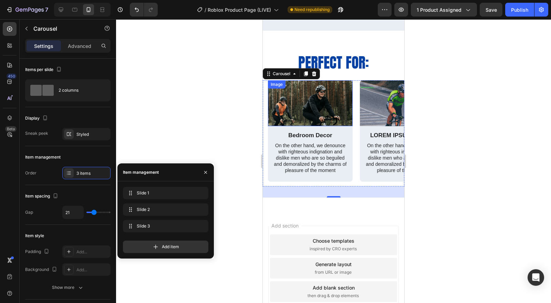
click at [330, 99] on img at bounding box center [310, 103] width 85 height 46
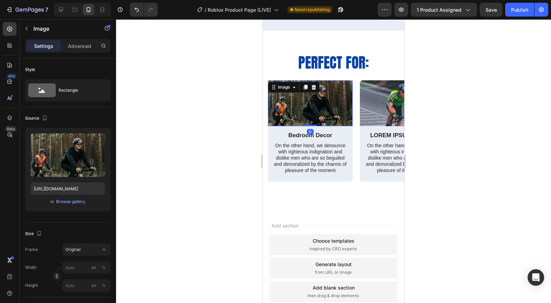
click at [330, 99] on img at bounding box center [310, 103] width 85 height 46
click at [61, 200] on div "Browse gallery" at bounding box center [70, 202] width 29 height 6
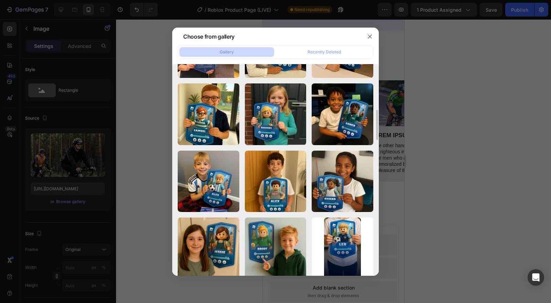
scroll to position [360, 0]
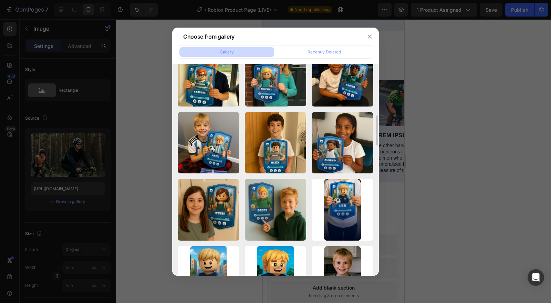
click at [0, 0] on p "1774.84 kb" at bounding box center [0, 0] width 0 height 0
type input "[URL][DOMAIN_NAME]"
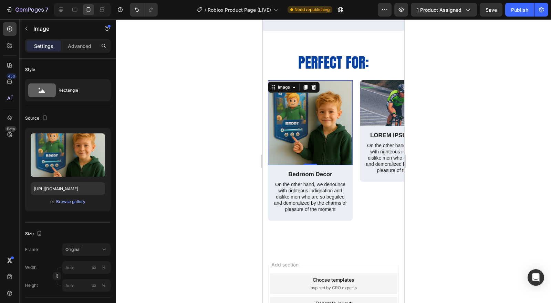
click at [461, 183] on div at bounding box center [333, 161] width 435 height 284
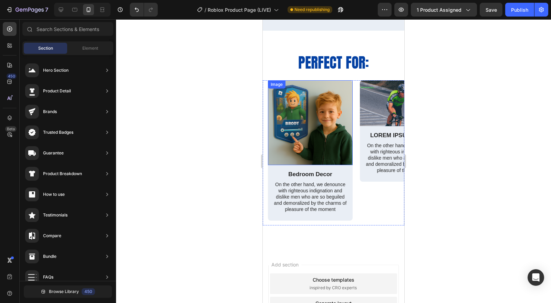
click at [305, 136] on img at bounding box center [310, 122] width 85 height 85
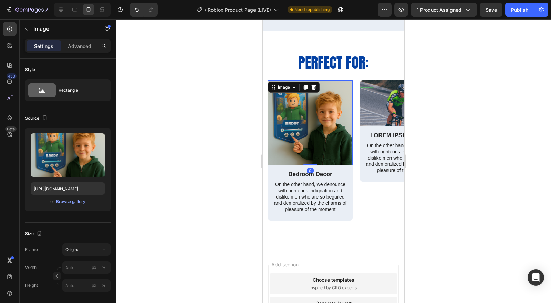
drag, startPoint x: 310, startPoint y: 164, endPoint x: 310, endPoint y: 140, distance: 23.8
click at [309, 140] on div "Image 0" at bounding box center [310, 122] width 85 height 85
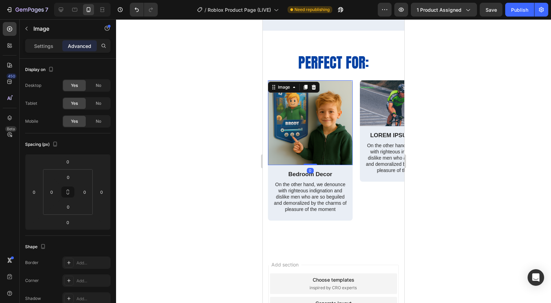
click at [452, 127] on div at bounding box center [333, 161] width 435 height 284
click at [310, 133] on img at bounding box center [310, 122] width 85 height 85
click at [453, 152] on div at bounding box center [333, 161] width 435 height 284
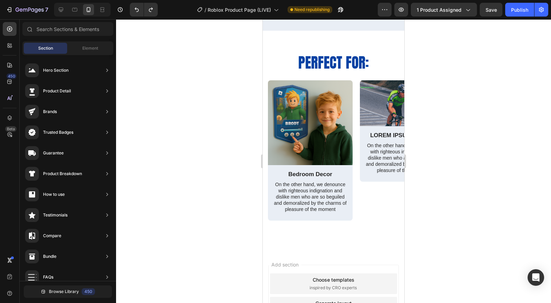
click at [500, 123] on div at bounding box center [333, 161] width 435 height 284
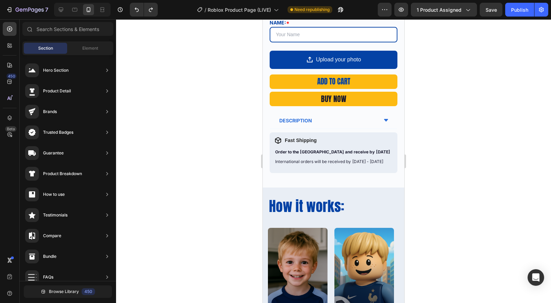
scroll to position [306, 0]
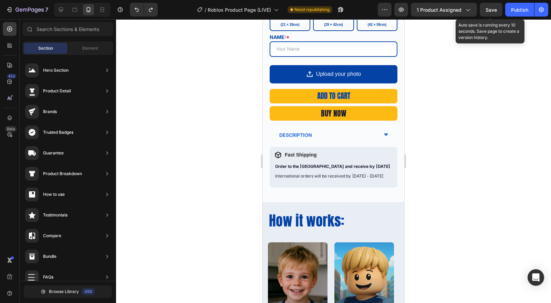
click at [493, 9] on span "Save" at bounding box center [491, 10] width 11 height 6
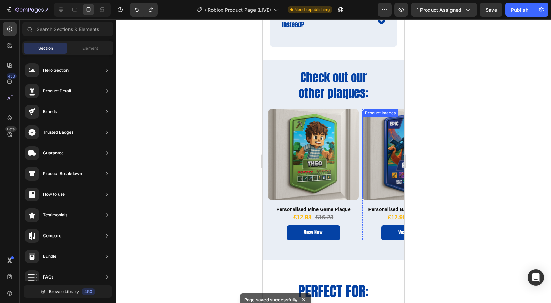
scroll to position [1149, 0]
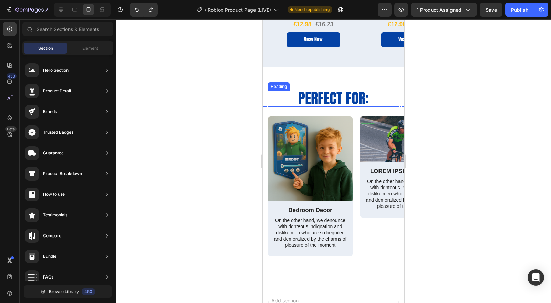
click at [333, 93] on h2 "Perfect for:" at bounding box center [333, 99] width 131 height 16
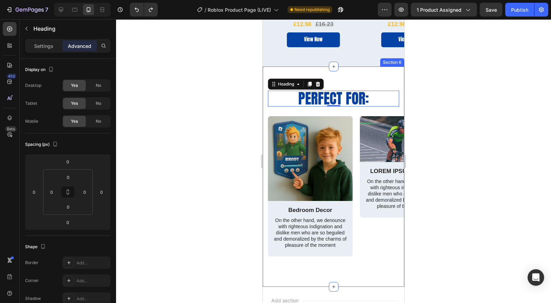
click at [340, 81] on div "Perfect for: Heading 0 Row Image Bedroom Decor Text Block On the other hand, we…" at bounding box center [334, 177] width 142 height 220
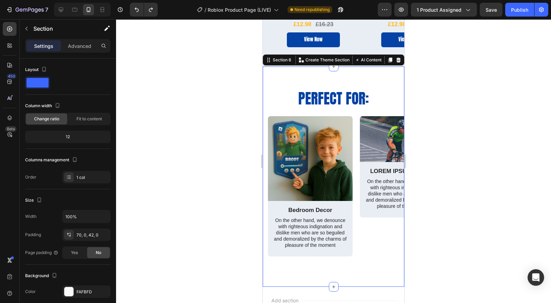
click at [78, 233] on div "70, 0, 42, 0" at bounding box center [93, 235] width 32 height 6
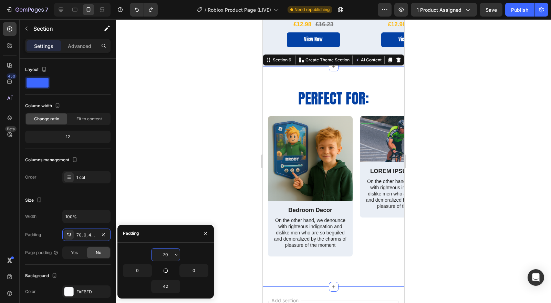
click at [158, 253] on input "70" at bounding box center [166, 254] width 28 height 12
type input "30"
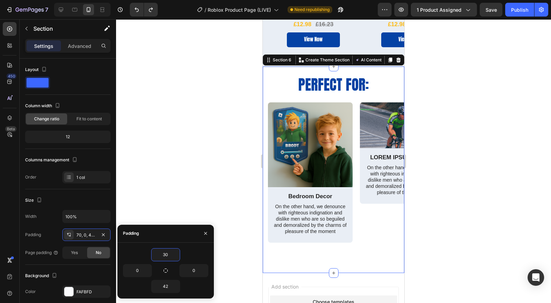
click at [469, 193] on div at bounding box center [333, 161] width 435 height 284
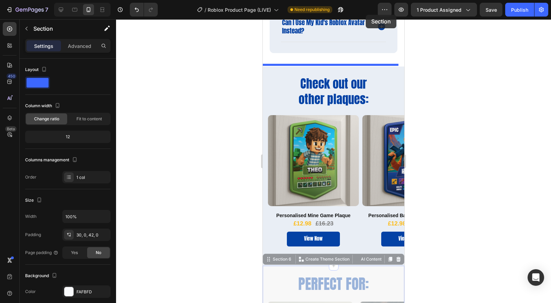
scroll to position [826, 0]
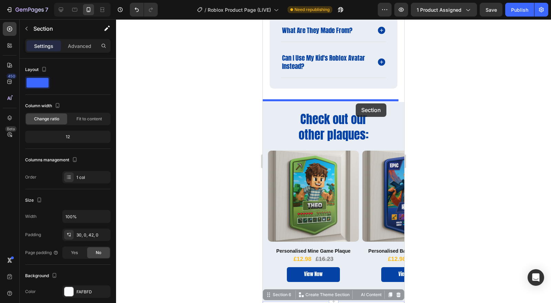
drag, startPoint x: 377, startPoint y: 98, endPoint x: 356, endPoint y: 103, distance: 22.2
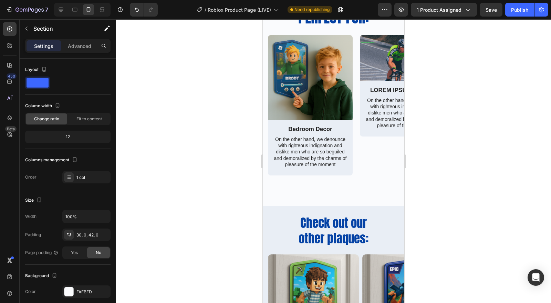
scroll to position [957, 0]
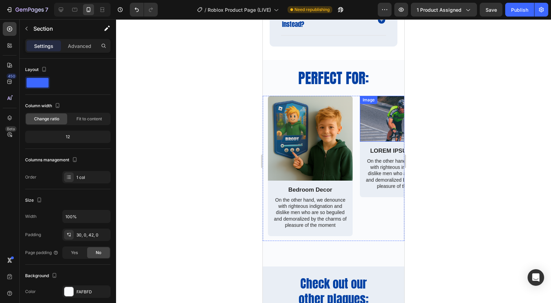
click at [385, 123] on img at bounding box center [402, 119] width 85 height 46
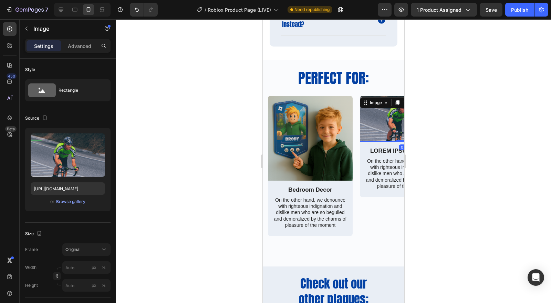
click at [73, 201] on div "Browse gallery" at bounding box center [70, 202] width 29 height 6
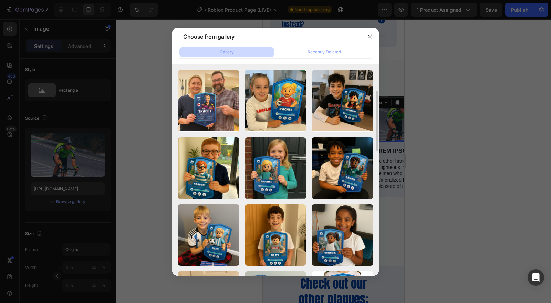
scroll to position [230, 0]
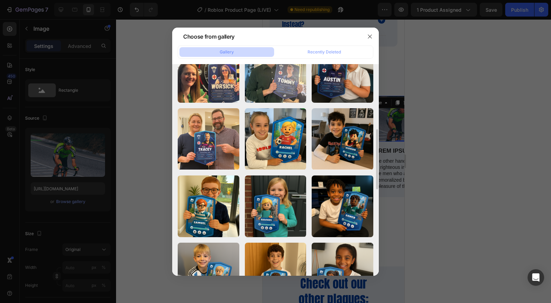
click at [0, 0] on div "20250615_080828466_iOS.png 1694.14 kb" at bounding box center [0, 0] width 0 height 0
type input "[URL][DOMAIN_NAME]"
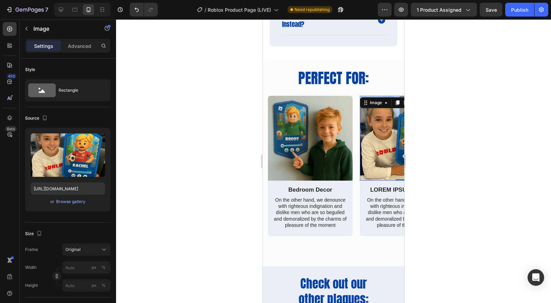
click at [447, 236] on div at bounding box center [333, 161] width 435 height 284
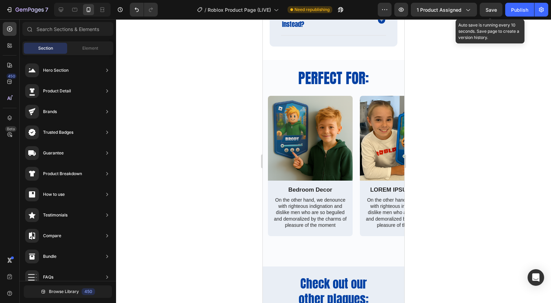
click at [499, 11] on button "Save" at bounding box center [491, 10] width 23 height 14
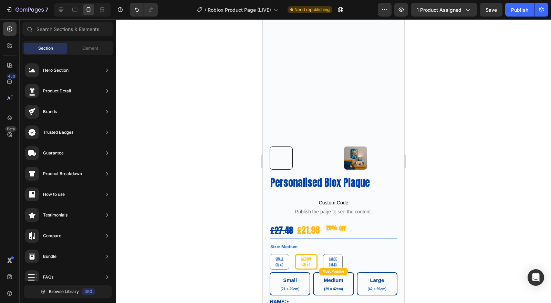
scroll to position [0, 0]
